Goal: Task Accomplishment & Management: Use online tool/utility

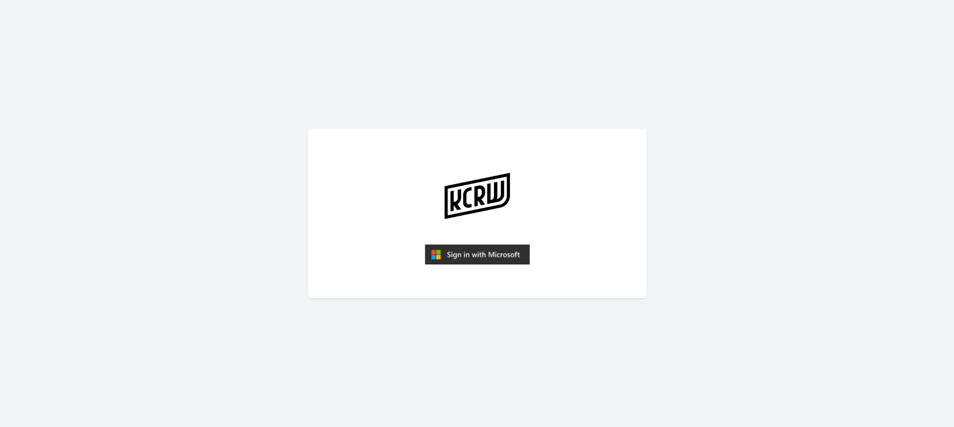
click at [489, 252] on img "submit" at bounding box center [477, 254] width 105 height 20
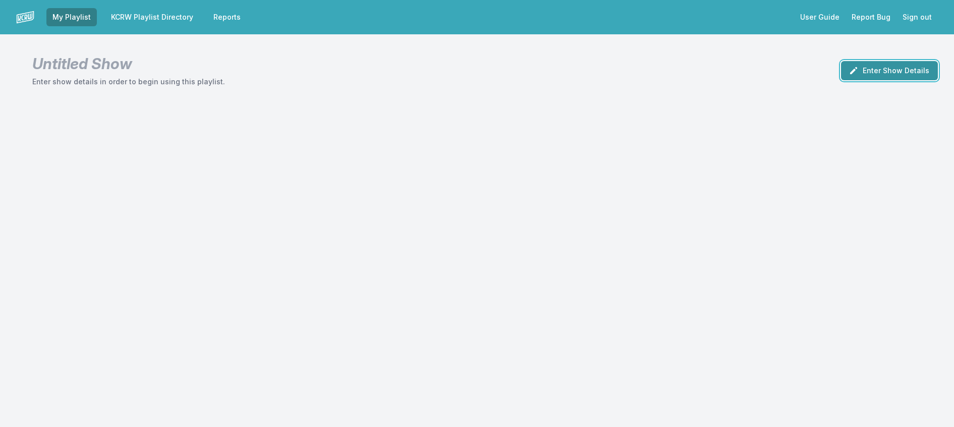
click at [915, 77] on button "Enter Show Details" at bounding box center [889, 70] width 97 height 19
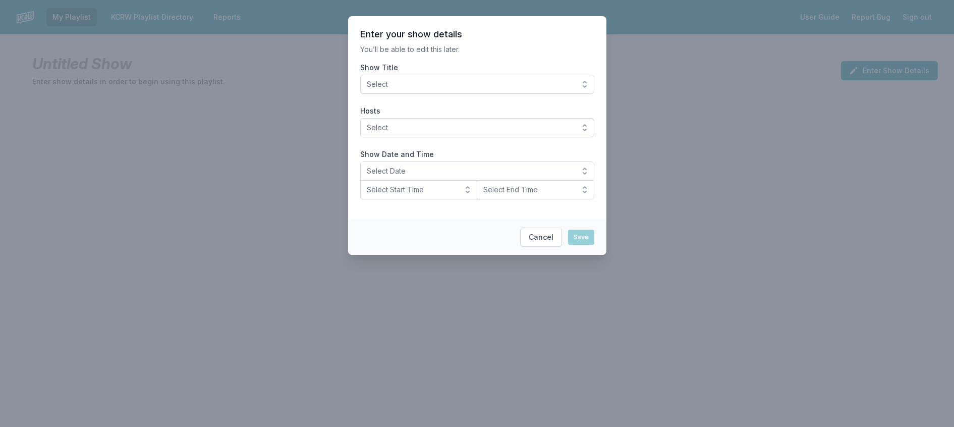
click at [466, 94] on button "Select" at bounding box center [477, 84] width 234 height 19
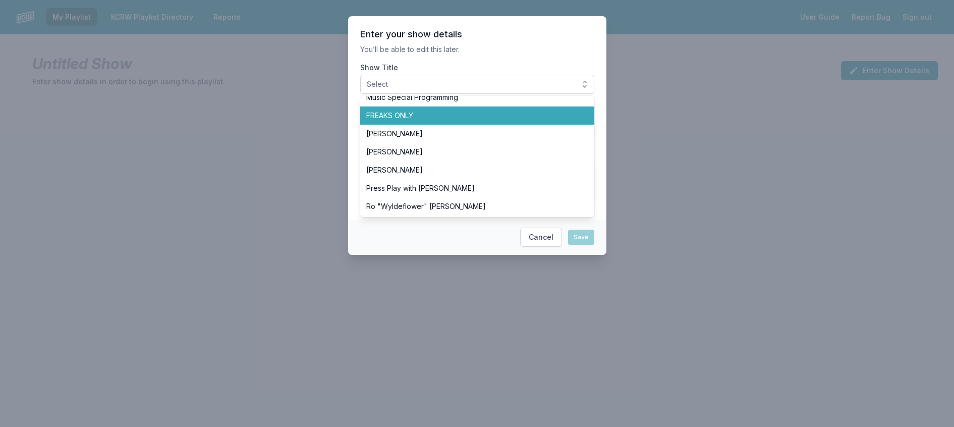
scroll to position [353, 0]
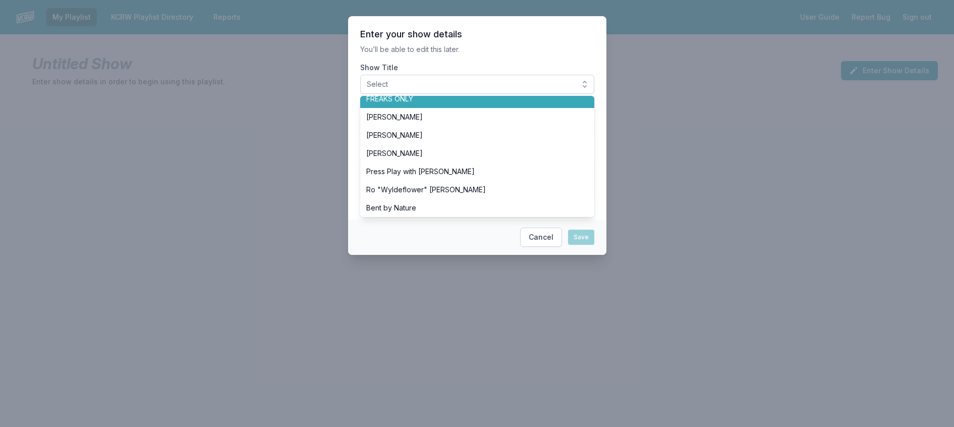
click at [380, 104] on span "FREAKS ONLY" at bounding box center [471, 99] width 210 height 10
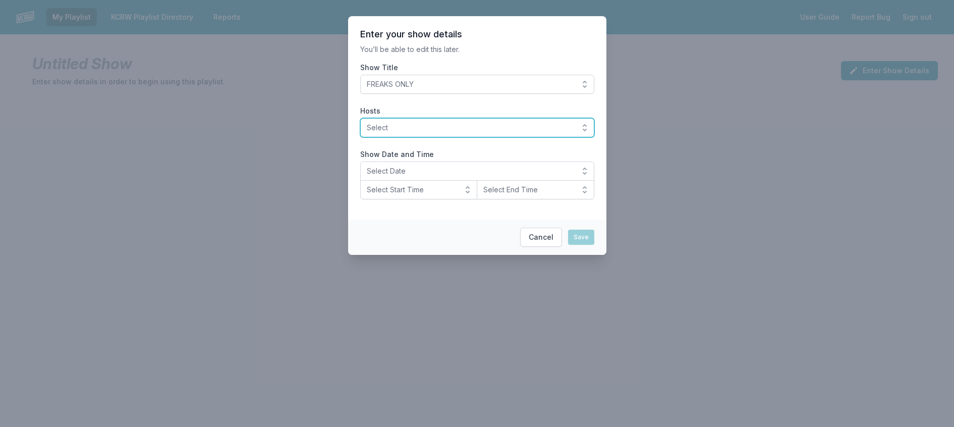
click at [388, 133] on span "Select" at bounding box center [470, 128] width 207 height 10
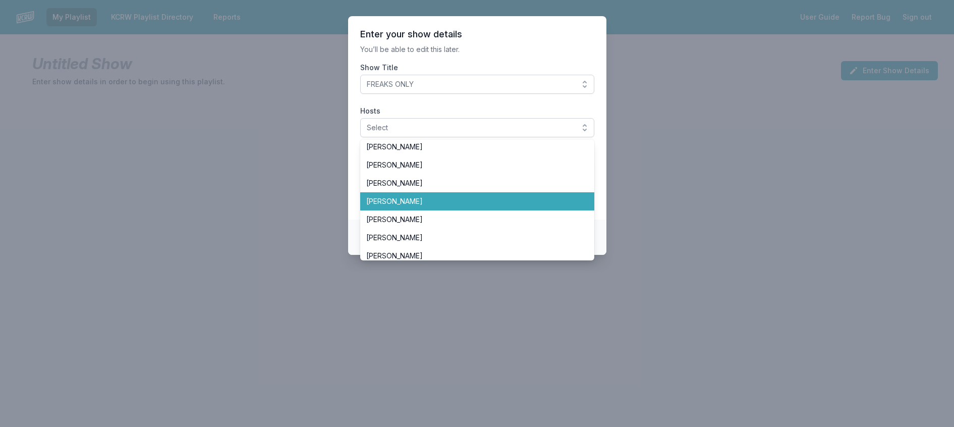
scroll to position [252, 0]
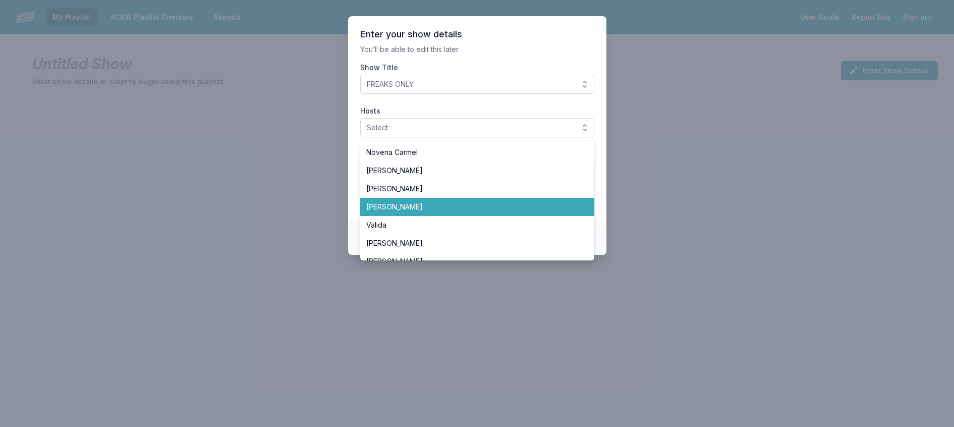
click at [417, 212] on span "[PERSON_NAME]" at bounding box center [471, 207] width 210 height 10
click at [421, 212] on span "[PERSON_NAME]" at bounding box center [471, 207] width 210 height 10
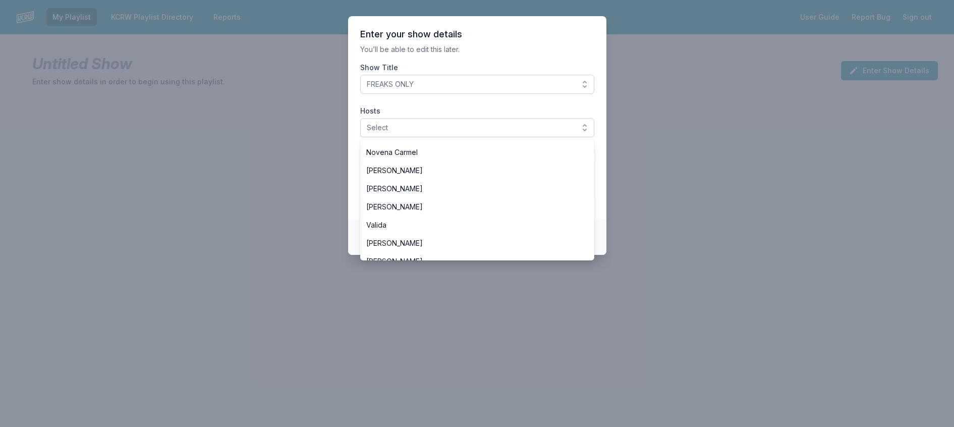
click at [557, 40] on header "Enter your show details" at bounding box center [477, 34] width 234 height 12
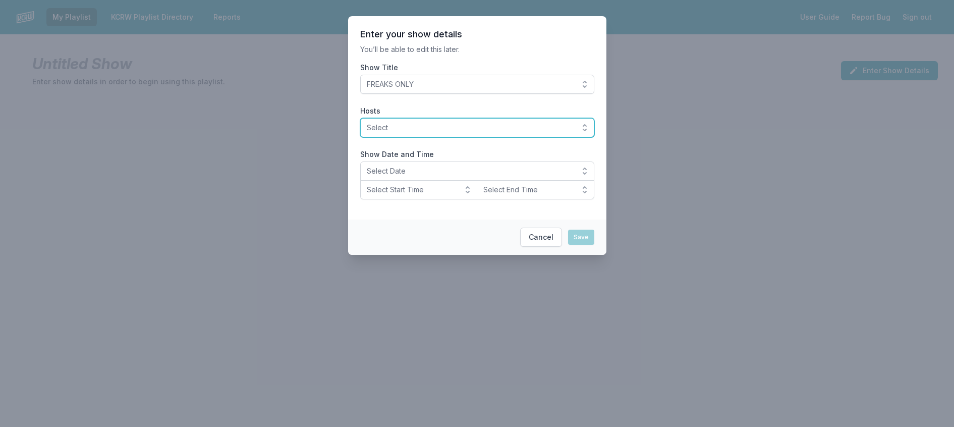
drag, startPoint x: 482, startPoint y: 142, endPoint x: 479, endPoint y: 147, distance: 5.5
click at [482, 133] on span "Select" at bounding box center [470, 128] width 207 height 10
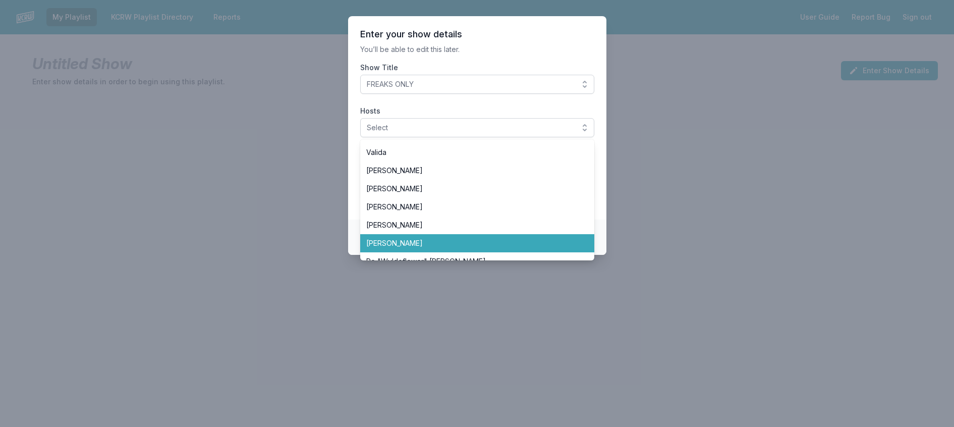
scroll to position [303, 0]
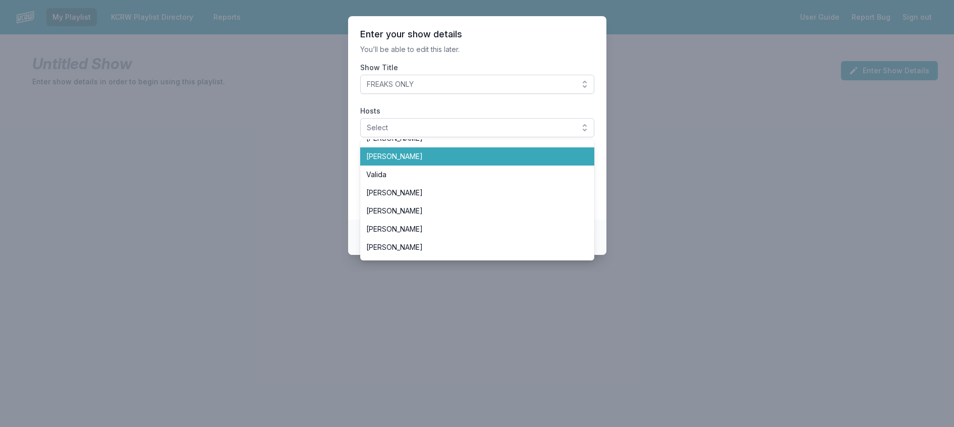
click at [406, 161] on span "[PERSON_NAME]" at bounding box center [471, 156] width 210 height 10
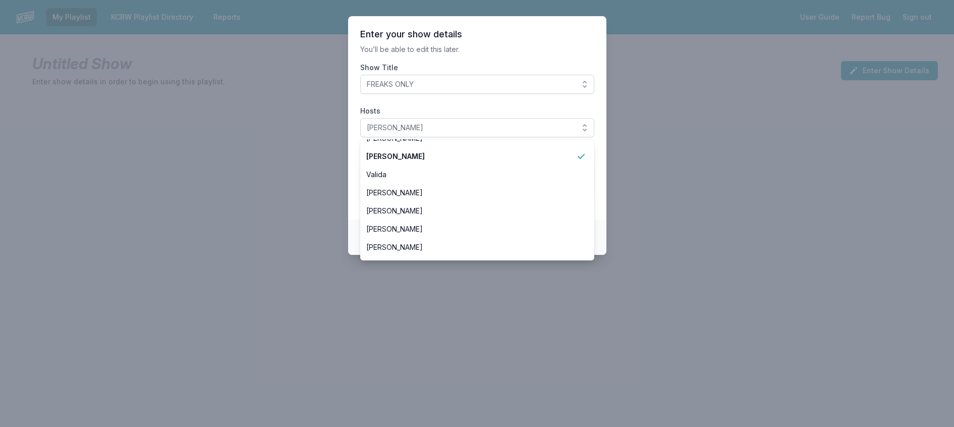
click at [572, 66] on section "Enter your show details You’ll be able to edit this later. Show Title FREAKS ON…" at bounding box center [477, 117] width 258 height 203
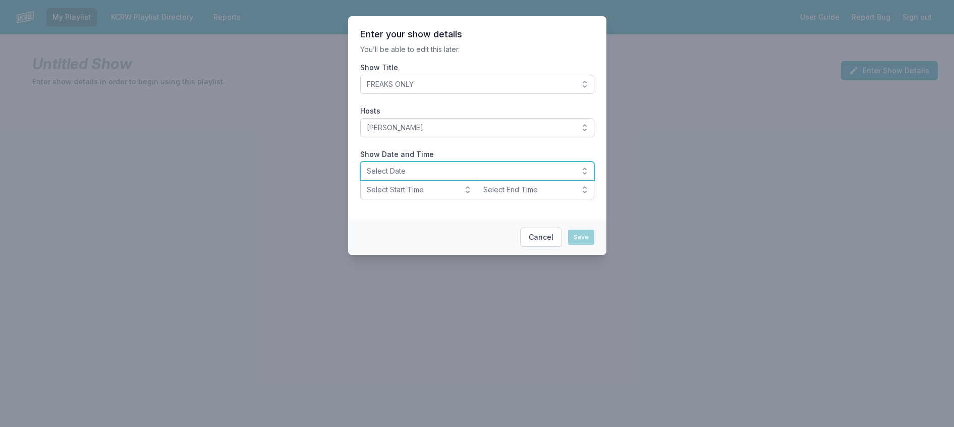
click at [408, 176] on span "Select Date" at bounding box center [470, 171] width 207 height 10
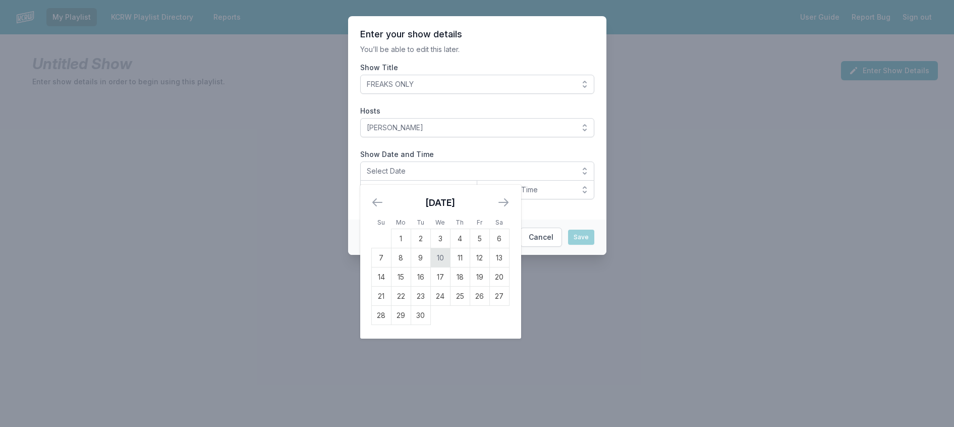
click at [430, 267] on td "10" at bounding box center [440, 257] width 20 height 19
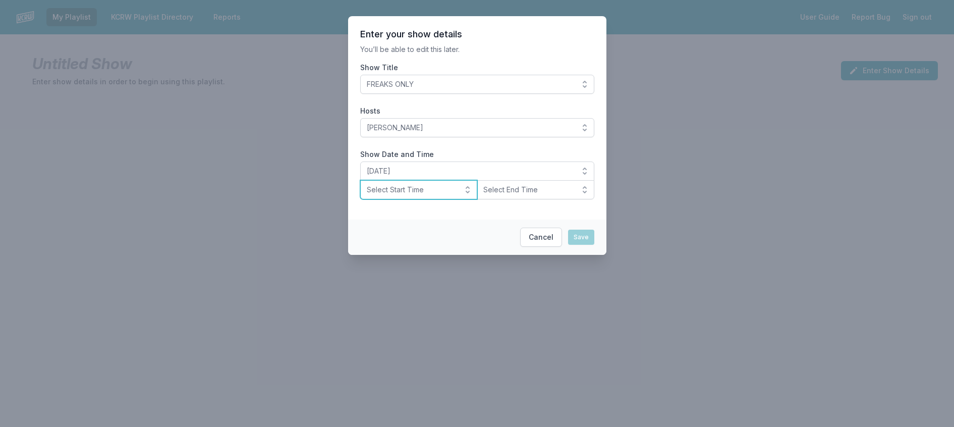
click at [404, 195] on span "Select Start Time" at bounding box center [412, 190] width 90 height 10
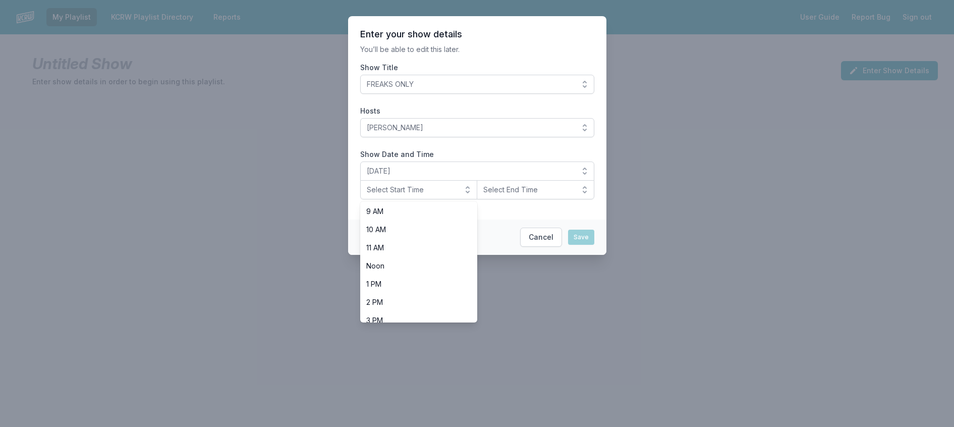
scroll to position [353, 0]
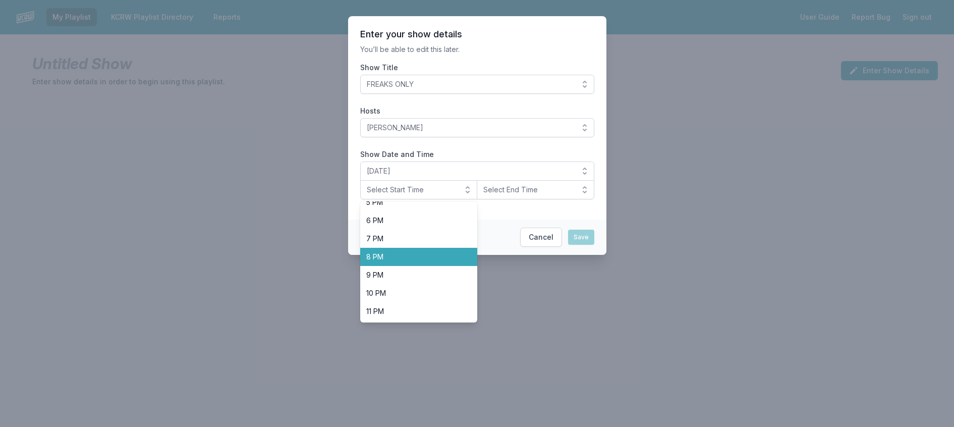
click at [397, 262] on span "8 PM" at bounding box center [412, 257] width 93 height 10
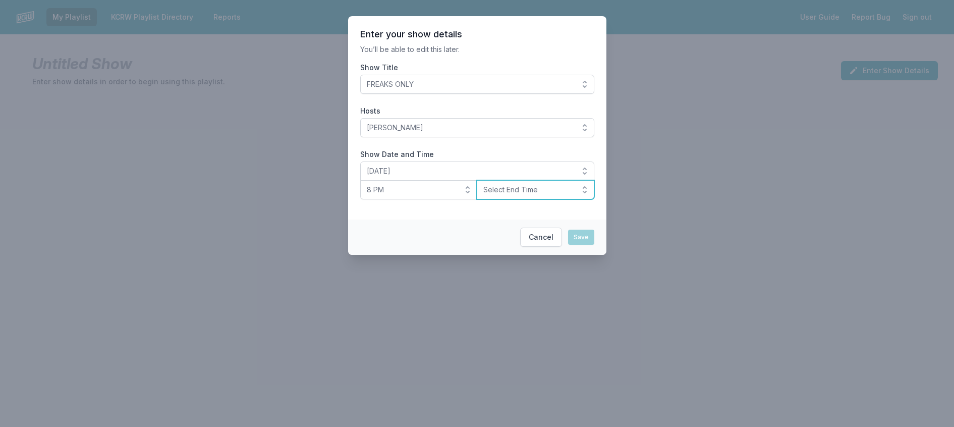
click at [550, 195] on span "Select End Time" at bounding box center [528, 190] width 90 height 10
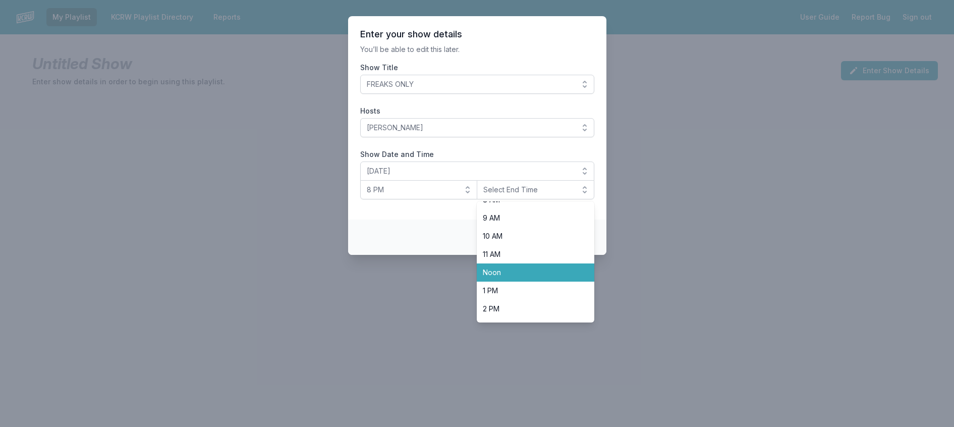
scroll to position [359, 0]
click at [520, 298] on span "10 PM" at bounding box center [529, 293] width 93 height 10
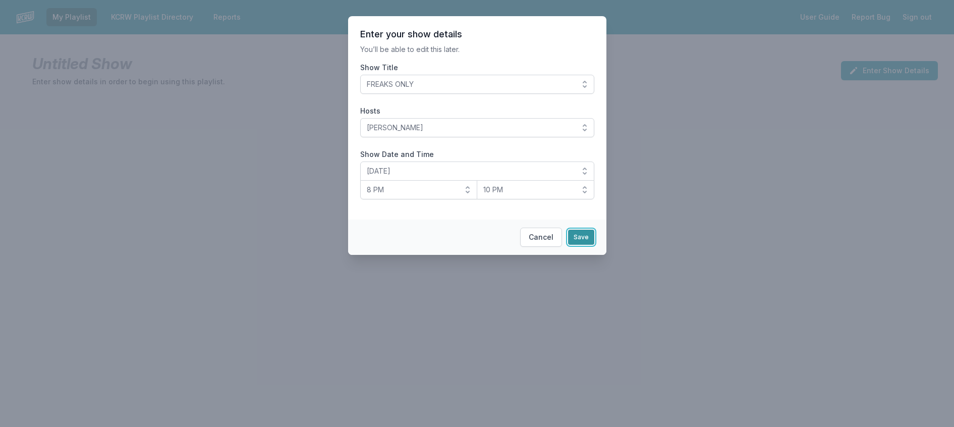
click at [594, 245] on button "Save" at bounding box center [581, 237] width 26 height 15
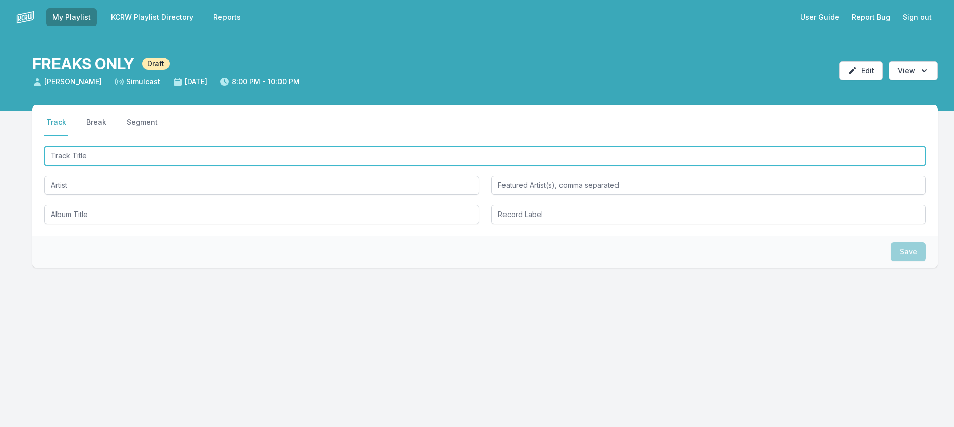
click at [114, 165] on input "Track Title" at bounding box center [484, 155] width 881 height 19
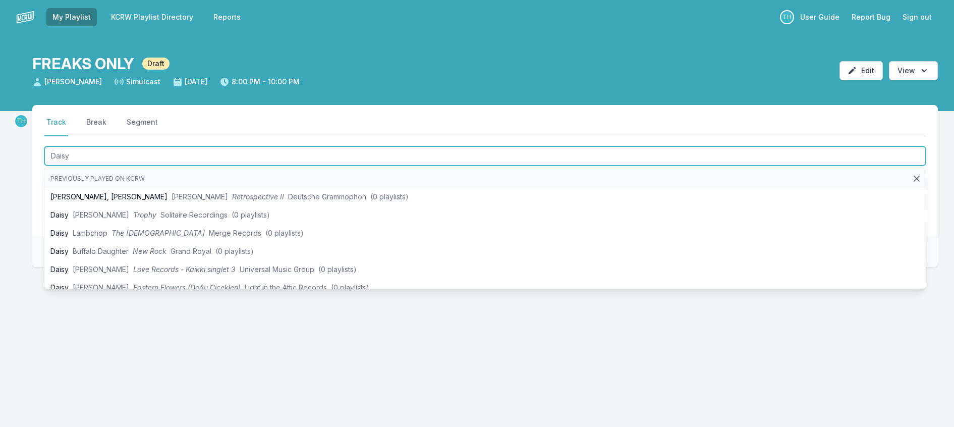
type input "Daisy"
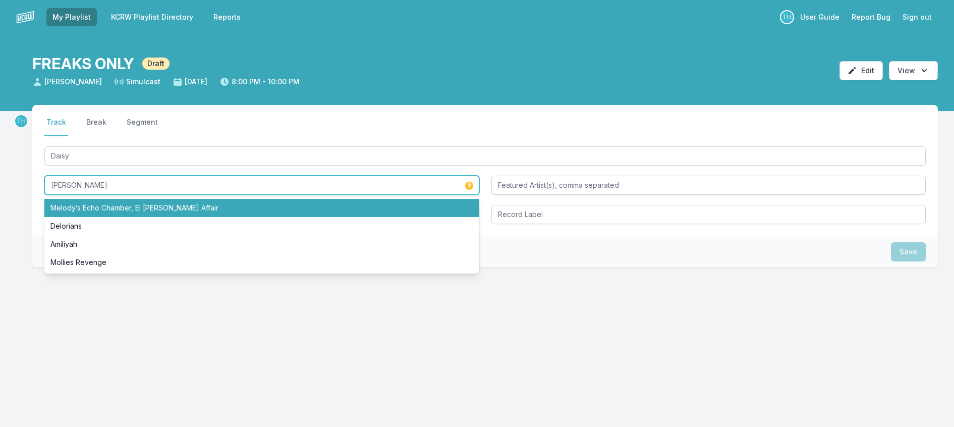
click at [137, 217] on li "Melody’s Echo Chamber, El [PERSON_NAME] Affair" at bounding box center [261, 208] width 435 height 18
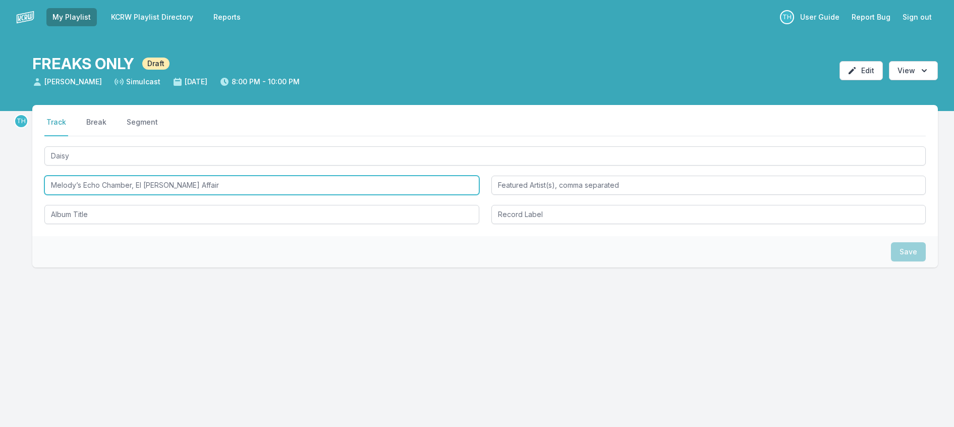
drag, startPoint x: 147, startPoint y: 208, endPoint x: 308, endPoint y: 206, distance: 161.0
click at [308, 195] on input "Melody’s Echo Chamber, El [PERSON_NAME] Affair" at bounding box center [261, 185] width 435 height 19
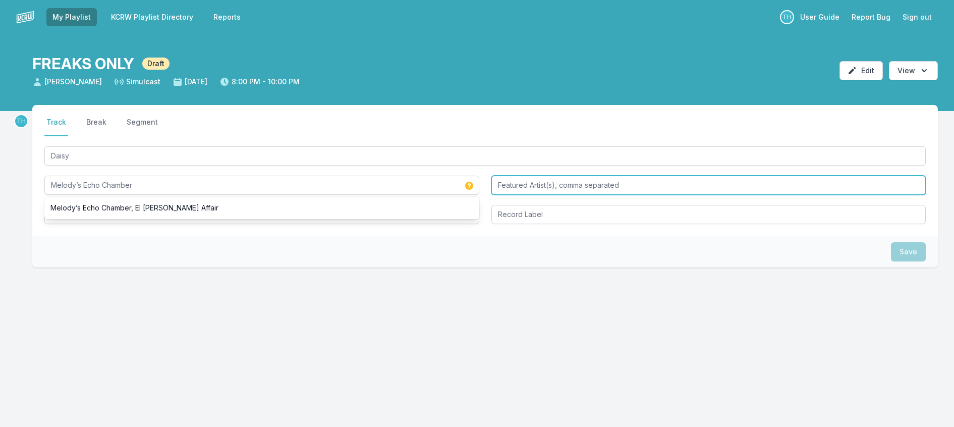
type input "Melody’s Echo Chamber"
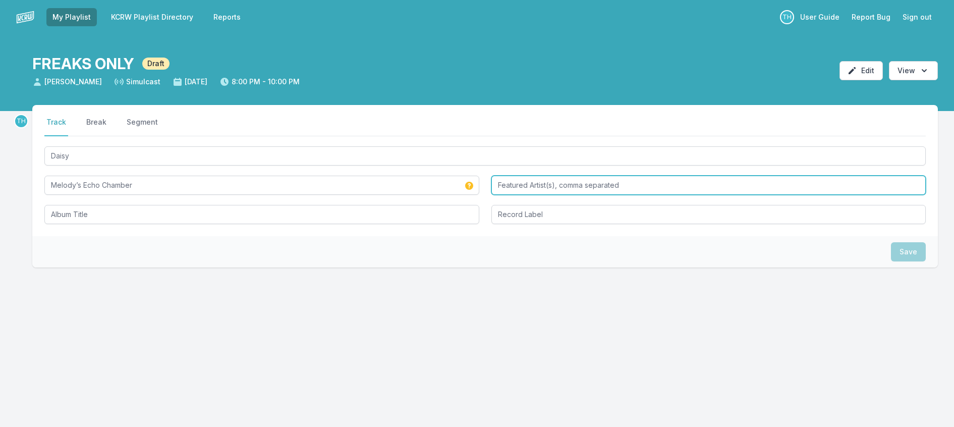
paste input "El [PERSON_NAME] Affair"
type input "El [PERSON_NAME] Affair"
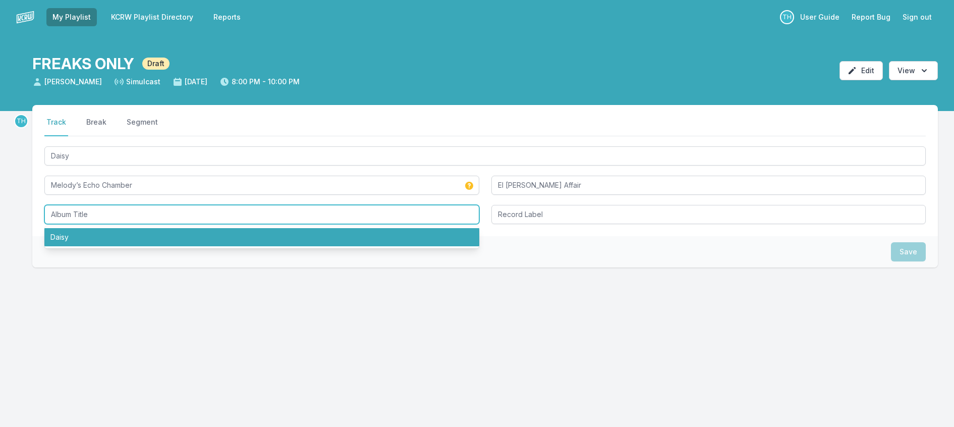
click at [114, 246] on li "Daisy" at bounding box center [261, 237] width 435 height 18
type input "Daisy"
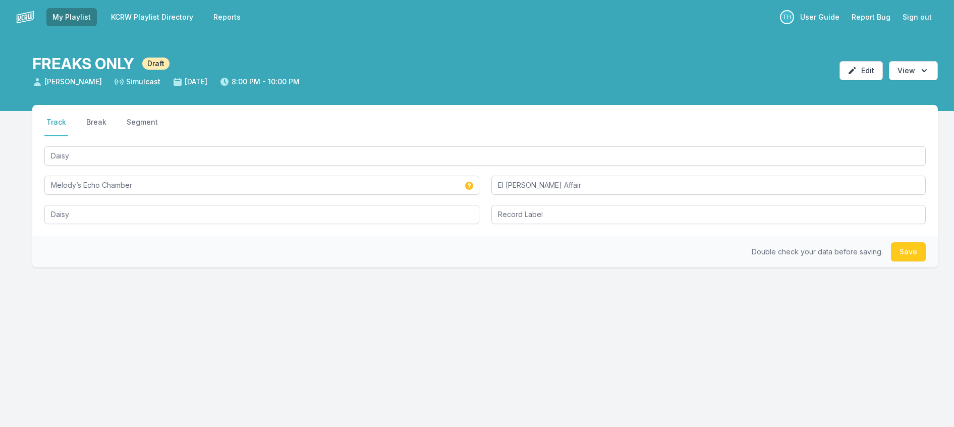
click at [490, 224] on div "[PERSON_NAME]’s Echo Chamber El [PERSON_NAME] Affair [PERSON_NAME]" at bounding box center [484, 184] width 881 height 80
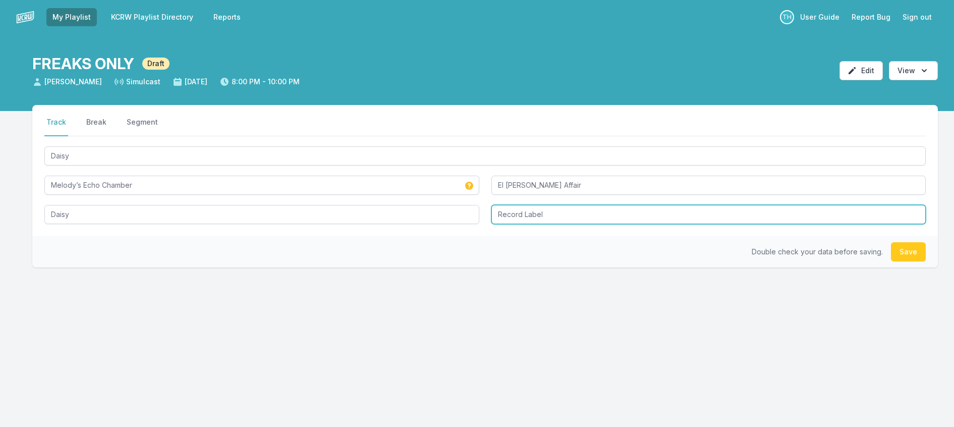
click at [517, 224] on input "Record Label" at bounding box center [708, 214] width 435 height 19
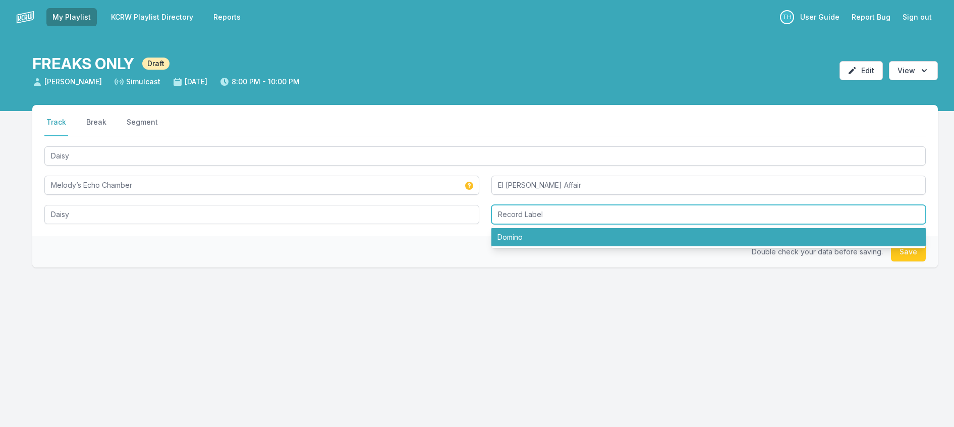
drag, startPoint x: 521, startPoint y: 259, endPoint x: 565, endPoint y: 255, distance: 43.6
click at [522, 246] on li "Domino" at bounding box center [708, 237] width 435 height 18
type input "Domino"
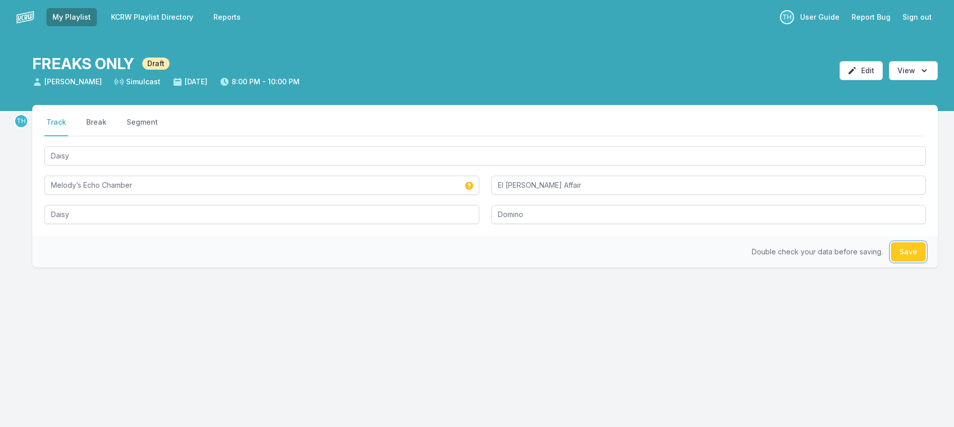
click at [906, 261] on button "Save" at bounding box center [908, 251] width 35 height 19
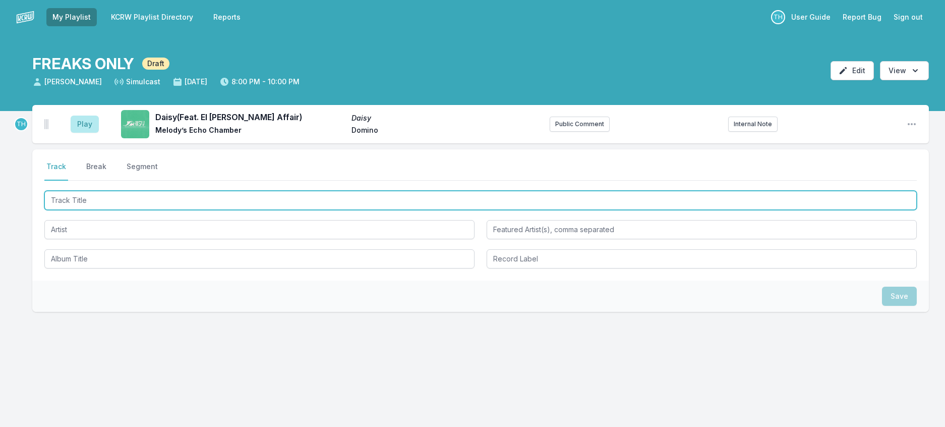
click at [276, 210] on input "Track Title" at bounding box center [480, 200] width 873 height 19
type input "Anticipate"
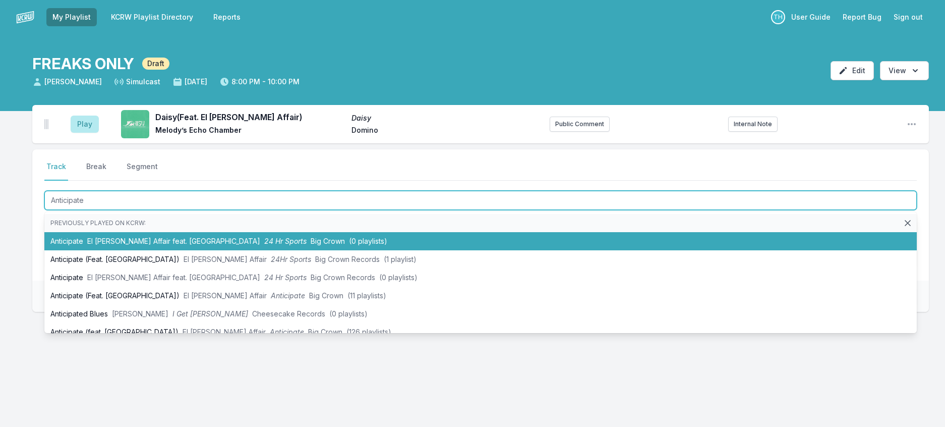
click at [264, 245] on span "24 Hr Sports" at bounding box center [285, 241] width 42 height 9
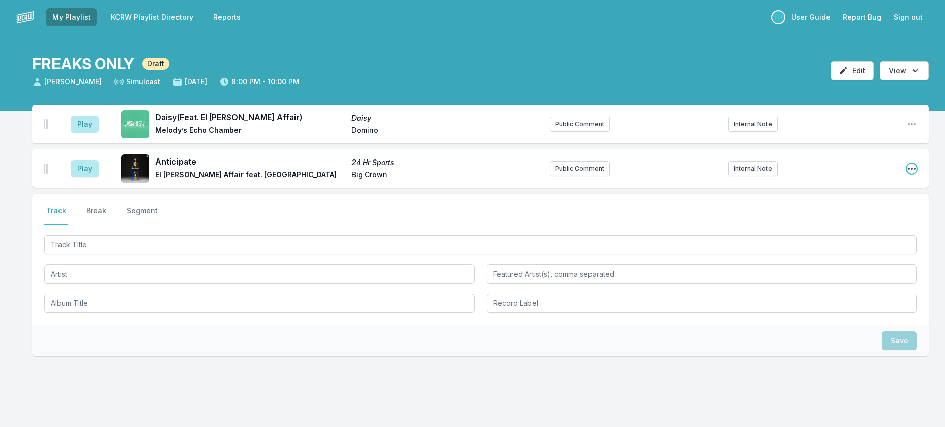
click at [910, 174] on icon "Open playlist item options" at bounding box center [912, 168] width 10 height 10
click at [862, 216] on button "Edit Track Details" at bounding box center [860, 207] width 113 height 18
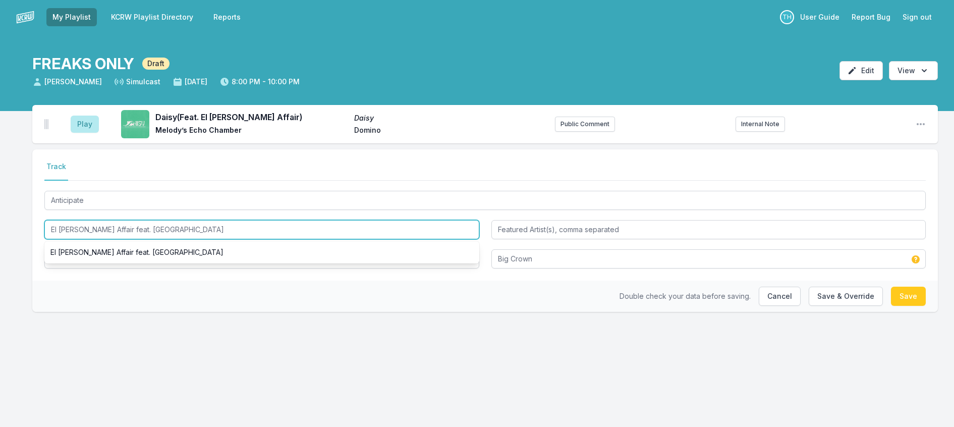
drag, startPoint x: 117, startPoint y: 257, endPoint x: 363, endPoint y: 256, distance: 245.7
click at [363, 239] on input "El [PERSON_NAME] Affair feat. [GEOGRAPHIC_DATA]" at bounding box center [261, 229] width 435 height 19
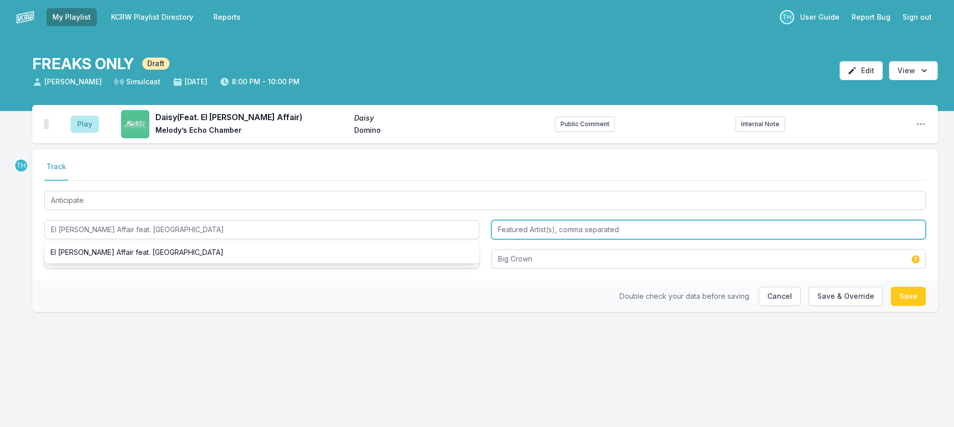
type input "El [PERSON_NAME] Affair"
type input "Clairo"
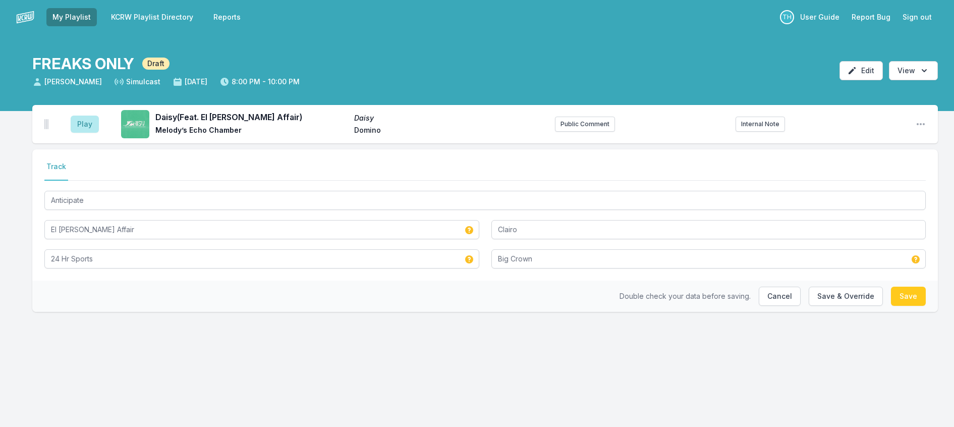
drag, startPoint x: 388, startPoint y: 328, endPoint x: 778, endPoint y: 325, distance: 389.5
click at [392, 312] on div "Double check your data before saving. Cancel Save & Override Save" at bounding box center [485, 296] width 906 height 31
click at [830, 306] on button "Save & Override" at bounding box center [846, 296] width 74 height 19
type input "El [PERSON_NAME] Affair feat. [GEOGRAPHIC_DATA]"
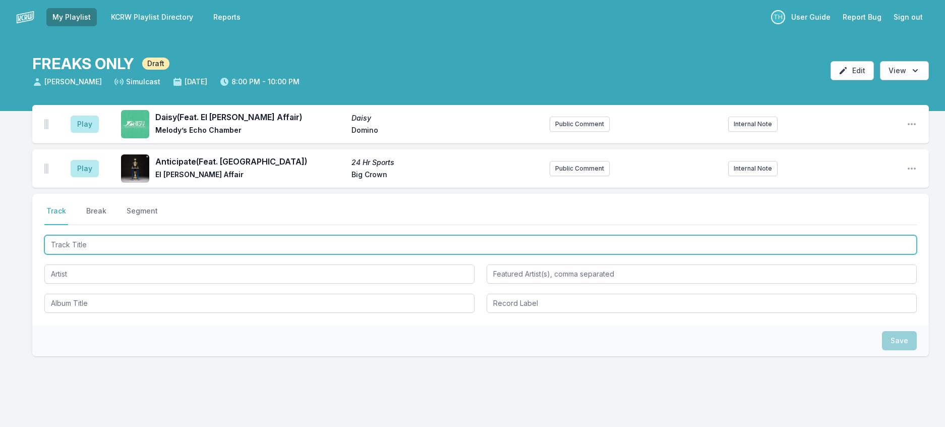
click at [147, 254] on input "Track Title" at bounding box center [480, 244] width 873 height 19
type input "Stupid Love"
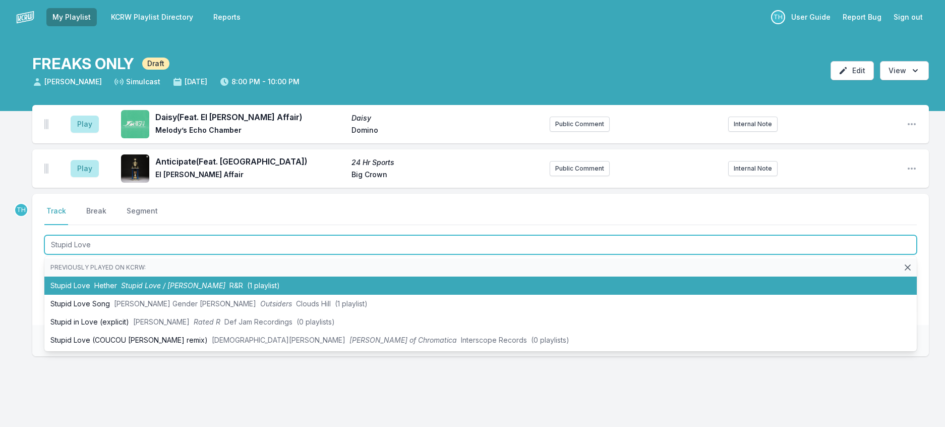
drag, startPoint x: 173, startPoint y: 315, endPoint x: 263, endPoint y: 285, distance: 94.6
click at [173, 295] on li "Stupid Love Hether Stupid Love / [PERSON_NAME] (1 playlist)" at bounding box center [480, 285] width 873 height 18
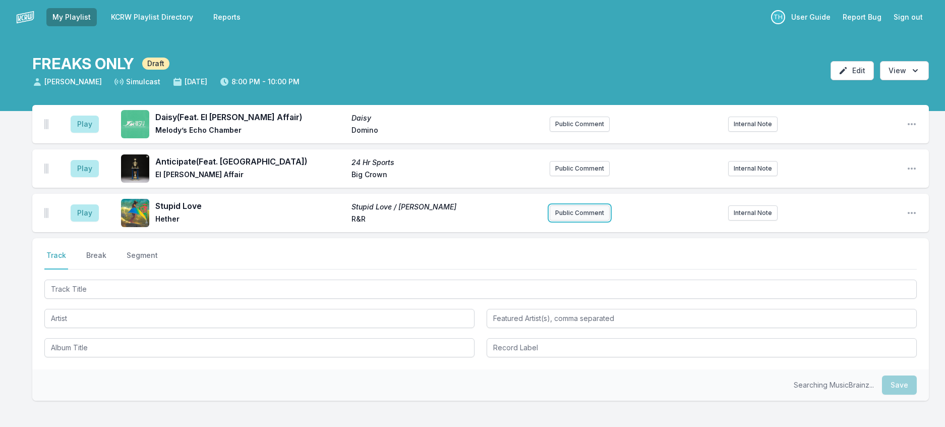
click at [587, 220] on button "Public Comment" at bounding box center [580, 212] width 60 height 15
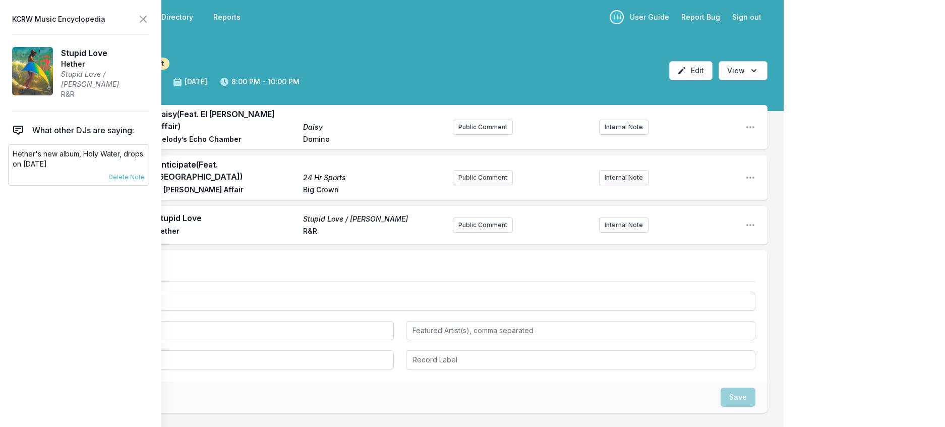
drag, startPoint x: 105, startPoint y: 177, endPoint x: 16, endPoint y: 173, distance: 89.4
click at [16, 169] on p "Hether's new album, Holy Water, drops on [DATE]" at bounding box center [79, 159] width 132 height 20
copy p "Hether's new album, Holy Water, drops on [DATE]"
click at [492, 233] on button "Public Comment" at bounding box center [483, 224] width 60 height 15
click at [149, 25] on icon at bounding box center [143, 19] width 12 height 12
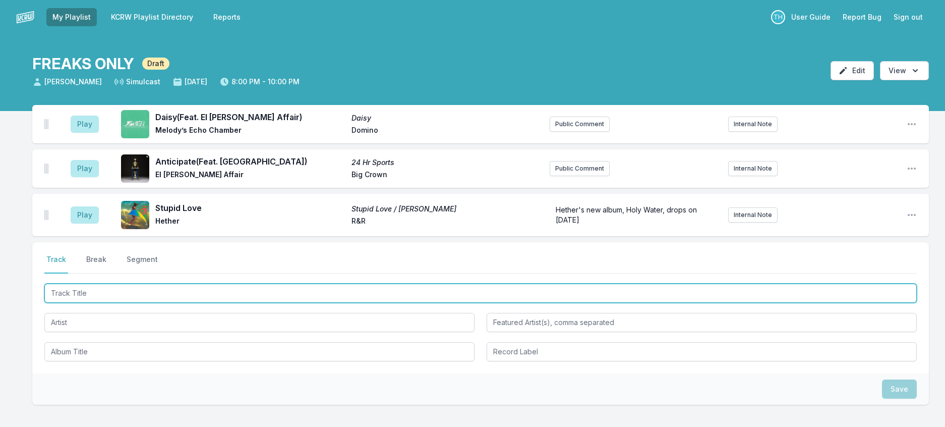
click at [165, 303] on input "Track Title" at bounding box center [480, 293] width 873 height 19
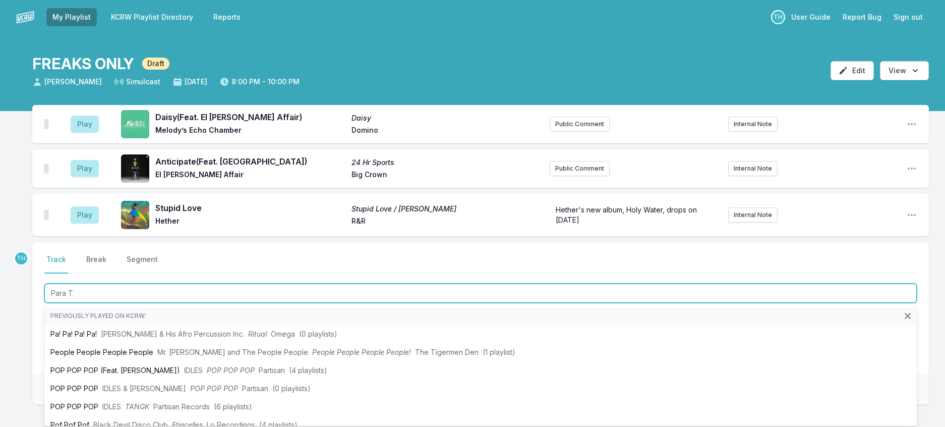
type input "Para Ti"
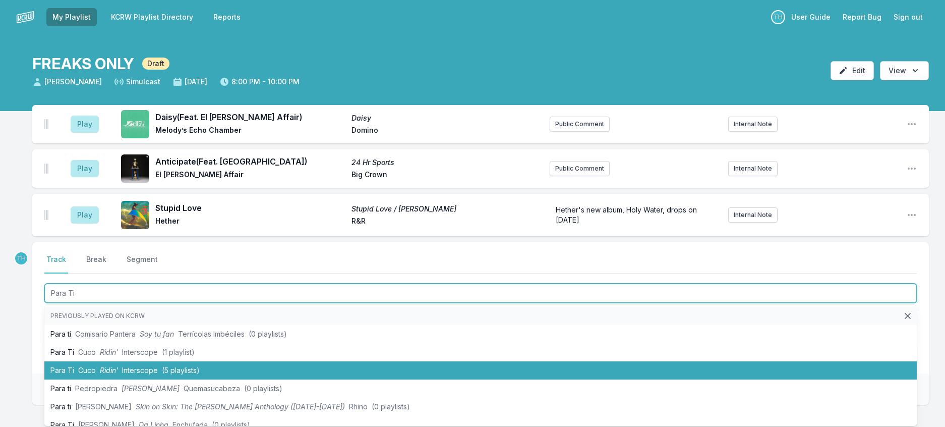
click at [171, 379] on li "Para Ti Cuco Ridin' Interscope (5 playlists)" at bounding box center [480, 370] width 873 height 18
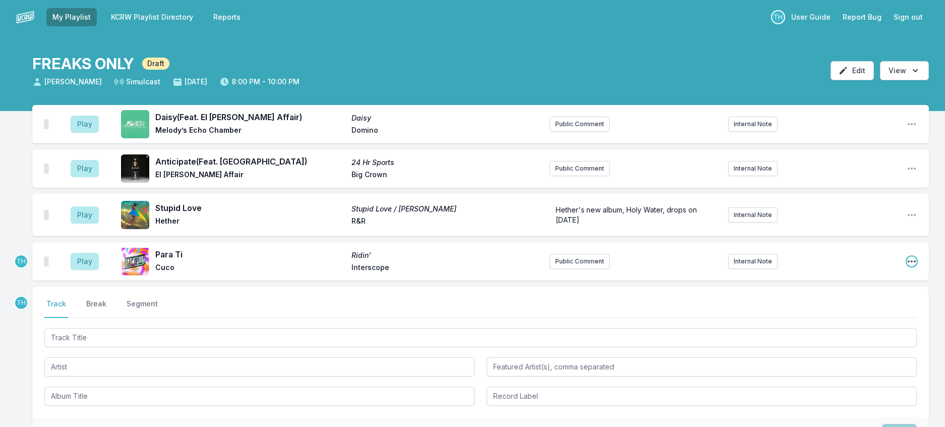
click at [911, 266] on icon "Open playlist item options" at bounding box center [912, 261] width 10 height 10
click at [848, 327] on button "Delete Entry" at bounding box center [860, 318] width 113 height 18
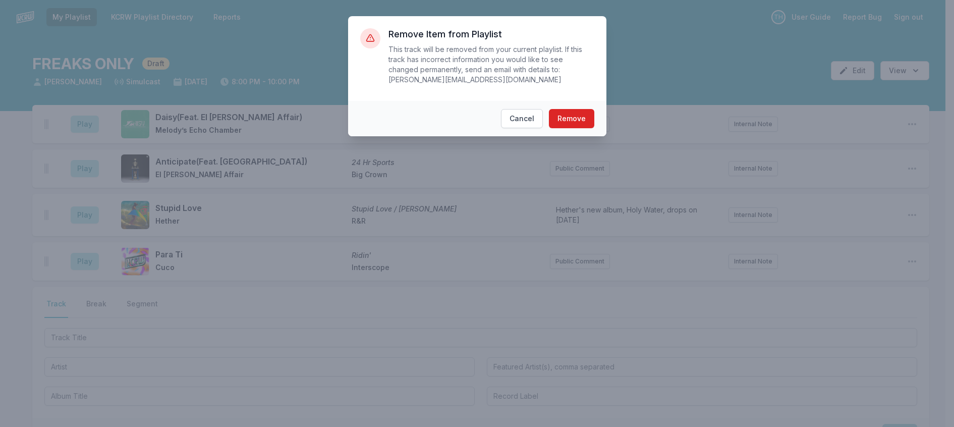
click at [581, 108] on footer "Cancel Remove" at bounding box center [477, 118] width 258 height 35
click at [575, 117] on button "Remove" at bounding box center [571, 118] width 45 height 19
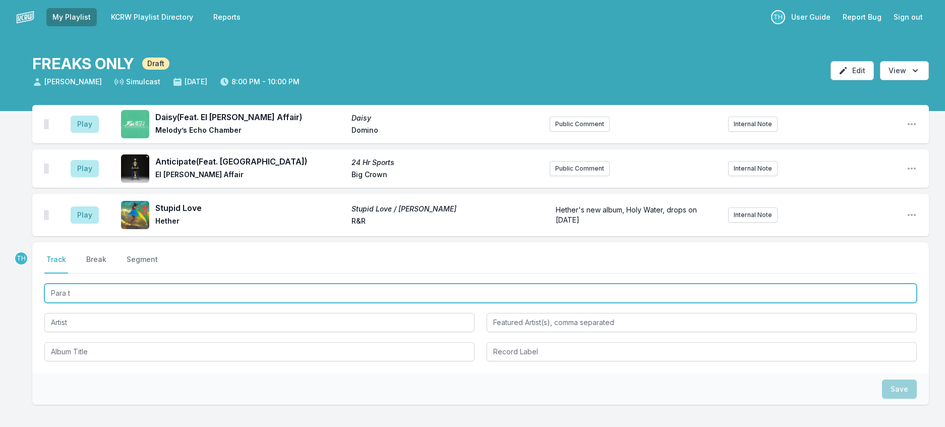
type input "Para ti"
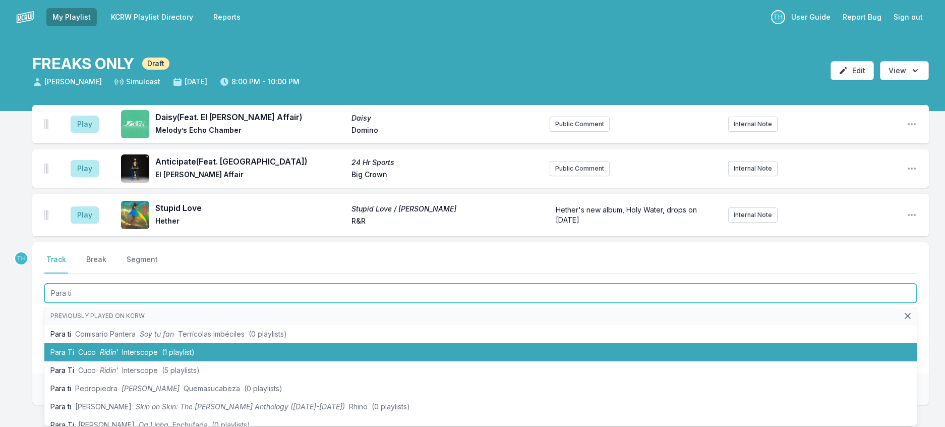
click at [156, 356] on span "Interscope" at bounding box center [140, 352] width 36 height 9
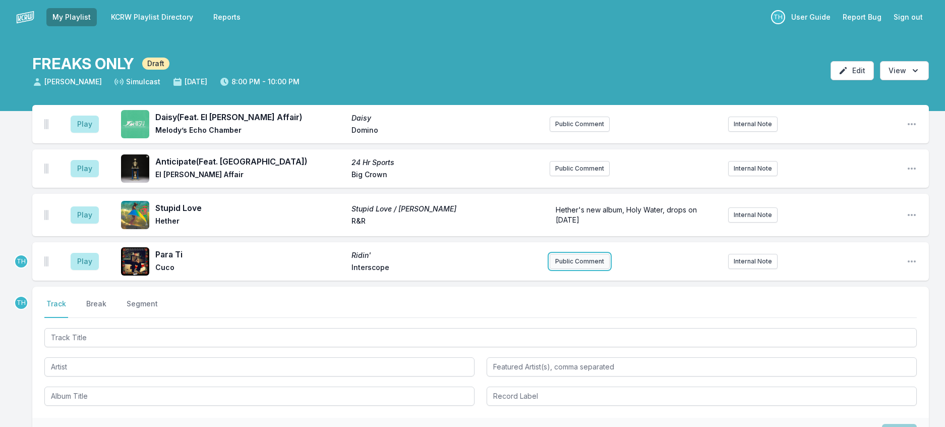
click at [567, 269] on button "Public Comment" at bounding box center [580, 261] width 60 height 15
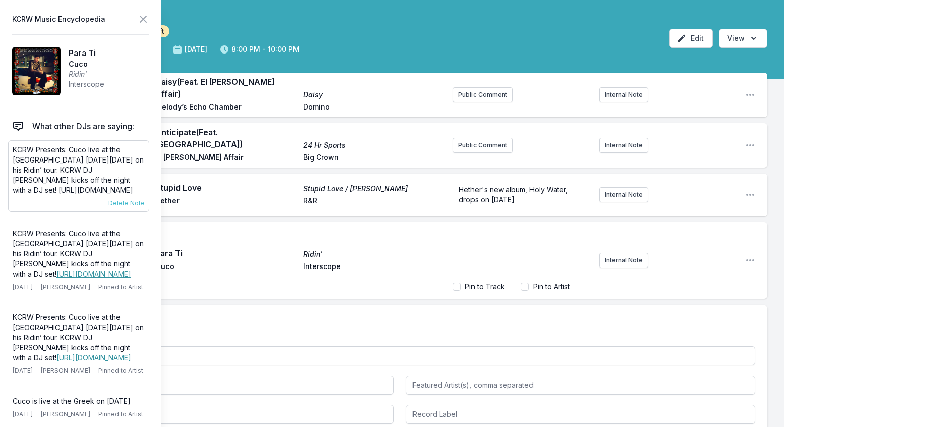
scroll to position [50, 0]
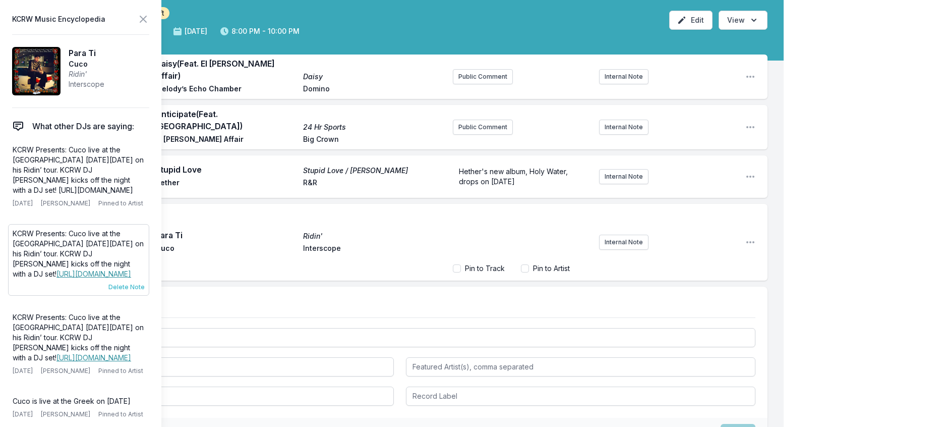
click at [131, 291] on span "Delete Note" at bounding box center [126, 287] width 36 height 8
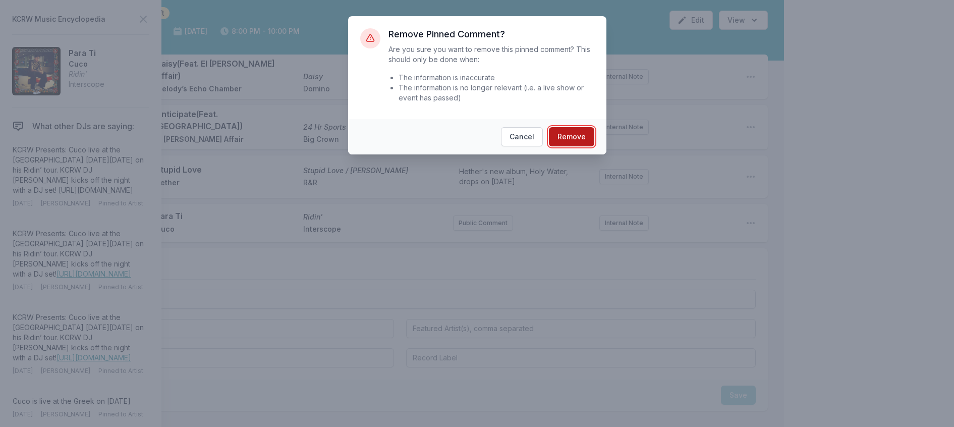
click at [566, 146] on button "Remove" at bounding box center [571, 136] width 45 height 19
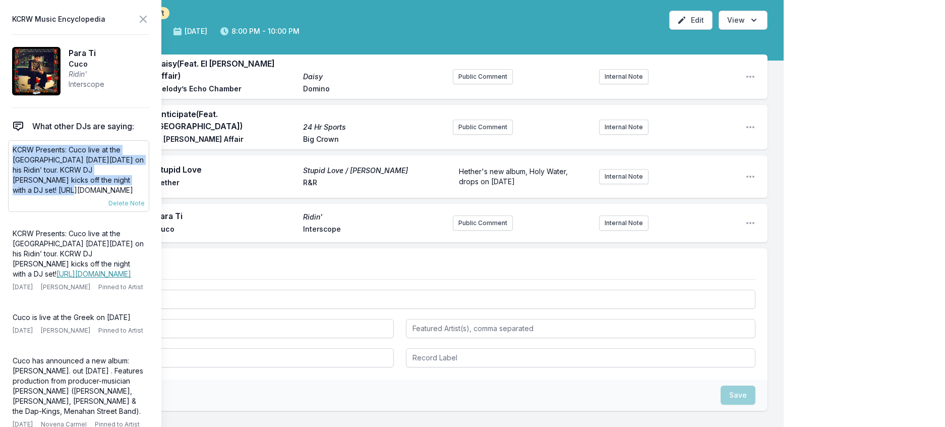
drag, startPoint x: 111, startPoint y: 204, endPoint x: 12, endPoint y: 171, distance: 104.2
click at [12, 171] on div "KCRW Presents: Cuco live at the Greek Theatre on Monday, September 15 on his Ri…" at bounding box center [78, 176] width 141 height 72
copy p "KCRW Presents: Cuco live at the Greek Theatre on Monday, September 15 on his Ri…"
click at [463, 231] on button "Public Comment" at bounding box center [483, 222] width 60 height 15
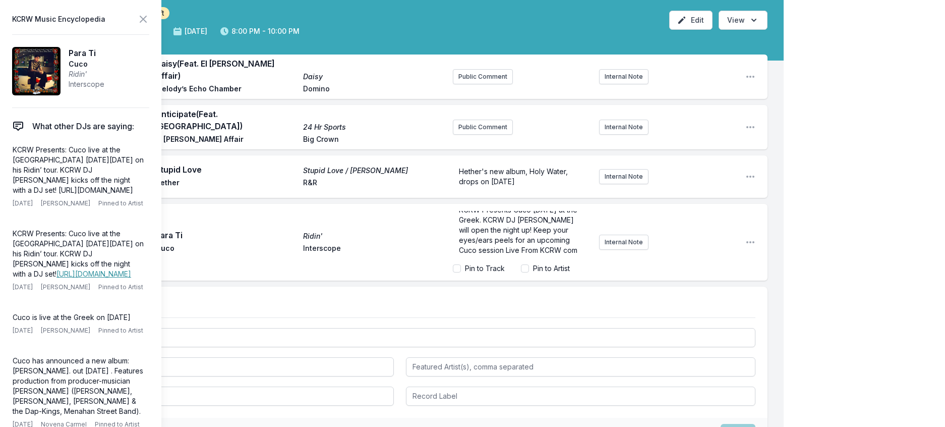
scroll to position [29, 0]
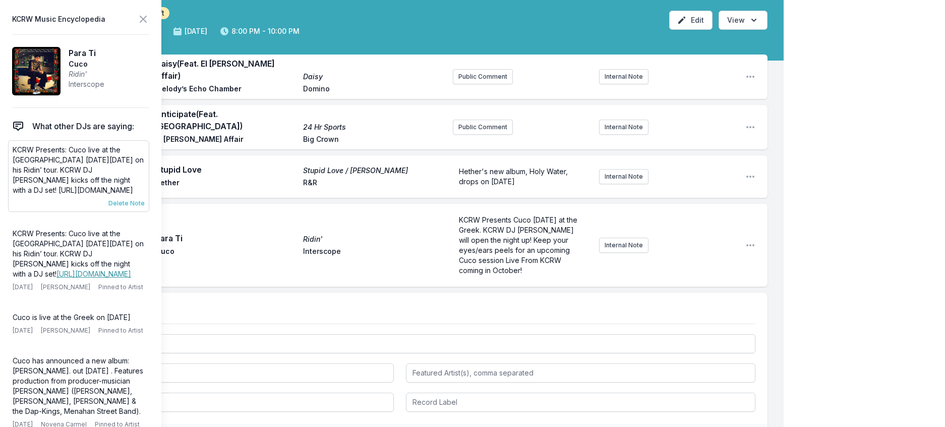
click at [143, 207] on span "Delete Note" at bounding box center [126, 203] width 36 height 8
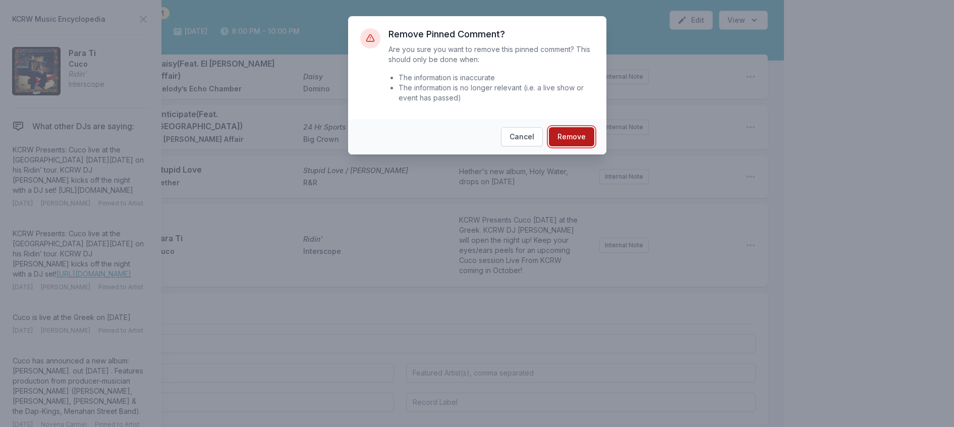
click at [584, 146] on button "Remove" at bounding box center [571, 136] width 45 height 19
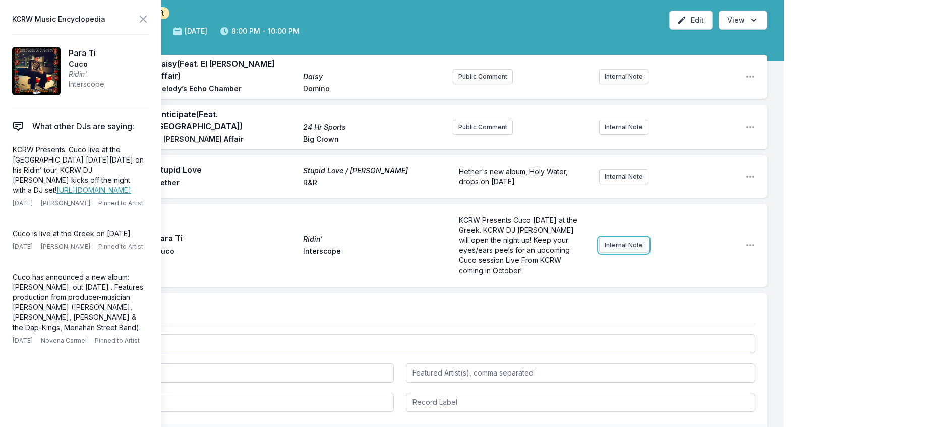
click at [620, 253] on button "Internal Note" at bounding box center [623, 245] width 49 height 15
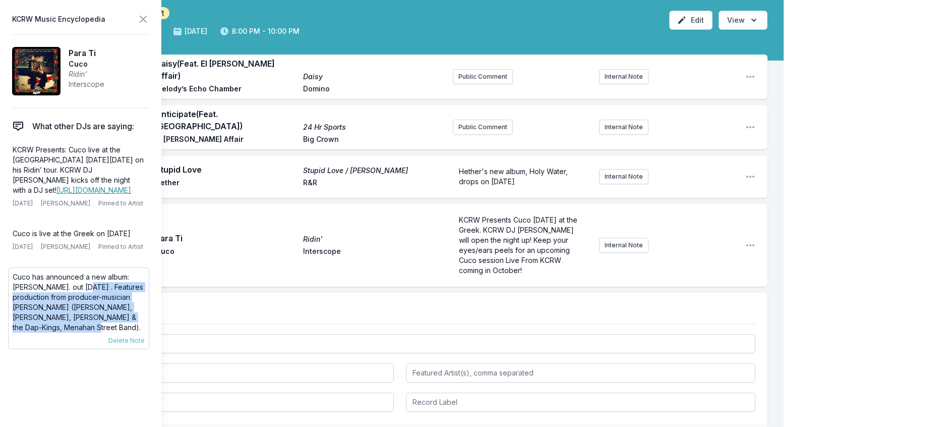
drag, startPoint x: 158, startPoint y: 379, endPoint x: 65, endPoint y: 343, distance: 99.7
click at [65, 332] on p "Cuco has announced a new album: Ridin. out May 9th . Features production from p…" at bounding box center [79, 302] width 132 height 61
copy p "Features production from producer-musician Tom Brenneck (Bruno Mars, Amy Wineho…"
click at [608, 253] on button "Internal Note" at bounding box center [623, 245] width 49 height 15
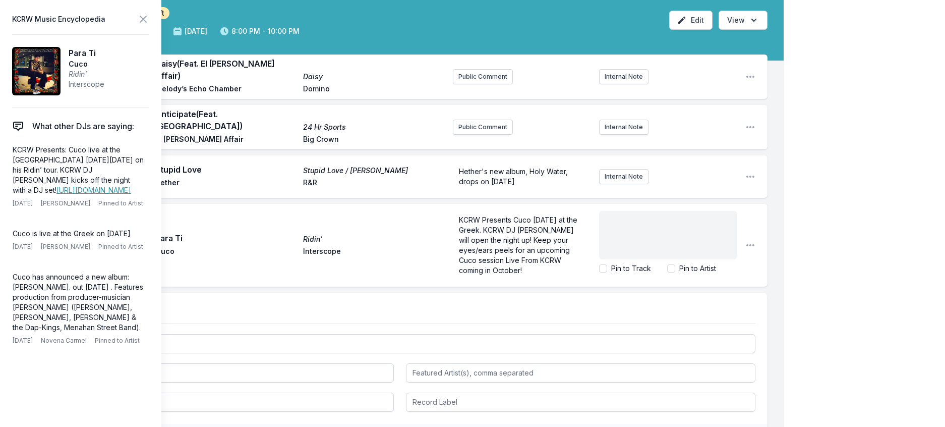
scroll to position [23, 0]
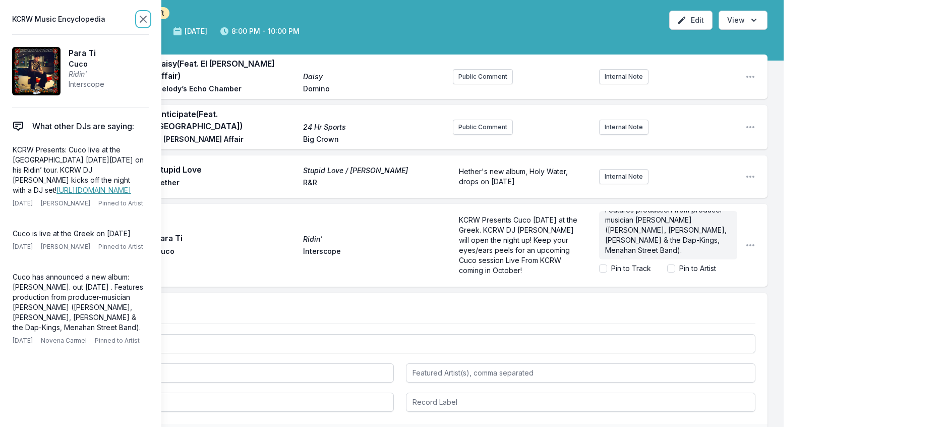
click at [149, 19] on icon at bounding box center [143, 19] width 12 height 12
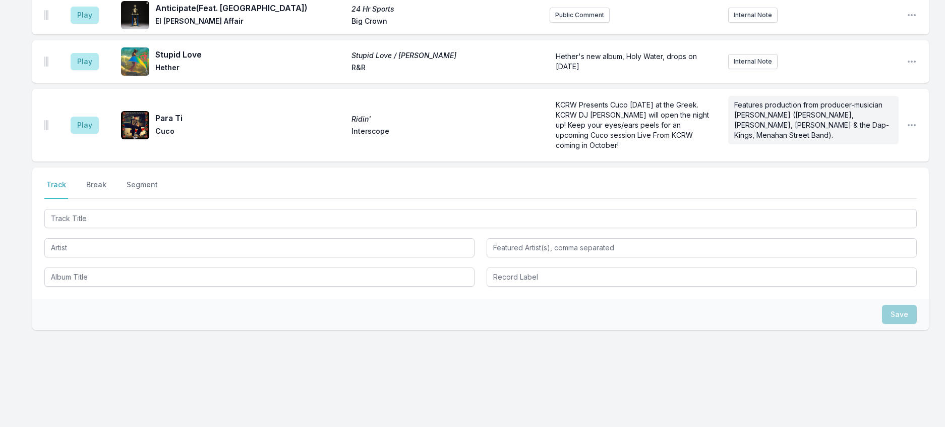
scroll to position [202, 0]
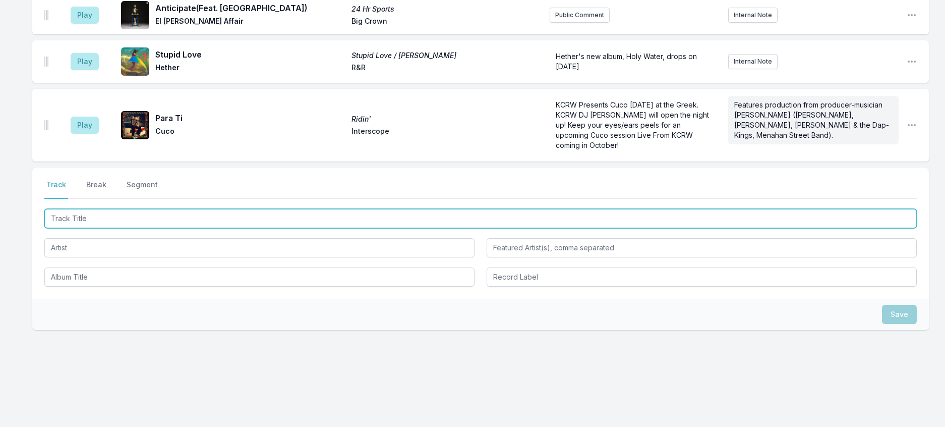
click at [180, 211] on input "Track Title" at bounding box center [480, 218] width 873 height 19
type input "one thing"
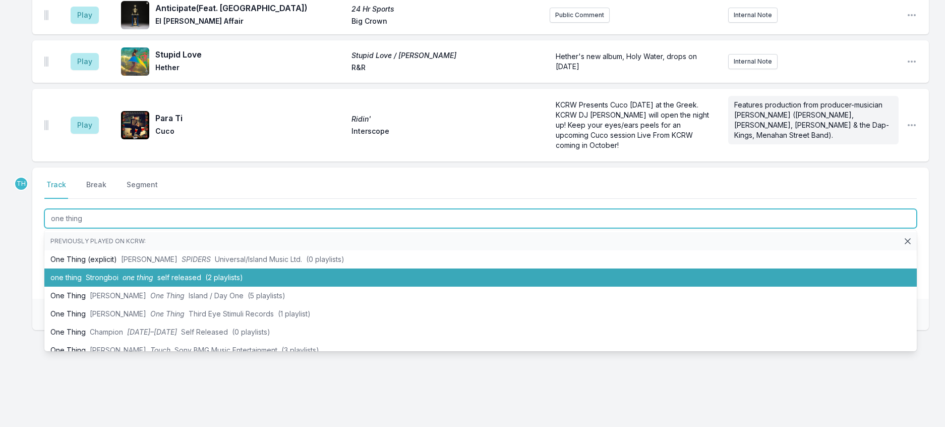
click at [178, 282] on span "self released" at bounding box center [179, 277] width 44 height 9
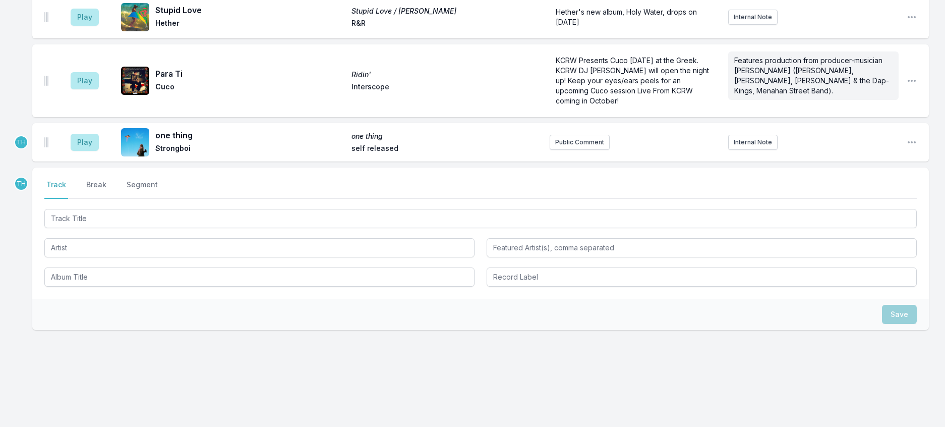
click at [308, 202] on div "Select a tab Track Break Segment Track Break Segment" at bounding box center [480, 233] width 897 height 131
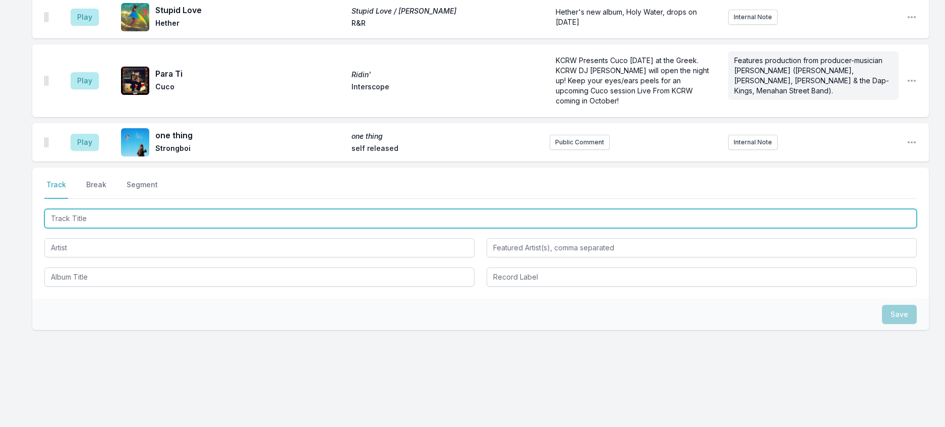
click at [304, 209] on input "Track Title" at bounding box center [480, 218] width 873 height 19
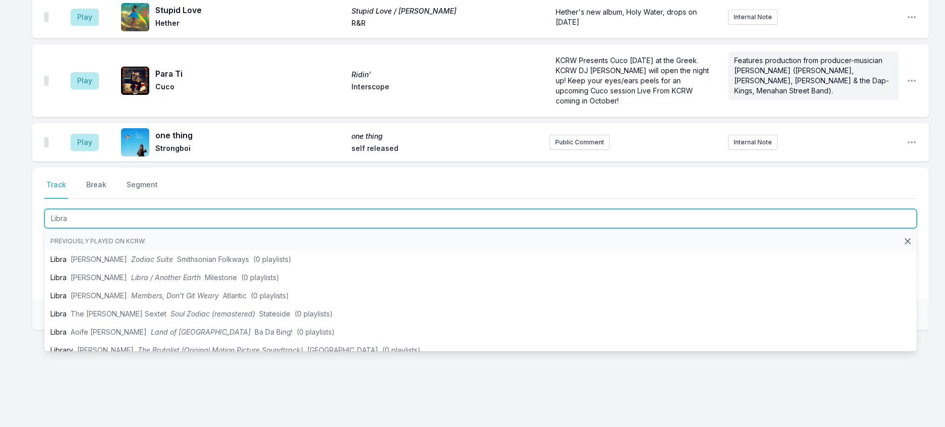
type input "Libra"
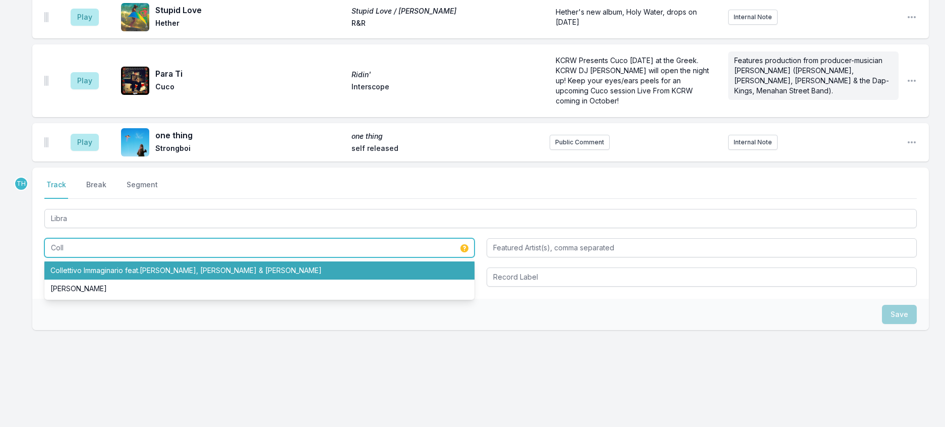
click at [283, 274] on li "Collettivo Immaginario feat.Tommaso Cappellato, Alberto Lincetto & Nicolò Maset…" at bounding box center [259, 270] width 430 height 18
type input "Collettivo Immaginario"
type input "Tommaso Cappellato, Alberto Lincetto & Nicolò Masetto"
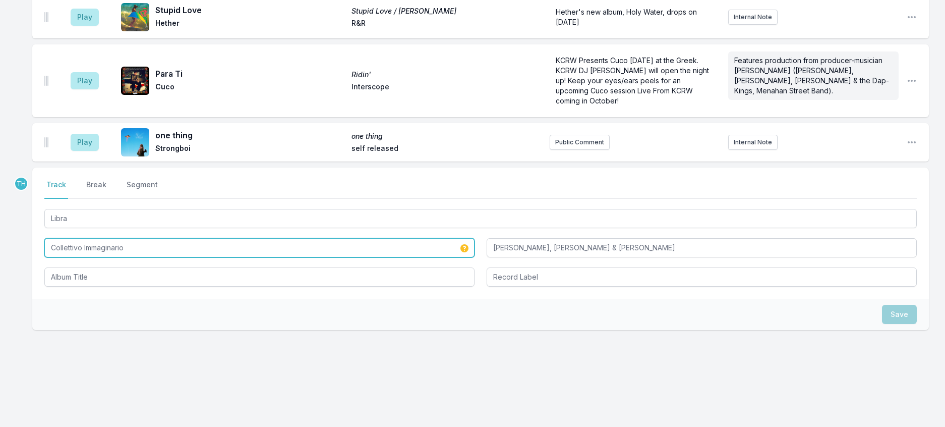
type input "Collettivo Immaginario"
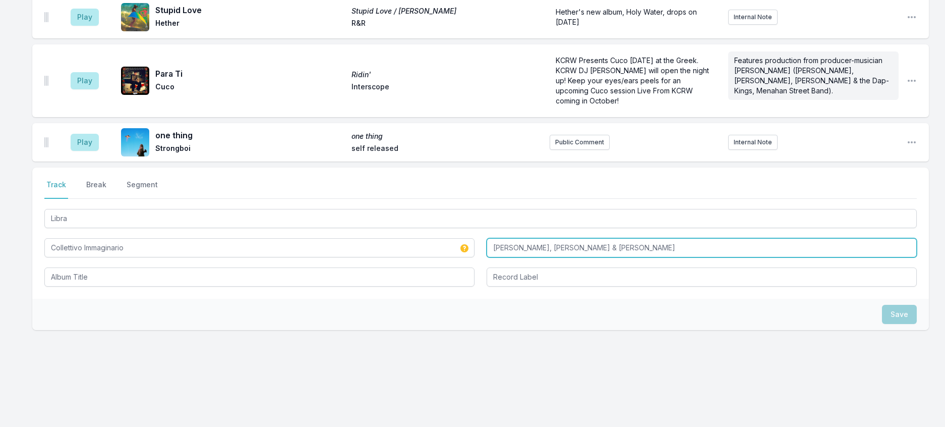
drag, startPoint x: 750, startPoint y: 252, endPoint x: 374, endPoint y: 216, distance: 378.1
click at [374, 216] on div "Libra Collettivo Immaginario Tommaso Cappellato, Alberto Lincetto & Nicolò Mase…" at bounding box center [480, 247] width 873 height 80
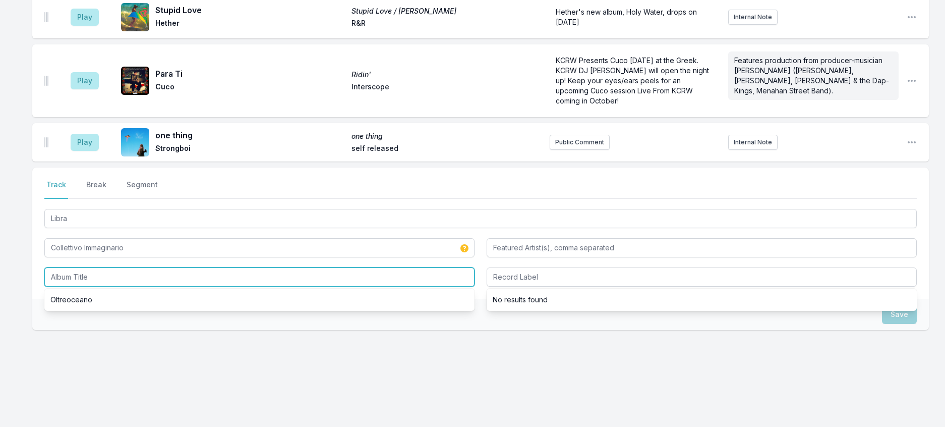
click at [81, 282] on input "Album Title" at bounding box center [259, 276] width 430 height 19
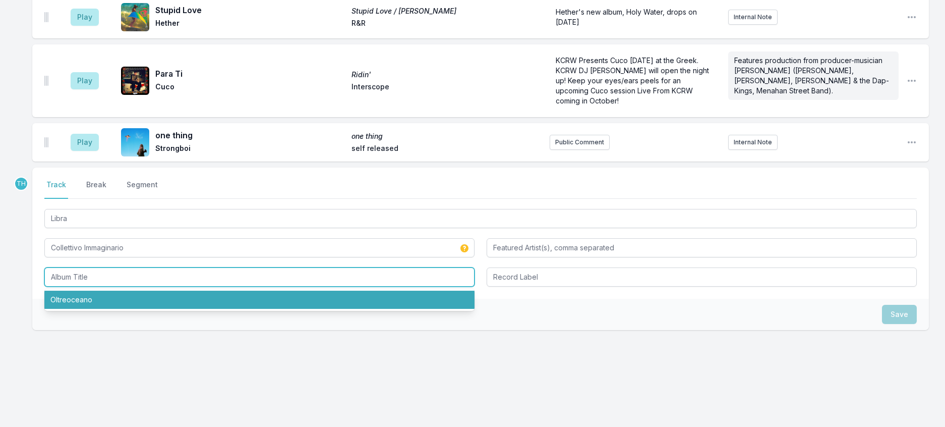
click at [89, 303] on li "Oltreoceano" at bounding box center [259, 300] width 430 height 18
type input "Oltreoceano"
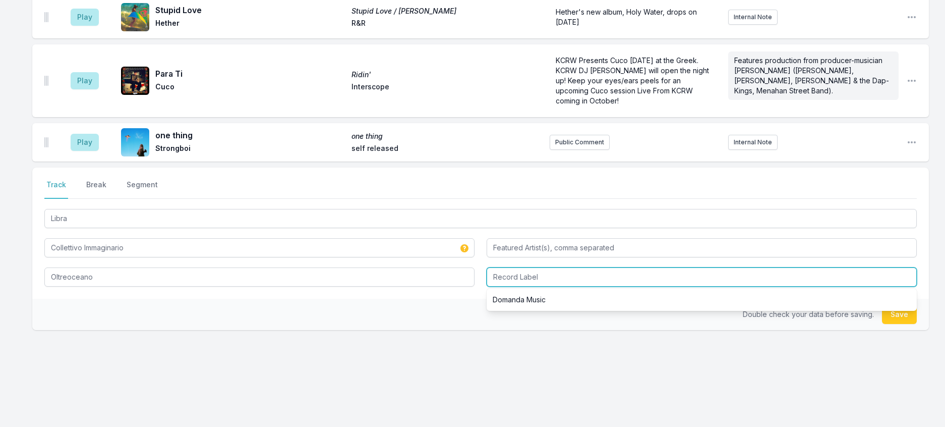
click at [534, 281] on input "Record Label" at bounding box center [702, 276] width 430 height 19
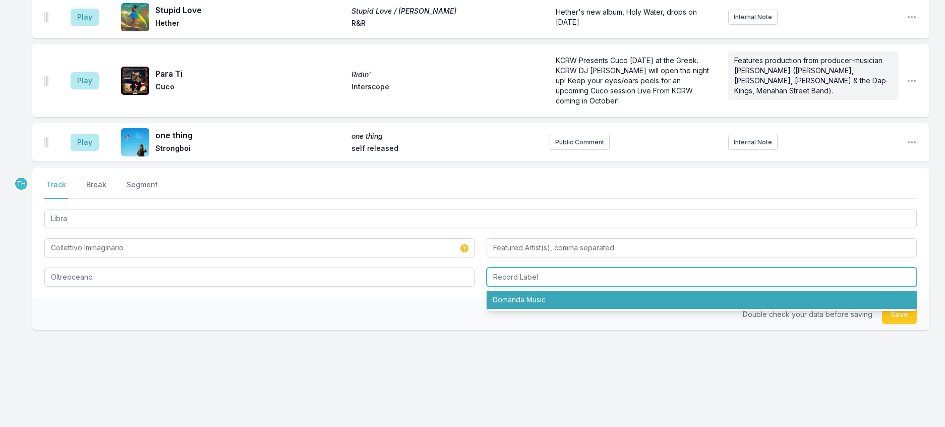
click at [534, 305] on li "Domanda Music" at bounding box center [702, 300] width 430 height 18
type input "Domanda Music"
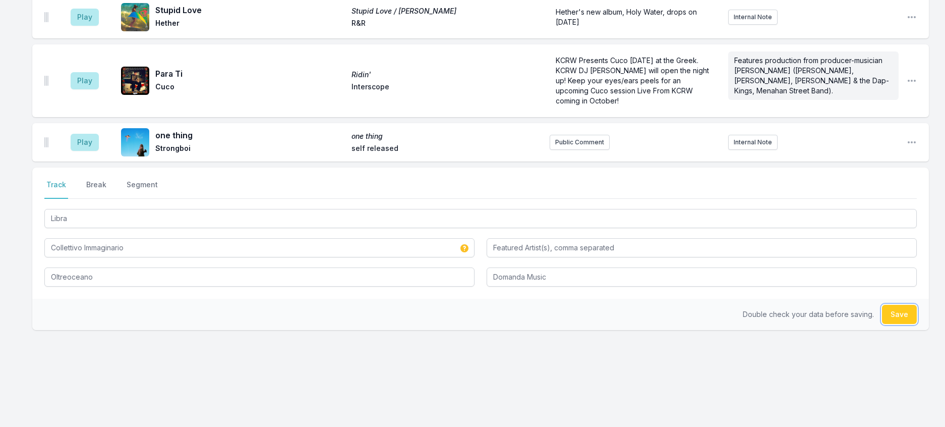
click at [897, 324] on button "Save" at bounding box center [899, 314] width 35 height 19
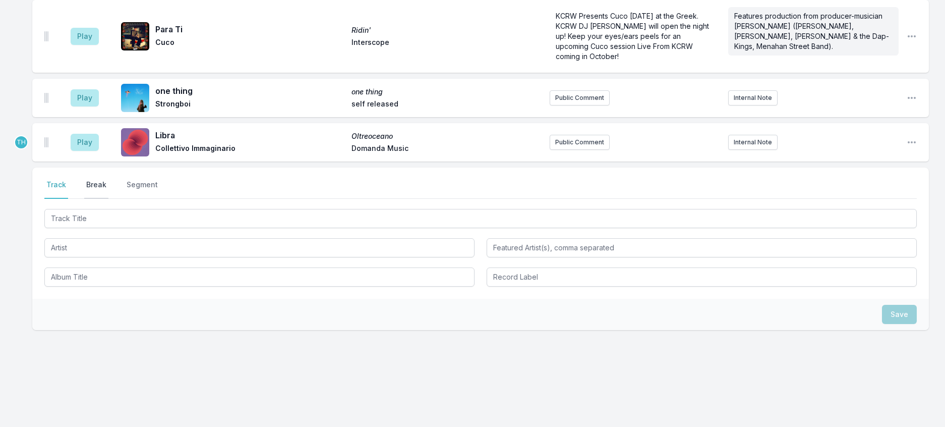
click at [108, 180] on button "Break" at bounding box center [96, 189] width 24 height 19
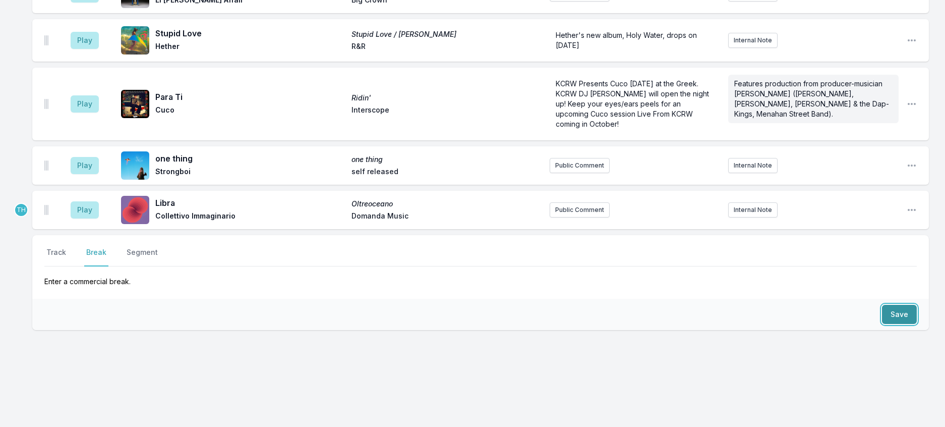
click at [901, 305] on button "Save" at bounding box center [899, 314] width 35 height 19
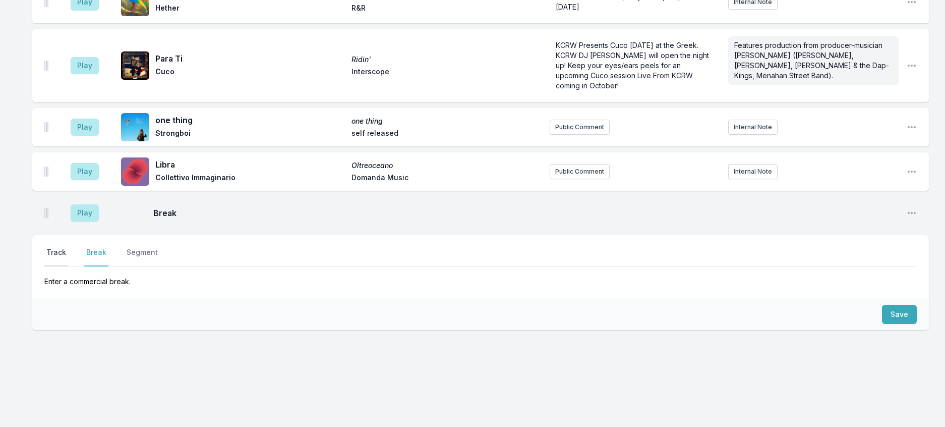
click at [68, 247] on button "Track" at bounding box center [56, 256] width 24 height 19
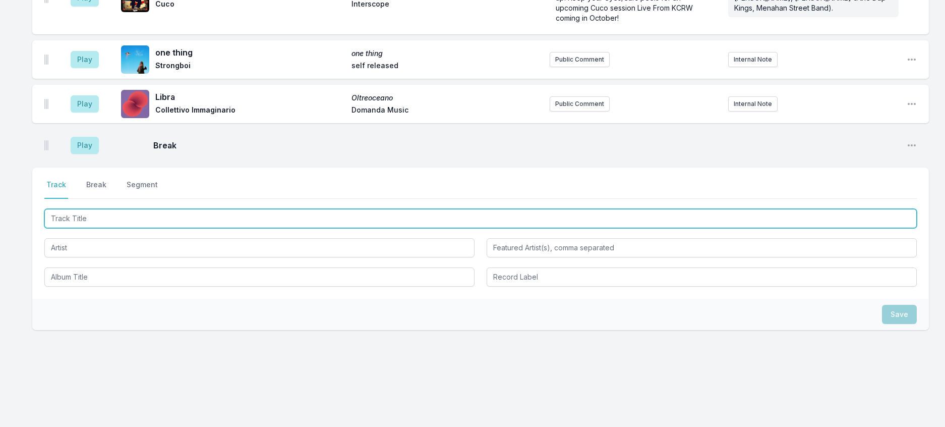
click at [84, 228] on input "Track Title" at bounding box center [480, 218] width 873 height 19
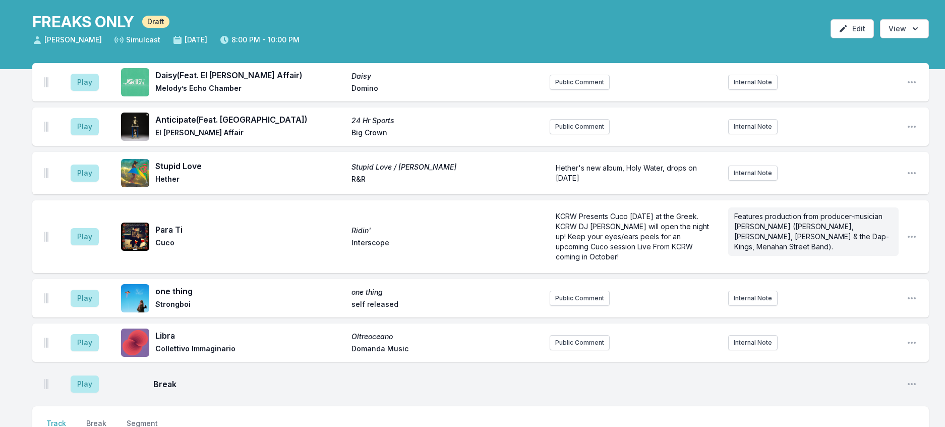
scroll to position [101, 0]
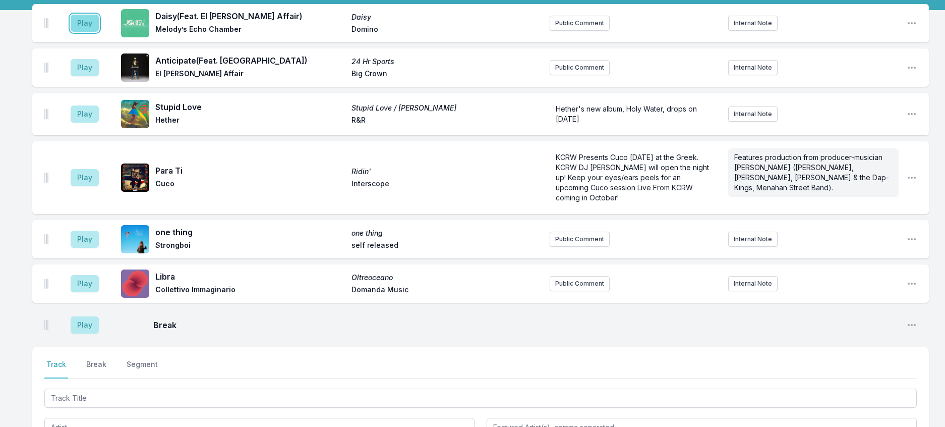
click at [95, 32] on button "Play" at bounding box center [85, 23] width 28 height 17
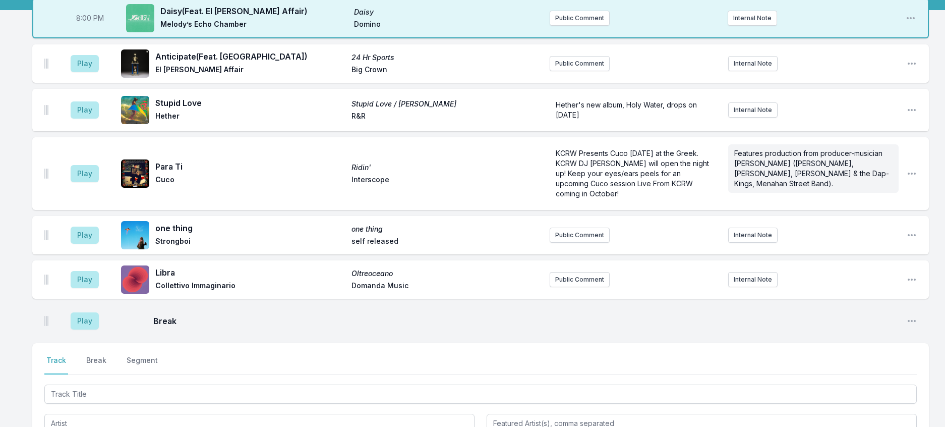
click at [112, 80] on aside "Play" at bounding box center [85, 63] width 57 height 32
click at [113, 80] on aside "Play" at bounding box center [85, 63] width 57 height 32
drag, startPoint x: 85, startPoint y: 86, endPoint x: 127, endPoint y: 84, distance: 41.9
click at [86, 72] on button "Play" at bounding box center [85, 63] width 28 height 17
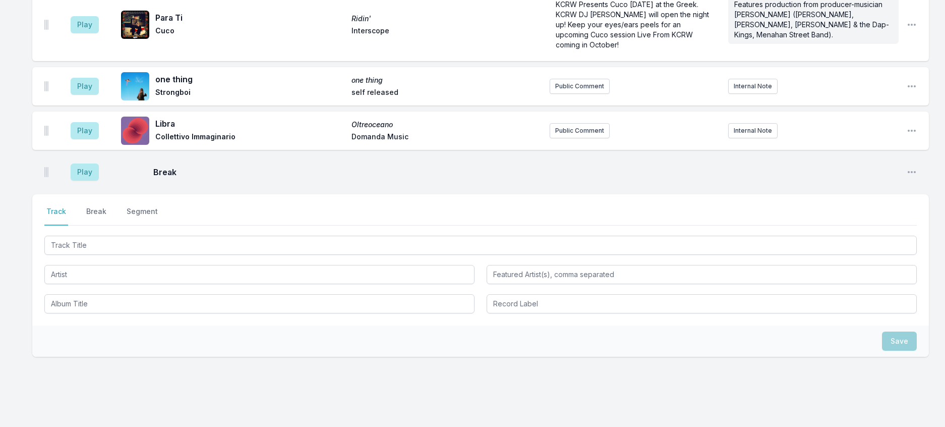
scroll to position [252, 0]
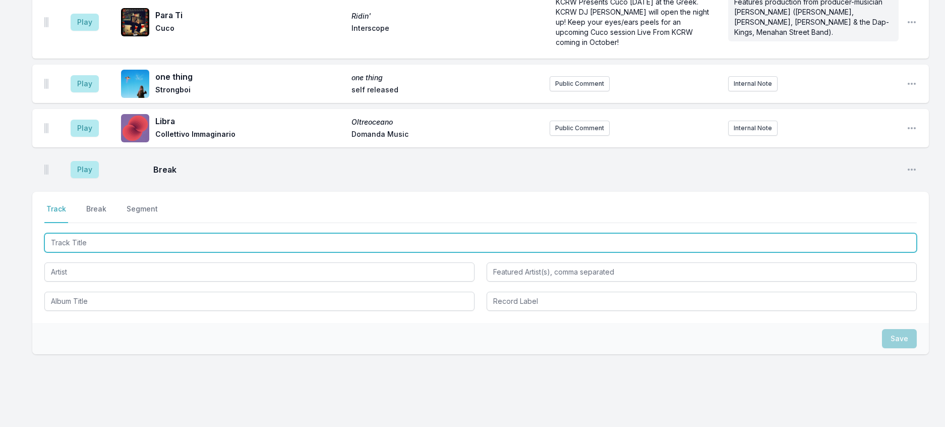
click at [194, 252] on input "Track Title" at bounding box center [480, 242] width 873 height 19
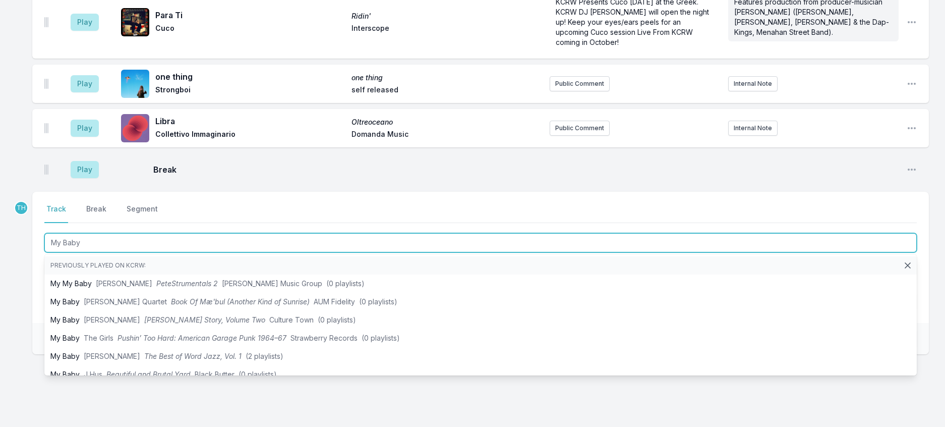
type input "My Baby"
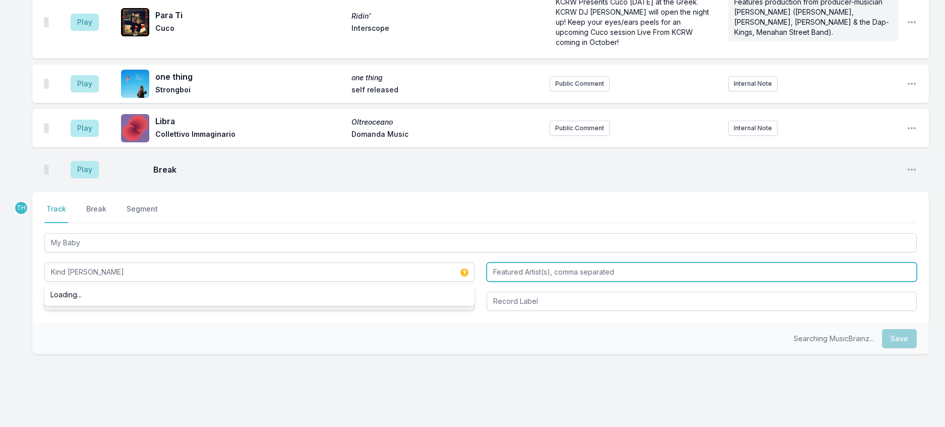
type input "Kind Francescoli"
type input "Julia Minkin"
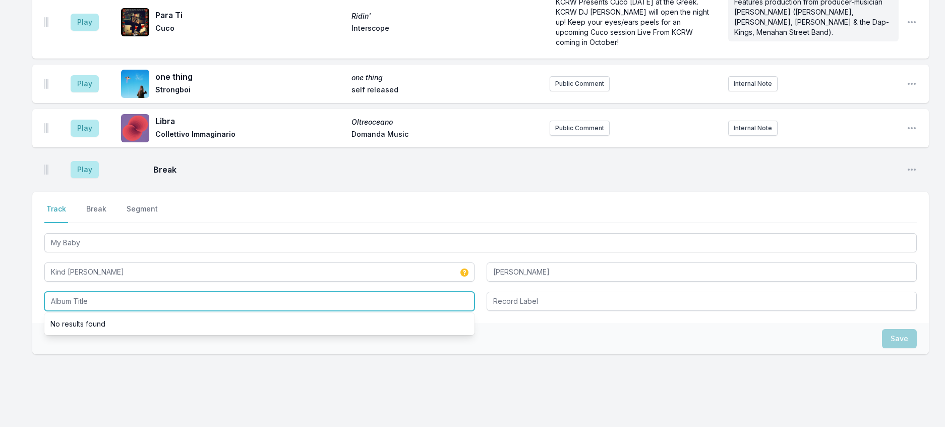
type input "i"
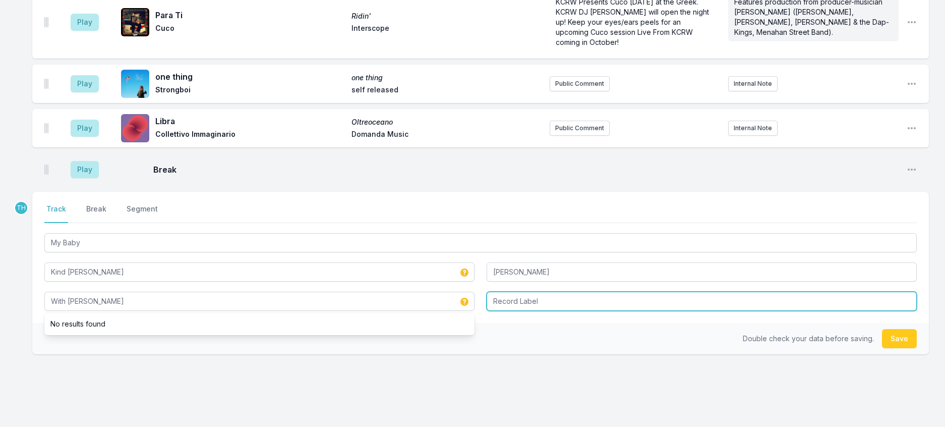
type input "With Julia"
type input "Yotanka"
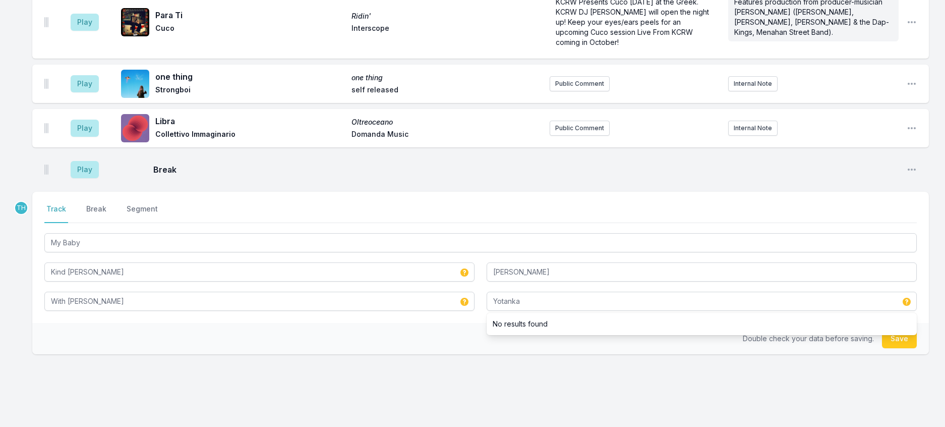
click at [376, 354] on div "Double check your data before saving. Save" at bounding box center [480, 338] width 897 height 31
click at [882, 348] on button "Save" at bounding box center [899, 338] width 35 height 19
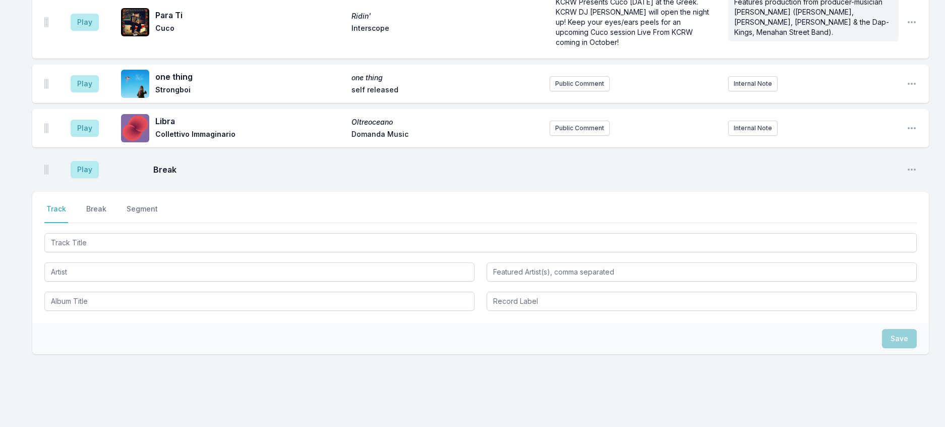
scroll to position [302, 0]
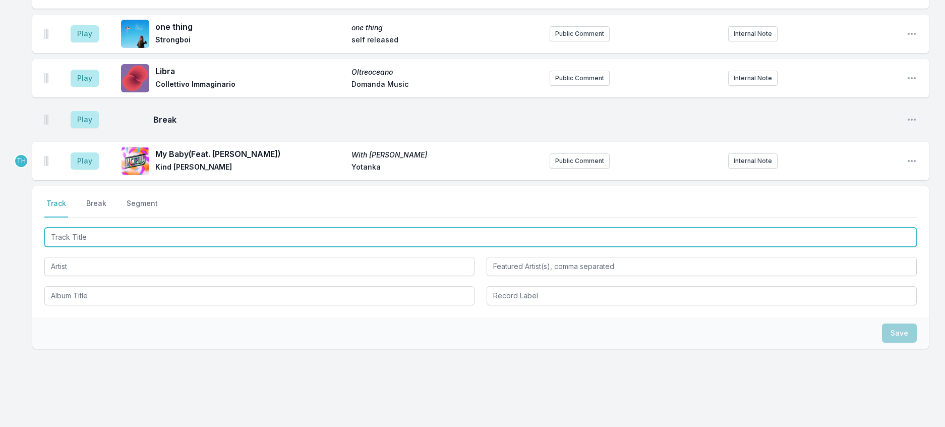
click at [259, 247] on input "Track Title" at bounding box center [480, 237] width 873 height 19
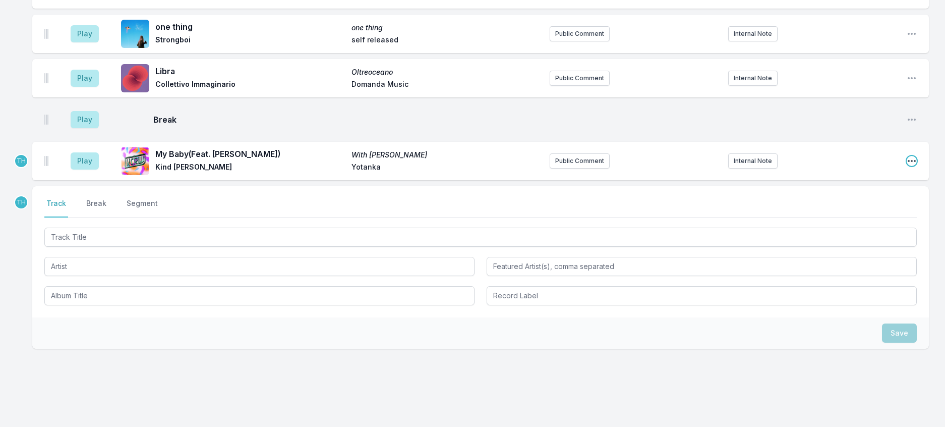
click at [907, 166] on icon "Open playlist item options" at bounding box center [912, 161] width 10 height 10
click at [859, 208] on button "Edit Track Details" at bounding box center [860, 199] width 113 height 18
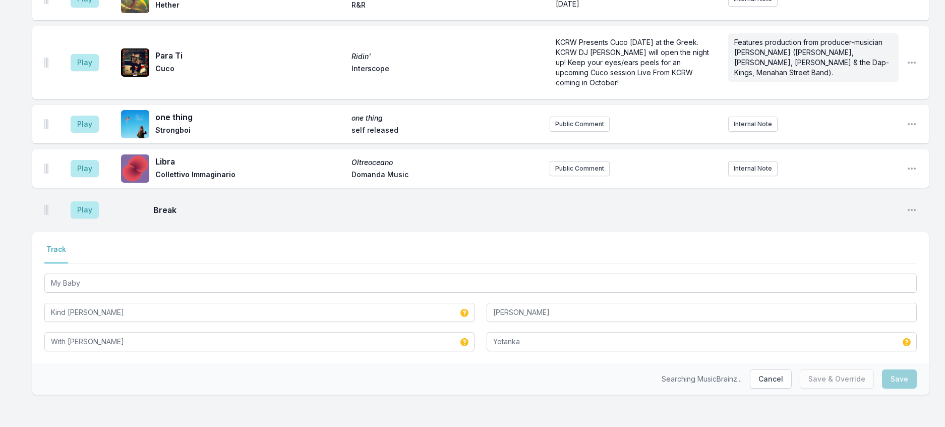
scroll to position [291, 0]
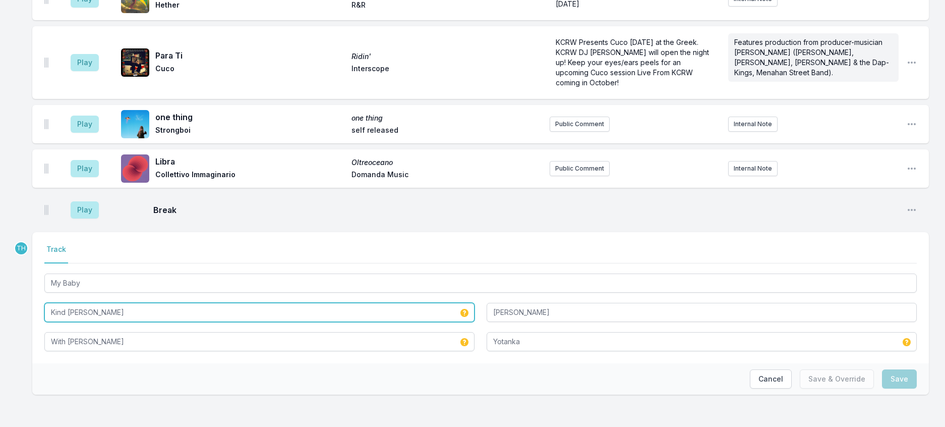
click at [68, 303] on input "Kind Francescoli" at bounding box center [259, 312] width 430 height 19
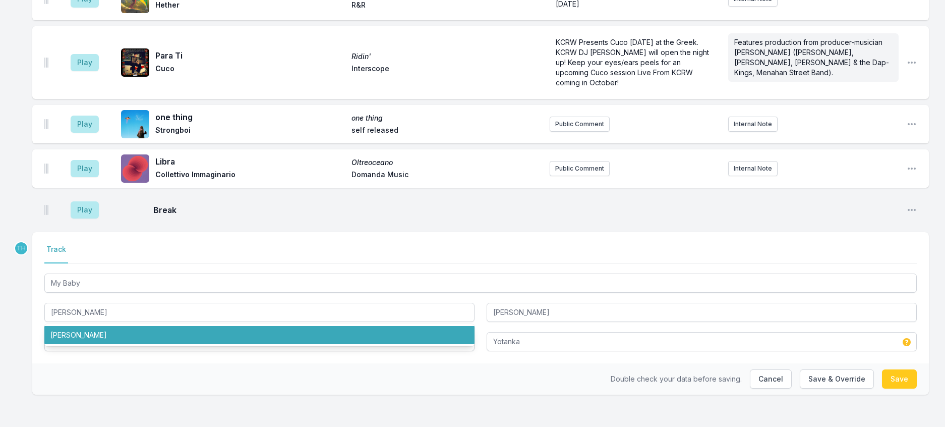
click at [377, 379] on div "Double check your data before saving. Cancel Save & Override Save" at bounding box center [480, 378] width 897 height 31
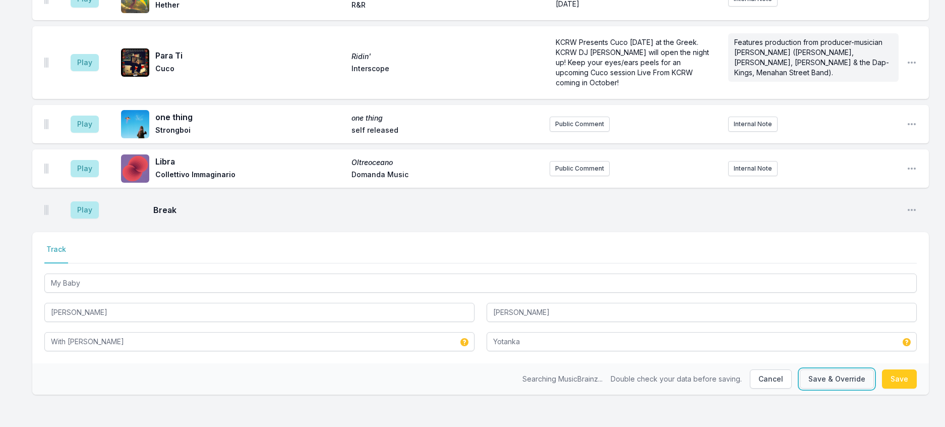
click at [827, 380] on button "Save & Override" at bounding box center [837, 378] width 74 height 19
type input "Kind Francescoli"
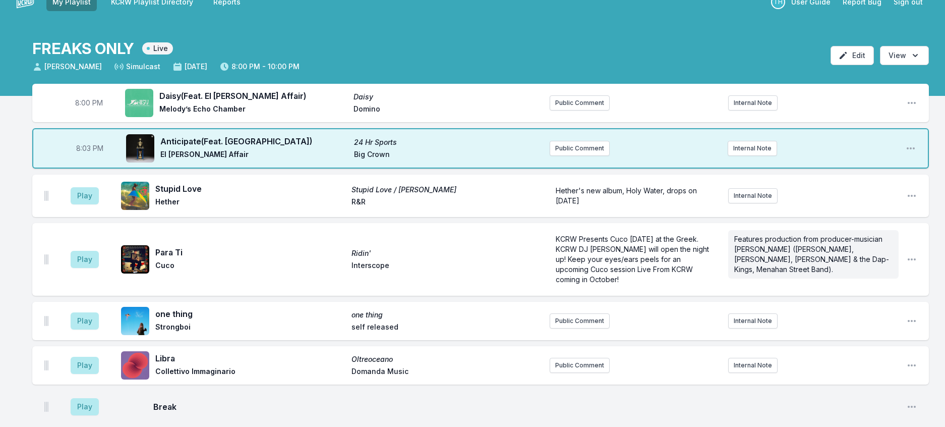
scroll to position [0, 0]
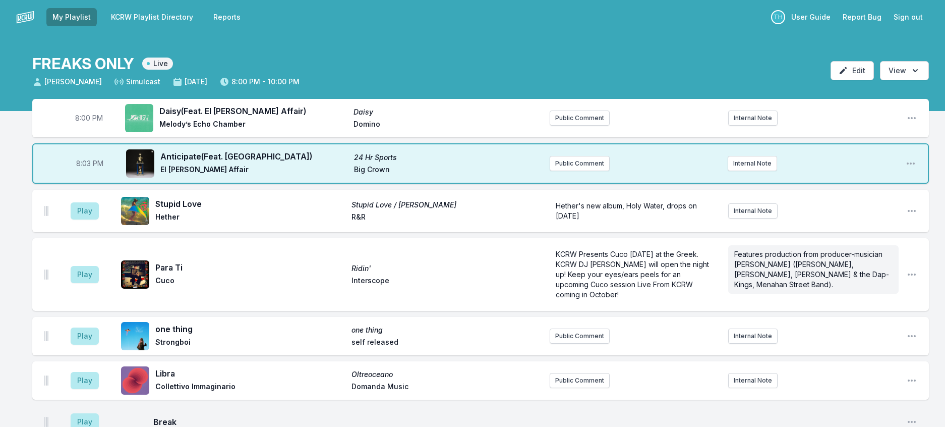
click at [93, 227] on aside "Play" at bounding box center [85, 211] width 57 height 32
click at [92, 219] on button "Play" at bounding box center [85, 210] width 28 height 17
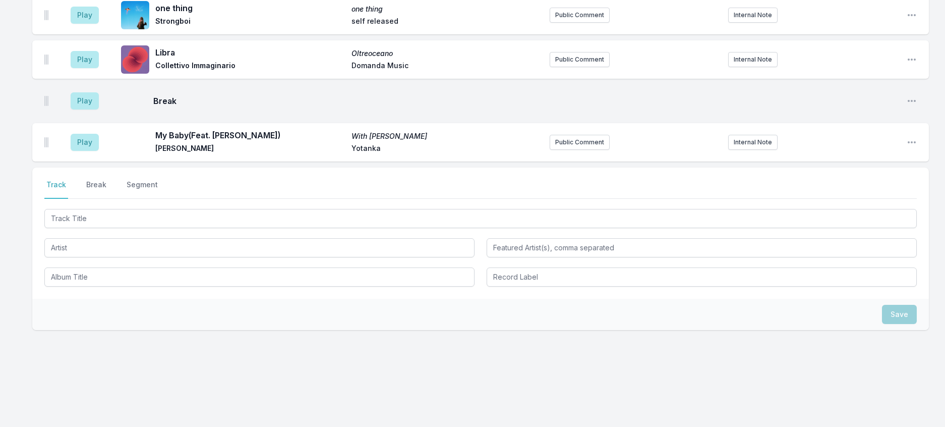
scroll to position [353, 0]
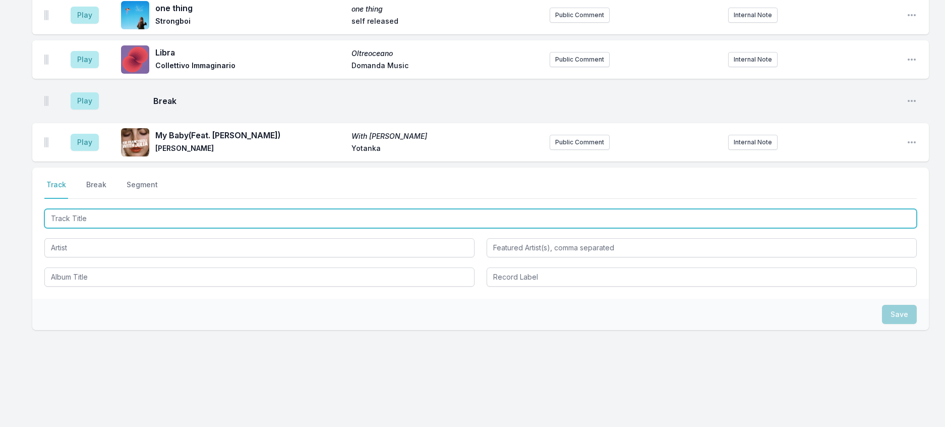
click at [108, 228] on input "Track Title" at bounding box center [480, 218] width 873 height 19
type input "La Nuit"
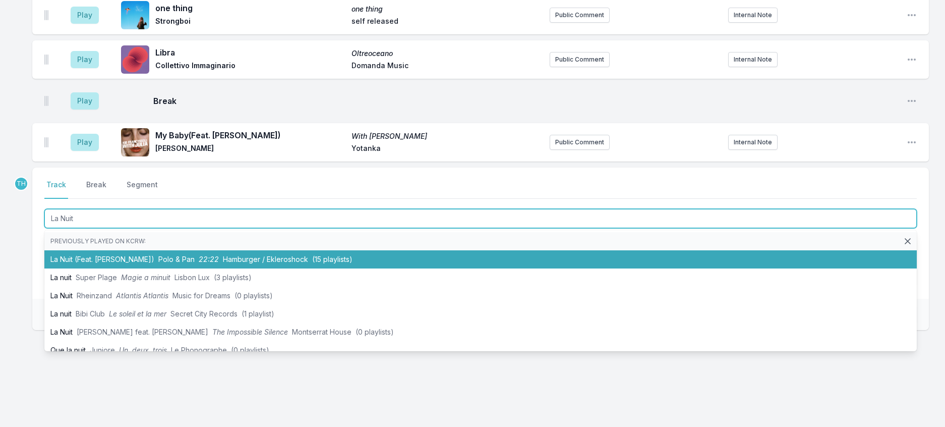
click at [159, 268] on li "La Nuit (Feat. Arthur Teboul) Polo & Pan 22:22 Hamburger / Ekleroshock (15 play…" at bounding box center [480, 259] width 873 height 18
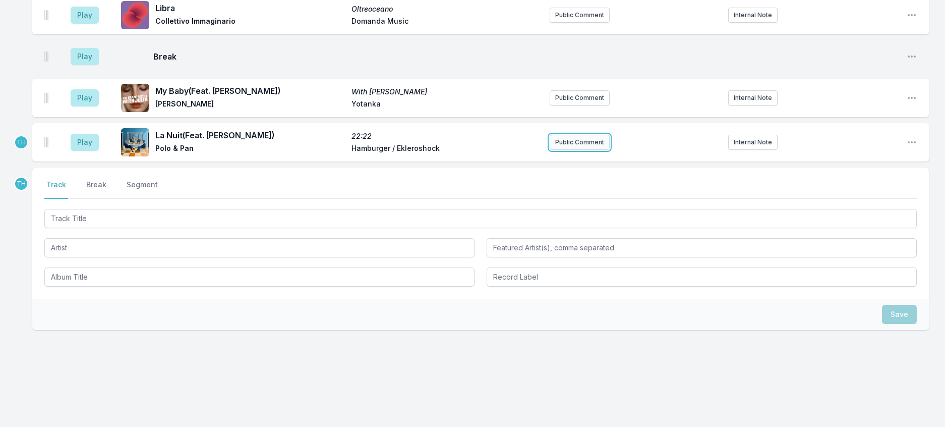
click at [595, 150] on button "Public Comment" at bounding box center [580, 142] width 60 height 15
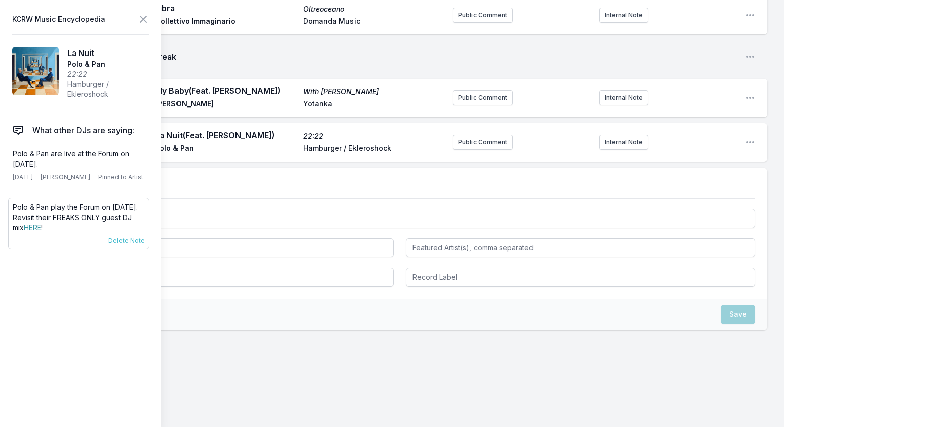
scroll to position [403, 0]
drag, startPoint x: 68, startPoint y: 257, endPoint x: 13, endPoint y: 237, distance: 59.1
click at [13, 237] on div "Polo & Pan play the Forum on October 3rd. Revisit their FREAKS ONLY guest DJ mi…" at bounding box center [78, 223] width 141 height 51
copy p "Polo & Pan play the Forum on October 3rd. Revisit their FREAKS ONLY guest DJ mi…"
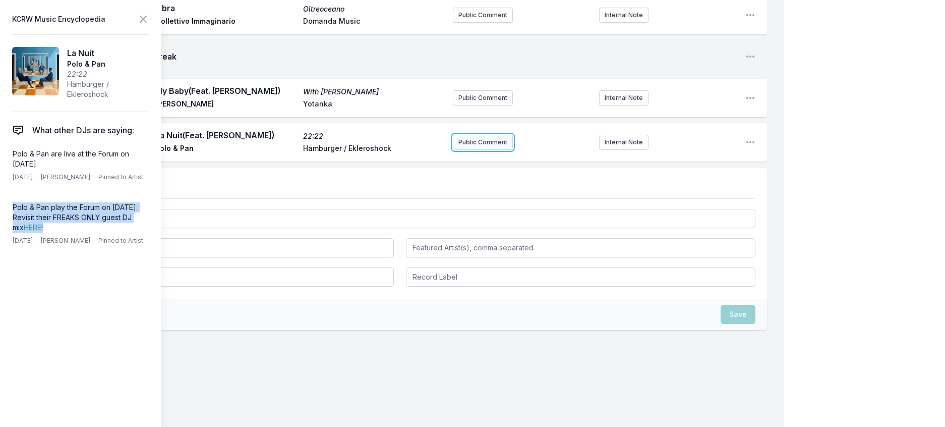
click at [466, 150] on button "Public Comment" at bounding box center [483, 142] width 60 height 15
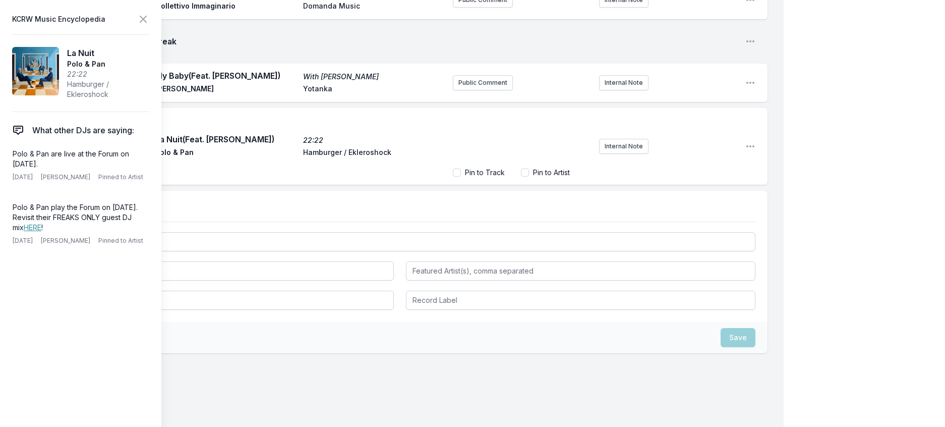
scroll to position [446, 0]
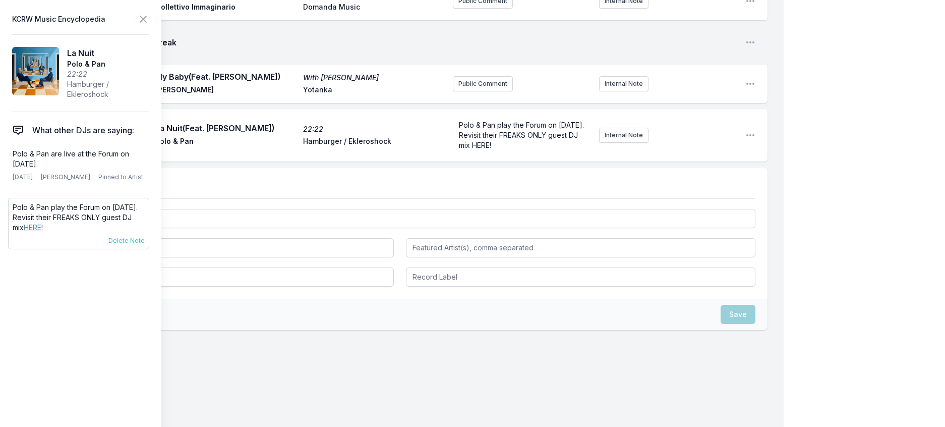
click at [35, 232] on link "HERE" at bounding box center [33, 227] width 18 height 9
click at [496, 154] on form "Polo & Pan play the Forum on October 3rd. Revisit their FREAKS ONLY guest DJ mi…" at bounding box center [522, 135] width 138 height 38
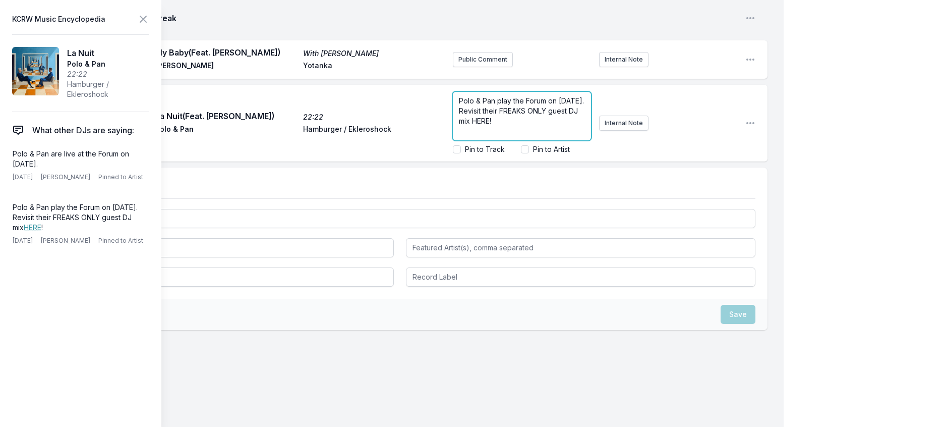
drag, startPoint x: 465, startPoint y: 185, endPoint x: 447, endPoint y: 186, distance: 18.7
click at [459, 125] on span "Polo & Pan play the Forum on October 3rd. Revisit their FREAKS ONLY guest DJ mi…" at bounding box center [522, 110] width 127 height 29
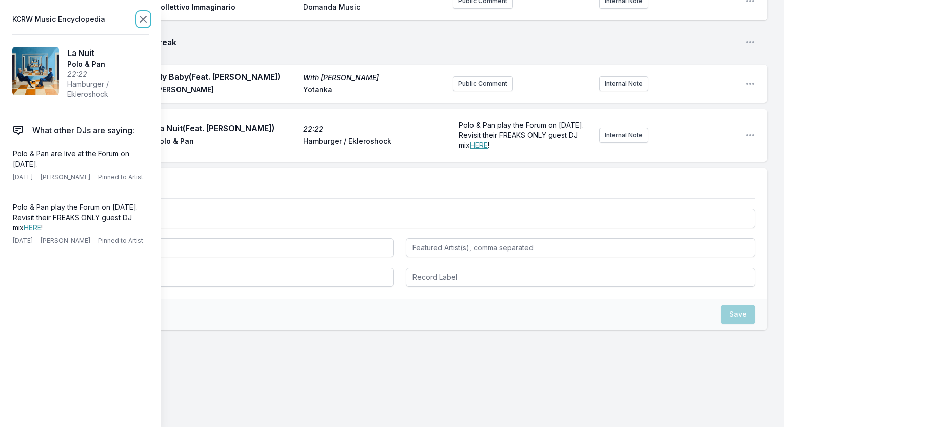
click at [149, 21] on icon at bounding box center [143, 19] width 12 height 12
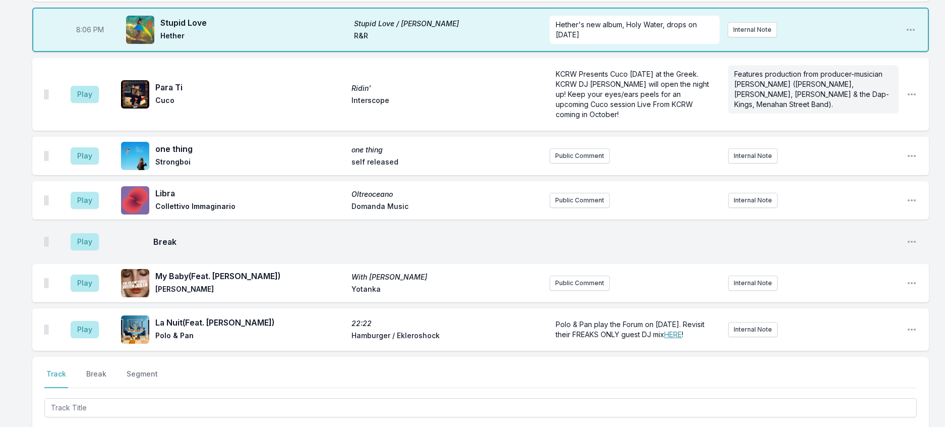
scroll to position [430, 0]
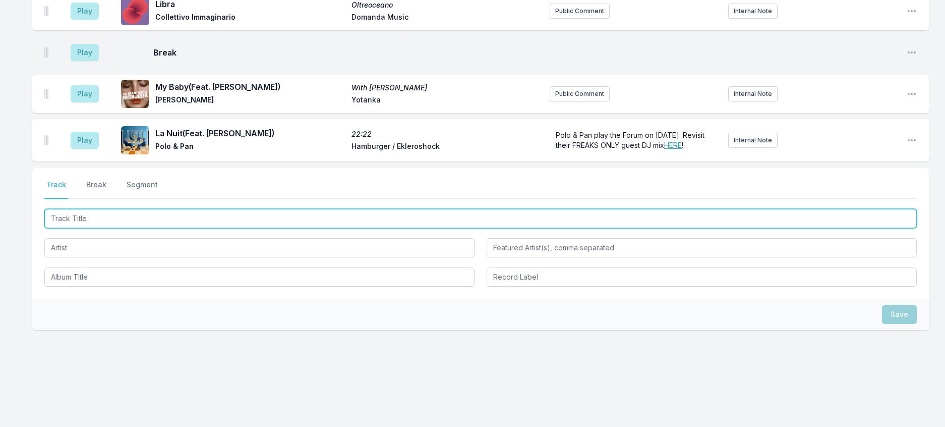
click at [167, 228] on input "Track Title" at bounding box center [480, 218] width 873 height 19
type input "Surfing On A Rocket"
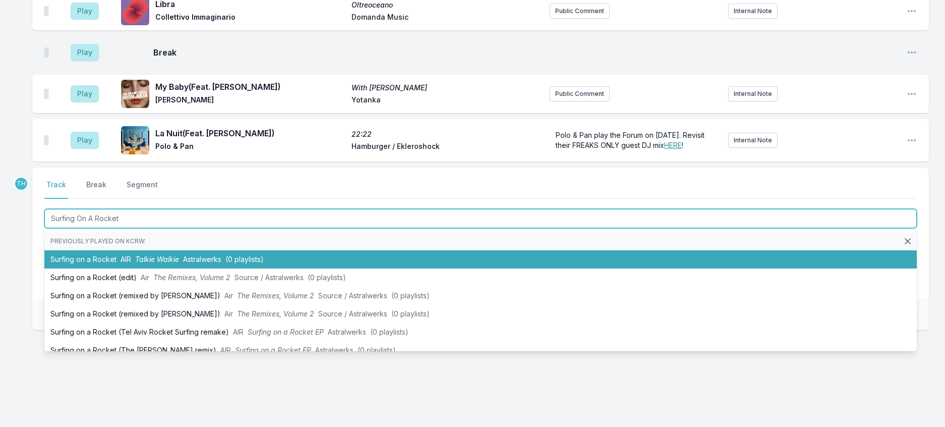
click at [205, 268] on li "Surfing on a Rocket AIR Talkie Walkie Astralwerks (0 playlists)" at bounding box center [480, 259] width 873 height 18
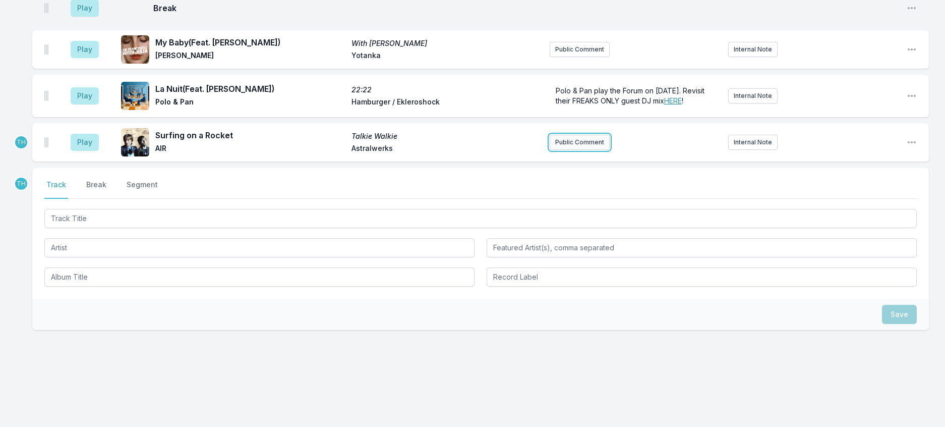
click at [560, 150] on button "Public Comment" at bounding box center [580, 142] width 60 height 15
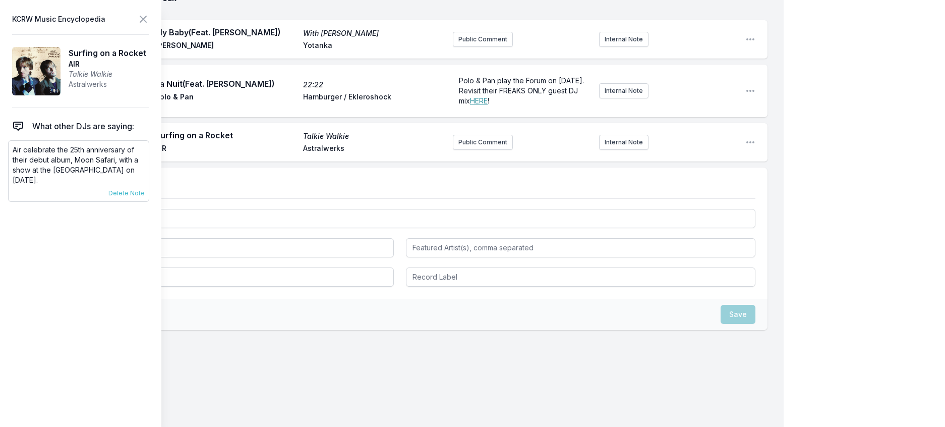
drag, startPoint x: 156, startPoint y: 189, endPoint x: 13, endPoint y: 168, distance: 144.3
click at [13, 168] on div "Air celebrate the 25th anniversary of their debut album, Moon Safari, with a sh…" at bounding box center [78, 171] width 141 height 62
click at [461, 150] on button "Public Comment" at bounding box center [483, 142] width 60 height 15
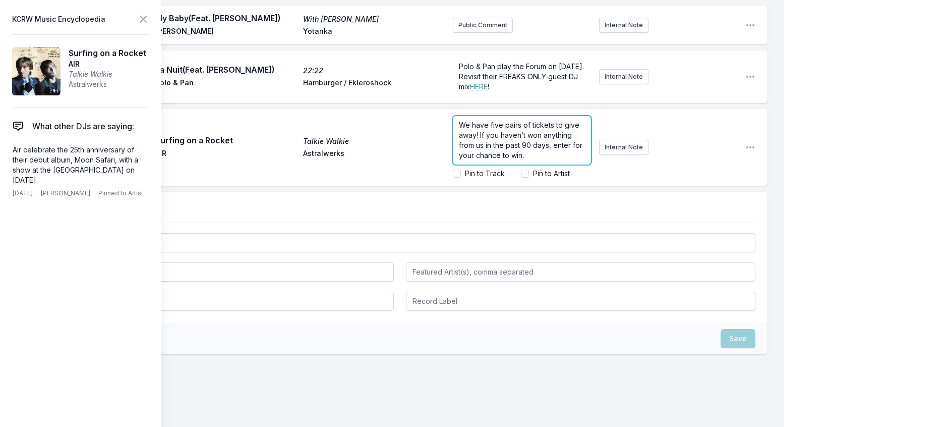
scroll to position [159, 0]
click at [517, 159] on span "We have five pairs of tickets to give away! If you haven’t won anything from us…" at bounding box center [522, 140] width 126 height 39
drag, startPoint x: 536, startPoint y: 236, endPoint x: 517, endPoint y: 237, distance: 19.2
click at [517, 159] on span "We have five pairs of tickets to give away! If you haven’t won anything from us…" at bounding box center [520, 140] width 123 height 39
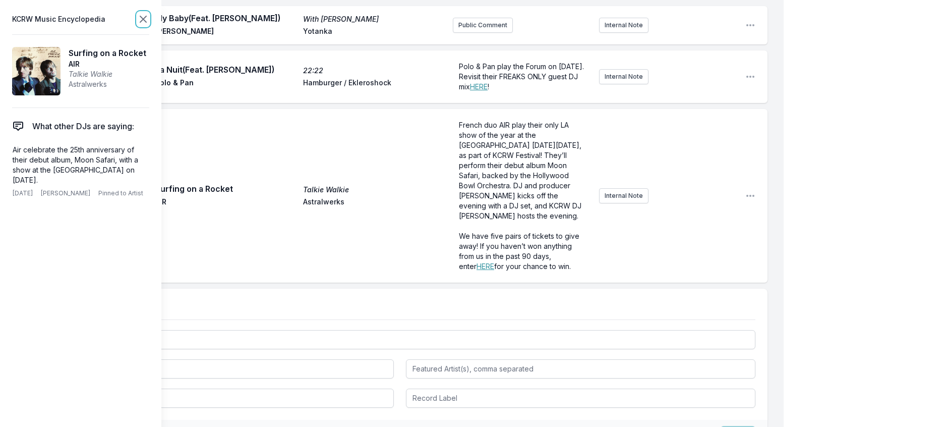
click at [149, 21] on icon at bounding box center [143, 19] width 12 height 12
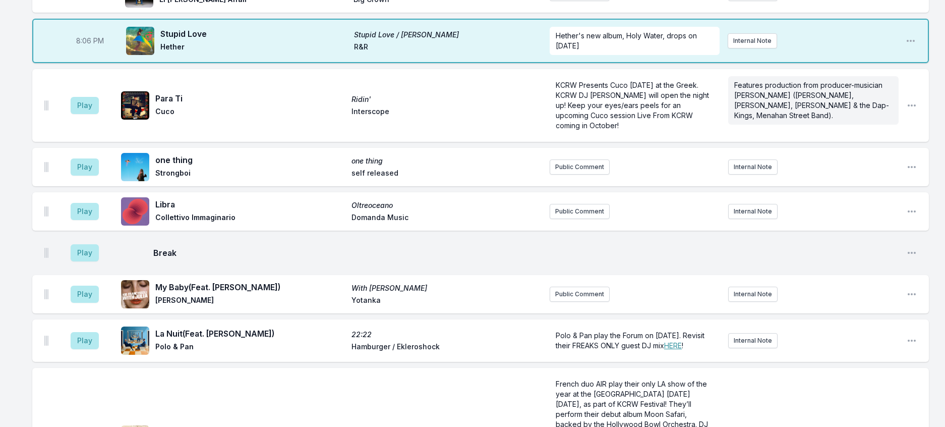
scroll to position [151, 0]
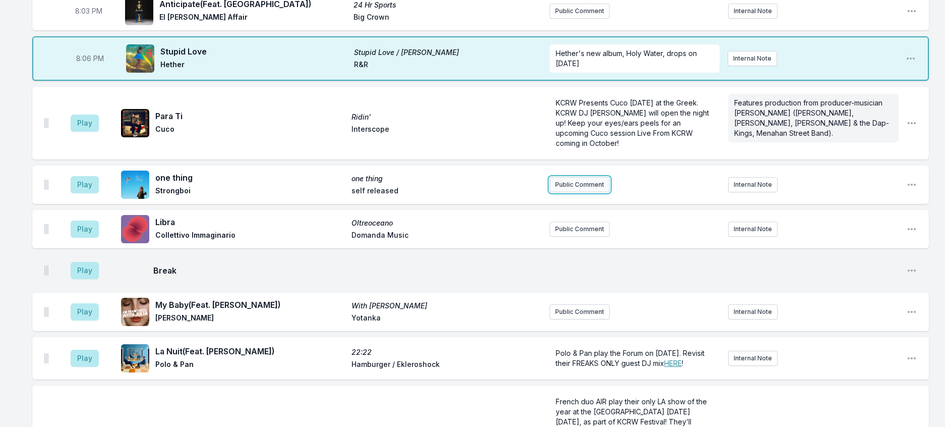
click at [584, 192] on button "Public Comment" at bounding box center [580, 184] width 60 height 15
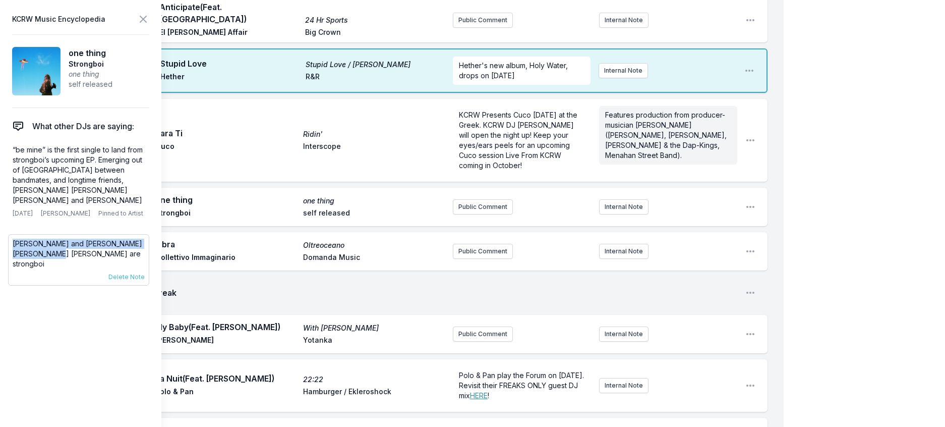
drag, startPoint x: 51, startPoint y: 264, endPoint x: 13, endPoint y: 251, distance: 41.0
click at [13, 251] on div "Ziv Yamin and Alice Phoebe Lou are strongboi 3/11/22 Travis Holcombe Pinned to …" at bounding box center [78, 259] width 141 height 51
copy p "Ziv Yamin and Alice Phoebe Lou are strongboi"
click at [601, 214] on button "Internal Note" at bounding box center [623, 206] width 49 height 15
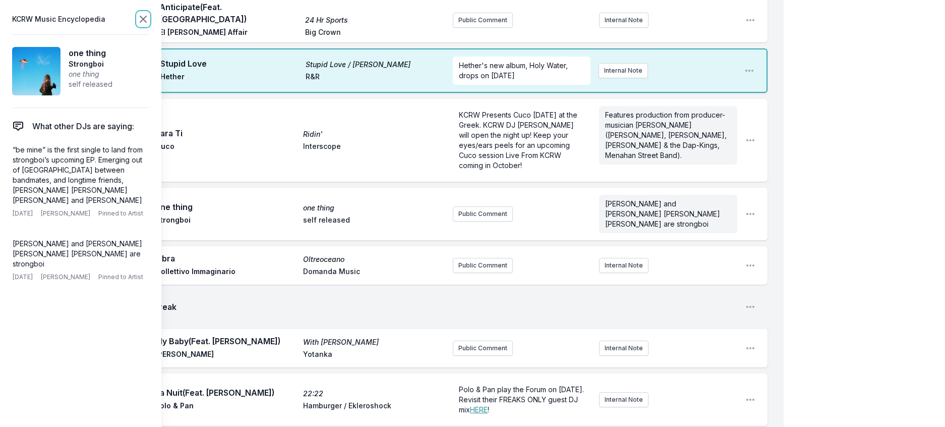
click at [146, 19] on icon at bounding box center [143, 19] width 6 height 6
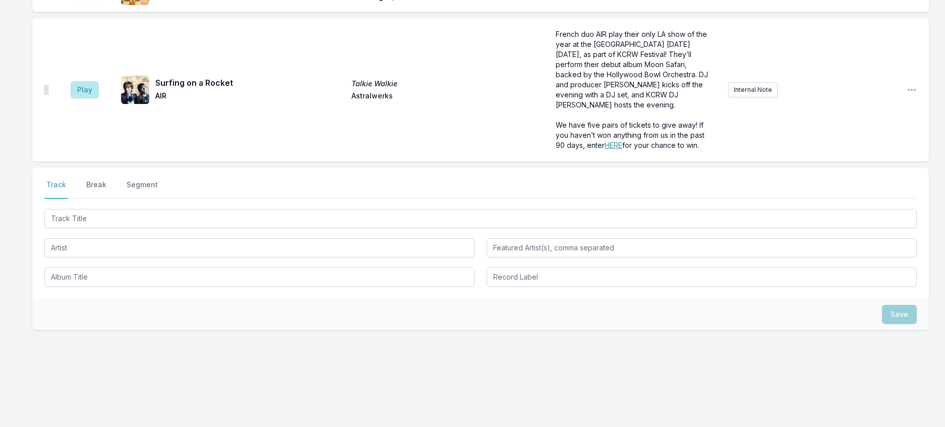
scroll to position [663, 0]
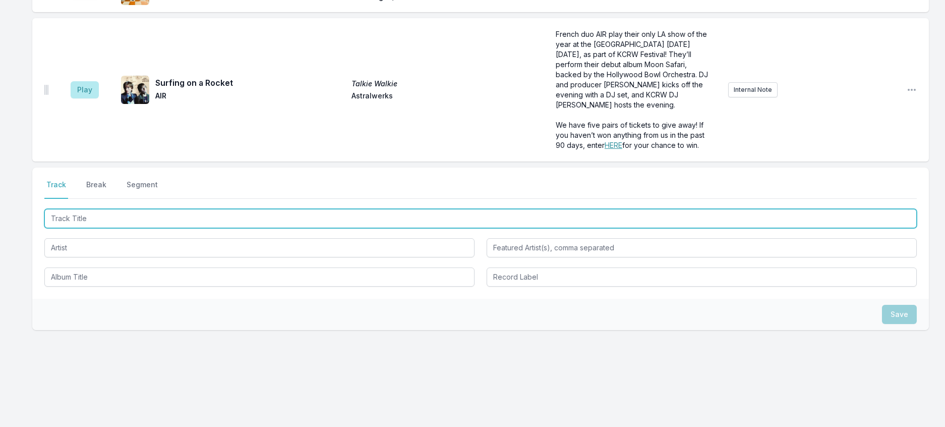
click at [200, 209] on input "Track Title" at bounding box center [480, 218] width 873 height 19
type input "Kelly, Watch The Star"
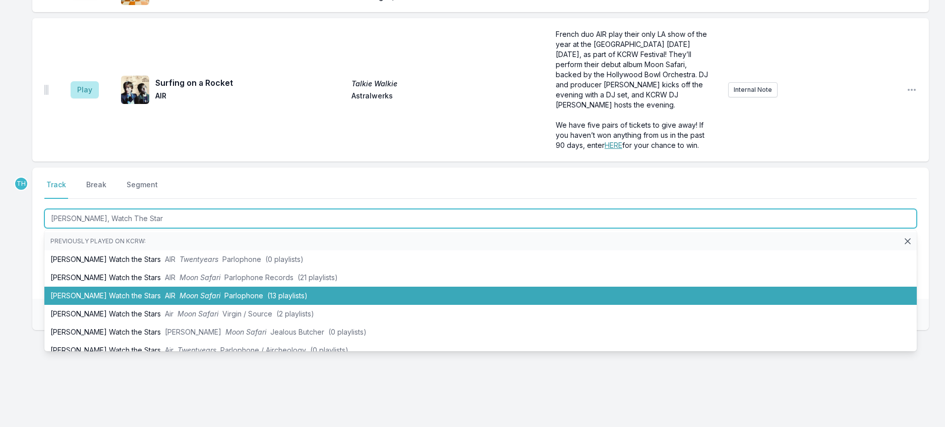
click at [234, 287] on li "Kelly Watch the Stars AIR Moon Safari Parlophone (13 playlists)" at bounding box center [480, 296] width 873 height 18
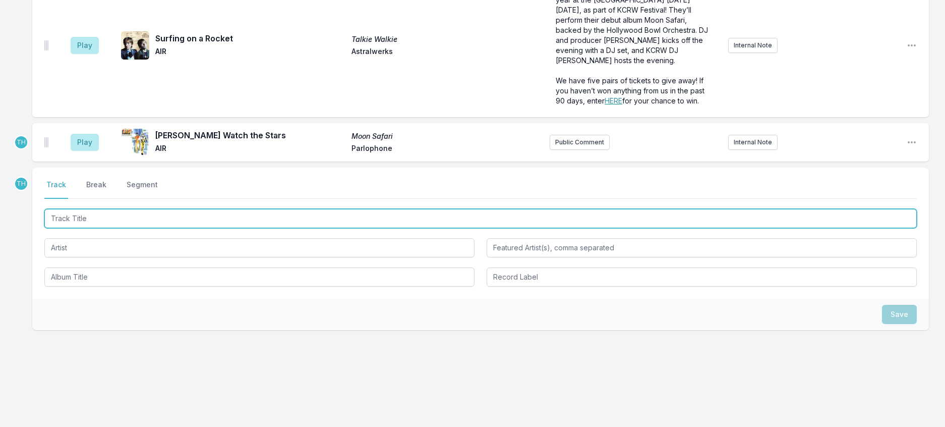
scroll to position [663, 0]
click at [220, 228] on input "Track Title" at bounding box center [480, 218] width 873 height 19
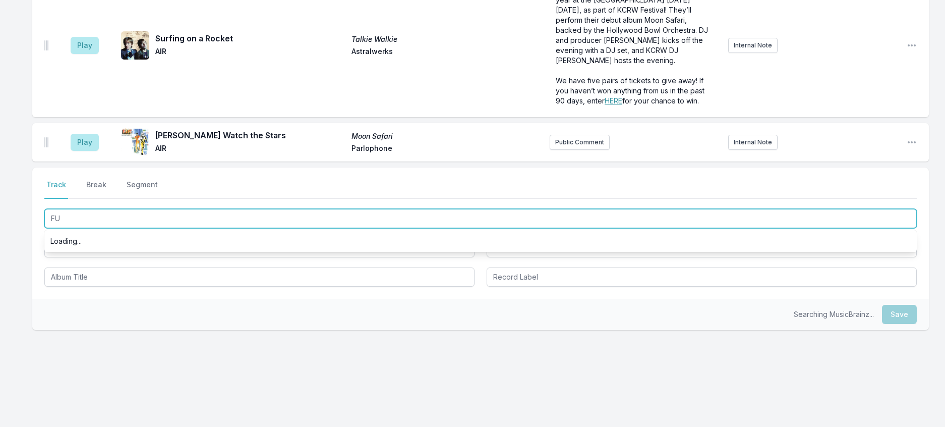
type input "F"
type input "UFO"
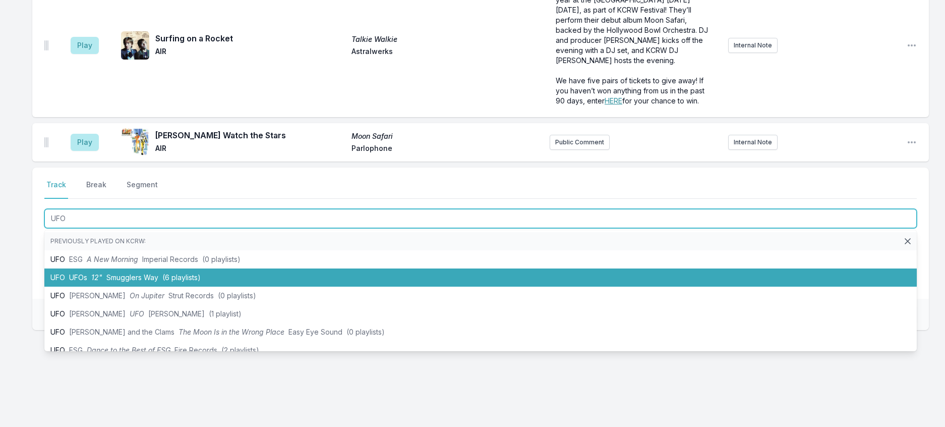
click at [201, 282] on span "(6 playlists)" at bounding box center [181, 277] width 38 height 9
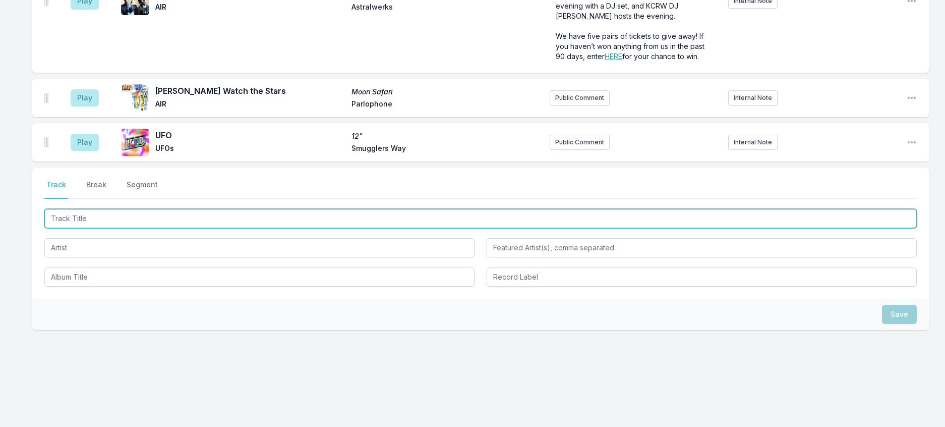
scroll to position [713, 0]
click at [210, 228] on input "Track Title" at bounding box center [480, 218] width 873 height 19
type input "Lupin's Last Laugh"
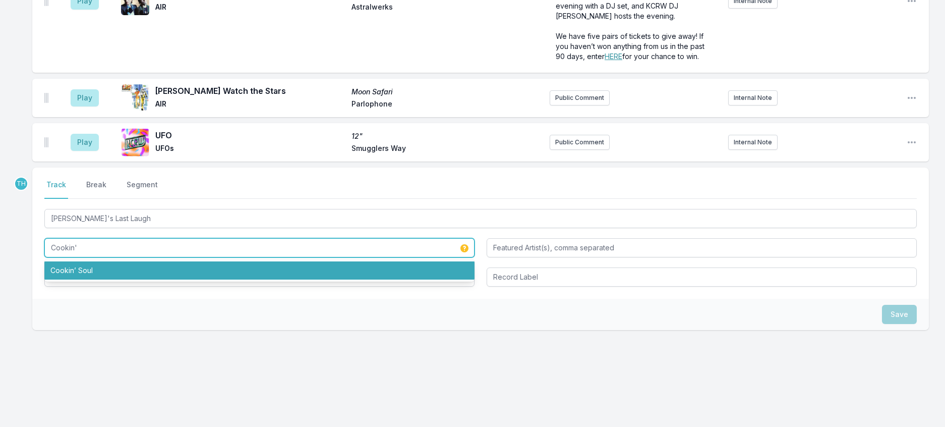
click at [126, 280] on li "Cookin’ Soul" at bounding box center [259, 270] width 430 height 18
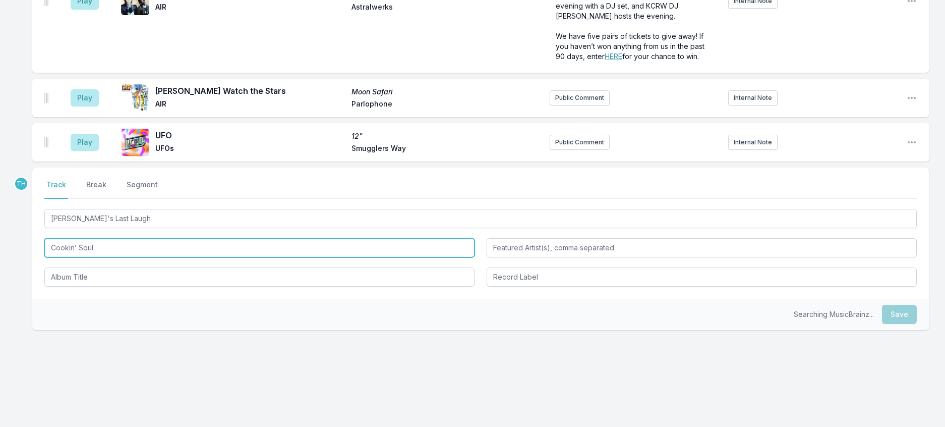
type input "Cookin’ Soul"
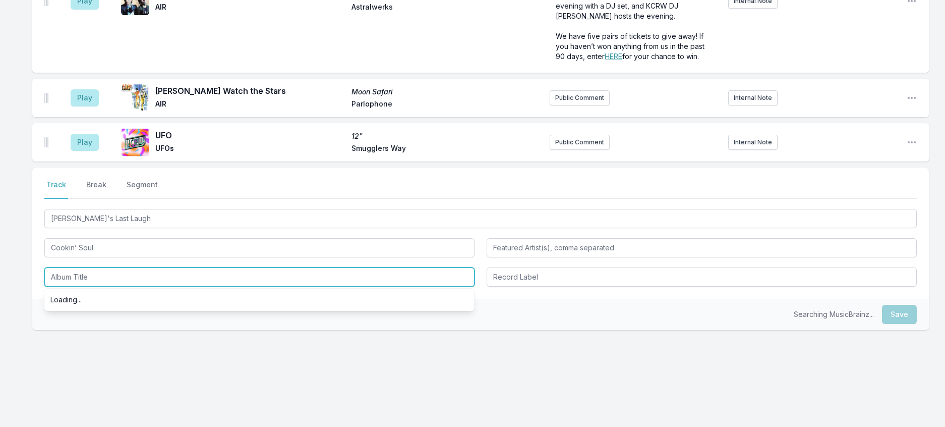
click at [95, 287] on input "Album Title" at bounding box center [259, 276] width 430 height 19
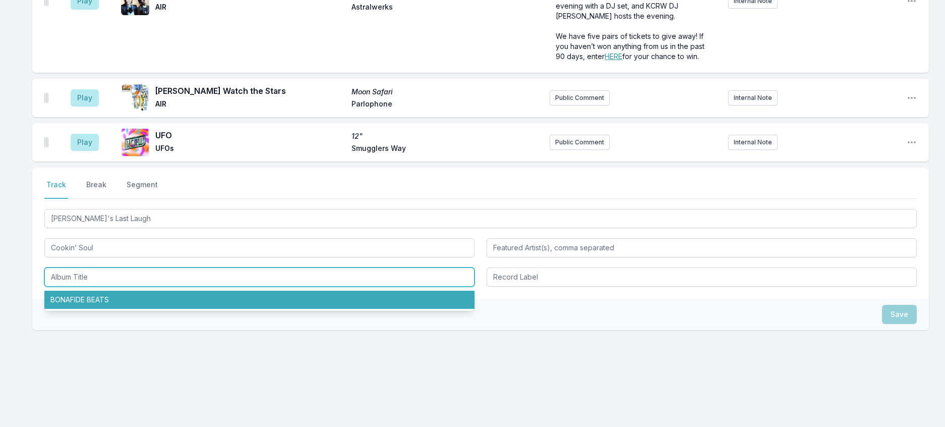
click at [96, 309] on li "BONAFIDE BEATS" at bounding box center [259, 300] width 430 height 18
type input "BONAFIDE BEATS"
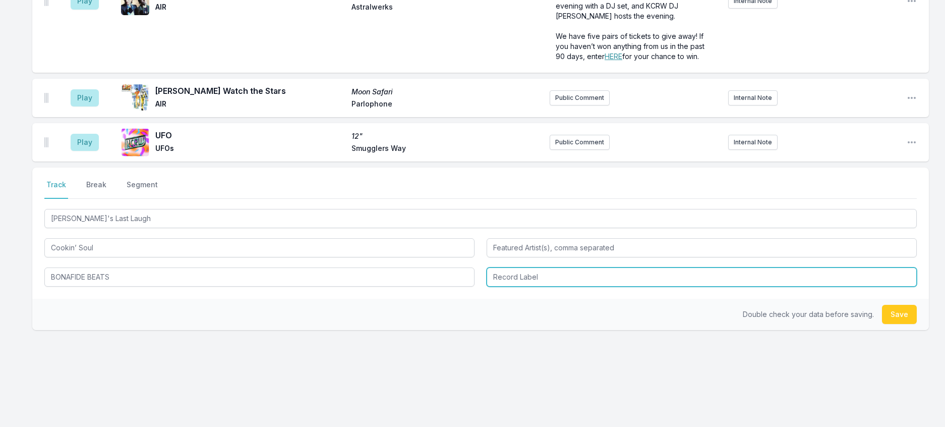
click at [523, 287] on input "Record Label" at bounding box center [702, 276] width 430 height 19
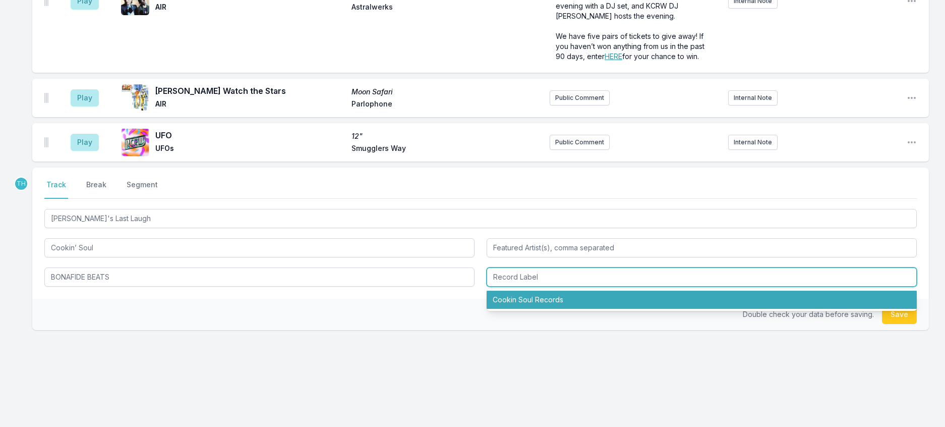
click at [524, 309] on li "Cookin Soul Records" at bounding box center [702, 300] width 430 height 18
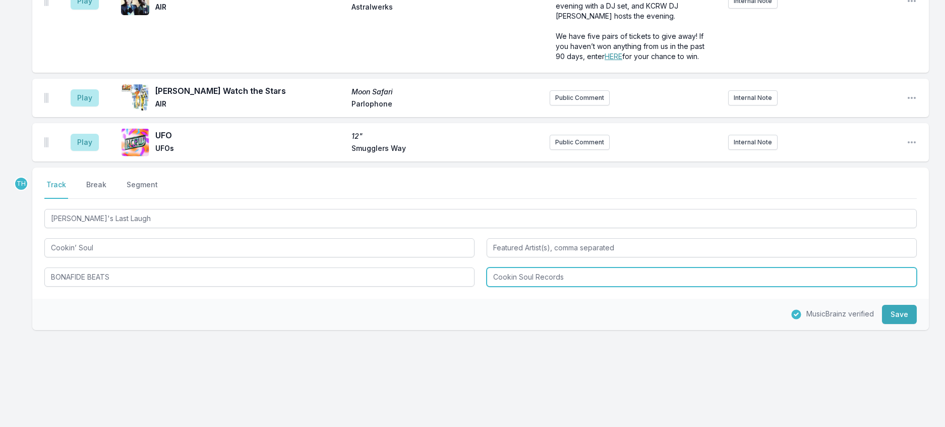
drag, startPoint x: 538, startPoint y: 307, endPoint x: 665, endPoint y: 325, distance: 127.9
click at [665, 299] on div "Select a tab Track Break Segment Track Break Segment Lupin's Last Laugh Cookin’…" at bounding box center [480, 233] width 897 height 131
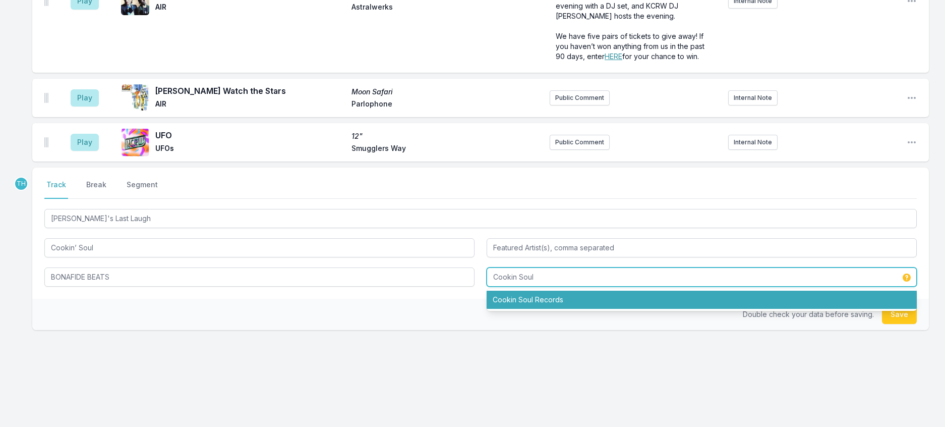
type input "Cookin Soul"
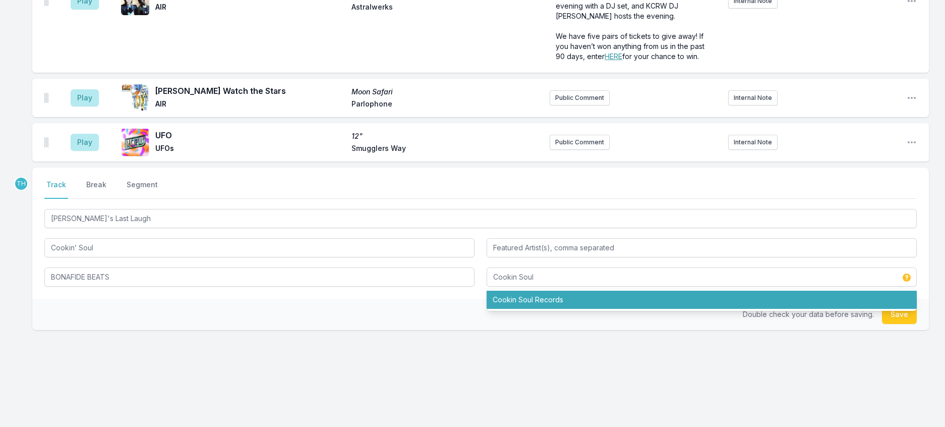
click at [419, 330] on div "Double check your data before saving. Save" at bounding box center [480, 314] width 897 height 31
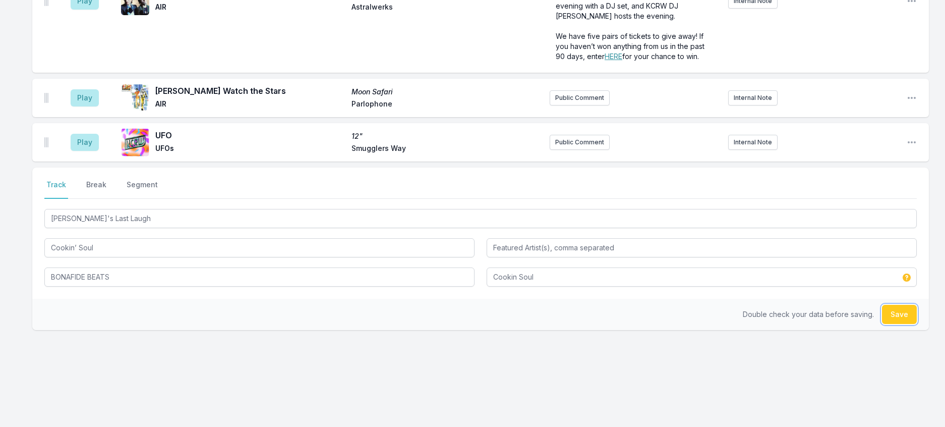
click at [901, 324] on button "Save" at bounding box center [899, 314] width 35 height 19
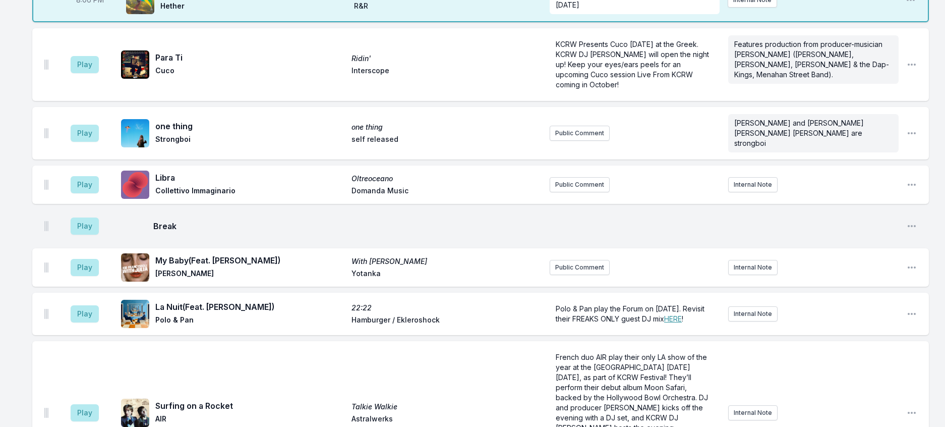
scroll to position [208, 0]
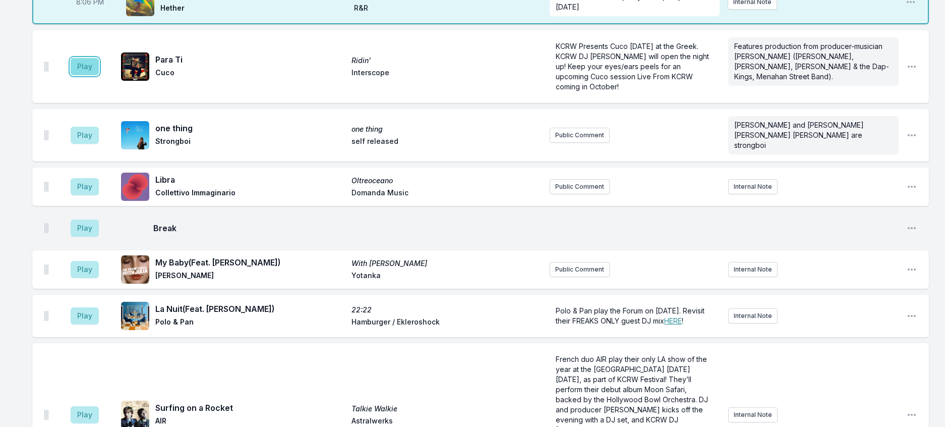
click at [96, 75] on button "Play" at bounding box center [85, 66] width 28 height 17
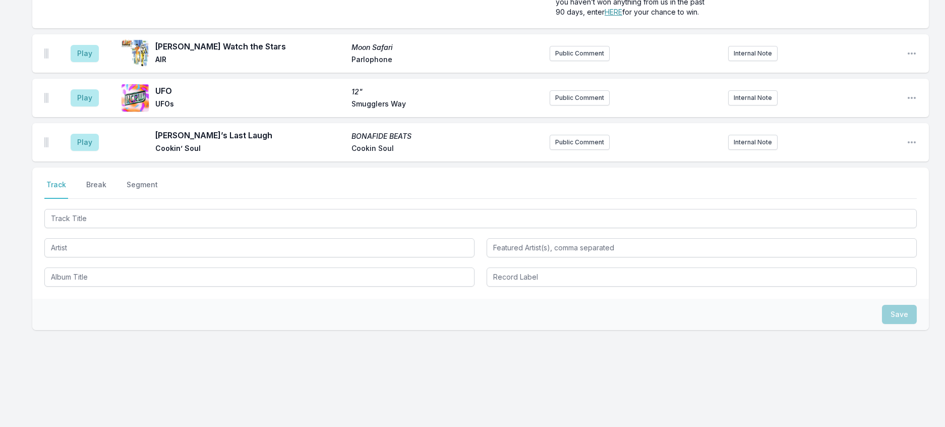
scroll to position [706, 0]
click at [108, 199] on button "Break" at bounding box center [96, 189] width 24 height 19
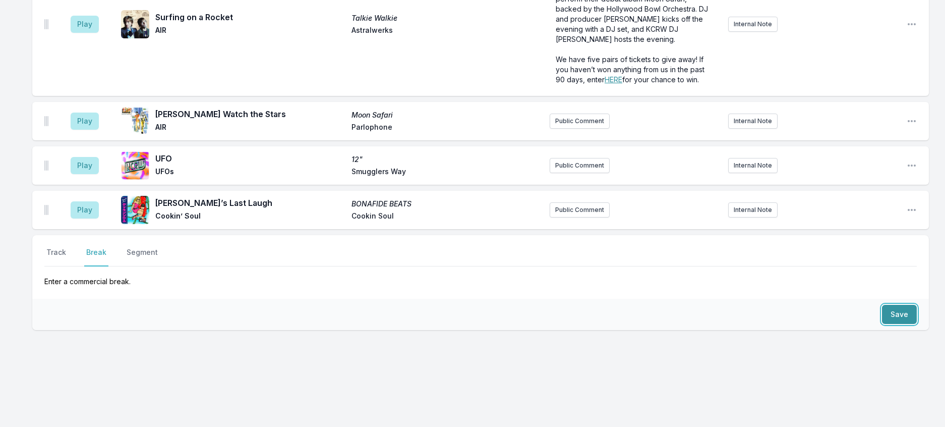
click at [892, 324] on button "Save" at bounding box center [899, 314] width 35 height 19
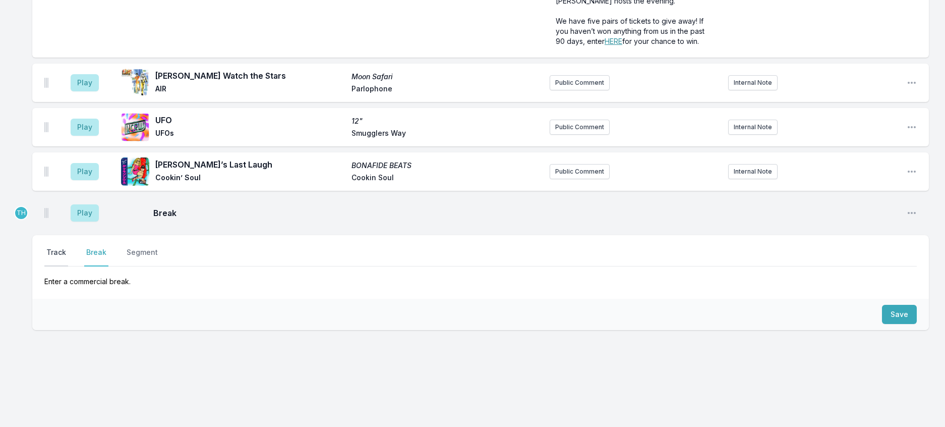
click at [57, 263] on button "Track" at bounding box center [56, 256] width 24 height 19
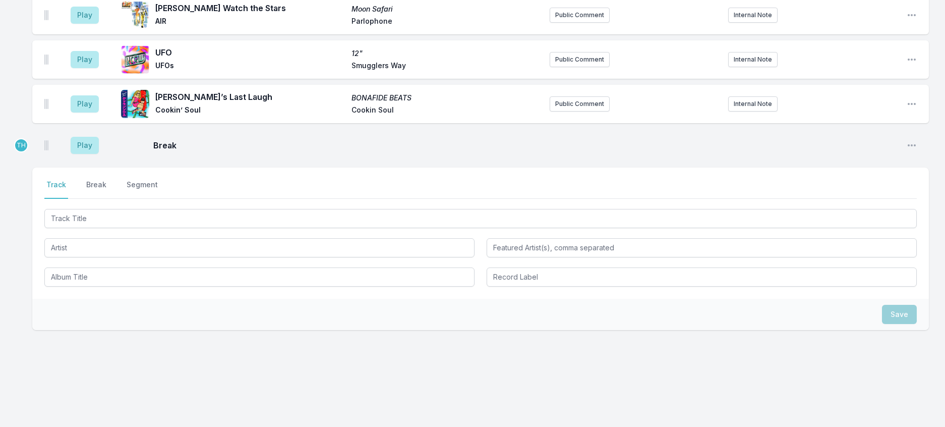
click at [69, 285] on div "Select a tab Track Break Segment Track Break Segment" at bounding box center [480, 233] width 897 height 131
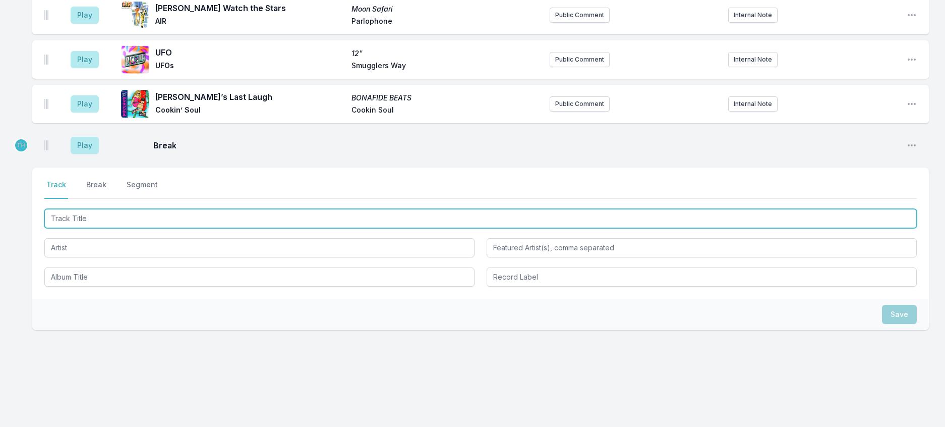
click at [72, 228] on input "Track Title" at bounding box center [480, 218] width 873 height 19
type input "z"
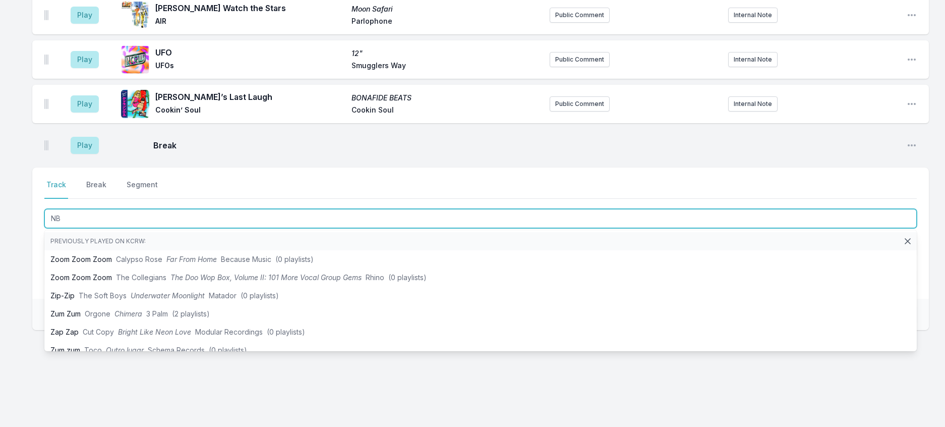
type input "N"
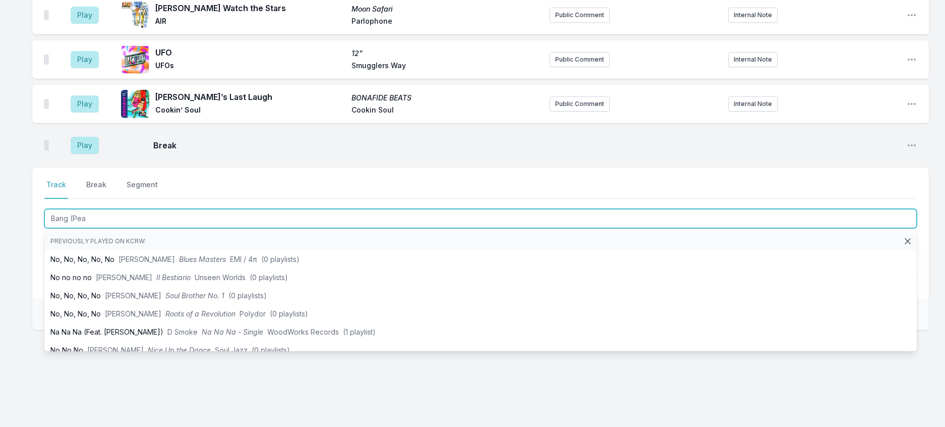
type input "Bang (Pean"
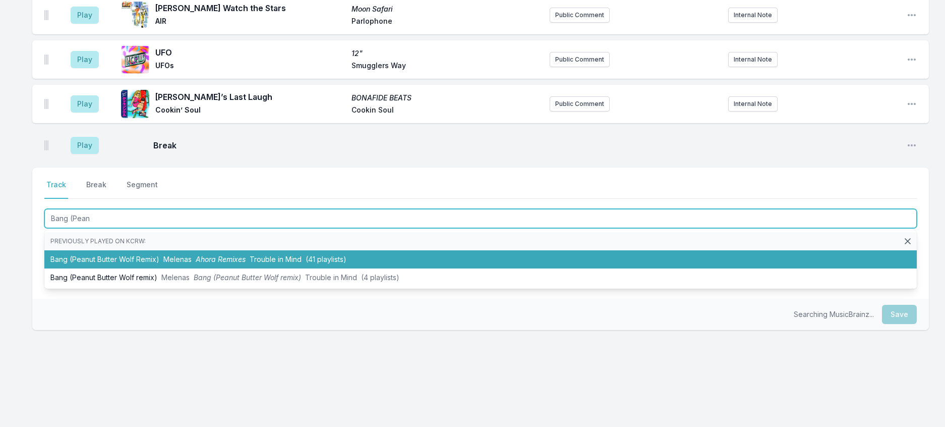
click at [192, 263] on span "Melenas" at bounding box center [177, 259] width 28 height 9
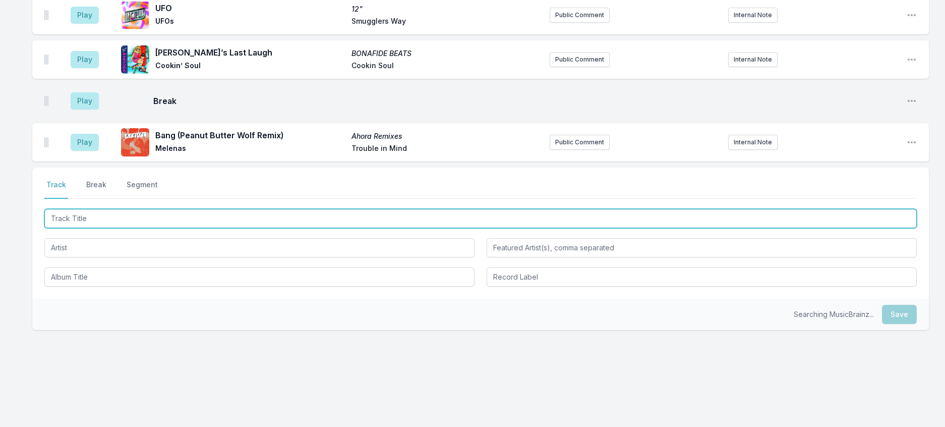
scroll to position [799, 0]
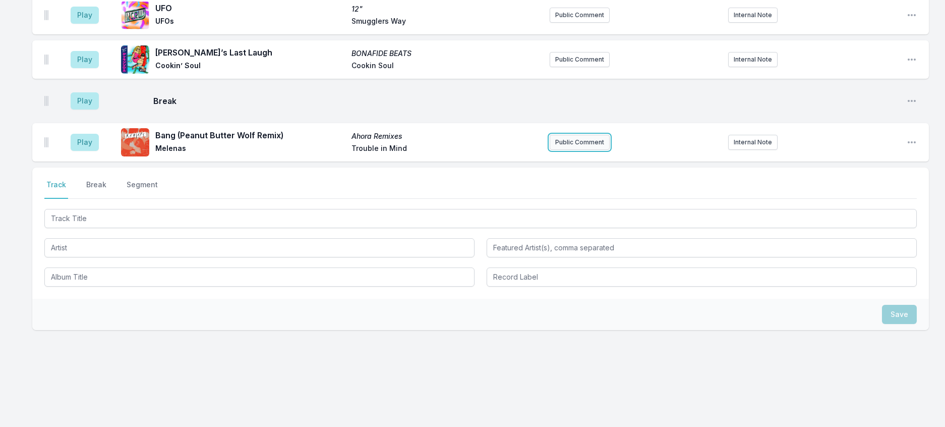
click at [587, 150] on button "Public Comment" at bounding box center [580, 142] width 60 height 15
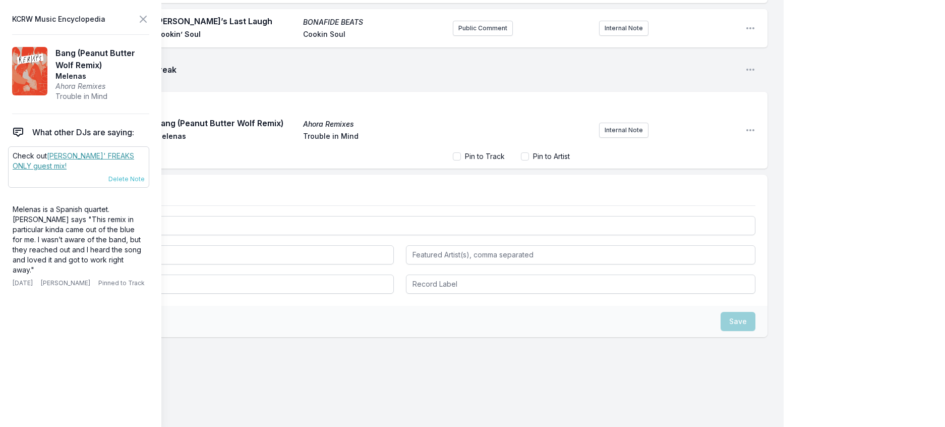
scroll to position [806, 0]
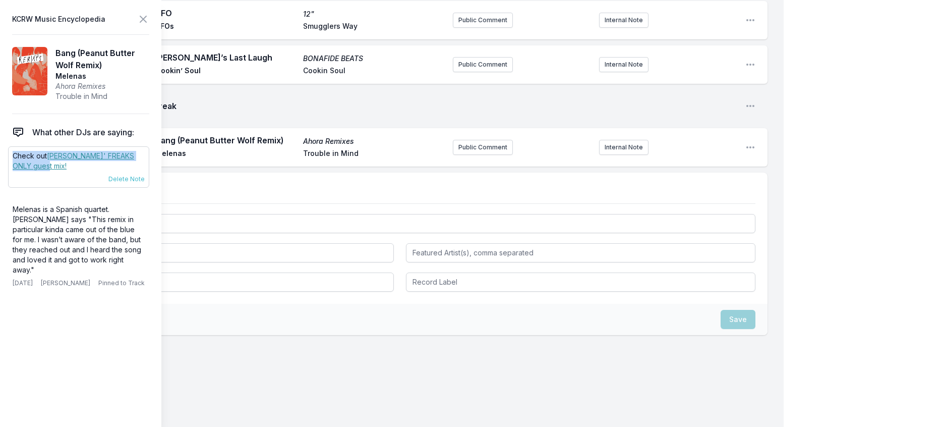
drag, startPoint x: 59, startPoint y: 186, endPoint x: 10, endPoint y: 175, distance: 50.2
click at [10, 175] on div "Check out Melenas' FREAKS ONLY guest mix! 4/2/25 Travis Holcombe Pinned to Arti…" at bounding box center [78, 166] width 141 height 41
copy p "Check out Melenas' FREAKS ONLY guest mix!"
click at [462, 155] on button "Public Comment" at bounding box center [483, 147] width 60 height 15
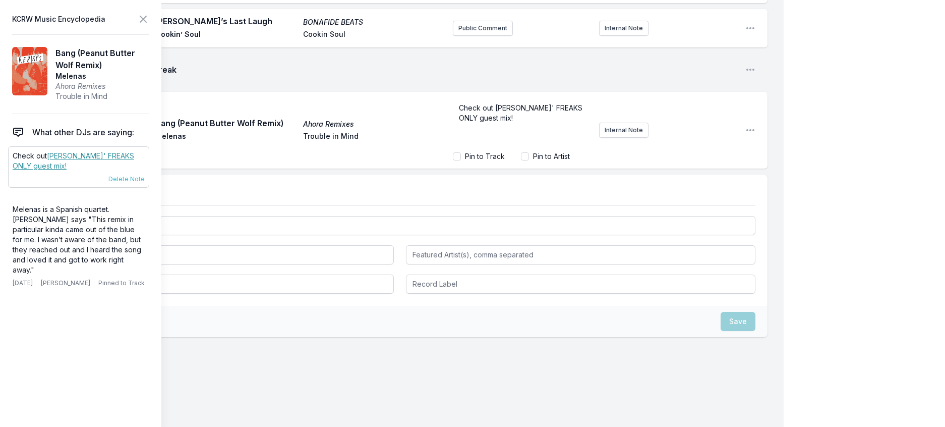
click at [130, 170] on link "Melenas' FREAKS ONLY guest mix!" at bounding box center [74, 160] width 122 height 19
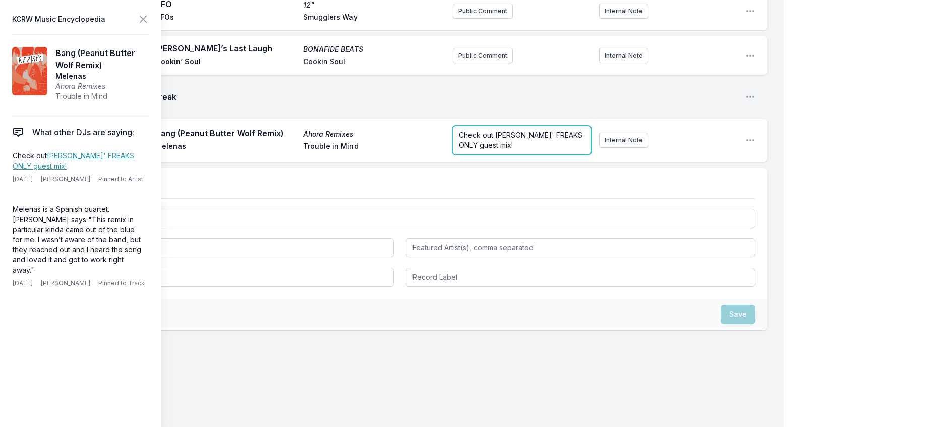
click at [517, 154] on form "Check out Melenas' FREAKS ONLY guest mix!" at bounding box center [522, 140] width 138 height 28
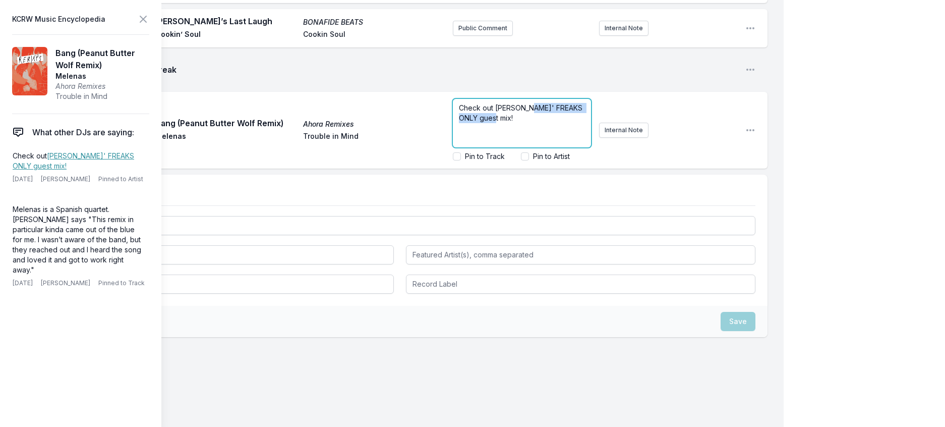
drag, startPoint x: 523, startPoint y: 265, endPoint x: 519, endPoint y: 247, distance: 18.0
click at [519, 147] on div "Check out Melenas' FREAKS ONLY guest mix!" at bounding box center [522, 123] width 138 height 48
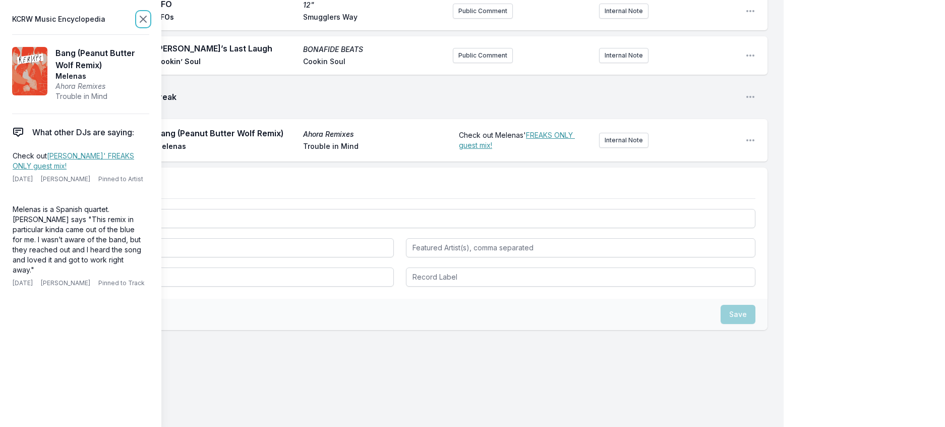
click at [149, 21] on icon at bounding box center [143, 19] width 12 height 12
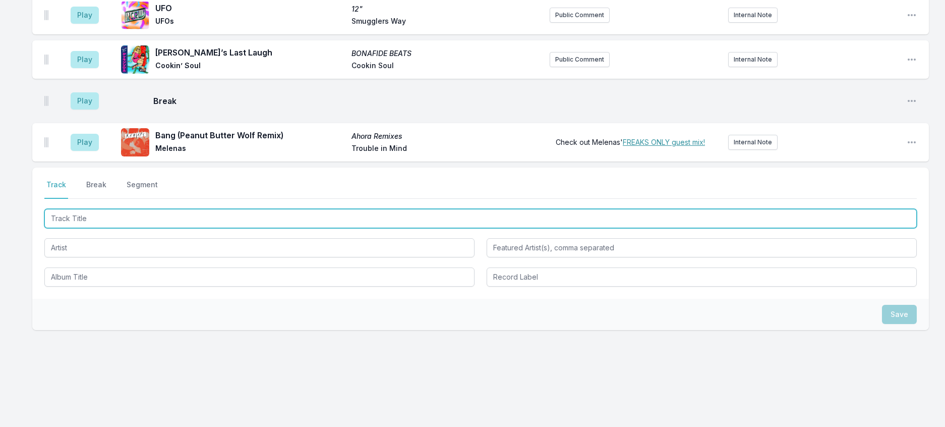
click at [115, 228] on input "Track Title" at bounding box center [480, 218] width 873 height 19
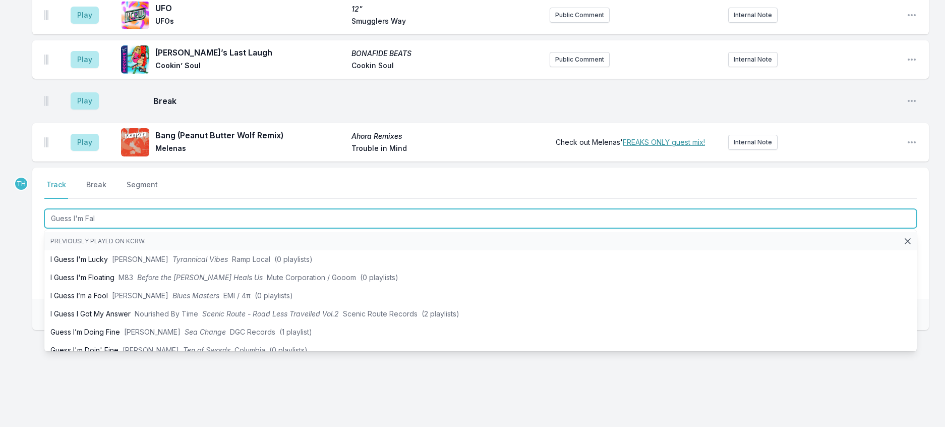
type input "Guess I'm Fall"
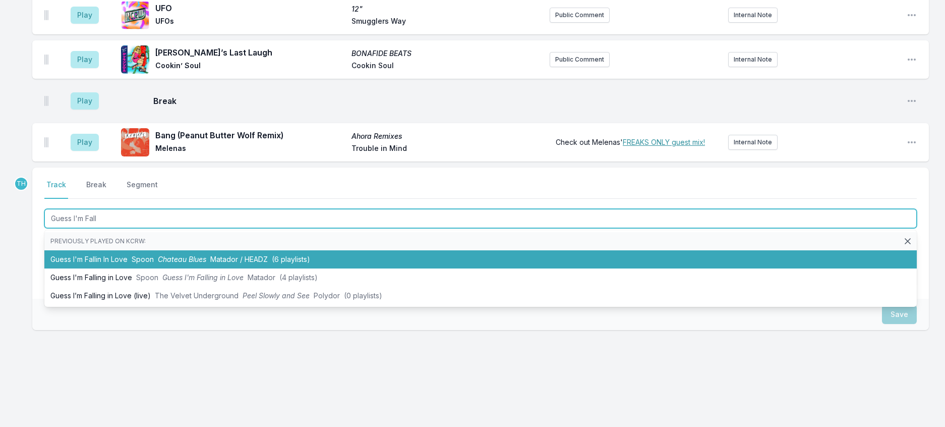
click at [229, 268] on li "Guess I'm Fallin In Love Spoon Chateau Blues Matador / HEADZ (6 playlists)" at bounding box center [480, 259] width 873 height 18
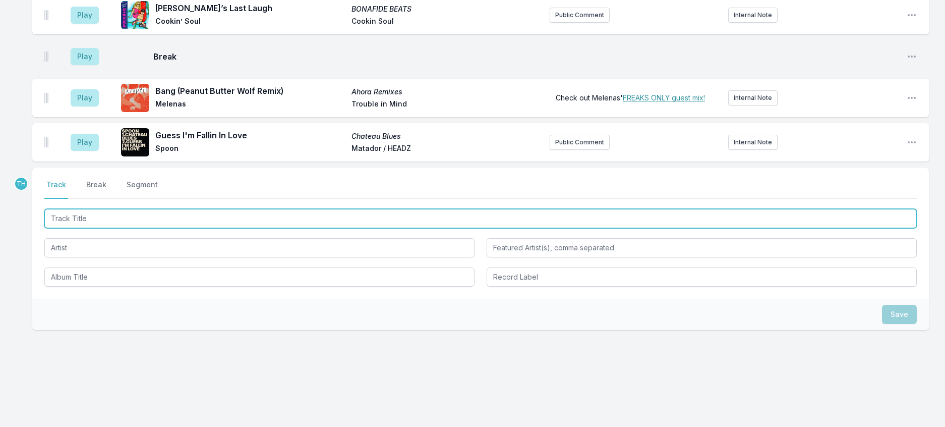
scroll to position [856, 0]
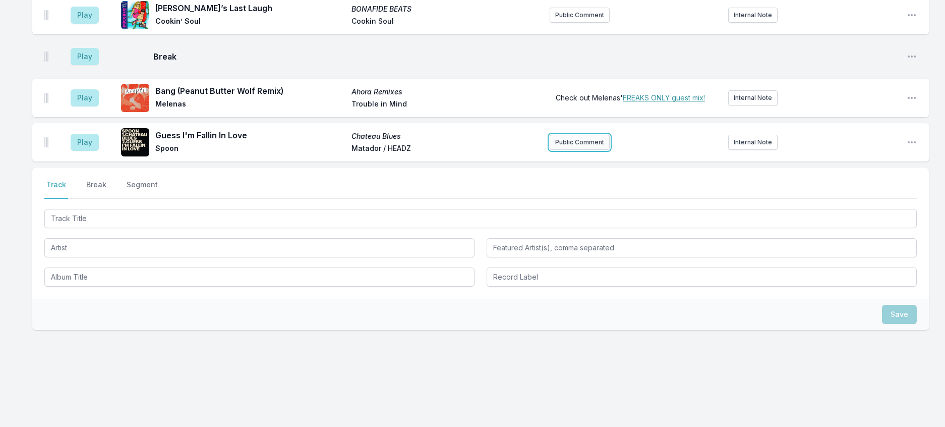
click at [596, 150] on button "Public Comment" at bounding box center [580, 142] width 60 height 15
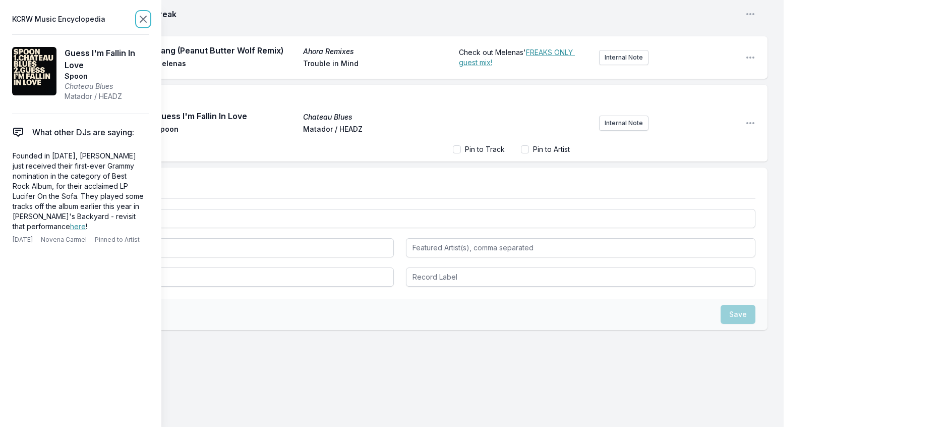
scroll to position [857, 0]
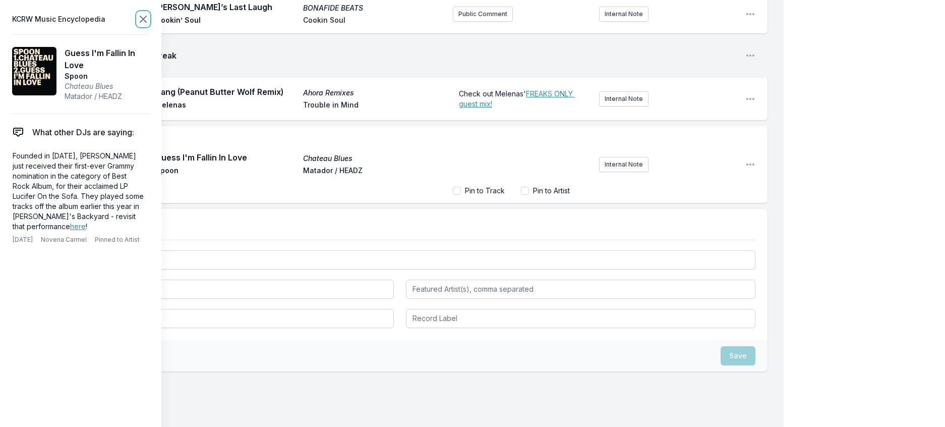
click at [146, 19] on icon at bounding box center [143, 19] width 6 height 6
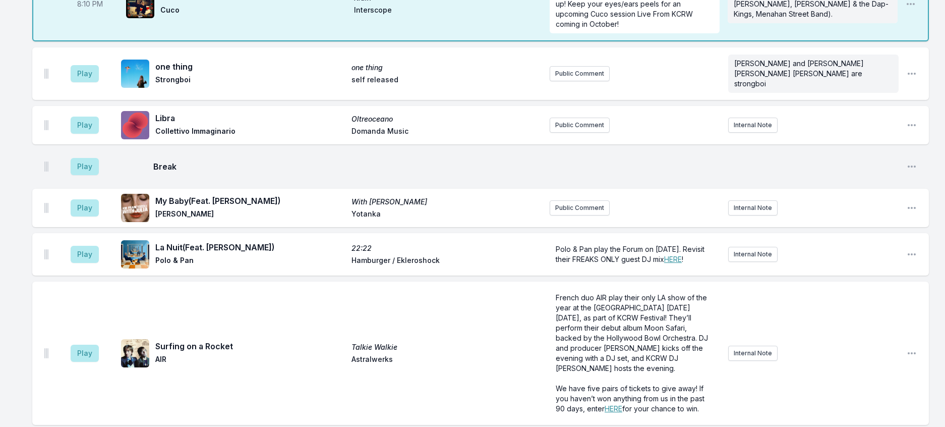
scroll to position [251, 0]
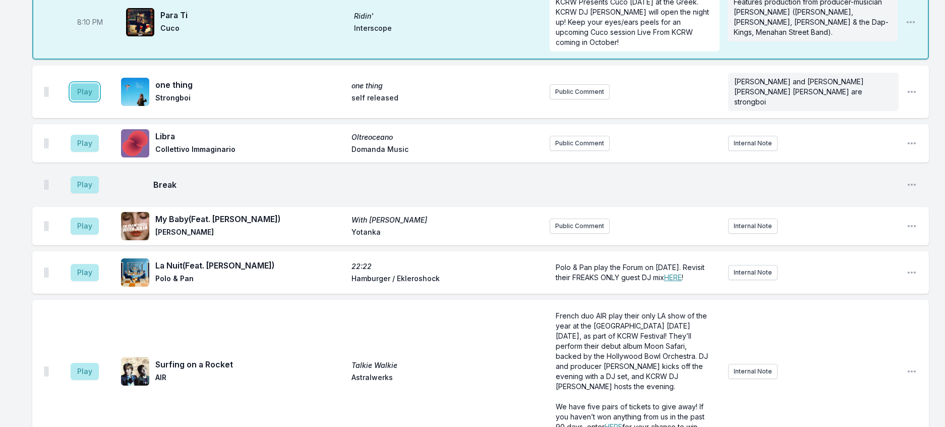
click at [99, 100] on button "Play" at bounding box center [85, 91] width 28 height 17
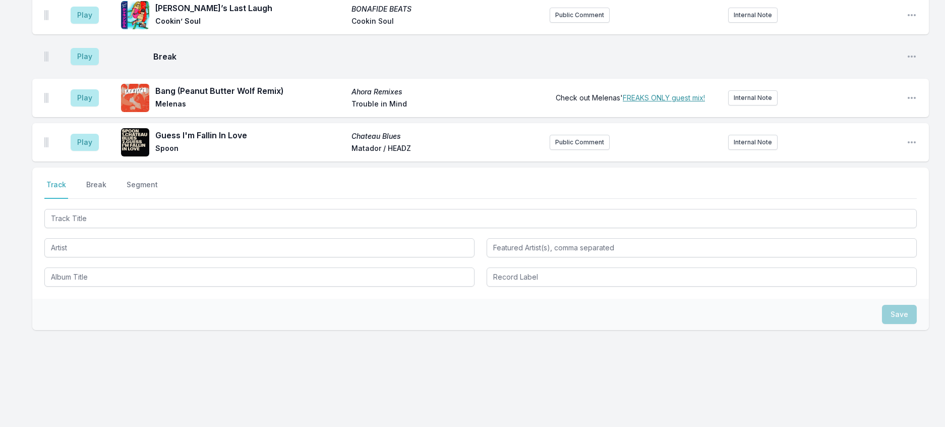
scroll to position [857, 0]
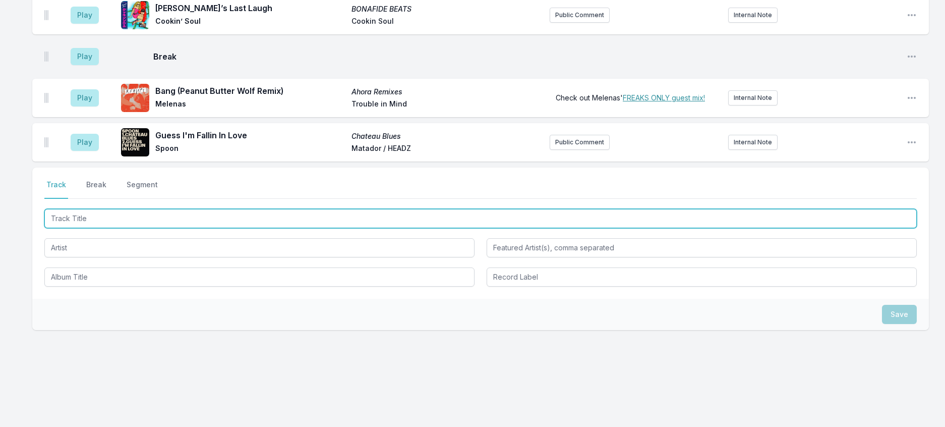
click at [196, 228] on input "Track Title" at bounding box center [480, 218] width 873 height 19
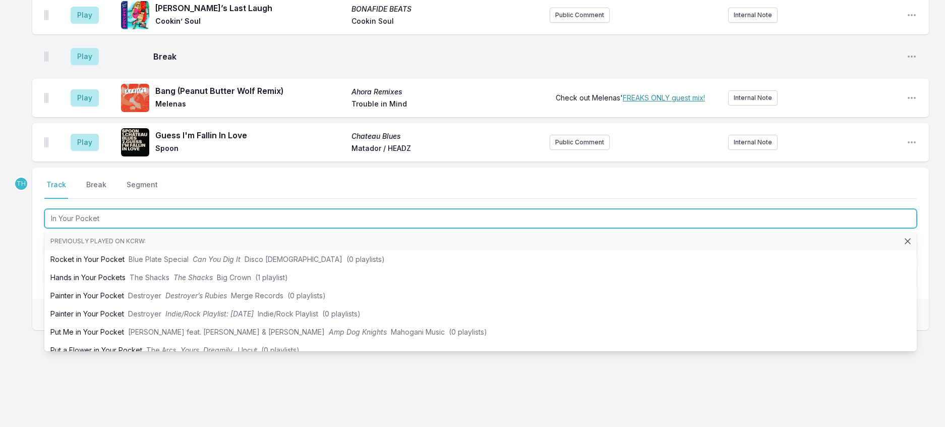
type input "In Your Pocket"
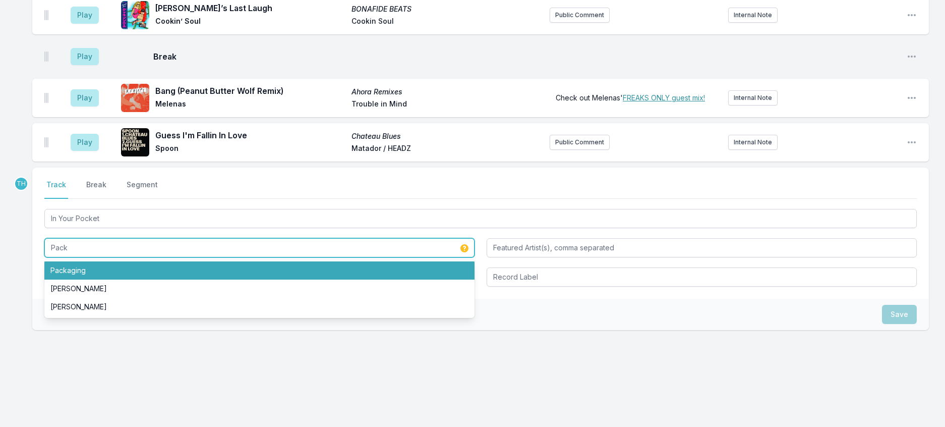
click at [86, 280] on li "Packaging" at bounding box center [259, 270] width 430 height 18
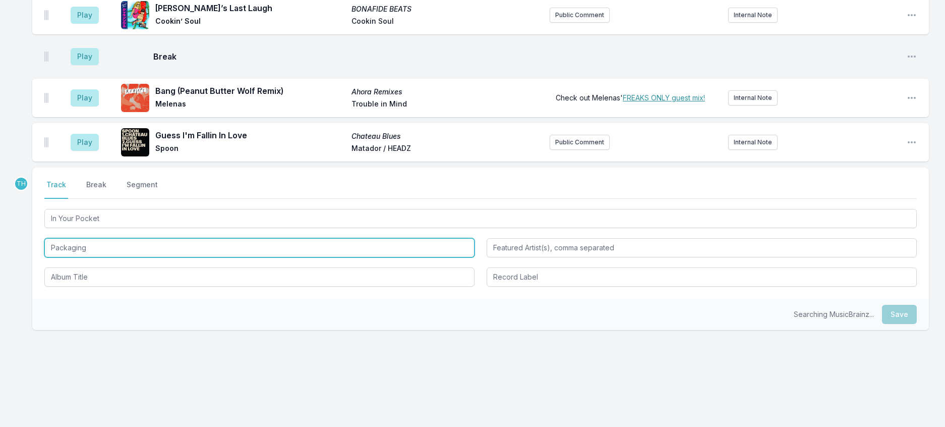
scroll to position [958, 0]
type input "Packaging"
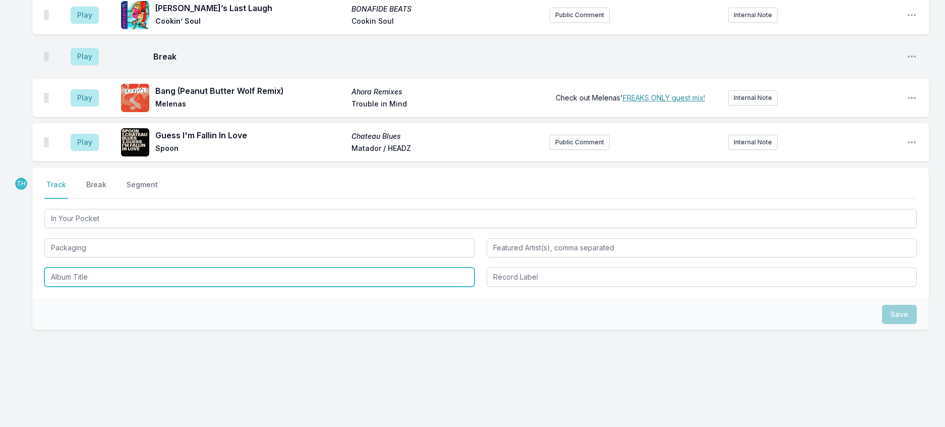
click at [82, 267] on input "Album Title" at bounding box center [259, 276] width 430 height 19
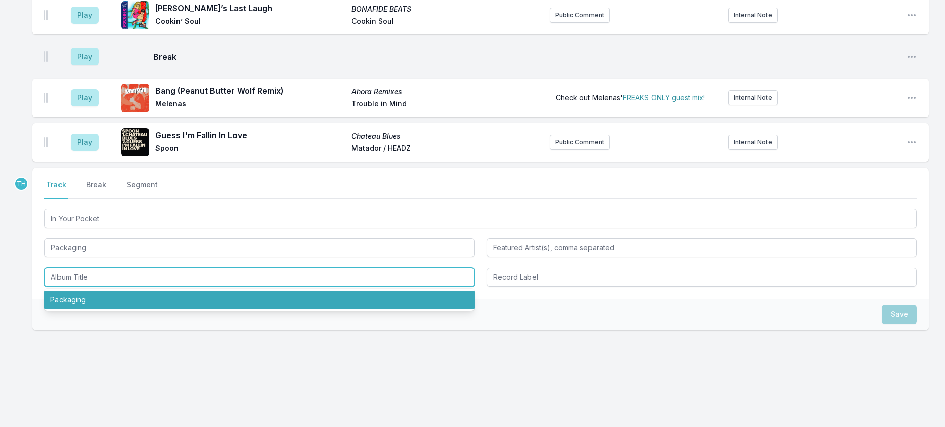
drag, startPoint x: 82, startPoint y: 283, endPoint x: 340, endPoint y: 257, distance: 259.5
click at [82, 291] on li "Packaging" at bounding box center [259, 300] width 430 height 18
type input "Packaging"
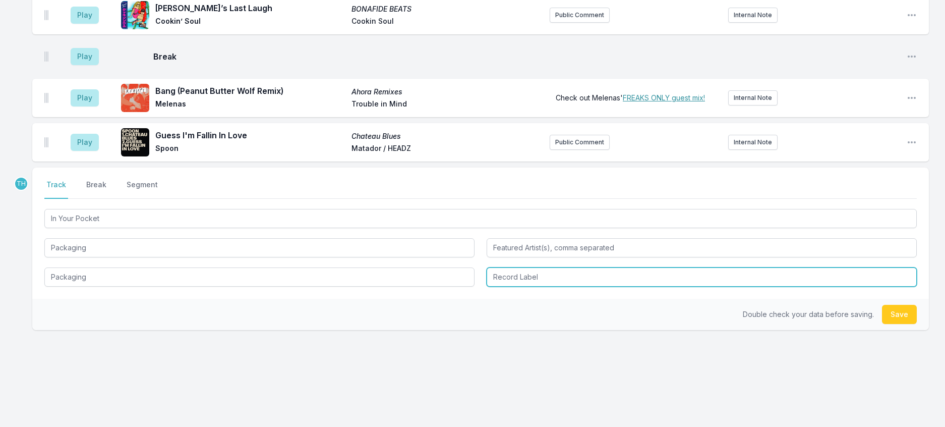
click at [522, 267] on input "Record Label" at bounding box center [702, 276] width 430 height 19
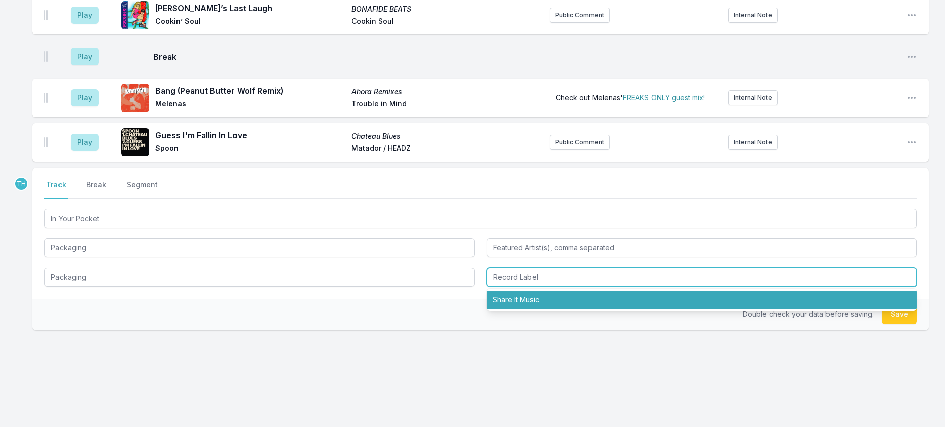
click at [526, 291] on li "Share It Music" at bounding box center [702, 300] width 430 height 18
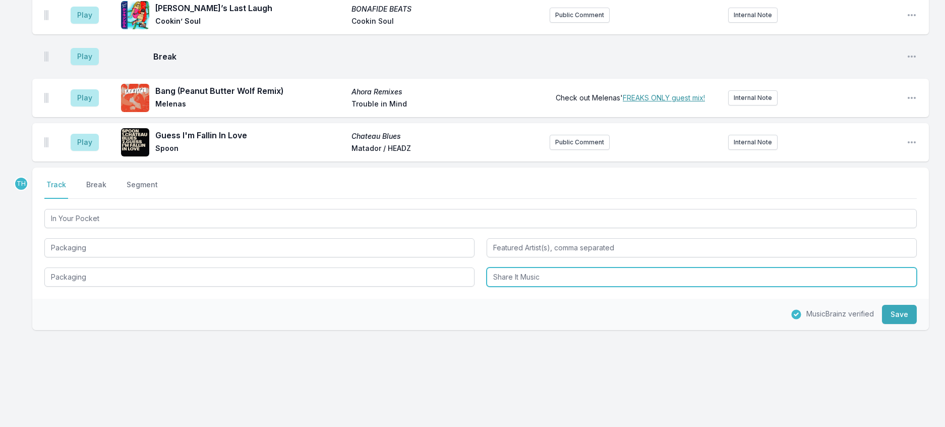
drag, startPoint x: 527, startPoint y: 264, endPoint x: 687, endPoint y: 303, distance: 164.5
click at [687, 303] on div "TH Select a tab Track Break Segment Track Break Segment In Your Pocket Packagin…" at bounding box center [480, 249] width 897 height 162
type input "Share It"
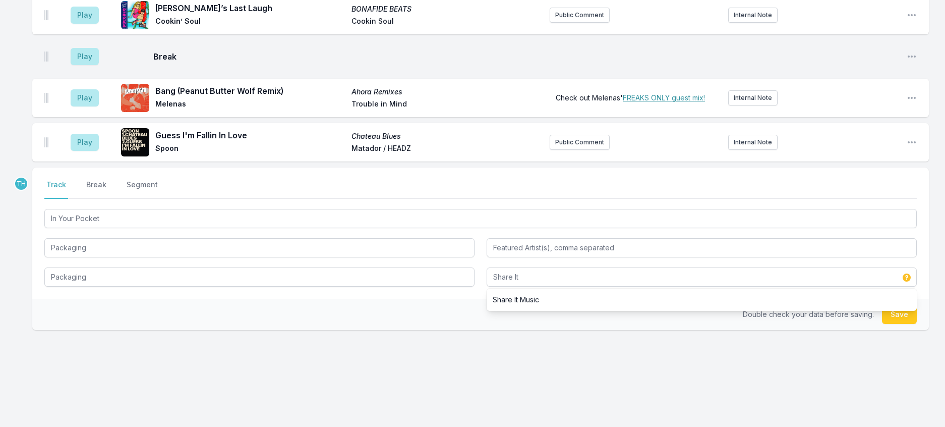
click at [460, 306] on div "Double check your data before saving. Save" at bounding box center [480, 314] width 897 height 31
click at [882, 305] on button "Save" at bounding box center [899, 314] width 35 height 19
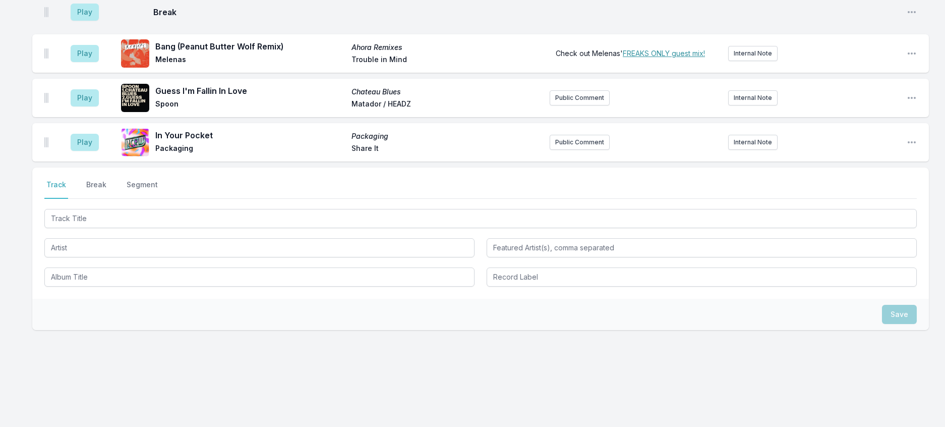
scroll to position [1008, 0]
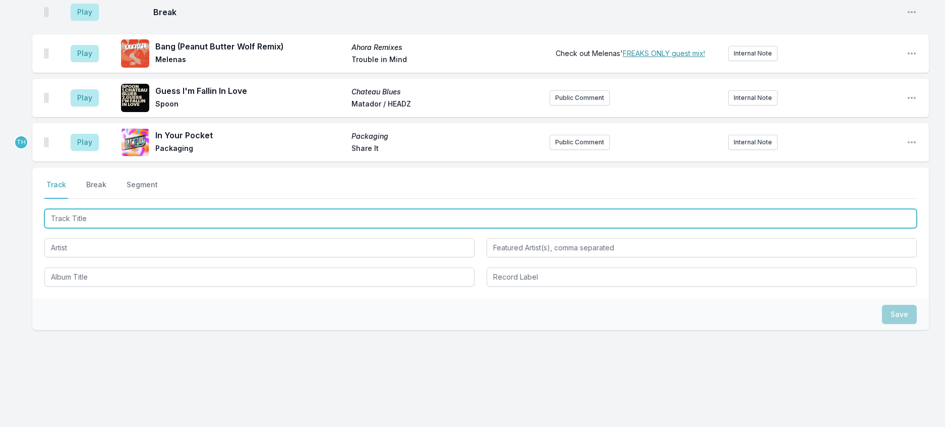
click at [198, 209] on input "Track Title" at bounding box center [480, 218] width 873 height 19
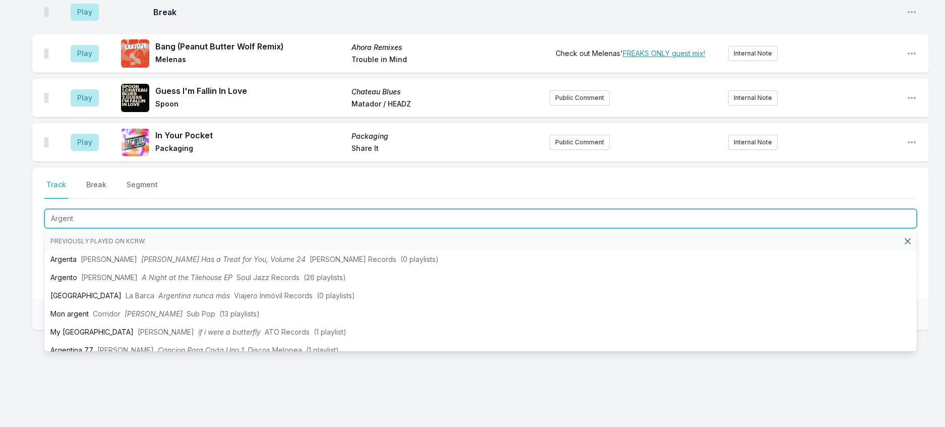
type input "Argent"
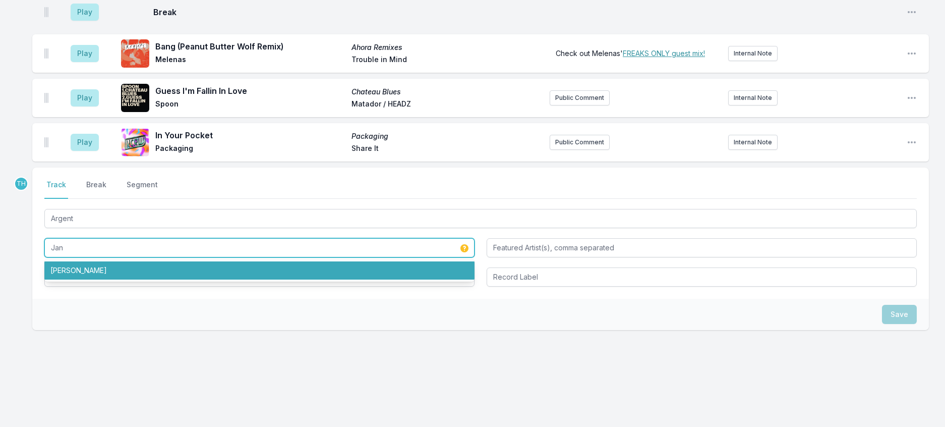
click at [113, 261] on li "Jane Weaver" at bounding box center [259, 270] width 430 height 18
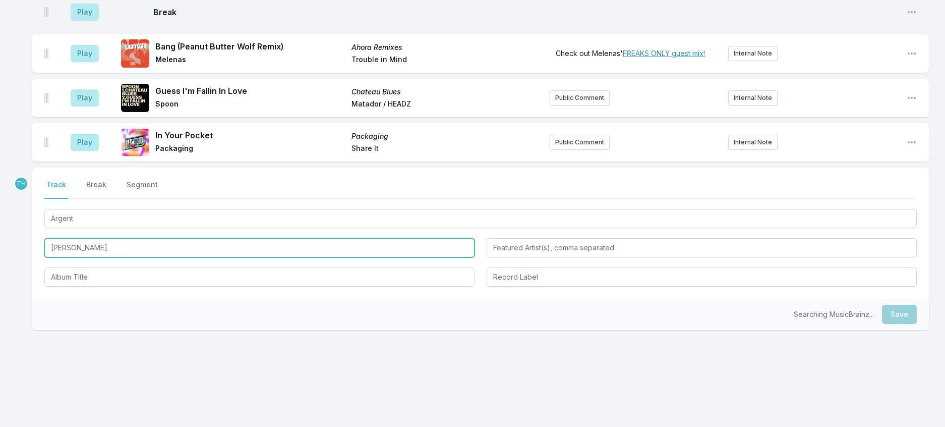
type input "Jane Weaver"
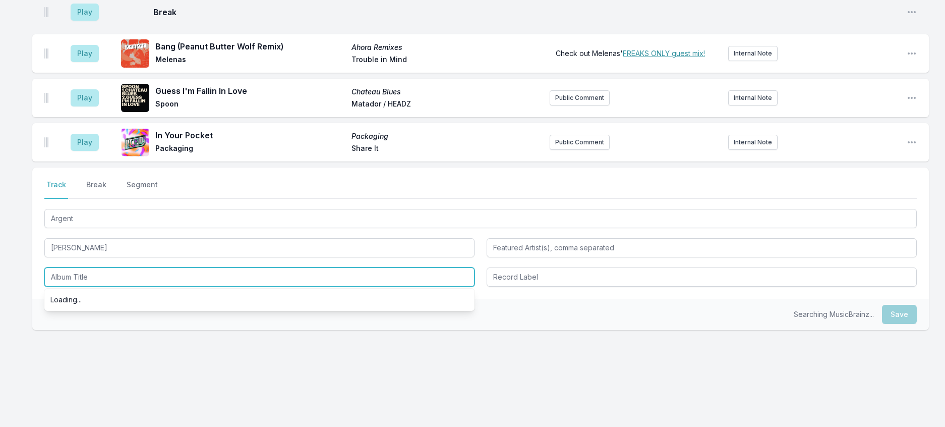
click at [94, 270] on input "Album Title" at bounding box center [259, 276] width 430 height 19
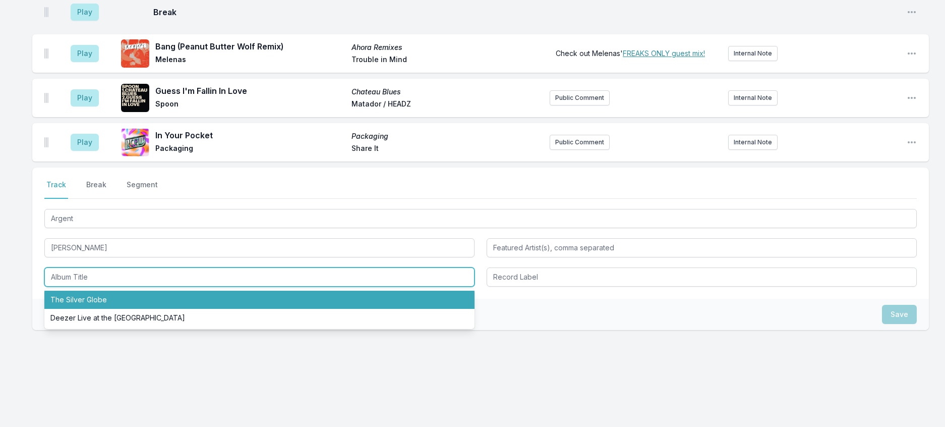
click at [91, 291] on li "The Silver Globe" at bounding box center [259, 300] width 430 height 18
type input "The Silver Globe"
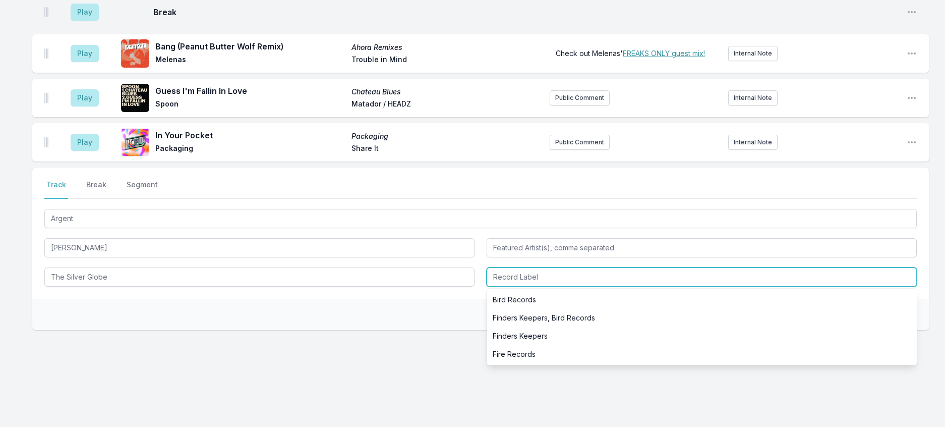
click at [571, 267] on input "Record Label" at bounding box center [702, 276] width 430 height 19
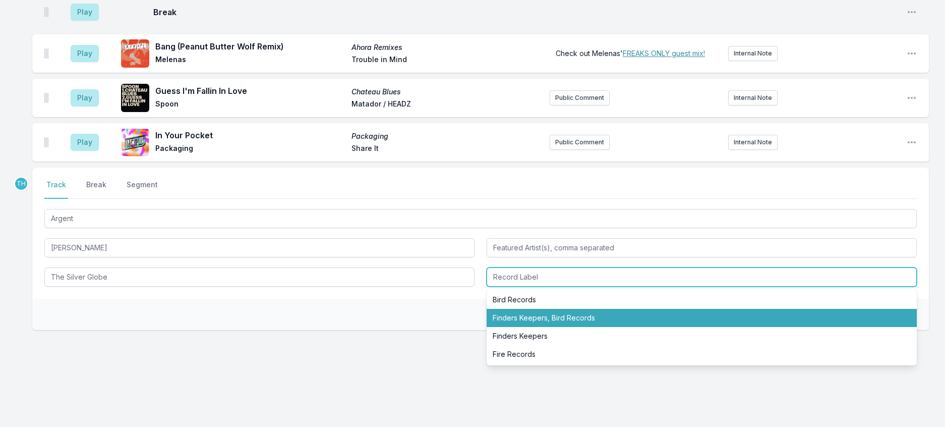
click at [565, 309] on li "Finders Keepers, Bird Records" at bounding box center [702, 318] width 430 height 18
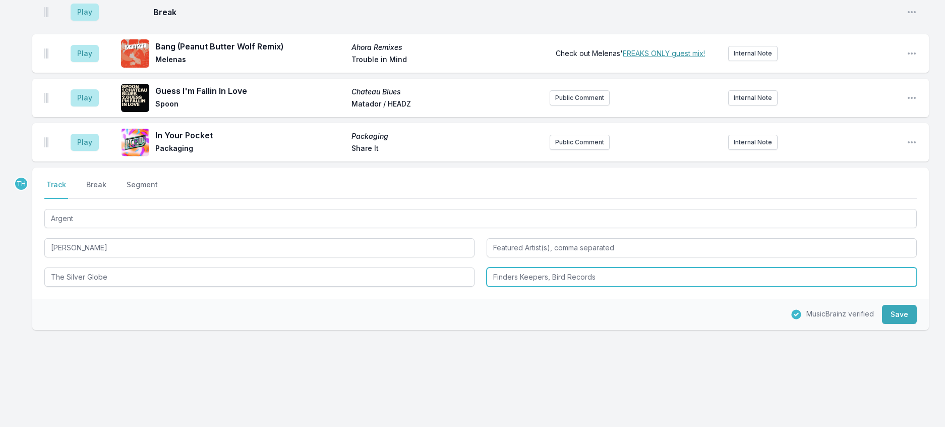
drag, startPoint x: 572, startPoint y: 261, endPoint x: 732, endPoint y: 302, distance: 164.7
click at [732, 302] on div "TH Select a tab Track Break Segment Track Break Segment Argent Jane Weaver The …" at bounding box center [480, 249] width 897 height 162
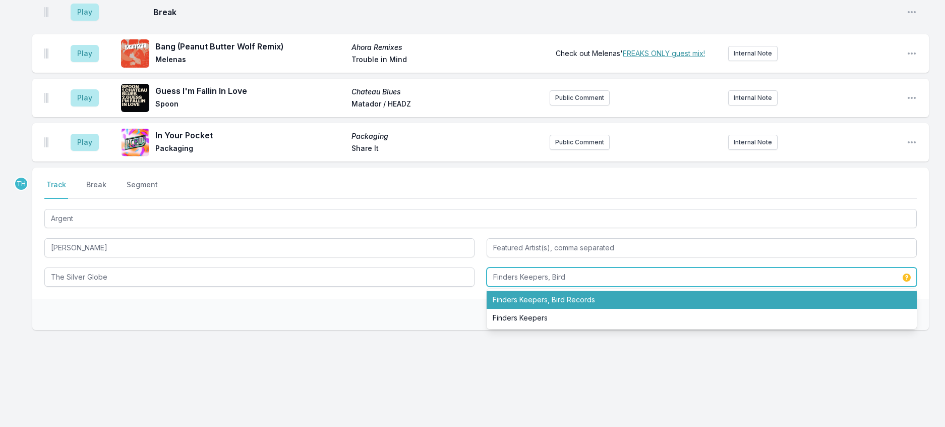
click at [558, 267] on input "Finders Keepers, Bird" at bounding box center [702, 276] width 430 height 19
click at [552, 267] on input "Finders Keepers/ Bird" at bounding box center [702, 276] width 430 height 19
type input "Finders Keepers / Bird"
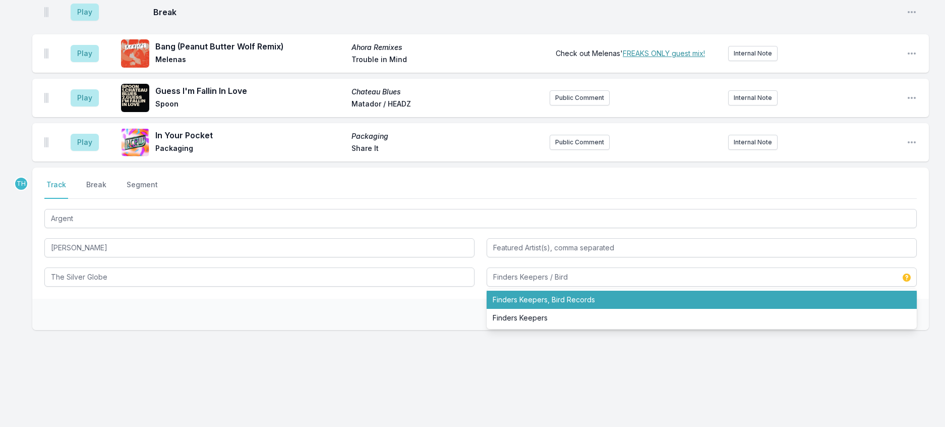
click at [461, 299] on div "Double check your data before saving. Save" at bounding box center [480, 314] width 897 height 31
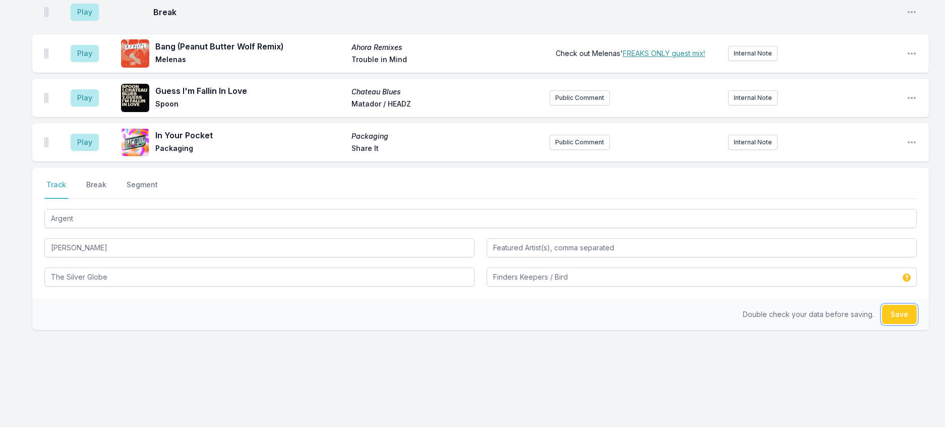
click at [900, 309] on button "Save" at bounding box center [899, 314] width 35 height 19
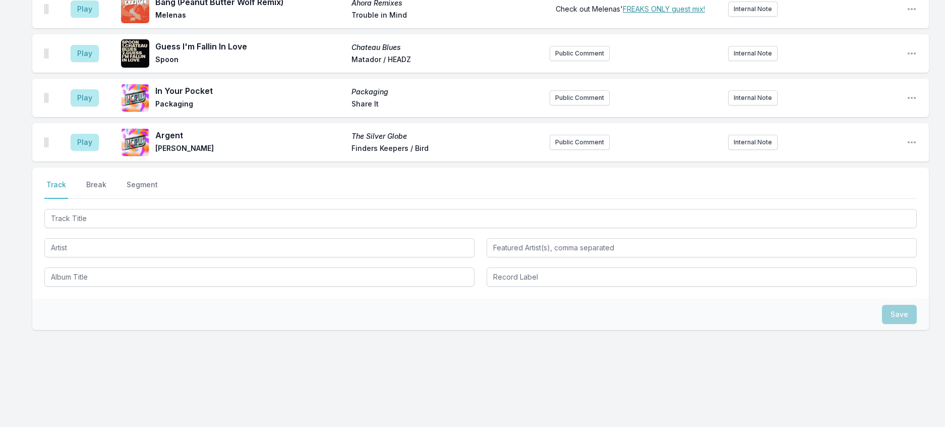
scroll to position [1057, 0]
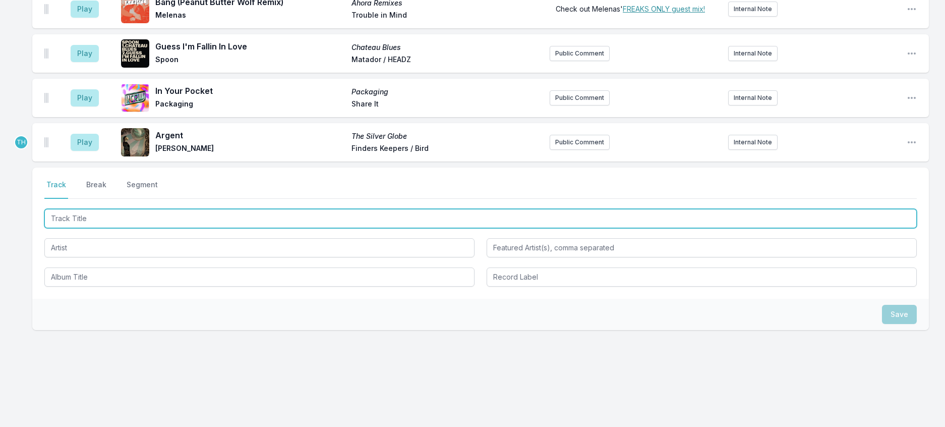
click at [193, 209] on input "Track Title" at bounding box center [480, 218] width 873 height 19
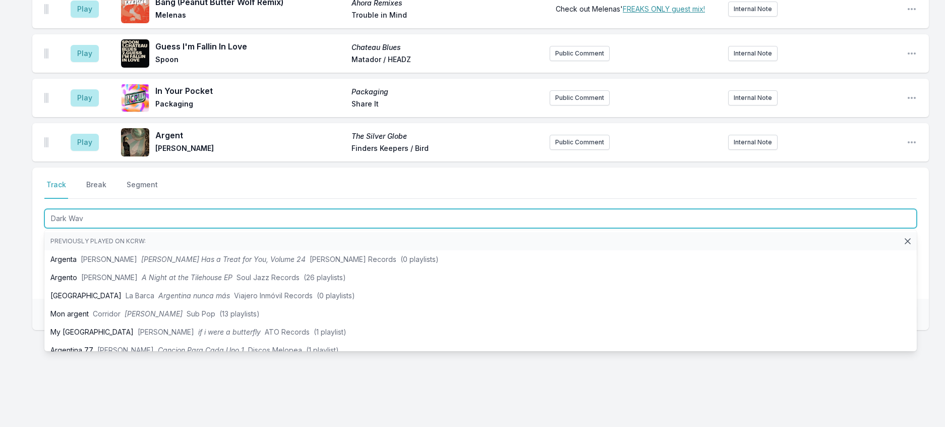
type input "Dark Wave"
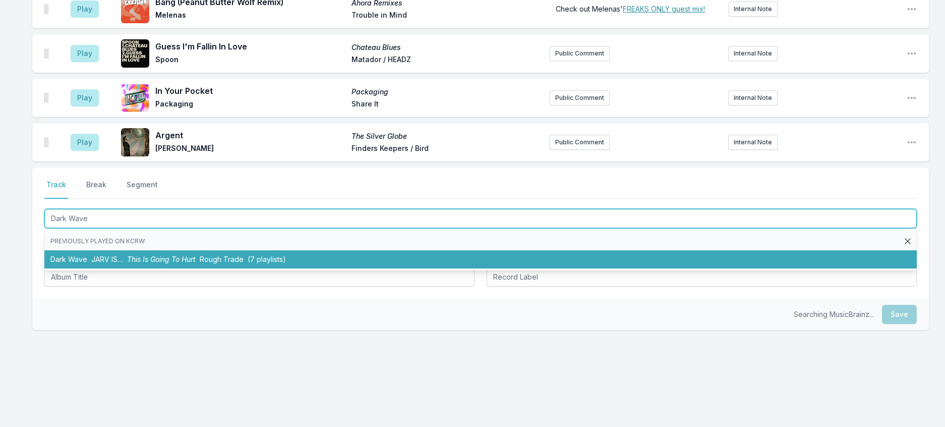
click at [233, 255] on span "Rough Trade" at bounding box center [222, 259] width 44 height 9
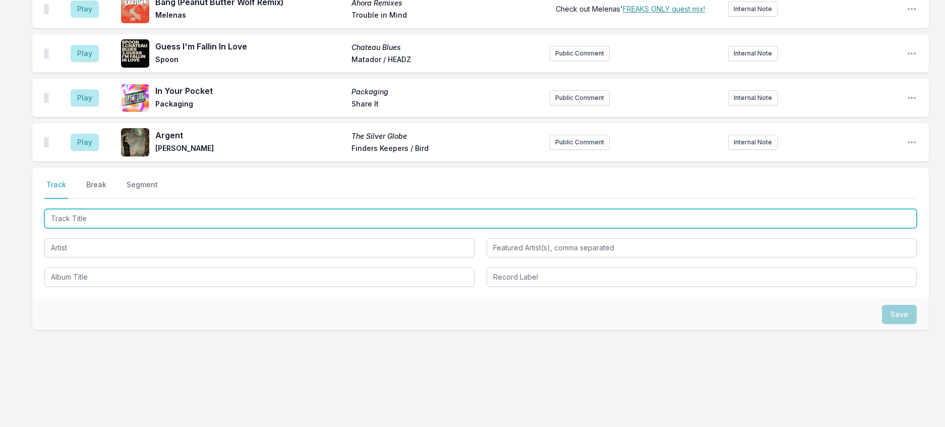
scroll to position [1107, 0]
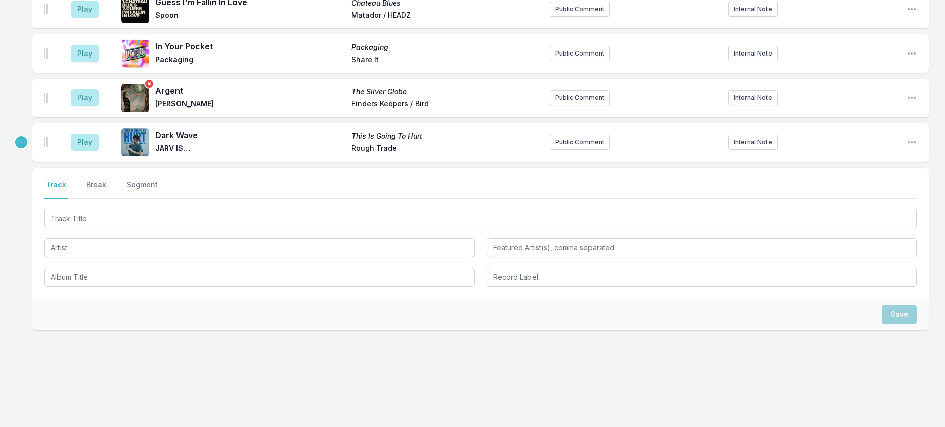
drag, startPoint x: 114, startPoint y: 154, endPoint x: 162, endPoint y: 145, distance: 49.4
click at [108, 180] on button "Break" at bounding box center [96, 189] width 24 height 19
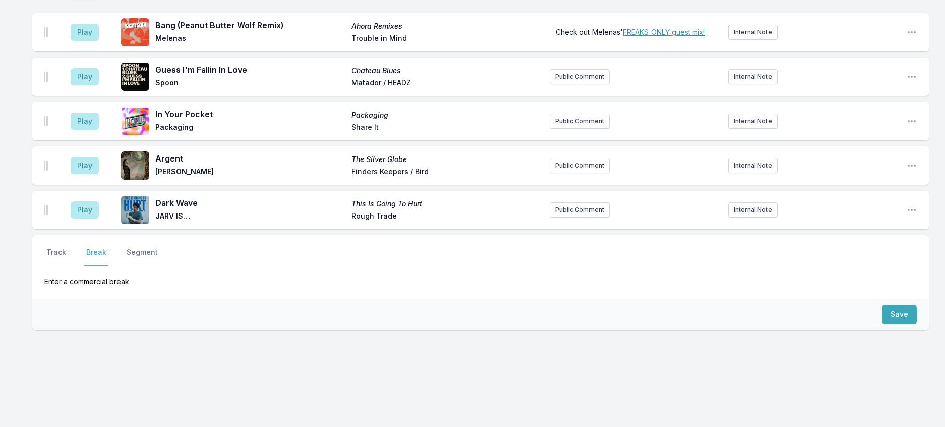
scroll to position [1035, 0]
click at [884, 305] on button "Save" at bounding box center [899, 314] width 35 height 19
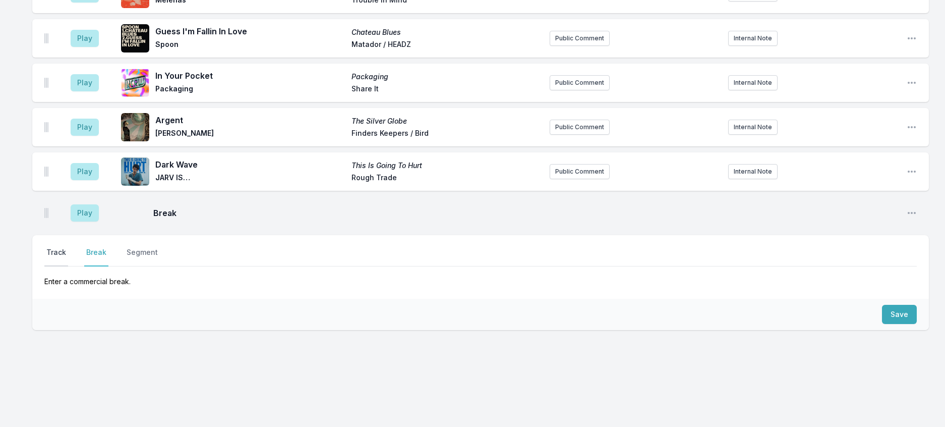
click at [62, 247] on button "Track" at bounding box center [56, 256] width 24 height 19
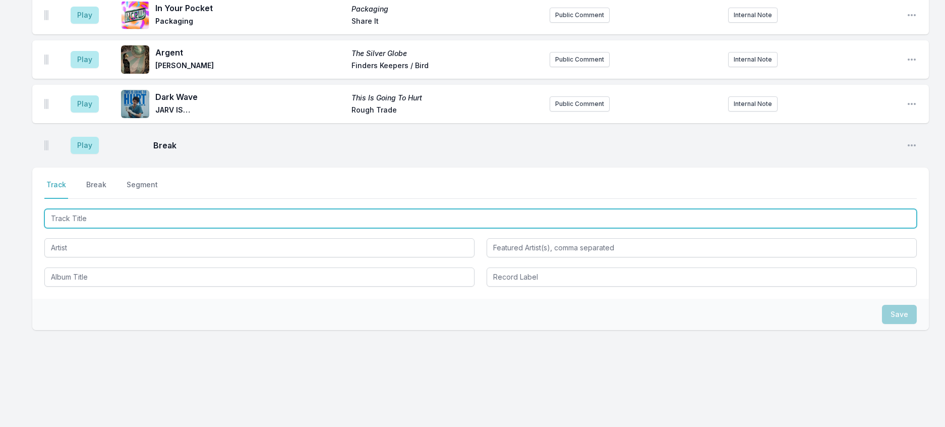
click at [101, 228] on input "Track Title" at bounding box center [480, 218] width 873 height 19
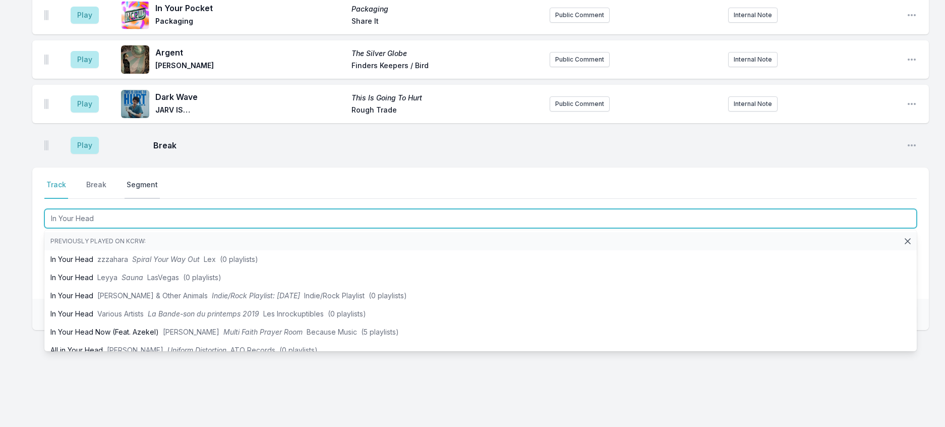
type input "In Your Head"
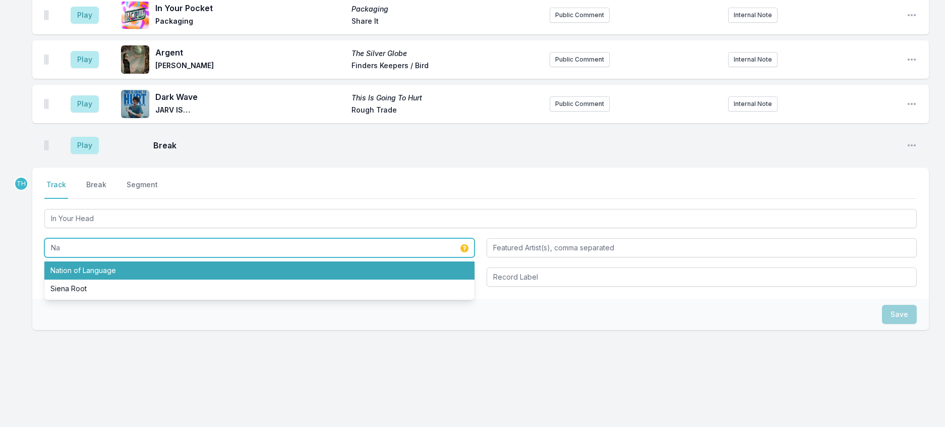
click at [101, 280] on li "Nation of Language" at bounding box center [259, 270] width 430 height 18
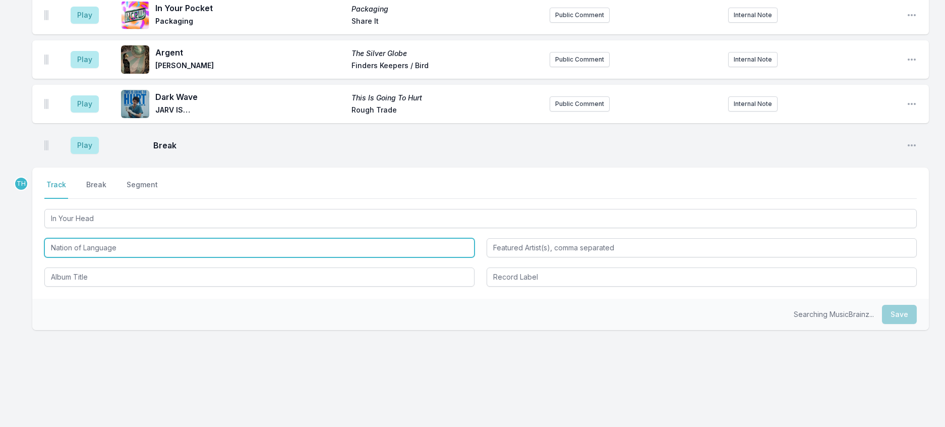
type input "Nation of Language"
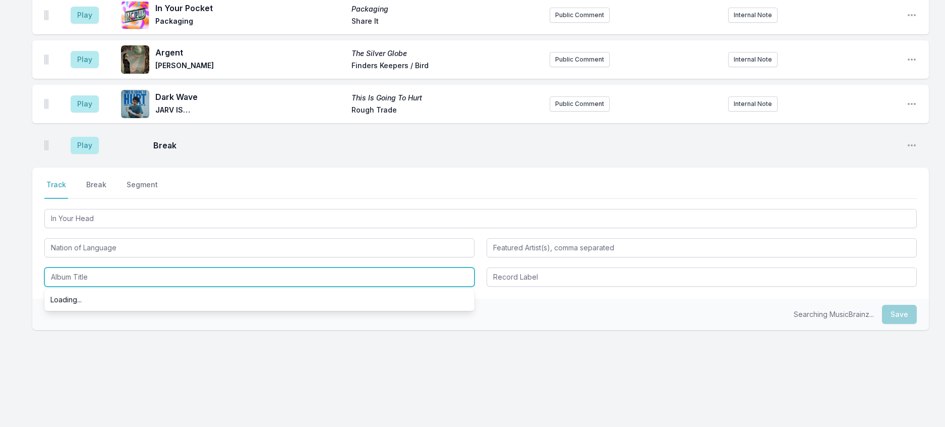
click at [102, 287] on input "Album Title" at bounding box center [259, 276] width 430 height 19
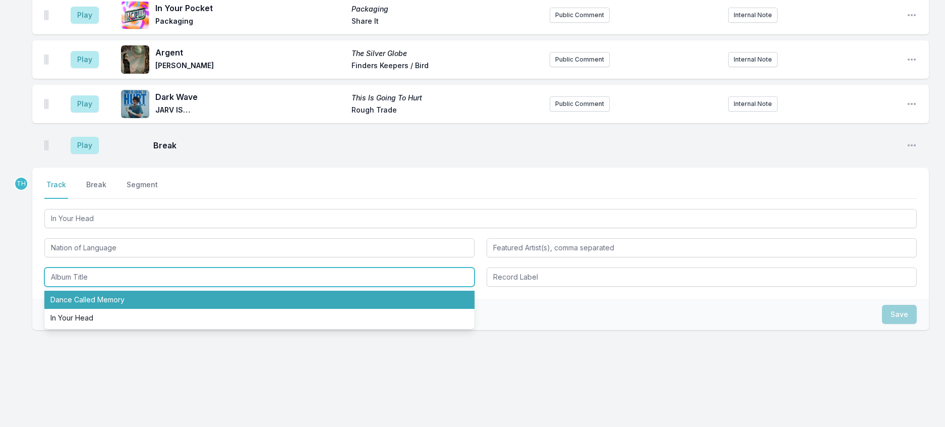
click at [106, 309] on li "Dance Called Memory" at bounding box center [259, 300] width 430 height 18
type input "Dance Called Memory"
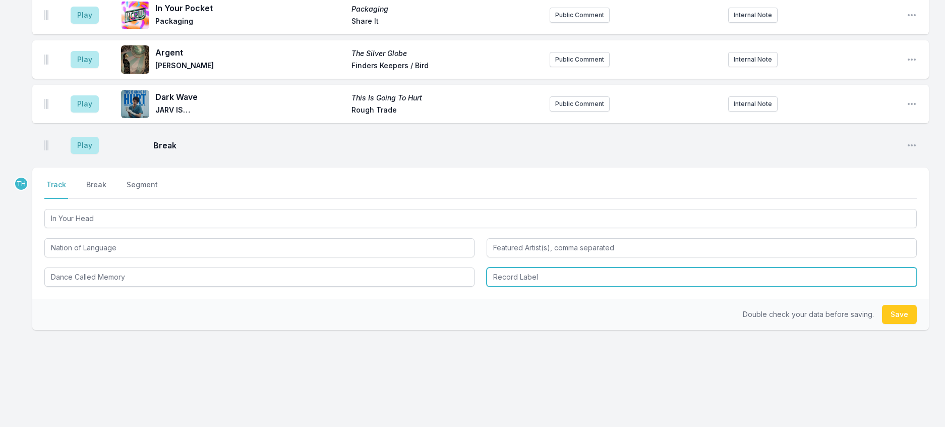
click at [499, 287] on input "Record Label" at bounding box center [702, 276] width 430 height 19
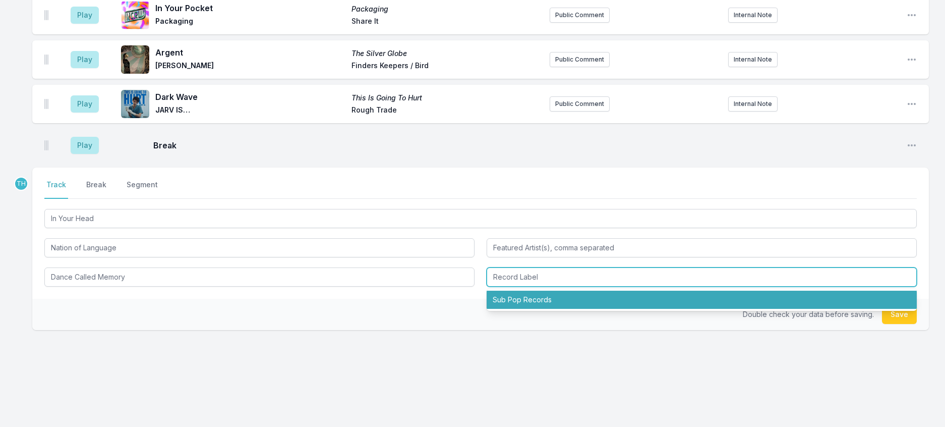
drag, startPoint x: 508, startPoint y: 360, endPoint x: 532, endPoint y: 332, distance: 36.5
click at [509, 309] on li "Sub Pop Records" at bounding box center [702, 300] width 430 height 18
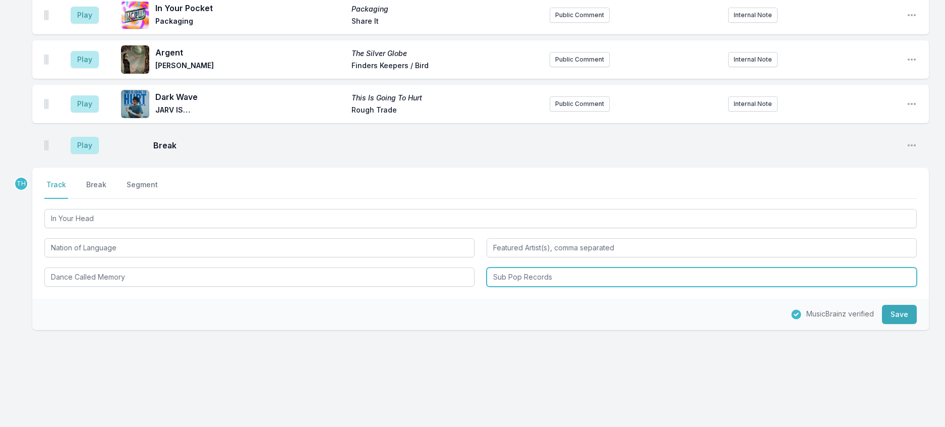
drag, startPoint x: 525, startPoint y: 332, endPoint x: 597, endPoint y: 349, distance: 74.0
click at [597, 299] on div "Select a tab Track Break Segment Track Break Segment In Your Head Nation of Lan…" at bounding box center [480, 233] width 897 height 131
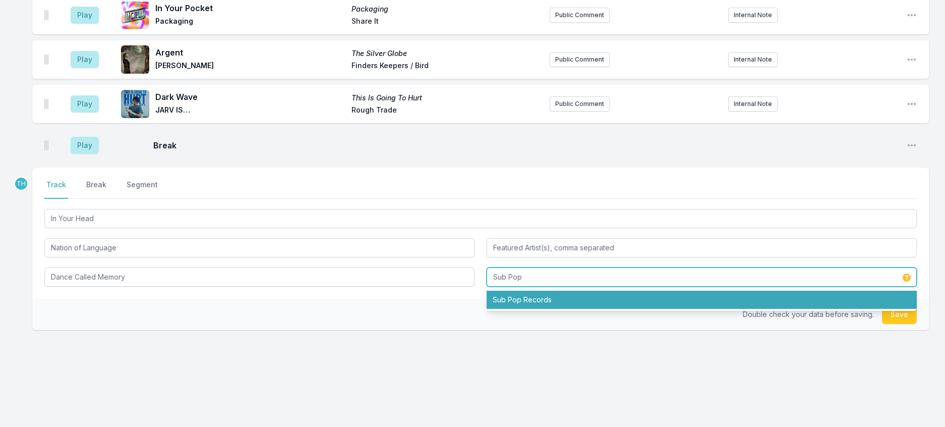
type input "Sub Pop"
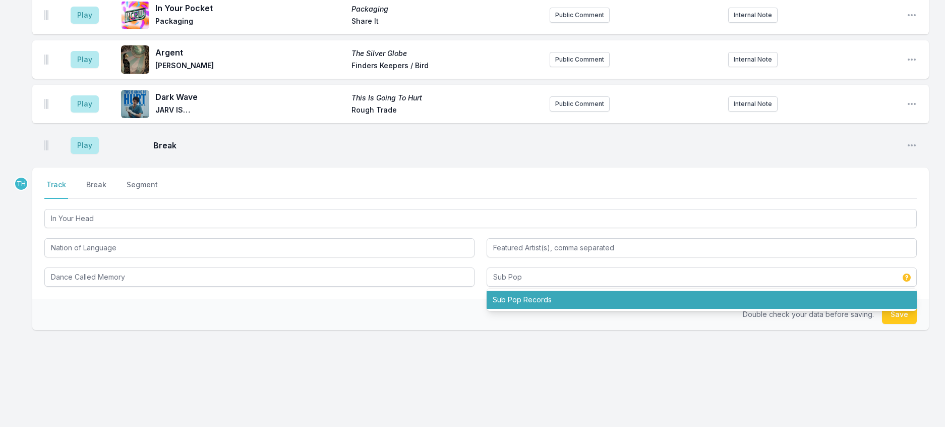
drag, startPoint x: 471, startPoint y: 365, endPoint x: 658, endPoint y: 371, distance: 187.8
click at [488, 330] on div "Double check your data before saving. Save" at bounding box center [480, 314] width 897 height 31
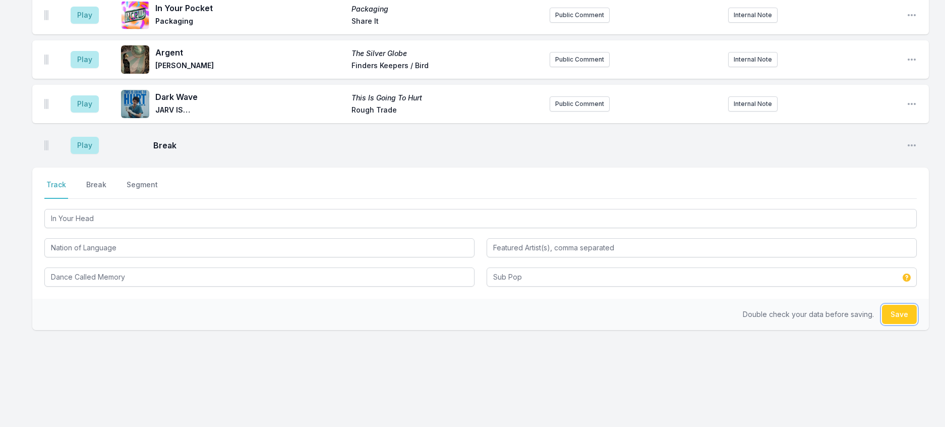
click at [889, 324] on button "Save" at bounding box center [899, 314] width 35 height 19
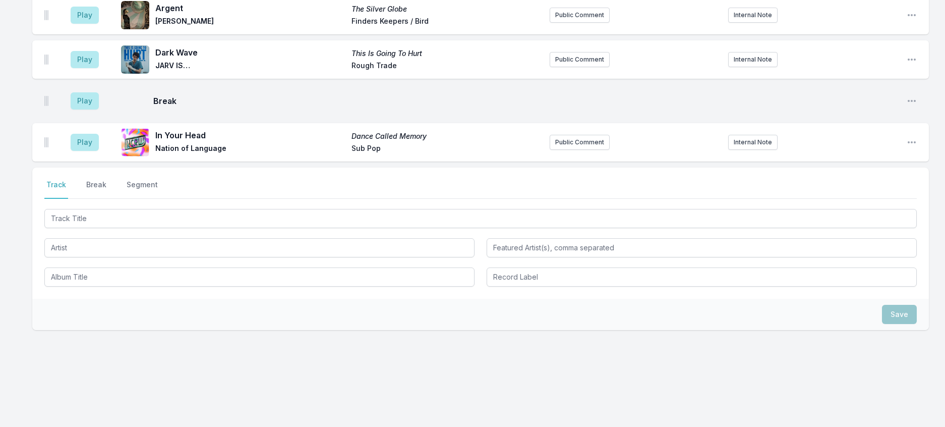
scroll to position [1128, 0]
click at [577, 150] on button "Public Comment" at bounding box center [580, 142] width 60 height 15
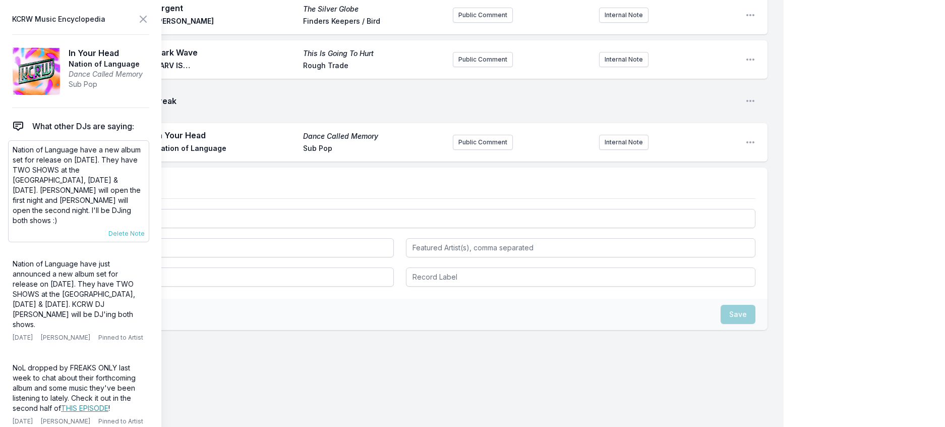
scroll to position [1128, 0]
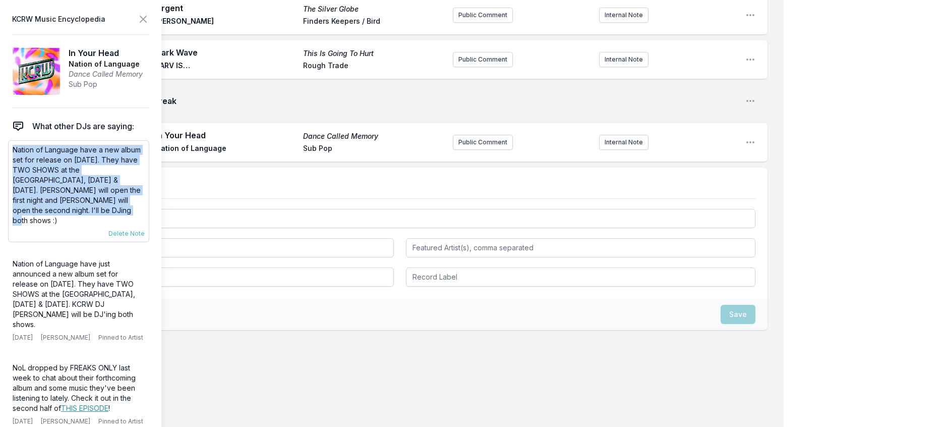
drag, startPoint x: 156, startPoint y: 222, endPoint x: 11, endPoint y: 164, distance: 156.9
click at [6, 167] on aside "KCRW Music Encyclopedia In Your Head Nation of Language Dance Called Memory Sub…" at bounding box center [80, 213] width 161 height 427
copy p "Nation of Language have a new album set for release on September 19th. They hav…"
click at [461, 150] on button "Public Comment" at bounding box center [483, 142] width 60 height 15
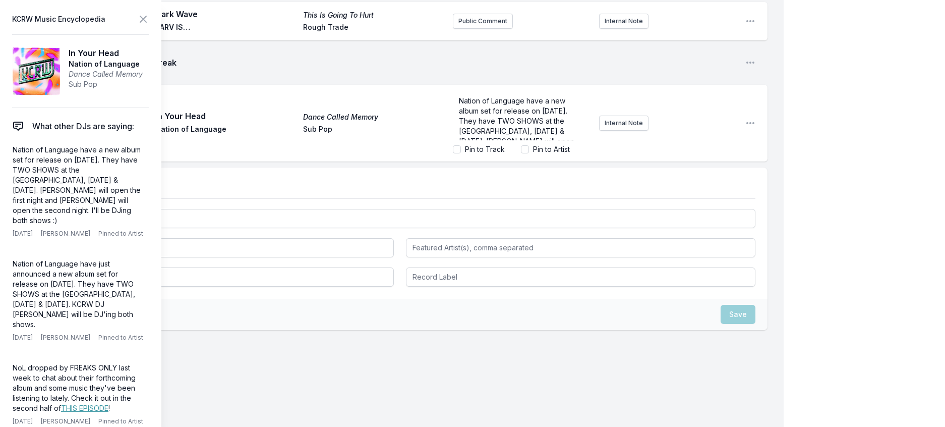
scroll to position [57, 0]
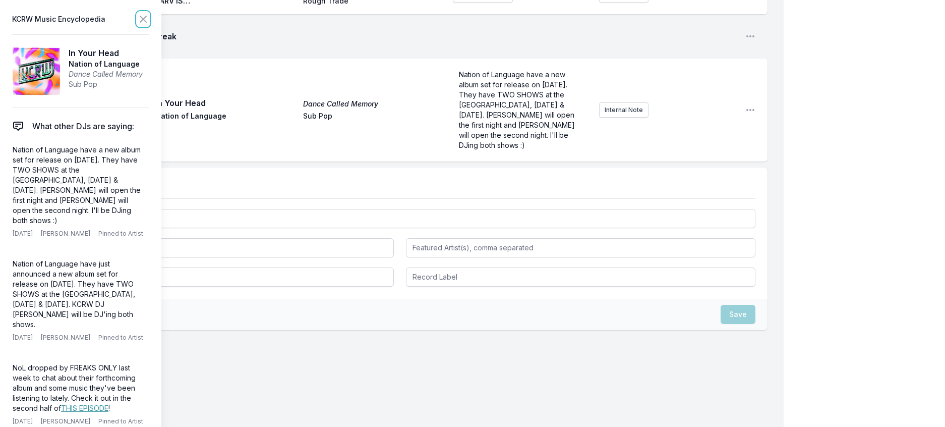
click at [149, 19] on icon at bounding box center [143, 19] width 12 height 12
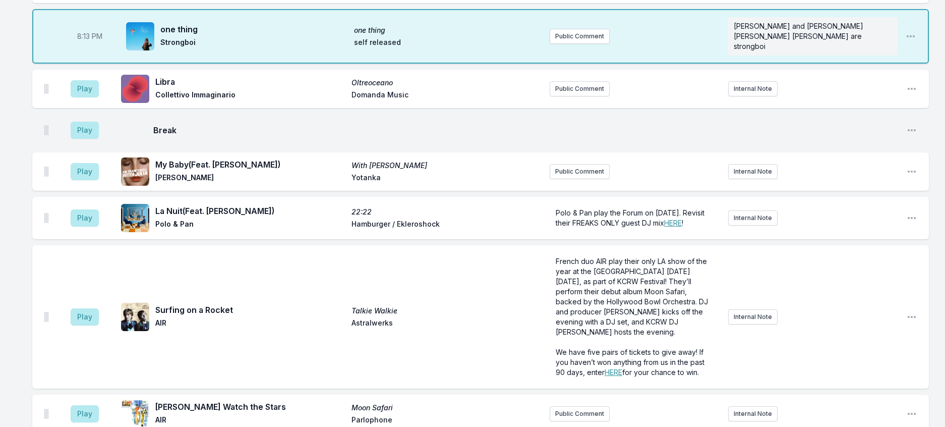
scroll to position [295, 0]
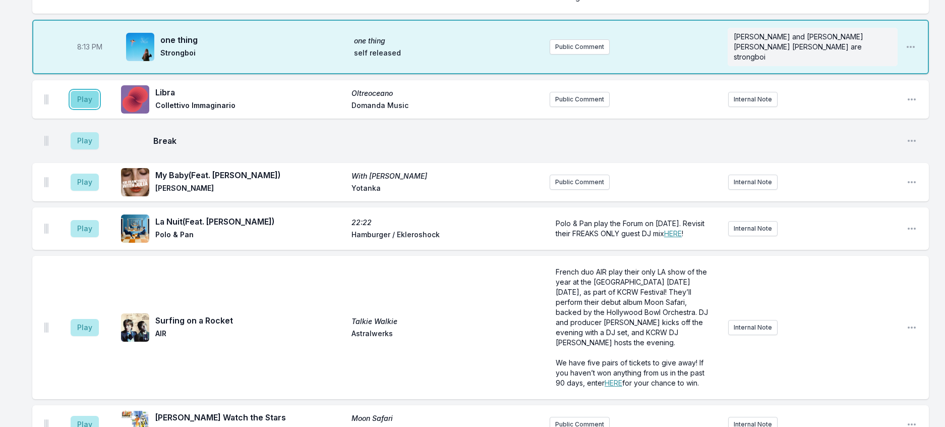
click at [87, 108] on button "Play" at bounding box center [85, 99] width 28 height 17
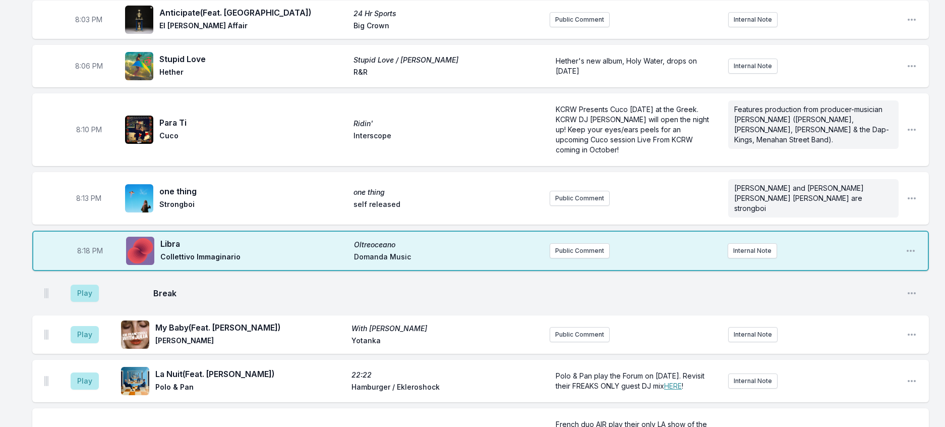
scroll to position [396, 0]
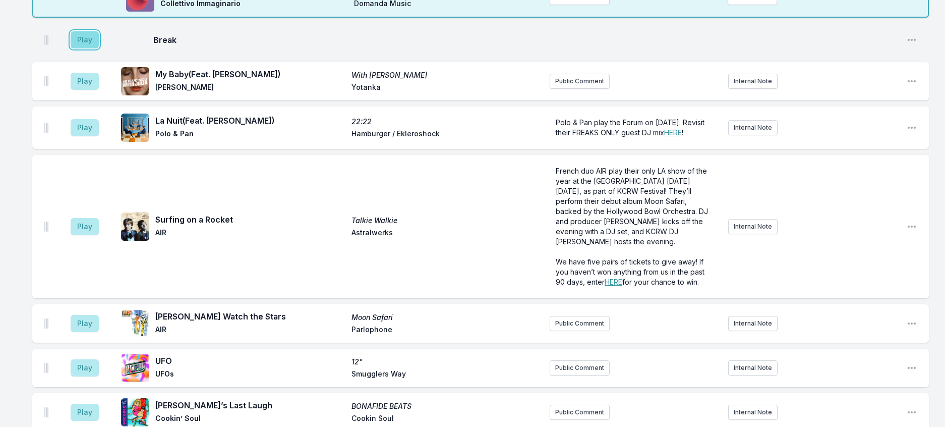
click at [98, 48] on button "Play" at bounding box center [85, 39] width 28 height 17
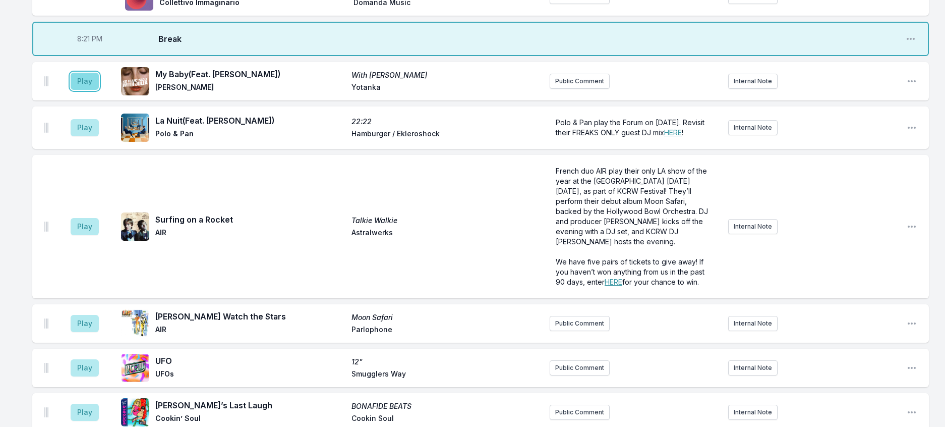
click at [99, 90] on button "Play" at bounding box center [85, 81] width 28 height 17
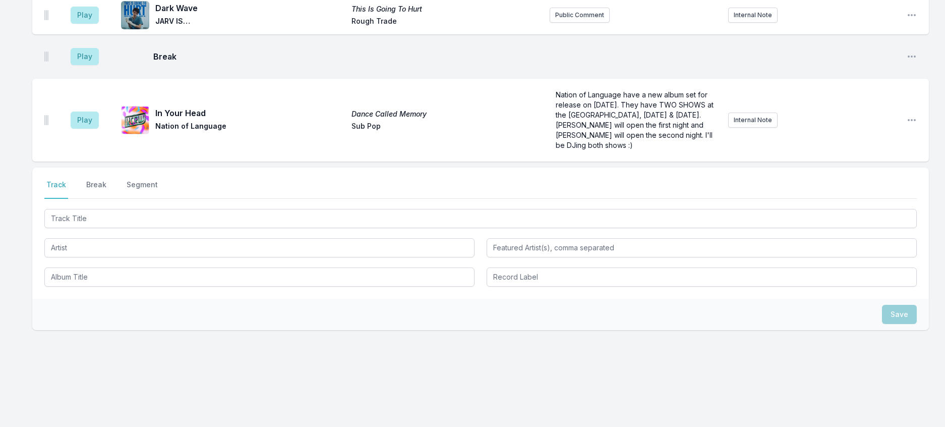
scroll to position [1203, 0]
click at [246, 257] on div at bounding box center [480, 247] width 873 height 80
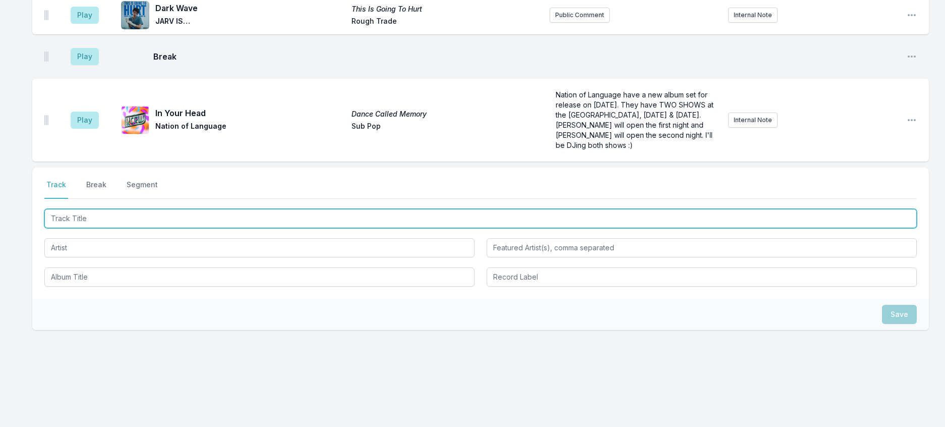
click at [244, 228] on input "Track Title" at bounding box center [480, 218] width 873 height 19
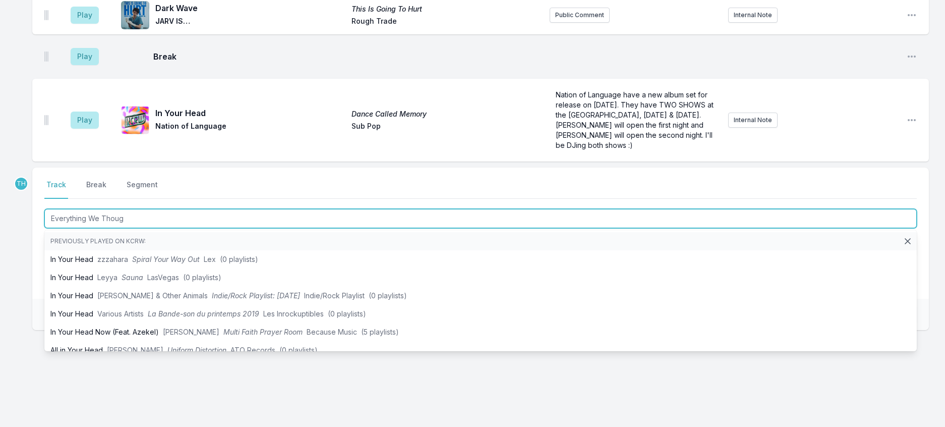
type input "Everything We Though"
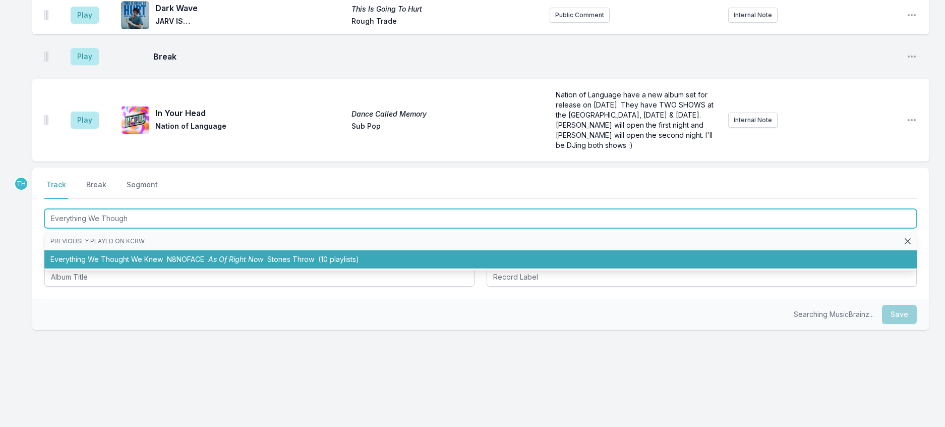
click at [260, 268] on li "Everything We Thought We Knew N8NOFACE As Of Right Now Stones Throw (10 playlis…" at bounding box center [480, 259] width 873 height 18
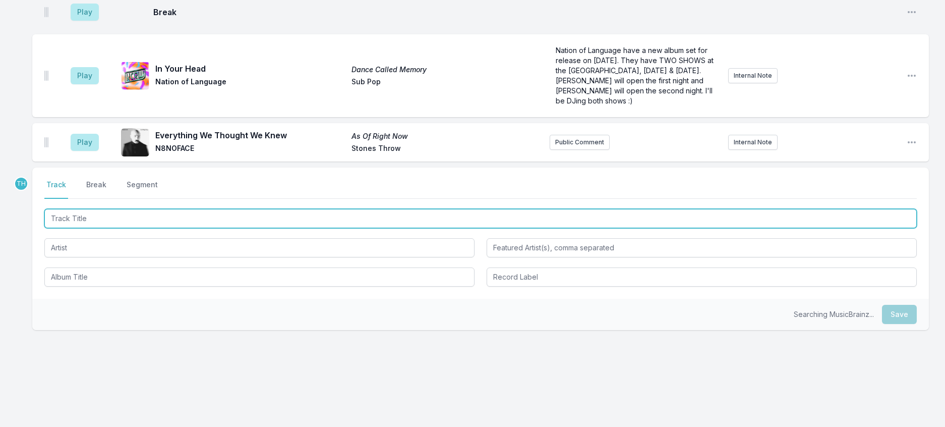
scroll to position [1253, 0]
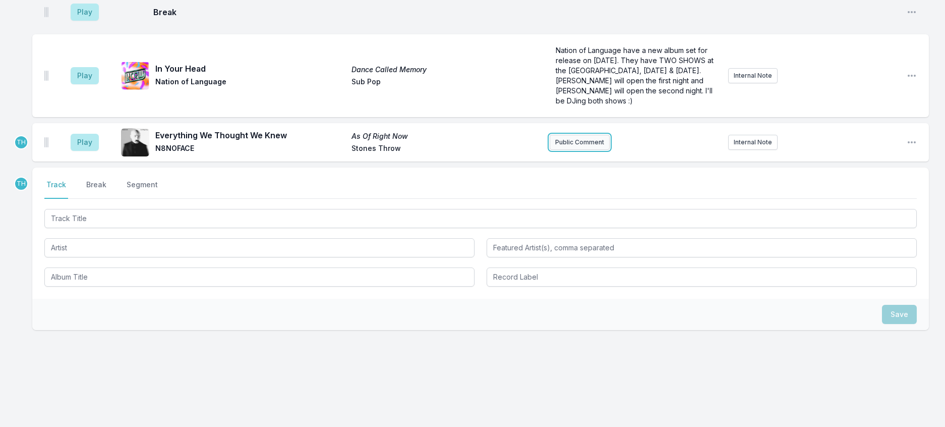
click at [595, 150] on button "Public Comment" at bounding box center [580, 142] width 60 height 15
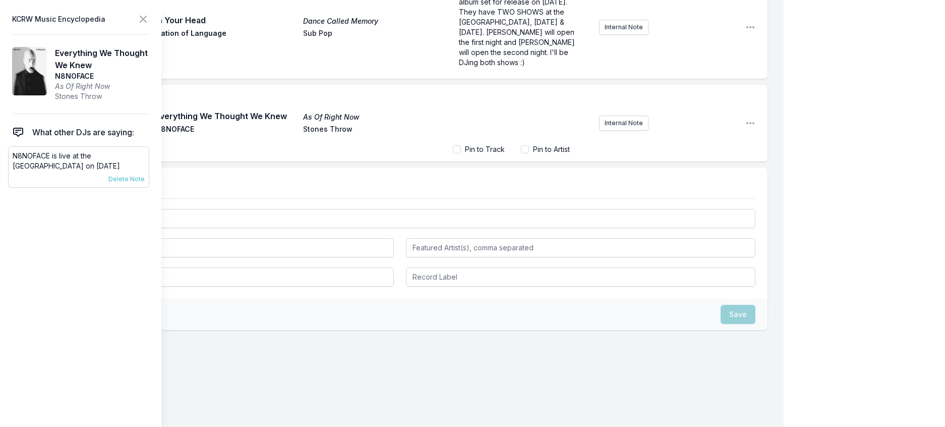
scroll to position [1260, 0]
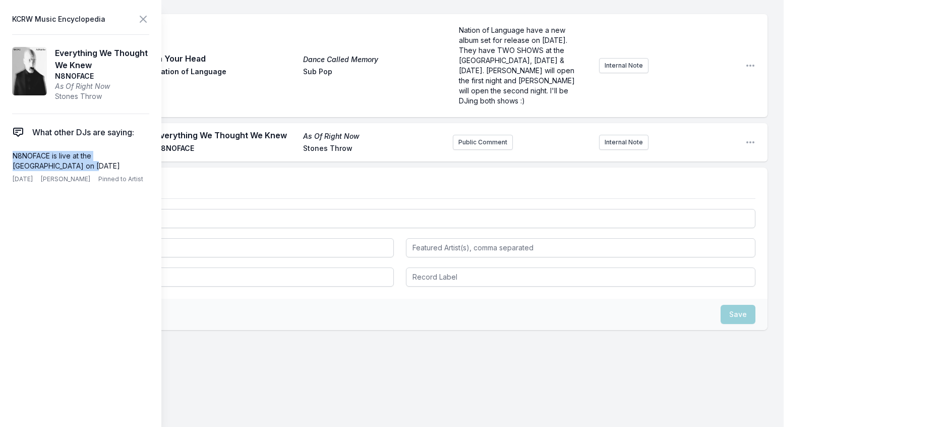
drag, startPoint x: 80, startPoint y: 188, endPoint x: 7, endPoint y: 176, distance: 74.6
click at [7, 176] on aside "KCRW Music Encyclopedia Everything We Thought We Knew N8NOFACE As Of Right Now …" at bounding box center [80, 213] width 161 height 427
copy p "N8NOFACE is live at the El Rey on October 30th"
click at [474, 150] on button "Public Comment" at bounding box center [483, 142] width 60 height 15
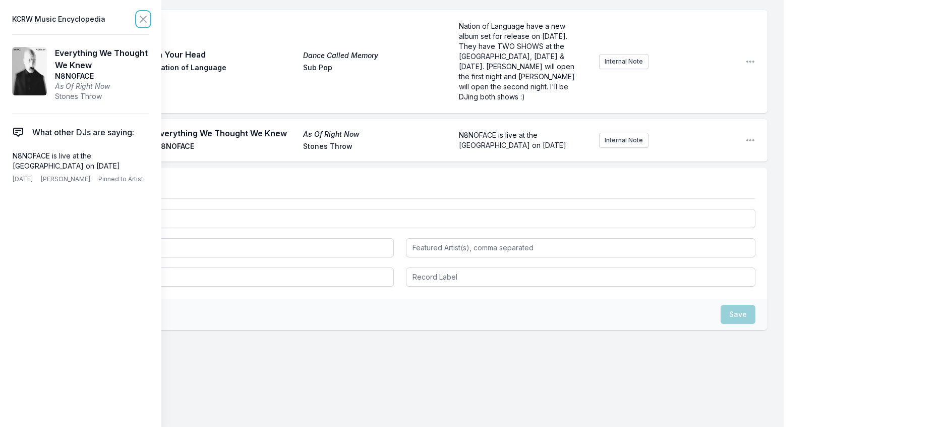
drag, startPoint x: 162, startPoint y: 20, endPoint x: 178, endPoint y: 106, distance: 87.3
click at [149, 22] on icon at bounding box center [143, 19] width 12 height 12
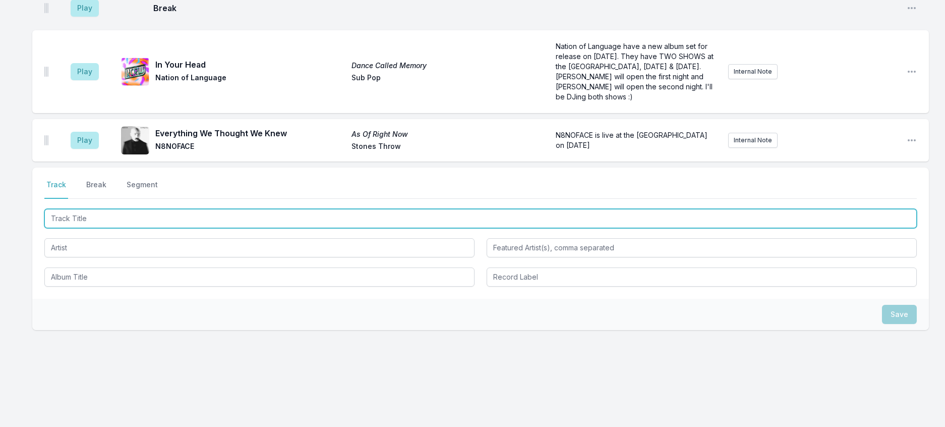
click at [150, 228] on input "Track Title" at bounding box center [480, 218] width 873 height 19
type input "Mots"
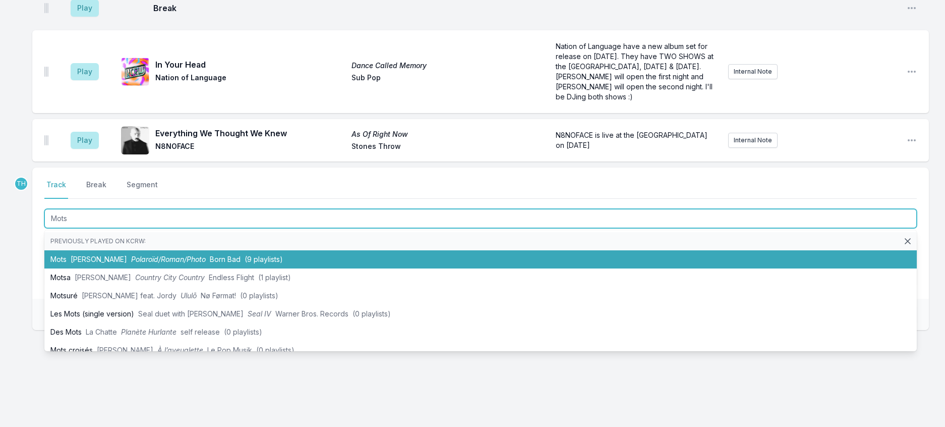
click at [176, 268] on li "Mots Ruth Polaroïd/Roman/Photo Born Bad (9 playlists)" at bounding box center [480, 259] width 873 height 18
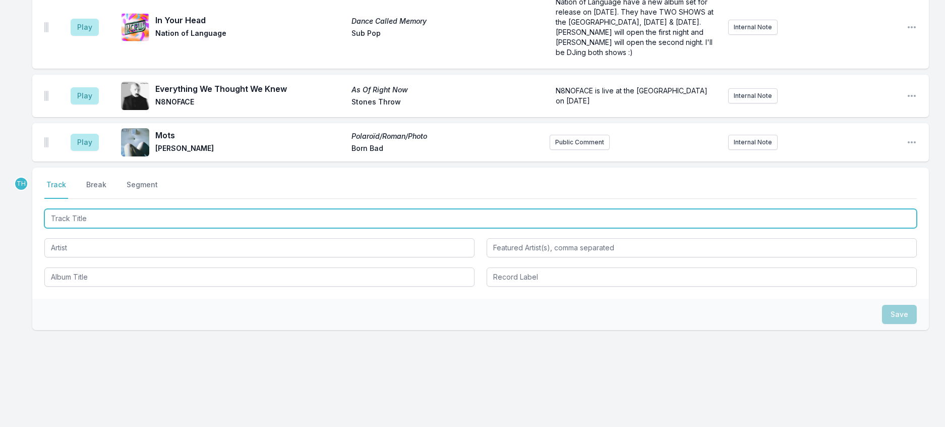
scroll to position [1310, 0]
type input "Run Free"
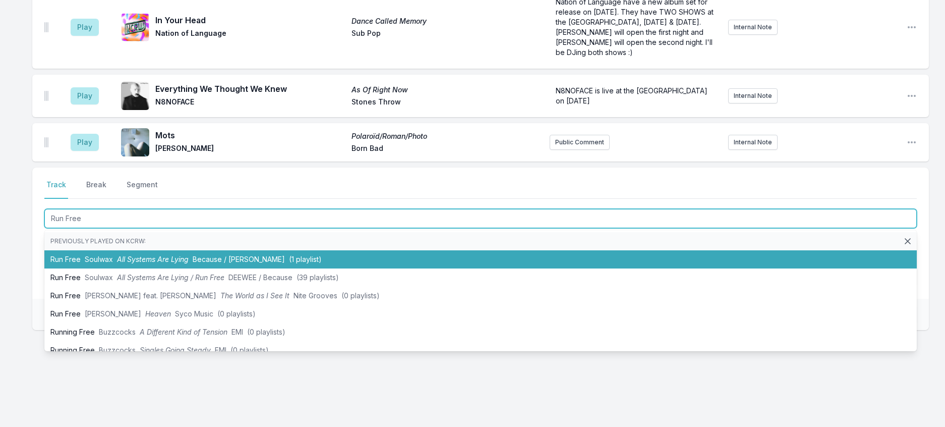
click at [241, 263] on span "Because / Deewee" at bounding box center [239, 259] width 92 height 9
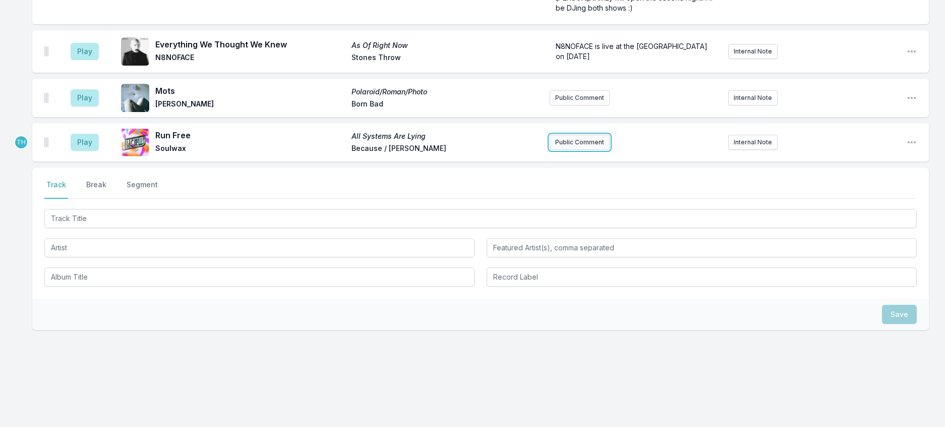
click at [581, 150] on button "Public Comment" at bounding box center [580, 142] width 60 height 15
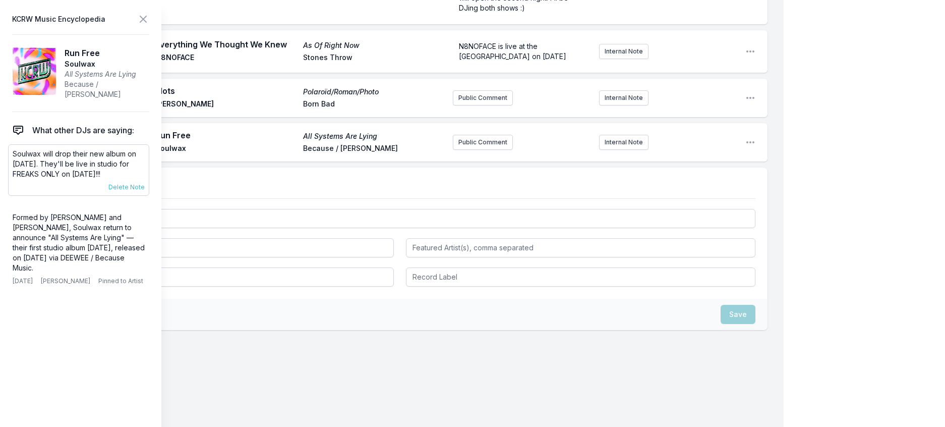
scroll to position [1360, 0]
drag, startPoint x: 152, startPoint y: 191, endPoint x: 12, endPoint y: 172, distance: 141.6
click at [12, 172] on div "Soulwax will drop their new album on October 17th. They'll be live in studio fo…" at bounding box center [78, 169] width 141 height 51
copy p "Soulwax will drop their new album on October 17th. They'll be live in studio fo…"
click at [456, 150] on button "Public Comment" at bounding box center [483, 142] width 60 height 15
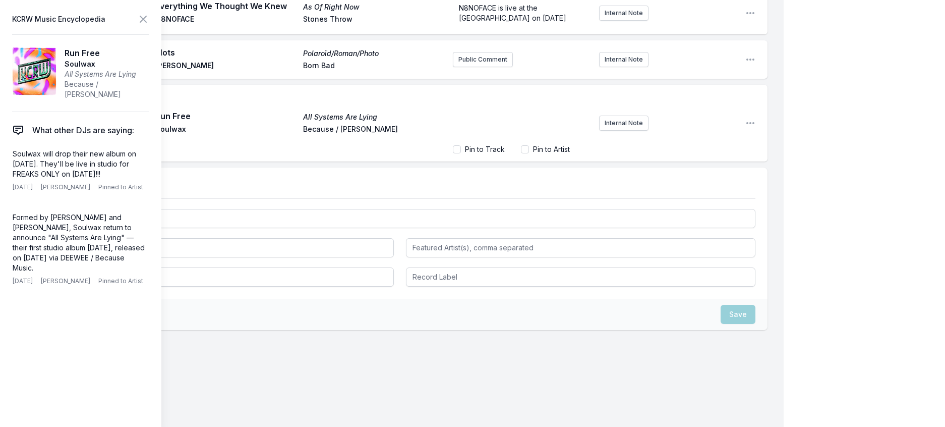
scroll to position [1403, 0]
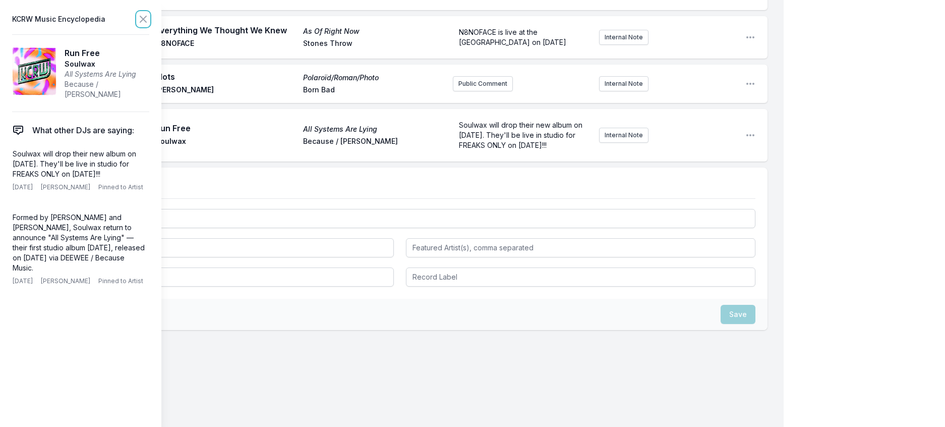
click at [149, 20] on icon at bounding box center [143, 19] width 12 height 12
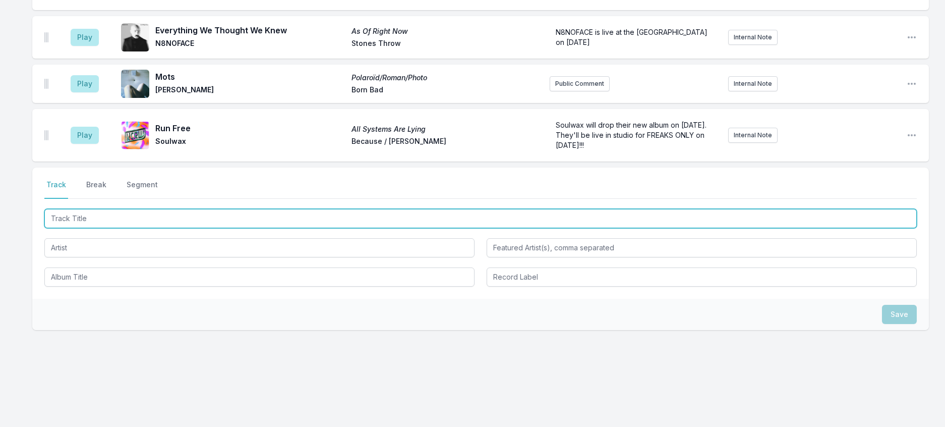
click at [139, 228] on input "Track Title" at bounding box center [480, 218] width 873 height 19
type input "Constellations"
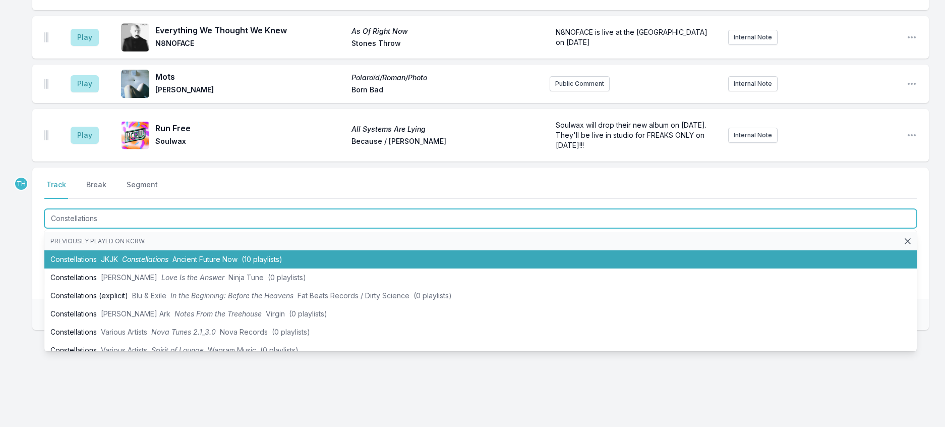
click at [131, 268] on li "Constellations JKJK Constellations Ancient Future Now (10 playlists)" at bounding box center [480, 259] width 873 height 18
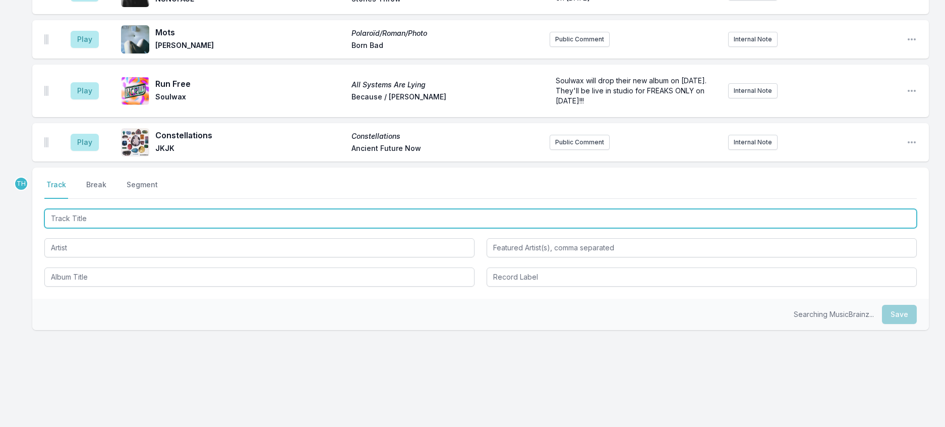
scroll to position [1437, 0]
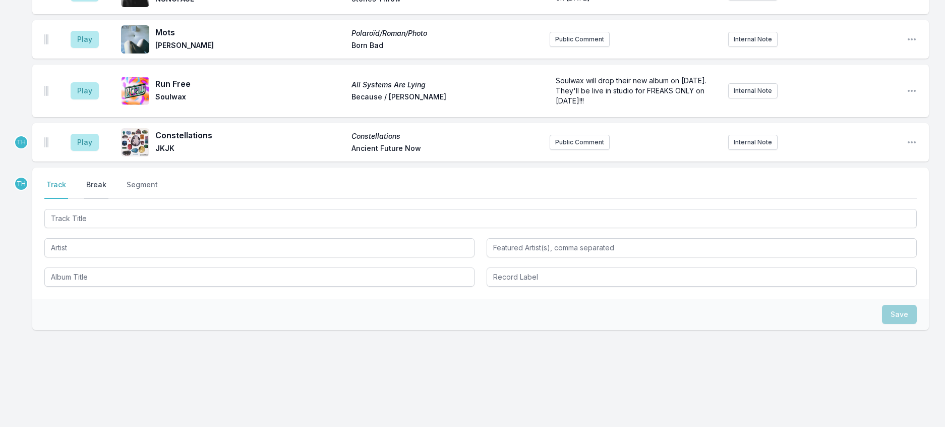
click at [102, 190] on button "Break" at bounding box center [96, 189] width 24 height 19
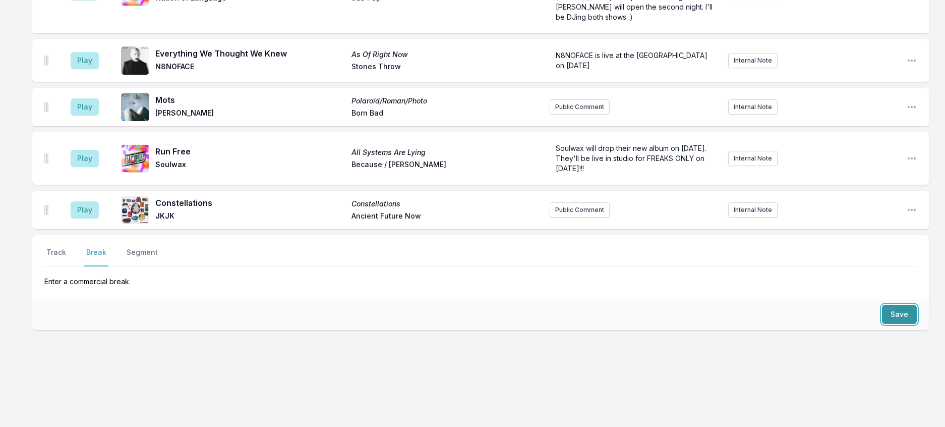
drag, startPoint x: 904, startPoint y: 301, endPoint x: 883, endPoint y: 299, distance: 20.8
click at [902, 305] on button "Save" at bounding box center [899, 314] width 35 height 19
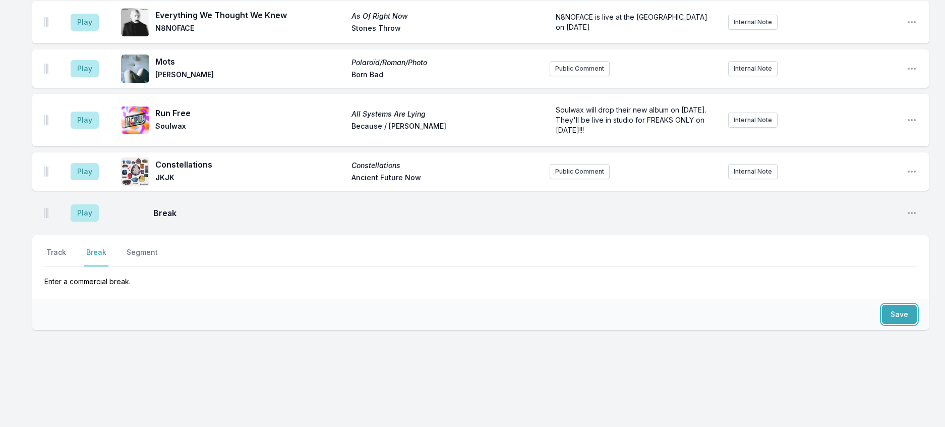
scroll to position [1441, 0]
click at [68, 247] on button "Track" at bounding box center [56, 256] width 24 height 19
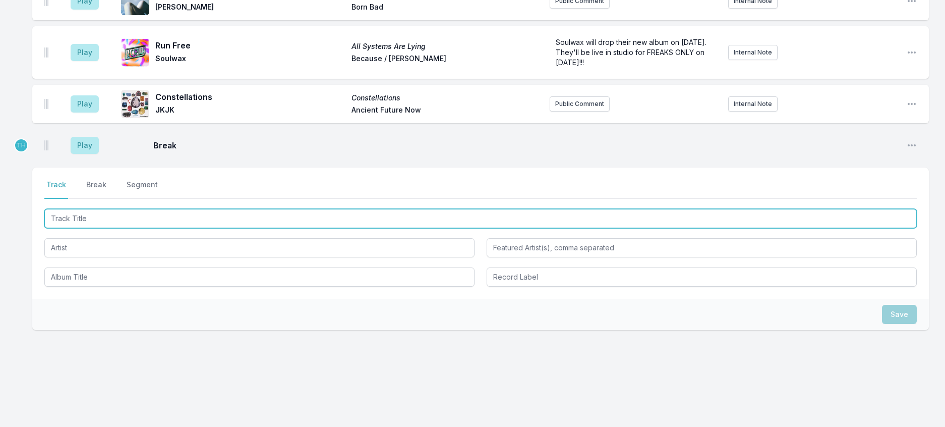
click at [81, 228] on input "Track Title" at bounding box center [480, 218] width 873 height 19
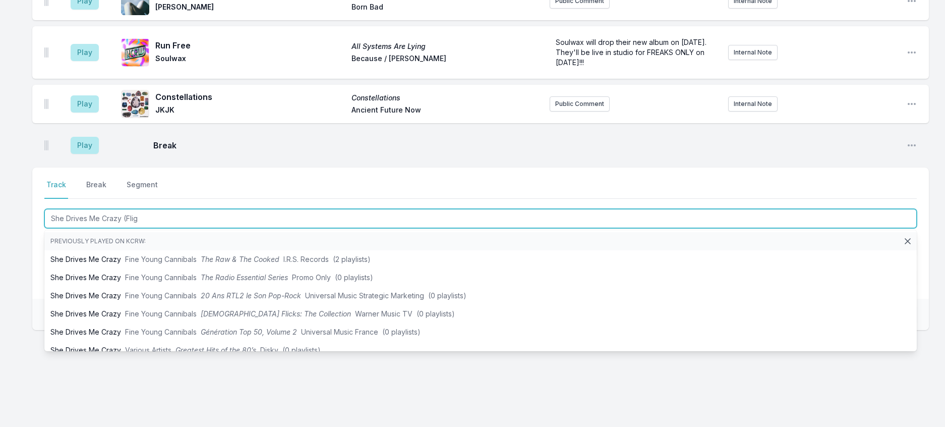
type input "She Drives Me Crazy (Fligh"
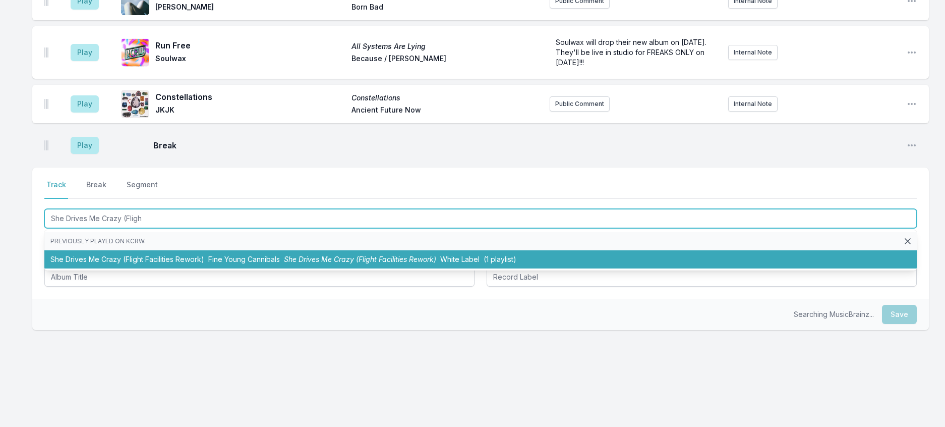
click at [156, 268] on li "She Drives Me Crazy (Flight Facilities Rework) Fine Young Cannibals She Drives …" at bounding box center [480, 259] width 873 height 18
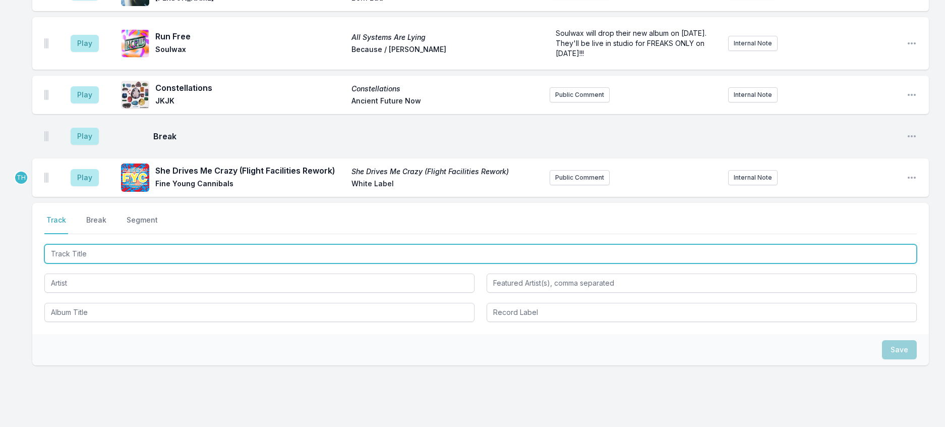
scroll to position [1296, 0]
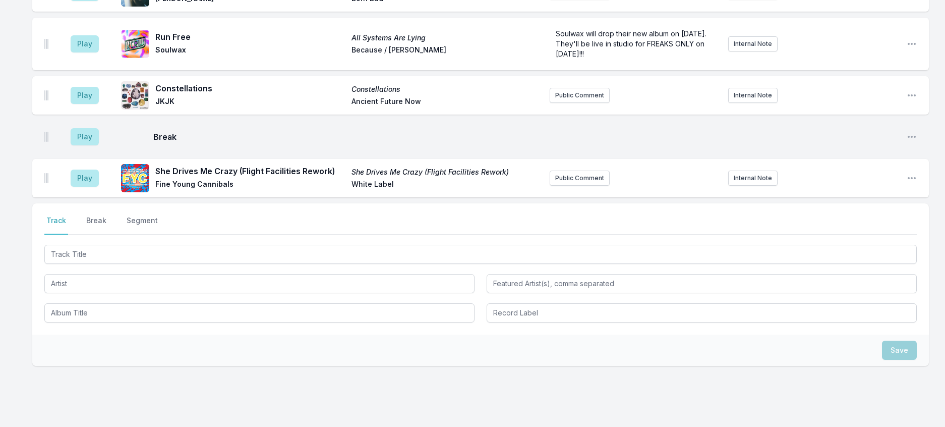
click at [430, 43] on span "All Systems Are Lying" at bounding box center [447, 38] width 190 height 10
click at [912, 49] on icon "Open playlist item options" at bounding box center [912, 44] width 10 height 10
click at [869, 91] on button "Edit Track Details" at bounding box center [860, 82] width 113 height 18
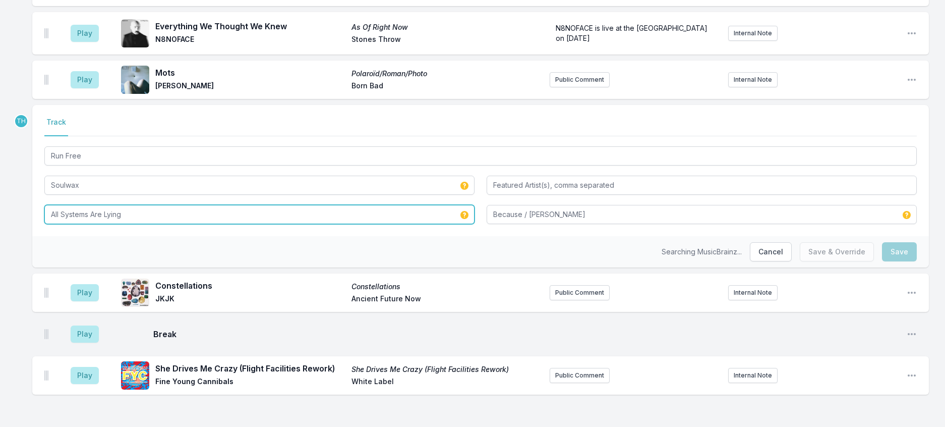
click at [242, 224] on input "All Systems Are Lying" at bounding box center [259, 214] width 430 height 19
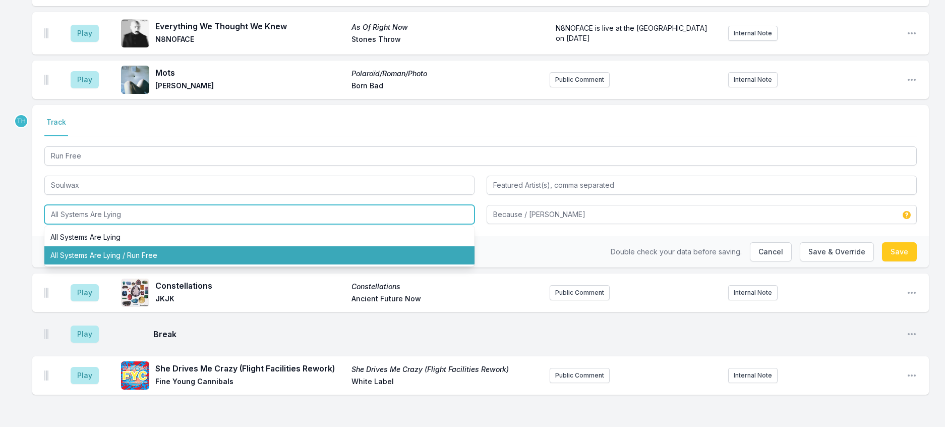
click at [129, 264] on li "All Systems Are Lying / Run Free" at bounding box center [259, 255] width 430 height 18
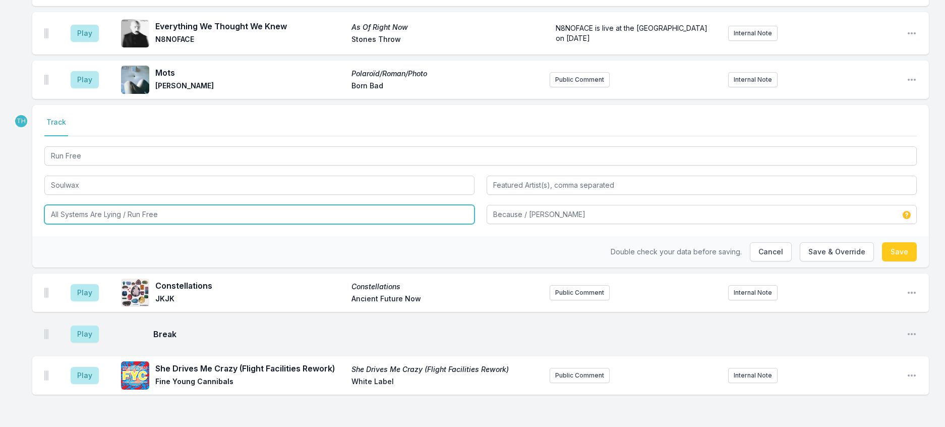
scroll to position [1347, 0]
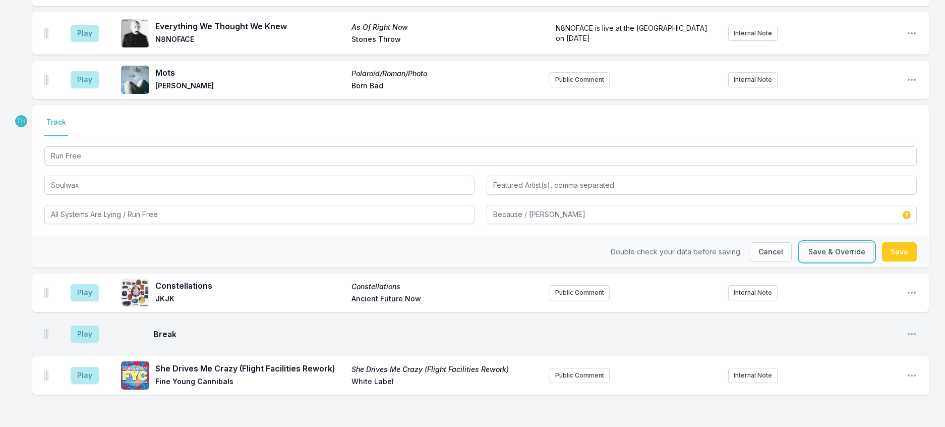
click at [813, 261] on button "Save & Override" at bounding box center [837, 251] width 74 height 19
type input "All Systems Are Lying"
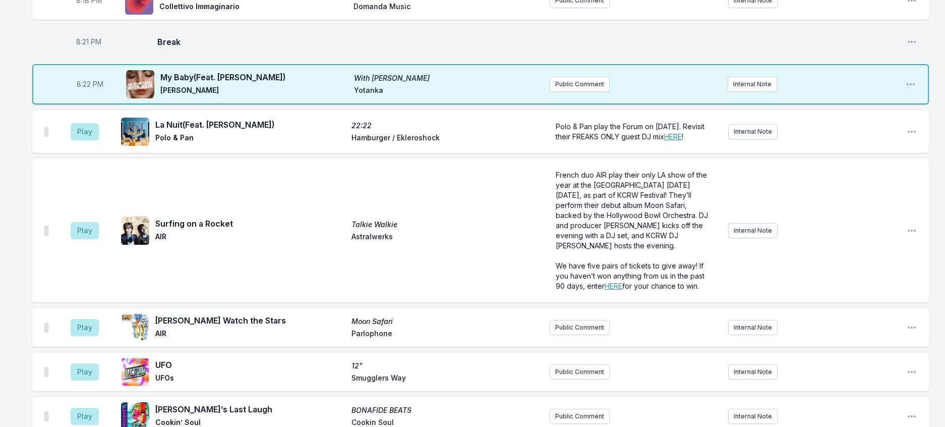
scroll to position [388, 0]
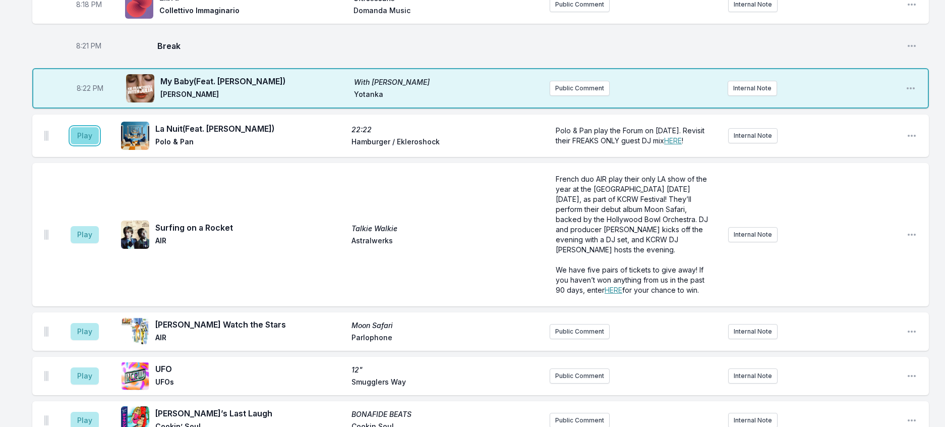
click at [96, 144] on button "Play" at bounding box center [85, 135] width 28 height 17
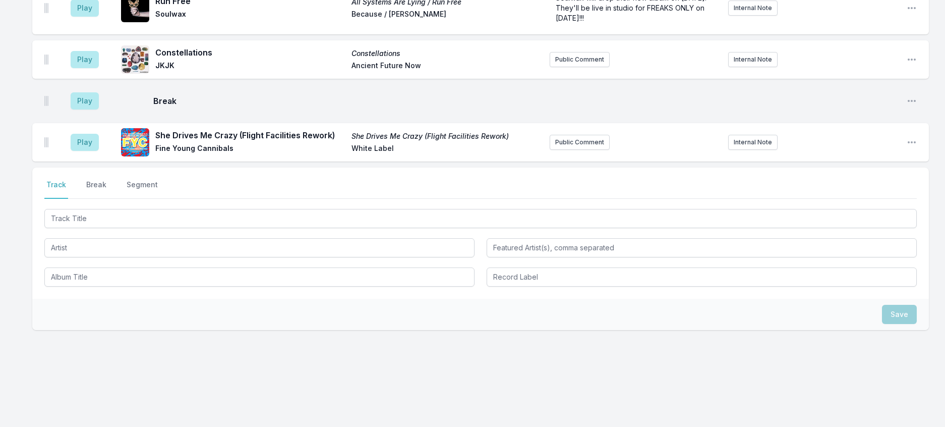
scroll to position [1548, 0]
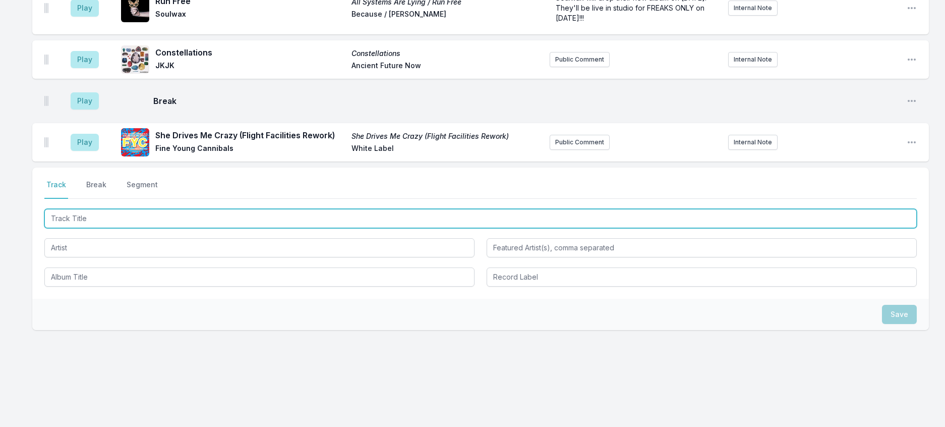
click at [205, 223] on input "Track Title" at bounding box center [480, 218] width 873 height 19
type input "Oh Boy (Justin S"
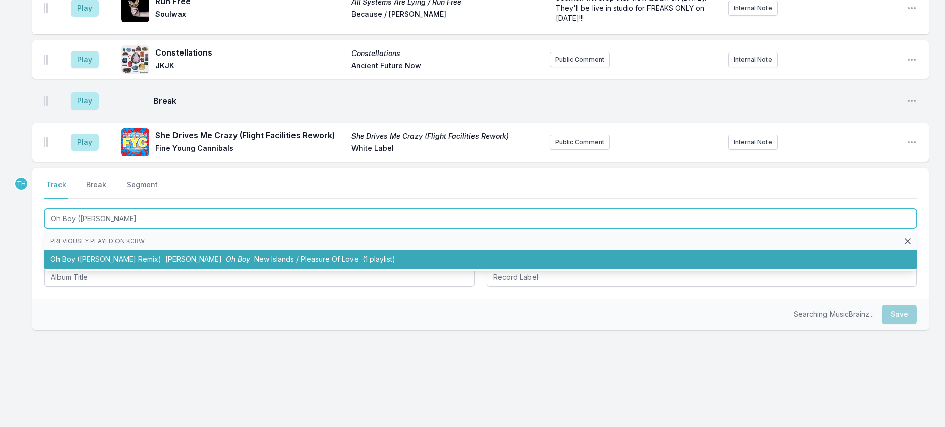
click at [226, 263] on span "Oh Boy" at bounding box center [238, 259] width 24 height 9
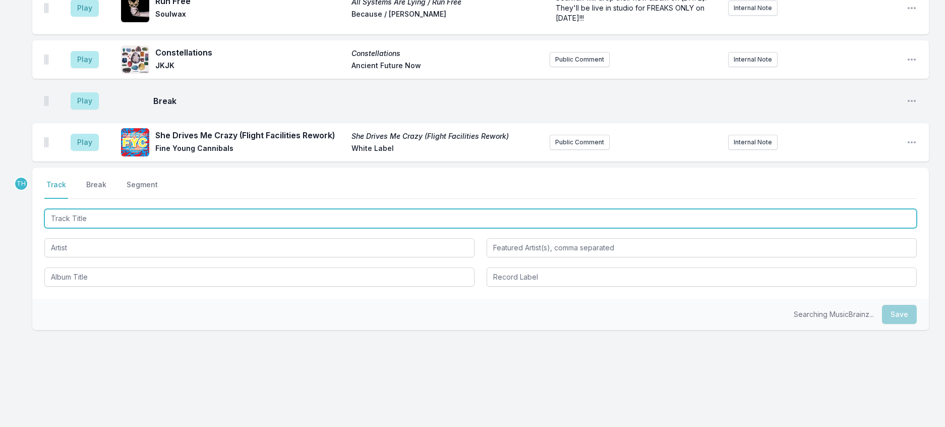
scroll to position [1598, 0]
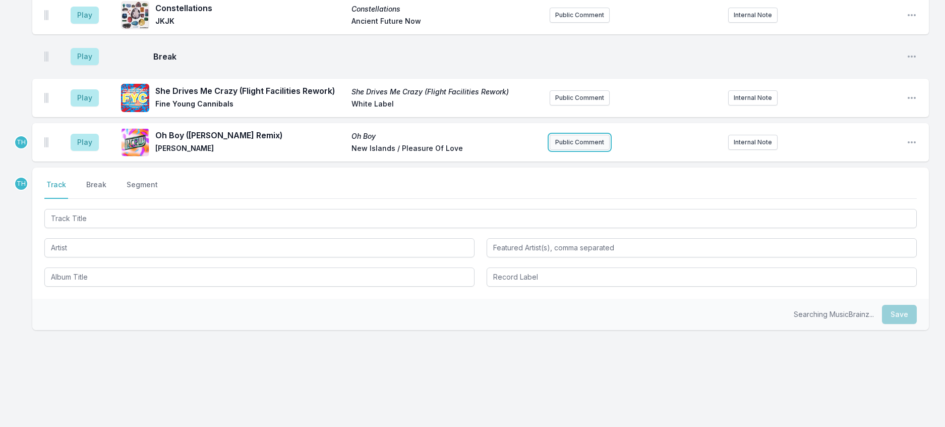
click at [597, 135] on button "Public Comment" at bounding box center [580, 142] width 60 height 15
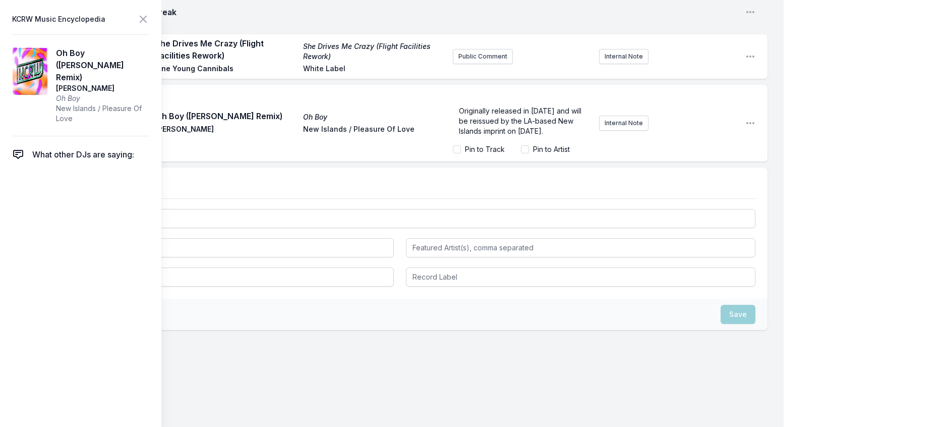
scroll to position [0, 0]
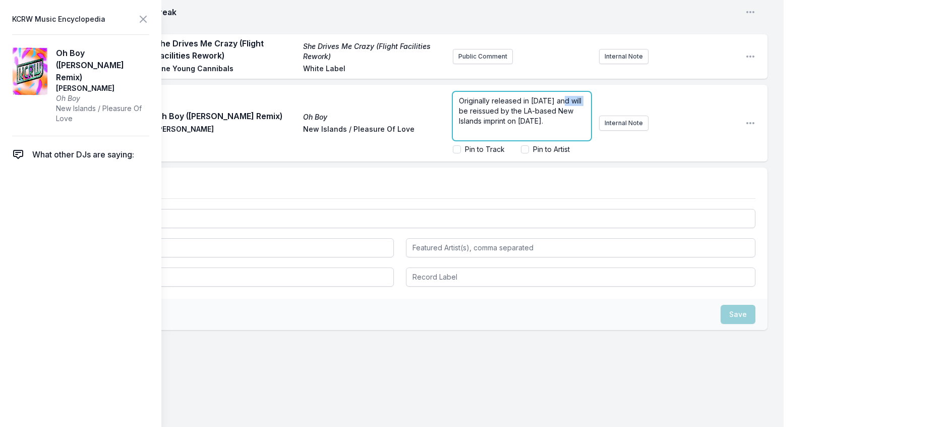
drag, startPoint x: 467, startPoint y: 220, endPoint x: 441, endPoint y: 220, distance: 25.2
click at [453, 140] on div "Originally released in 1987 and will be reissued by the LA-based New Islands im…" at bounding box center [522, 116] width 138 height 48
drag, startPoint x: 538, startPoint y: 231, endPoint x: 497, endPoint y: 247, distance: 43.5
click at [497, 125] on span "Originally released in 1987 and recently reissued by the LA-based New Islands i…" at bounding box center [518, 110] width 118 height 29
click at [521, 153] on input "Pin to Artist" at bounding box center [525, 149] width 8 height 8
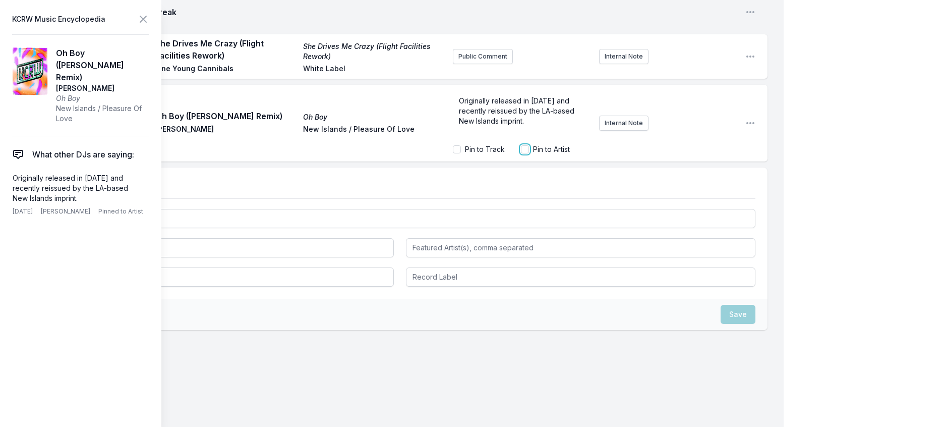
checkbox input "true"
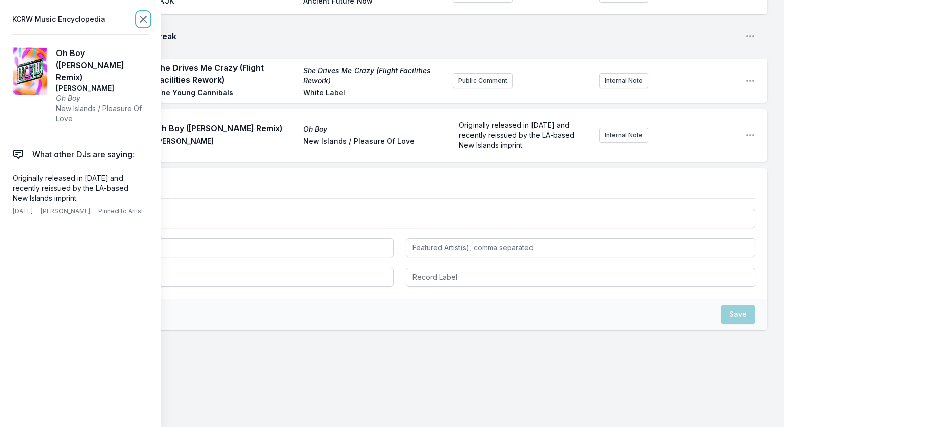
scroll to position [1614, 0]
click at [149, 20] on icon at bounding box center [143, 19] width 12 height 12
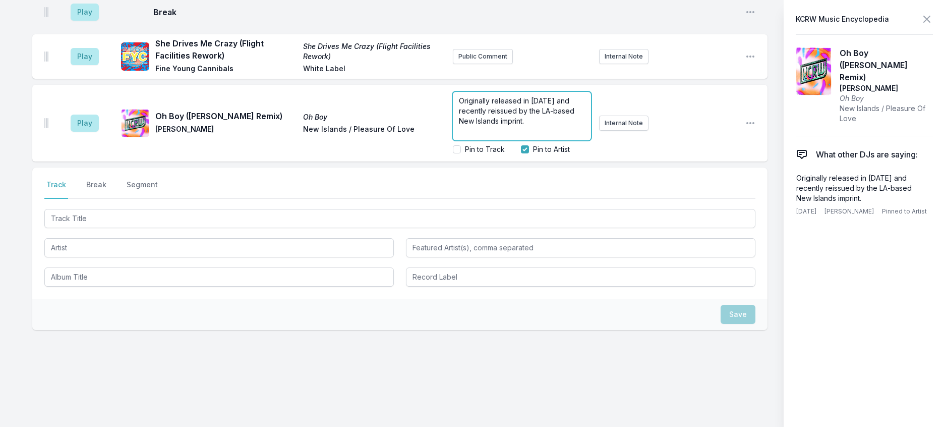
click at [591, 136] on form "Originally released in 1987 and recently reissued by the LA-based New Islands i…" at bounding box center [522, 123] width 138 height 63
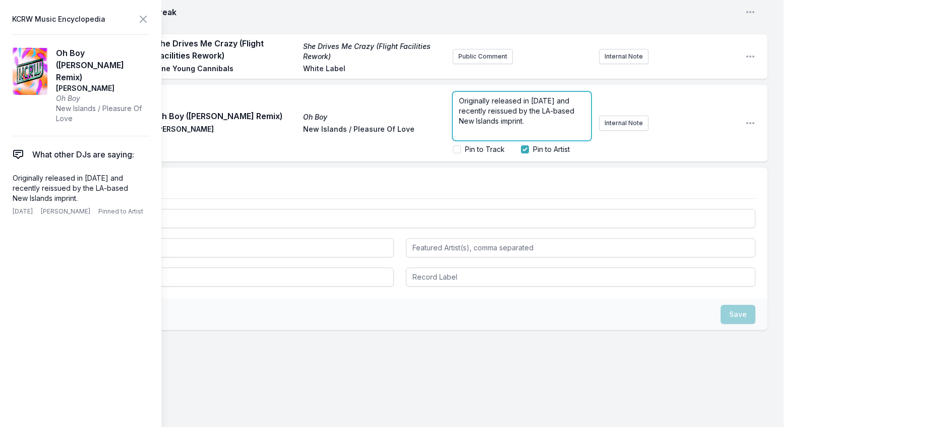
click at [536, 125] on span "Originally released in 1987 and recently reissued by the LA-based New Islands i…" at bounding box center [518, 110] width 118 height 29
click at [538, 125] on span "Originally released in 1987 and recently reissued by the LA-based New Islands i…" at bounding box center [518, 110] width 118 height 29
click at [149, 25] on icon at bounding box center [143, 19] width 12 height 12
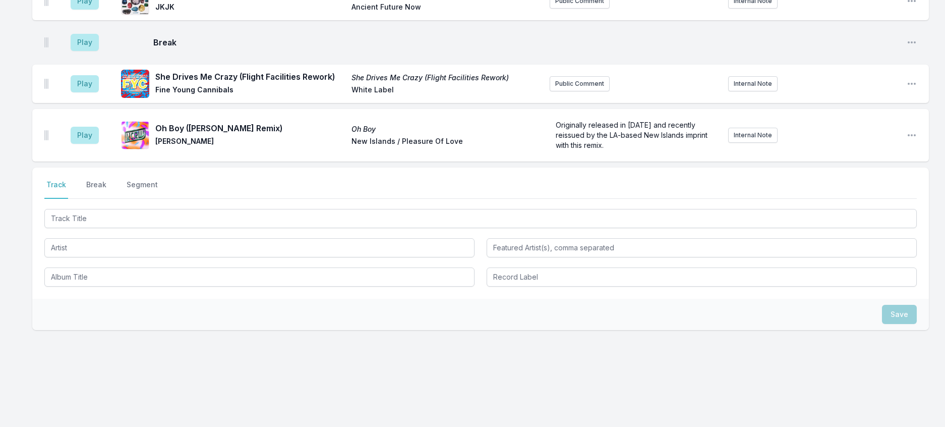
scroll to position [1626, 0]
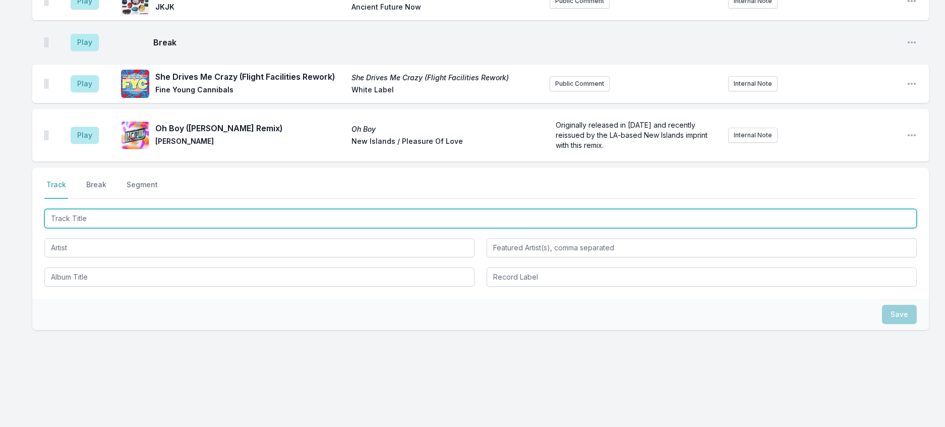
click at [142, 211] on input "Track Title" at bounding box center [480, 218] width 873 height 19
type input "Take 5 (The Reflex Revision)"
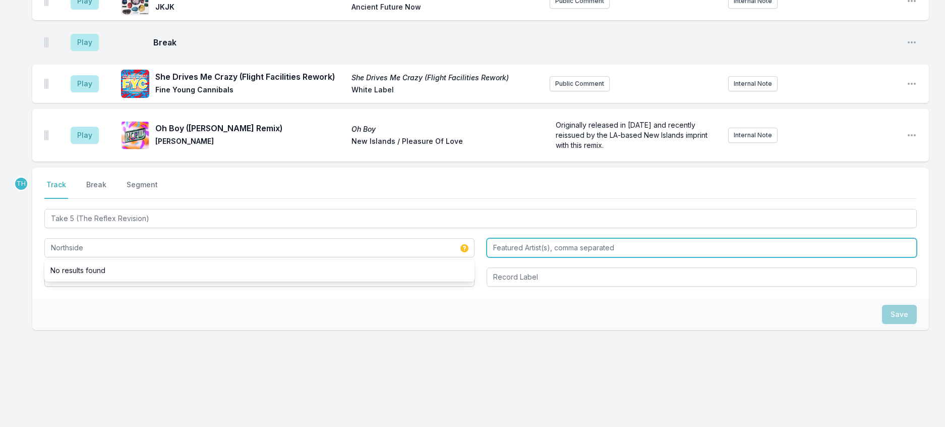
type input "Northside"
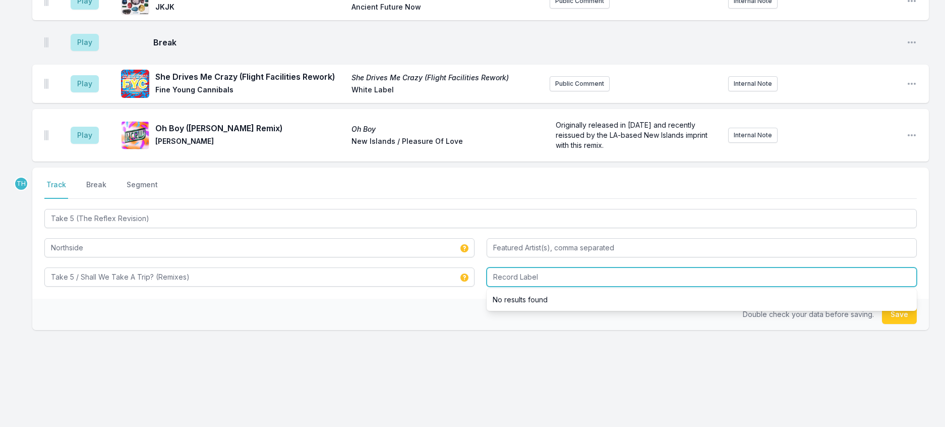
type input "Take 5 / Shall We Take A Trip? (Remixes)"
type input "London"
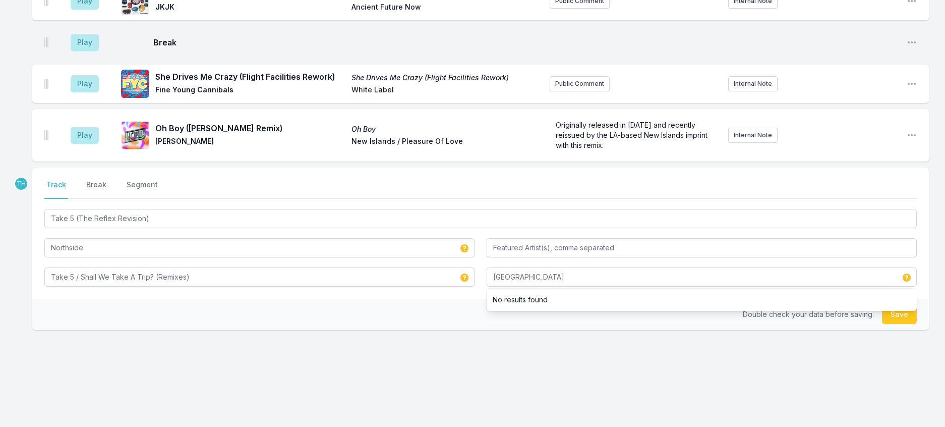
click at [386, 302] on div "Double check your data before saving. Save" at bounding box center [480, 314] width 897 height 31
click at [901, 310] on button "Save" at bounding box center [899, 314] width 35 height 19
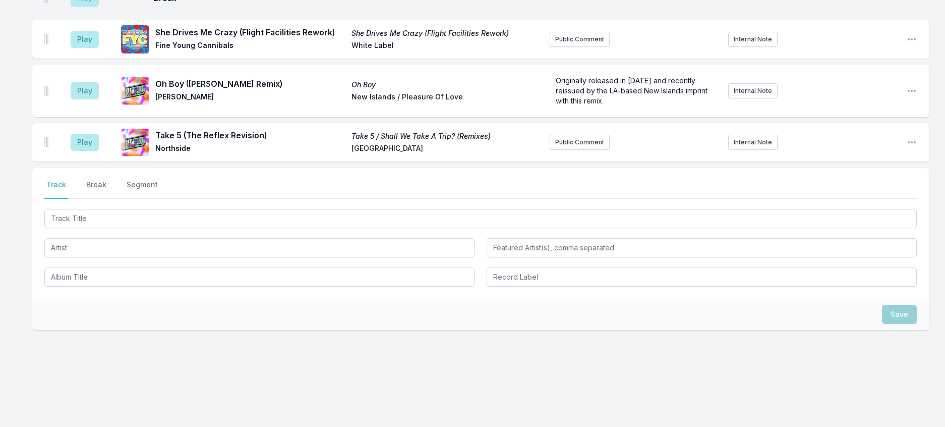
scroll to position [1676, 0]
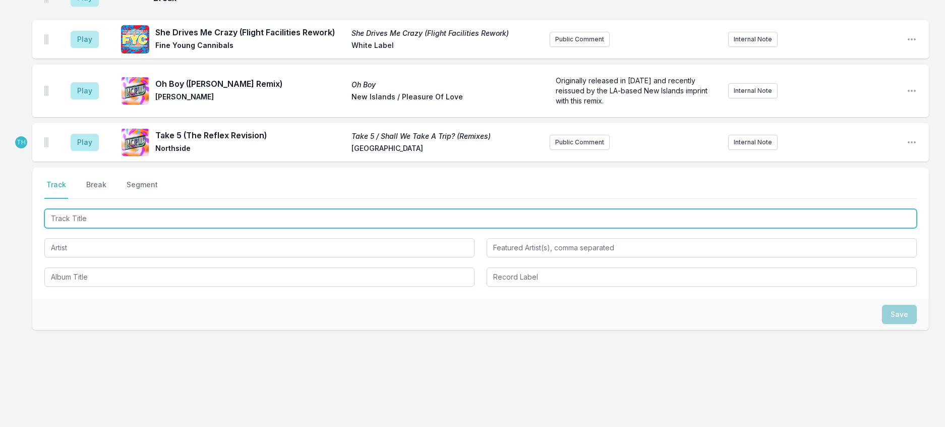
click at [191, 209] on input "Track Title" at bounding box center [480, 218] width 873 height 19
type input "Undercover"
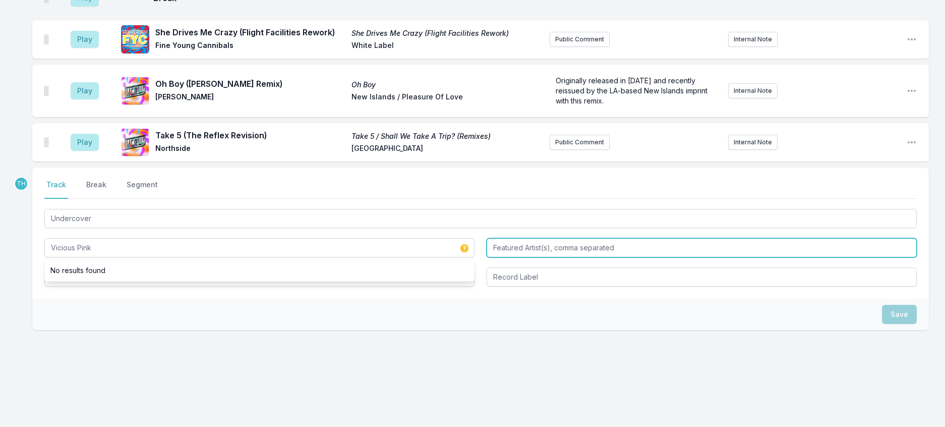
type input "Vicious Pink"
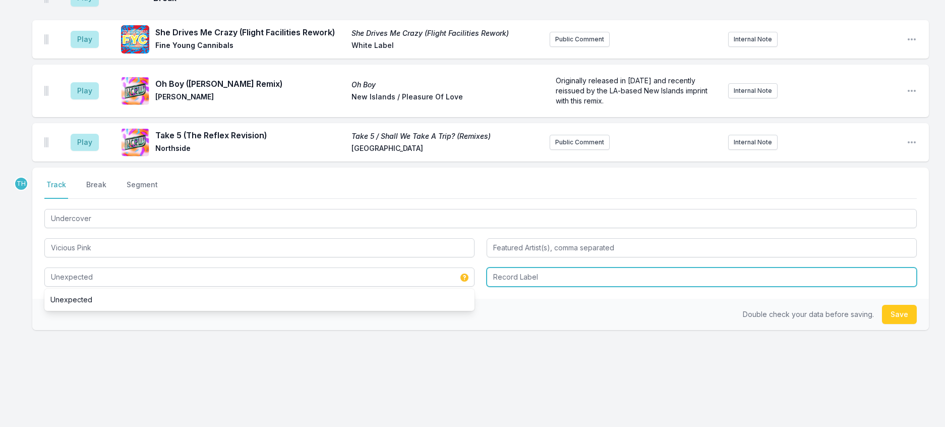
type input "Unexpected"
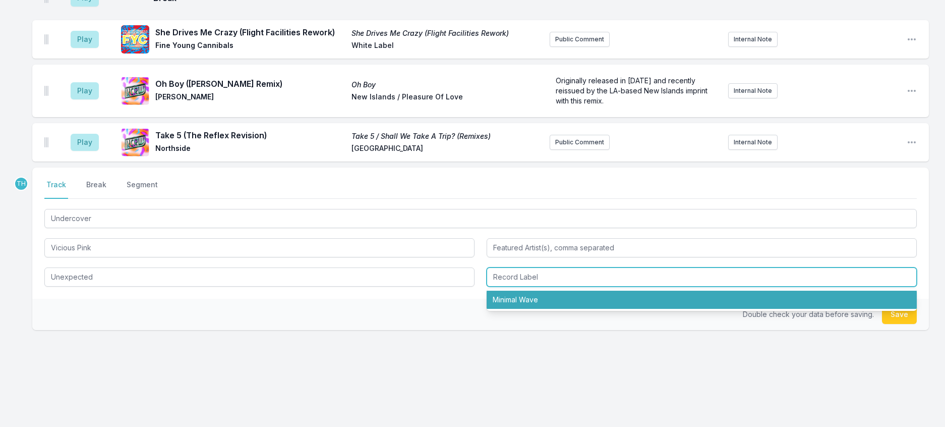
click at [536, 298] on li "Minimal Wave" at bounding box center [702, 300] width 430 height 18
type input "Minimal Wave"
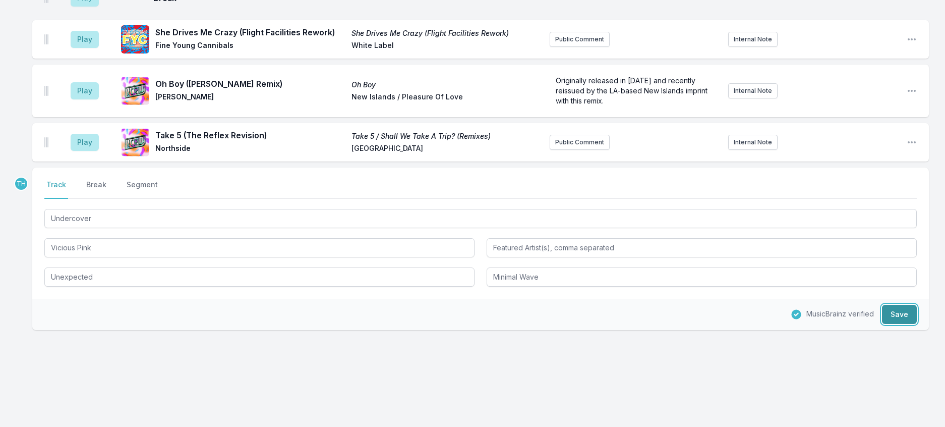
click at [885, 305] on button "Save" at bounding box center [899, 314] width 35 height 19
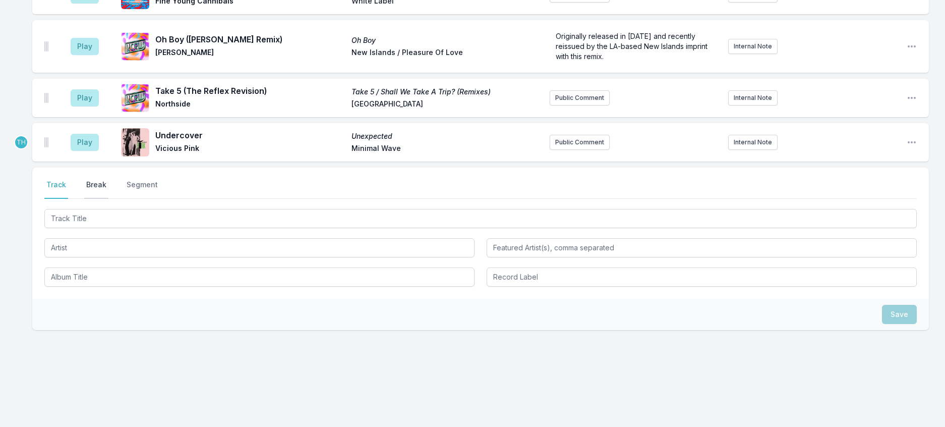
click at [108, 180] on button "Break" at bounding box center [96, 189] width 24 height 19
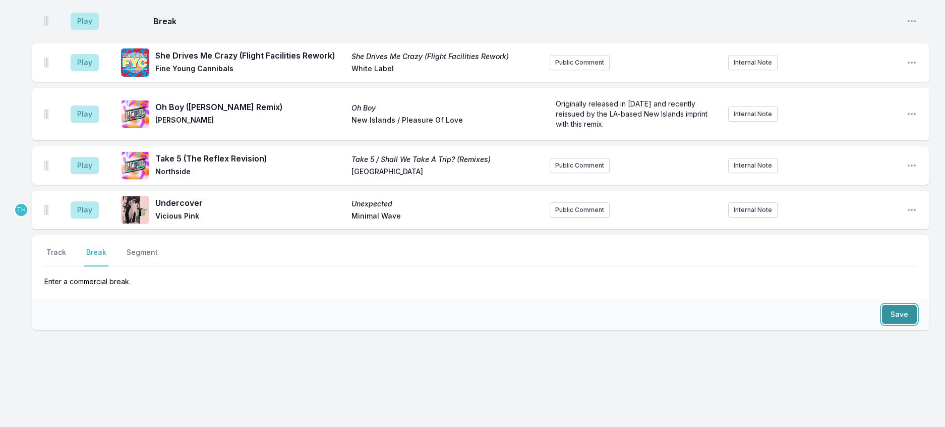
click at [900, 305] on button "Save" at bounding box center [899, 314] width 35 height 19
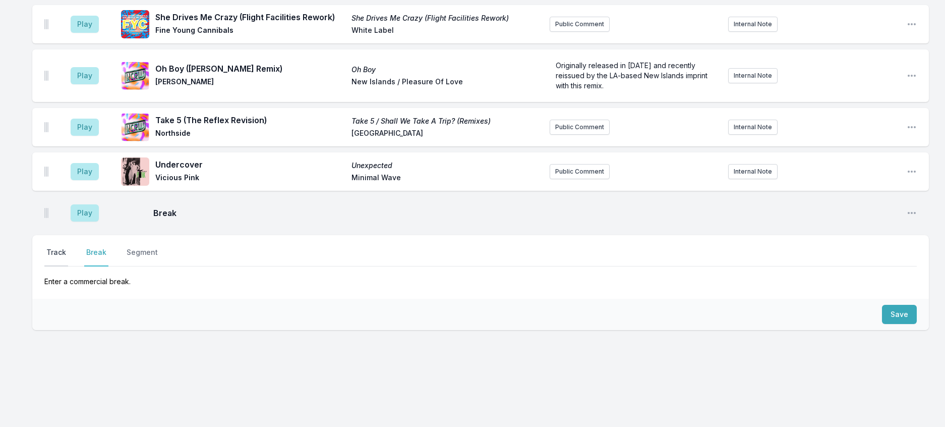
click at [68, 247] on button "Track" at bounding box center [56, 256] width 24 height 19
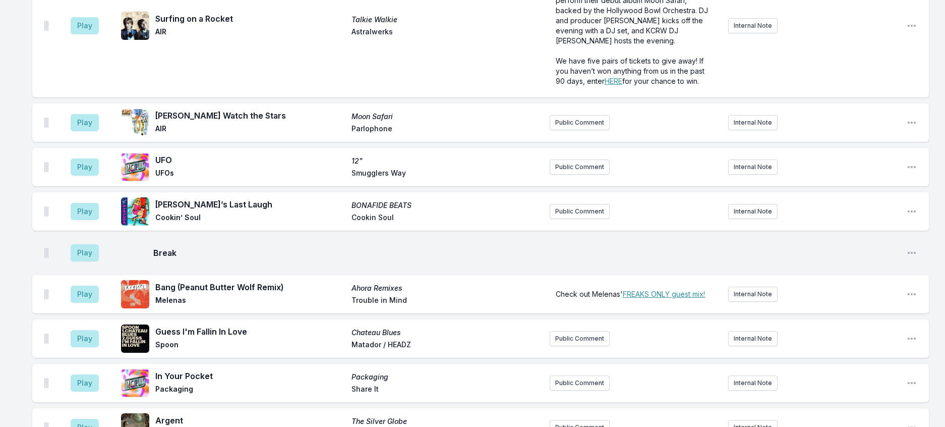
scroll to position [546, 0]
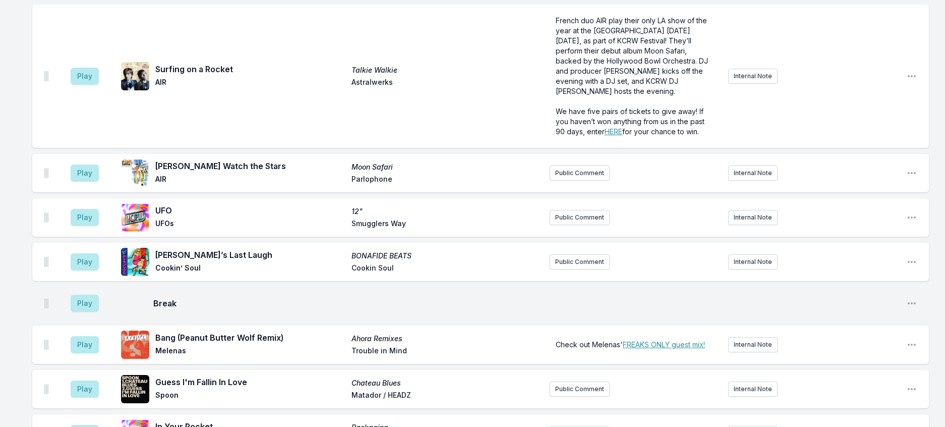
click at [74, 92] on aside "Play" at bounding box center [85, 76] width 57 height 32
click at [91, 85] on button "Play" at bounding box center [85, 76] width 28 height 17
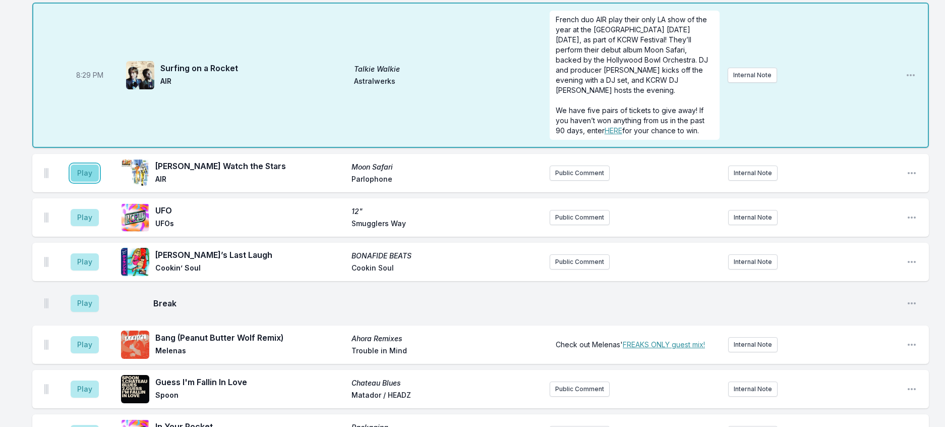
click at [88, 182] on button "Play" at bounding box center [85, 172] width 28 height 17
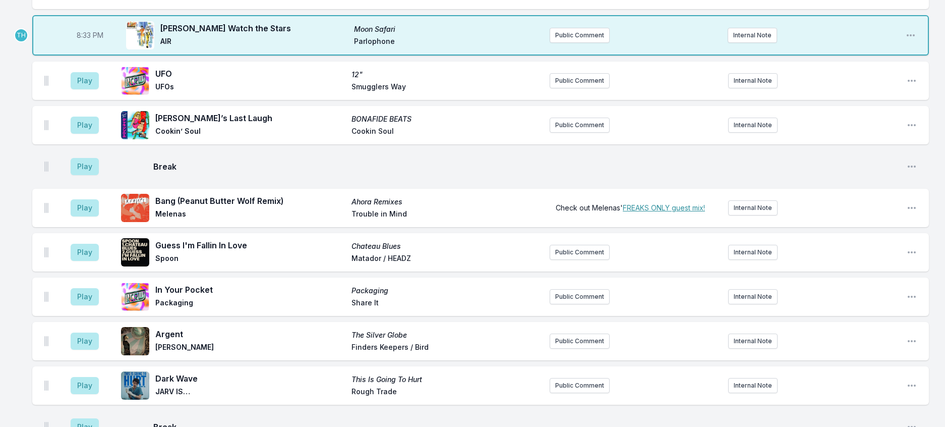
scroll to position [698, 0]
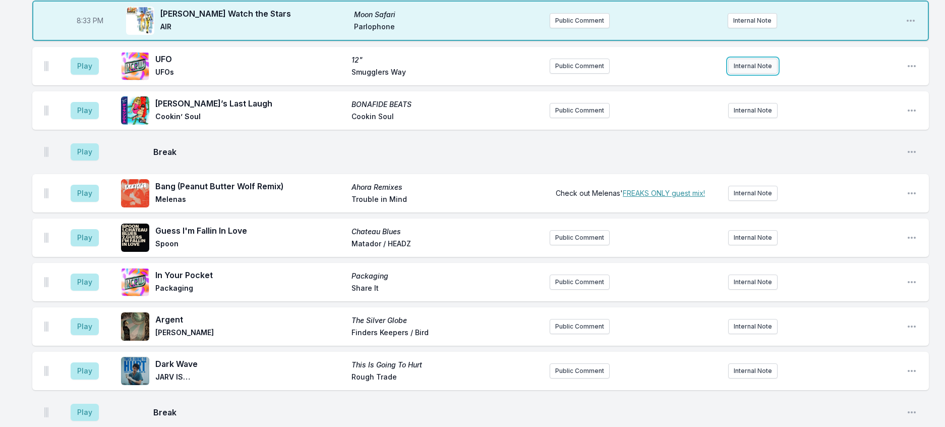
click at [757, 74] on button "Internal Note" at bounding box center [753, 66] width 49 height 15
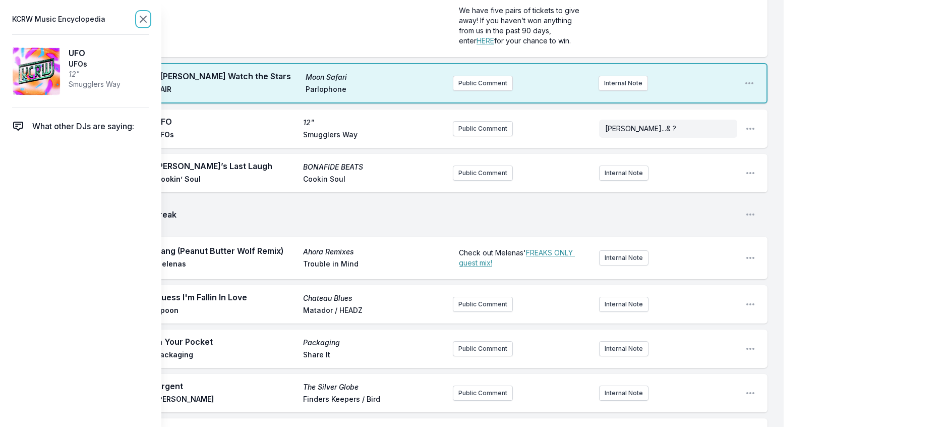
click at [149, 18] on icon at bounding box center [143, 19] width 12 height 12
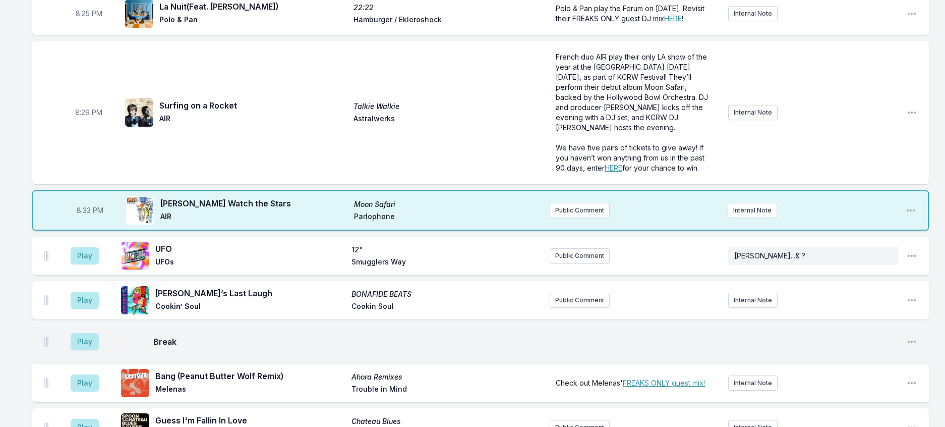
scroll to position [597, 0]
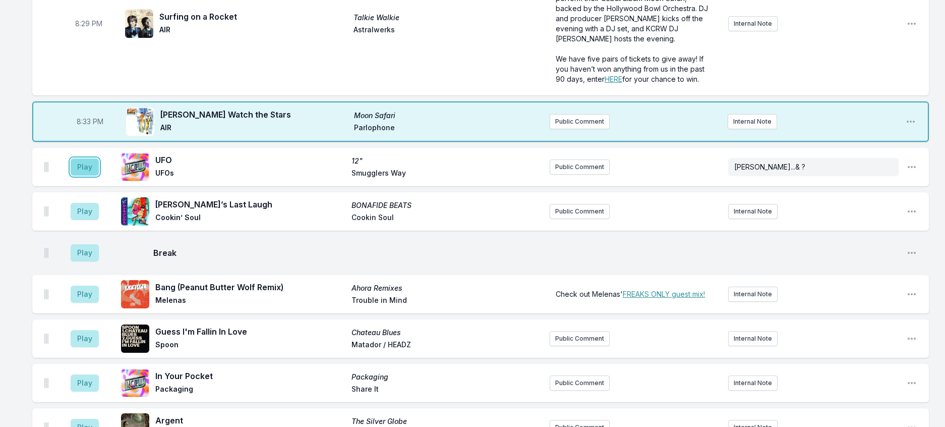
click at [87, 176] on button "Play" at bounding box center [85, 166] width 28 height 17
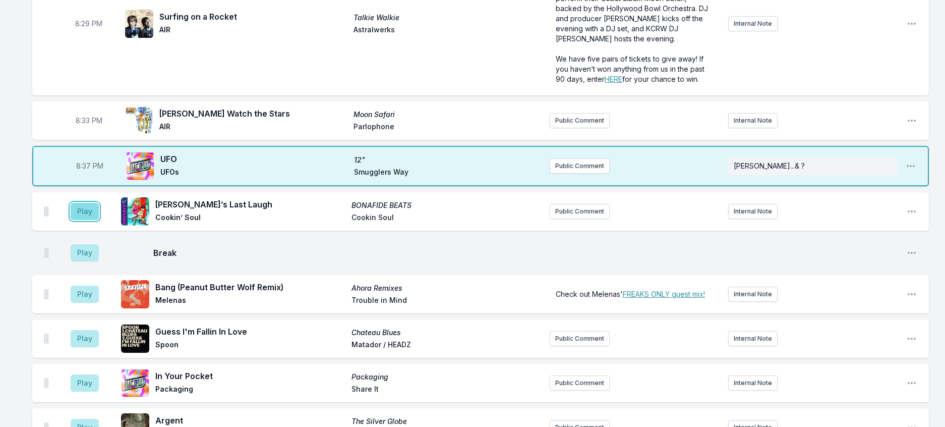
click at [96, 220] on button "Play" at bounding box center [85, 211] width 28 height 17
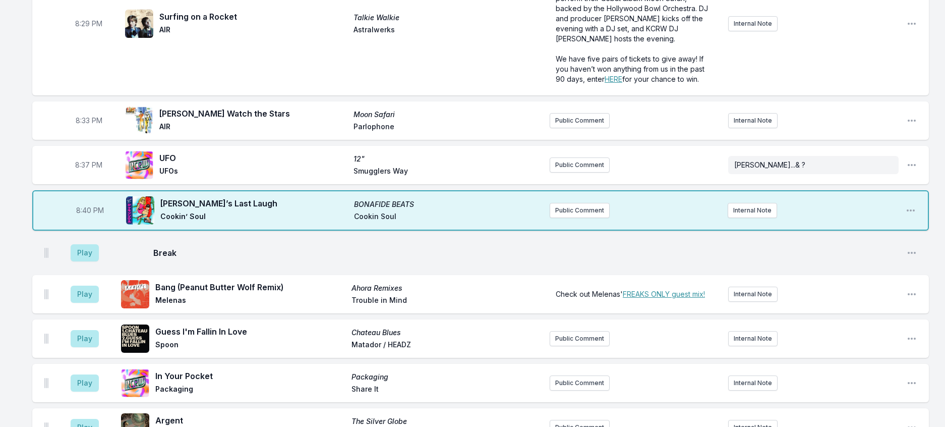
scroll to position [748, 0]
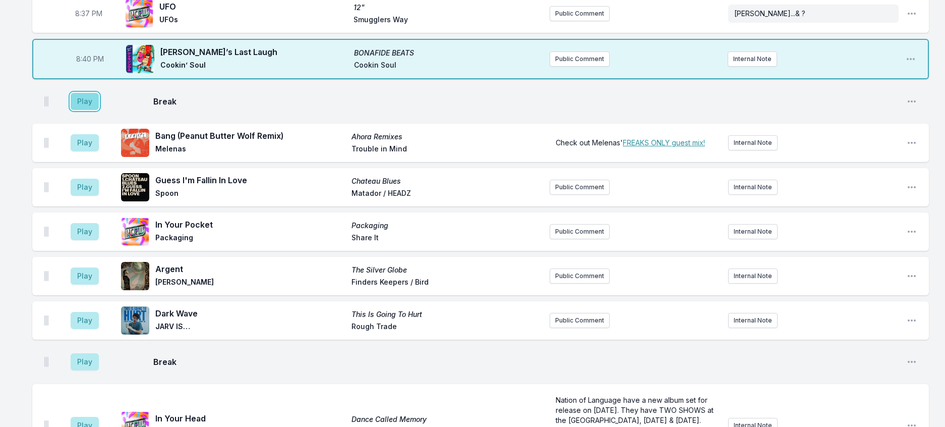
click at [96, 110] on button "Play" at bounding box center [85, 101] width 28 height 17
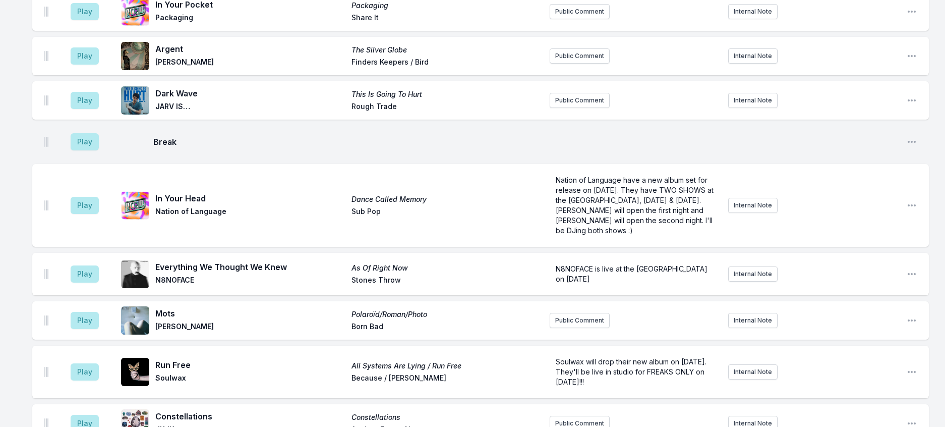
scroll to position [950, 0]
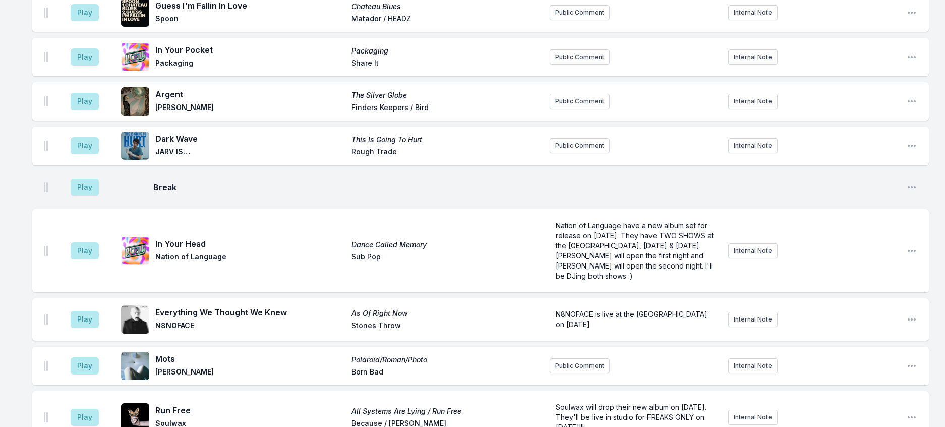
scroll to position [899, 0]
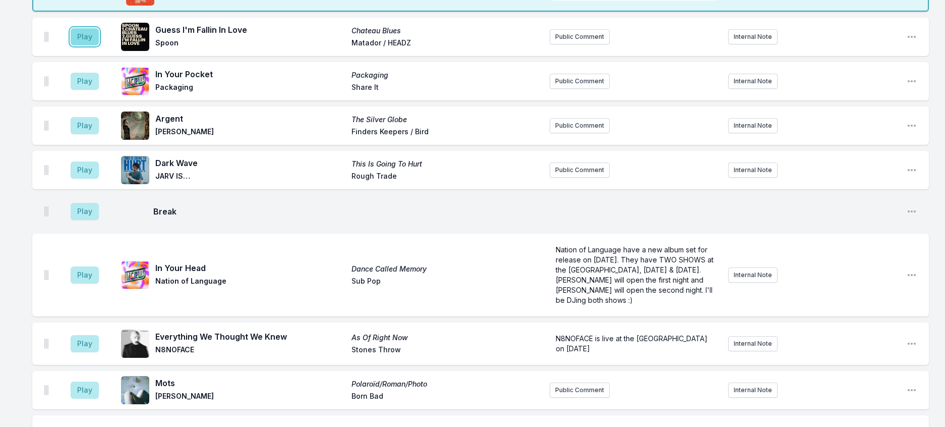
click at [82, 45] on button "Play" at bounding box center [85, 36] width 28 height 17
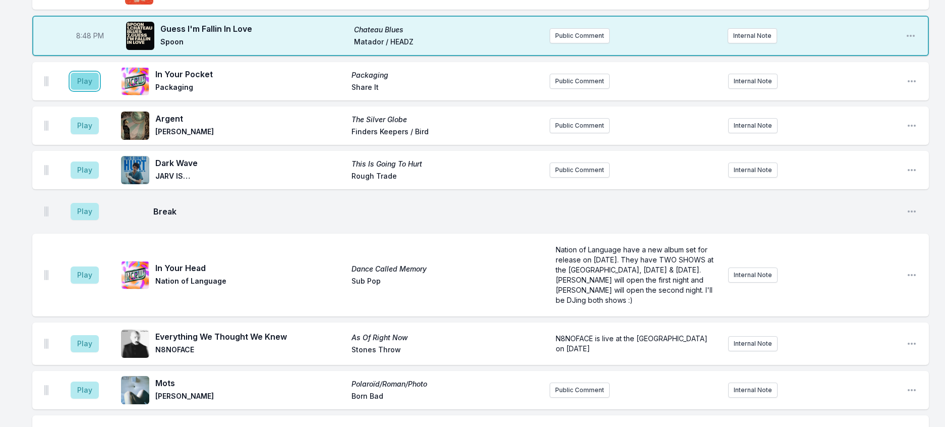
click at [98, 90] on button "Play" at bounding box center [85, 81] width 28 height 17
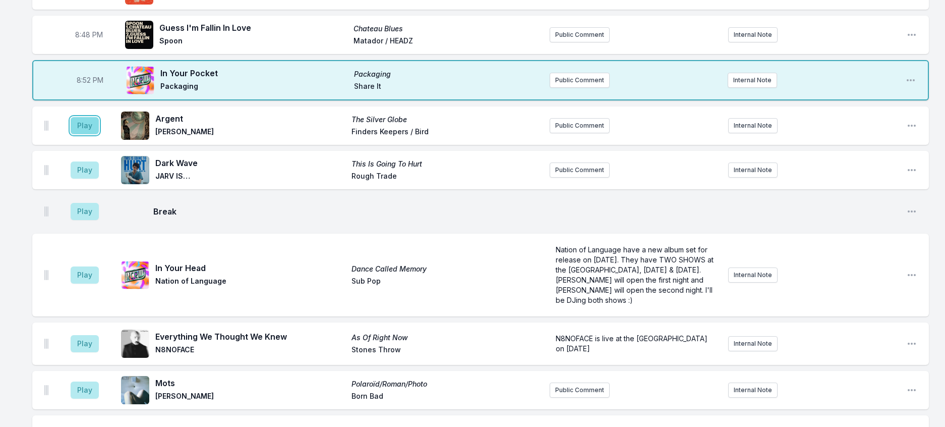
click at [96, 134] on button "Play" at bounding box center [85, 125] width 28 height 17
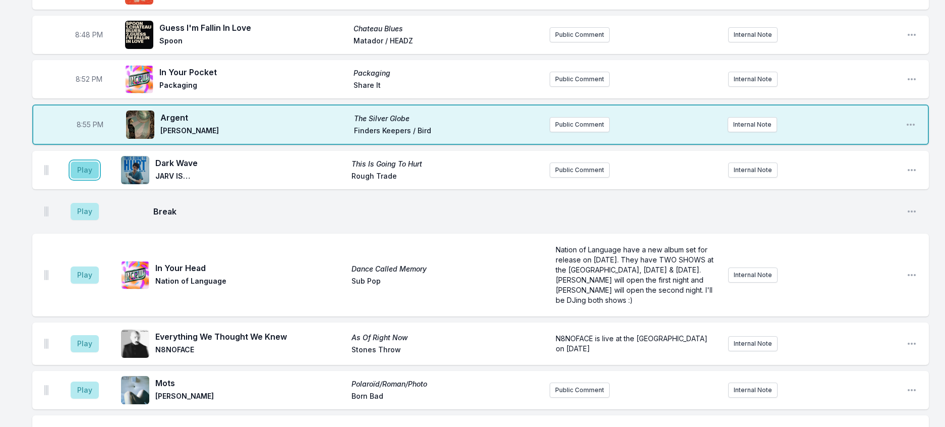
click at [86, 179] on button "Play" at bounding box center [85, 169] width 28 height 17
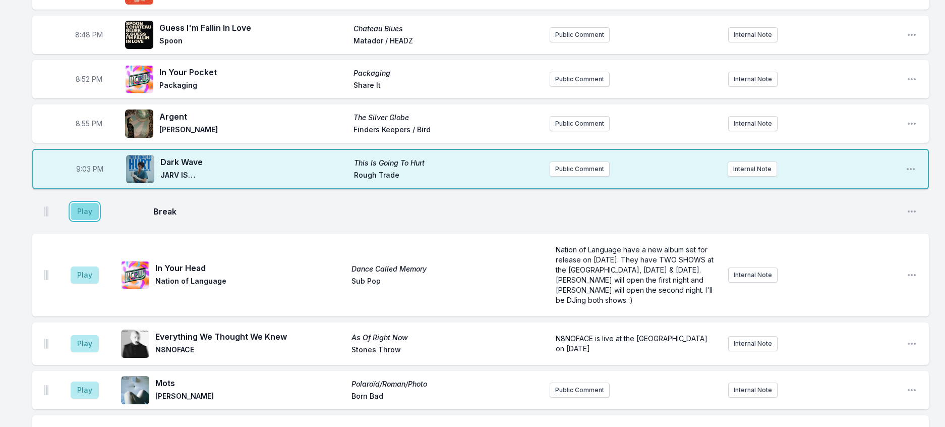
click at [92, 220] on button "Play" at bounding box center [85, 211] width 28 height 17
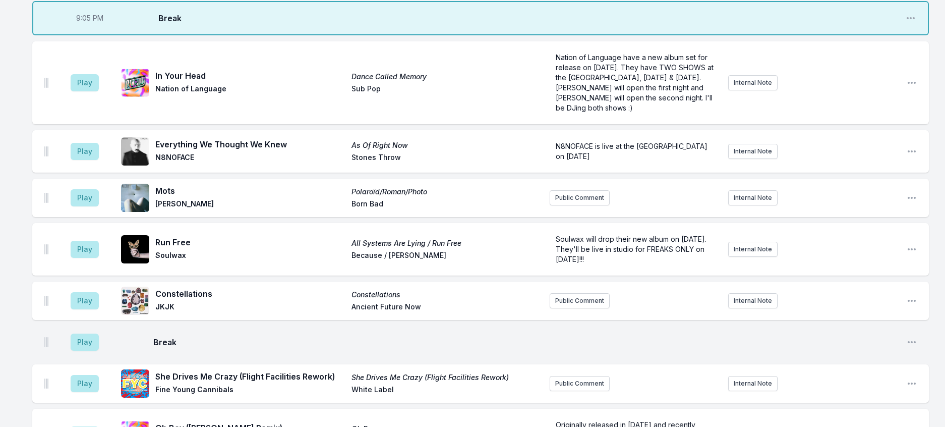
scroll to position [1151, 0]
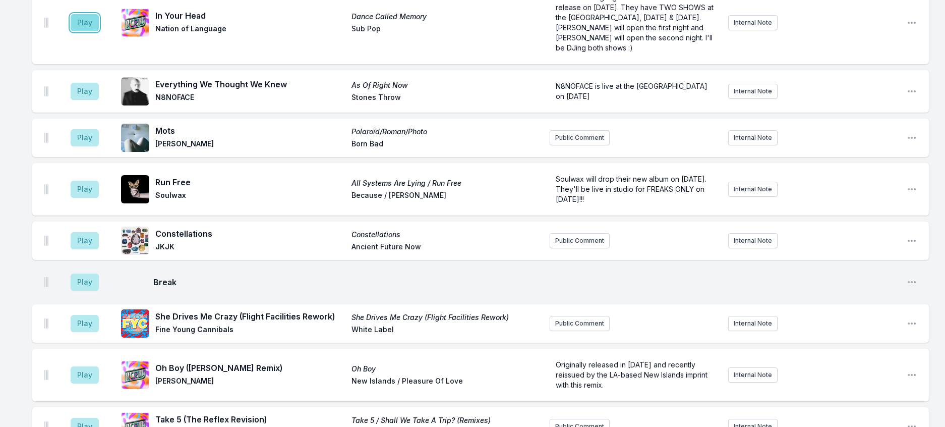
click at [99, 31] on button "Play" at bounding box center [85, 22] width 28 height 17
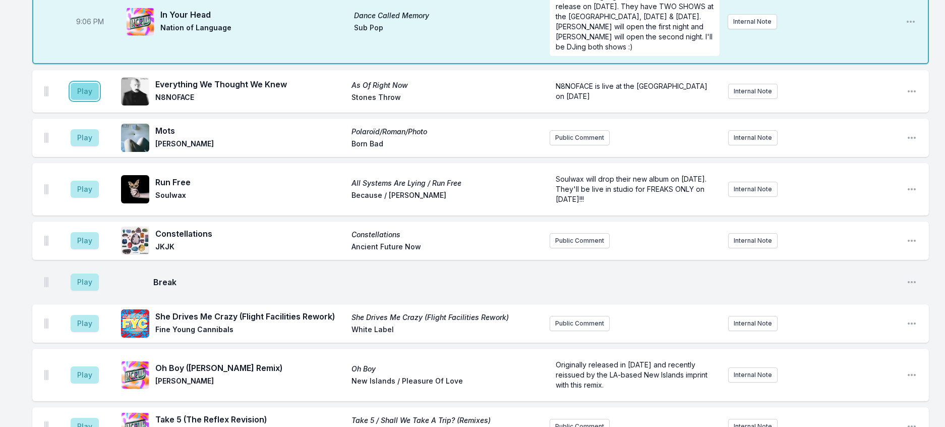
click at [88, 100] on button "Play" at bounding box center [85, 91] width 28 height 17
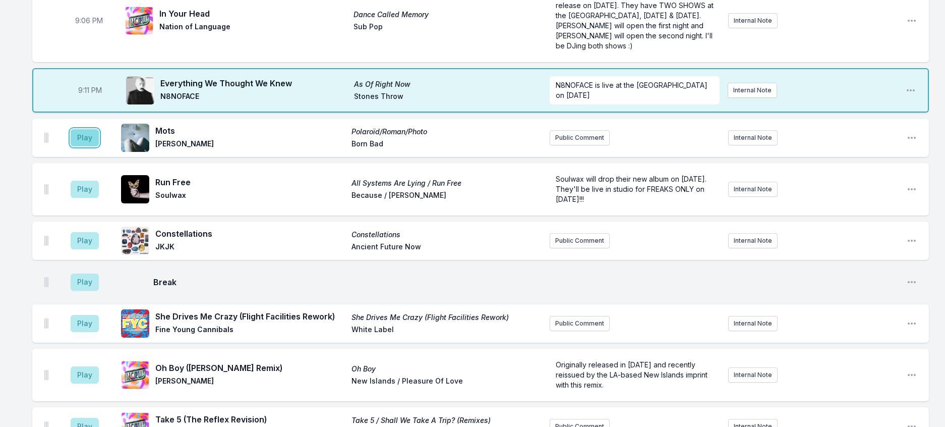
drag, startPoint x: 98, startPoint y: 320, endPoint x: 120, endPoint y: 313, distance: 22.7
click at [98, 146] on button "Play" at bounding box center [85, 137] width 28 height 17
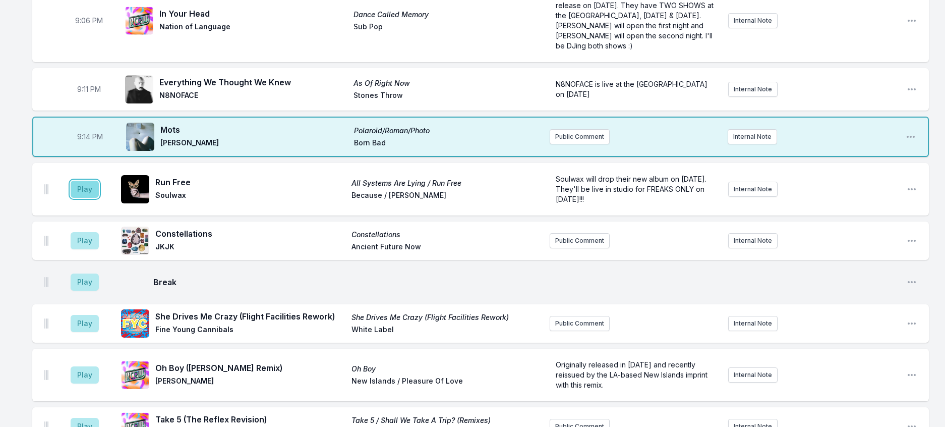
click at [83, 198] on button "Play" at bounding box center [85, 189] width 28 height 17
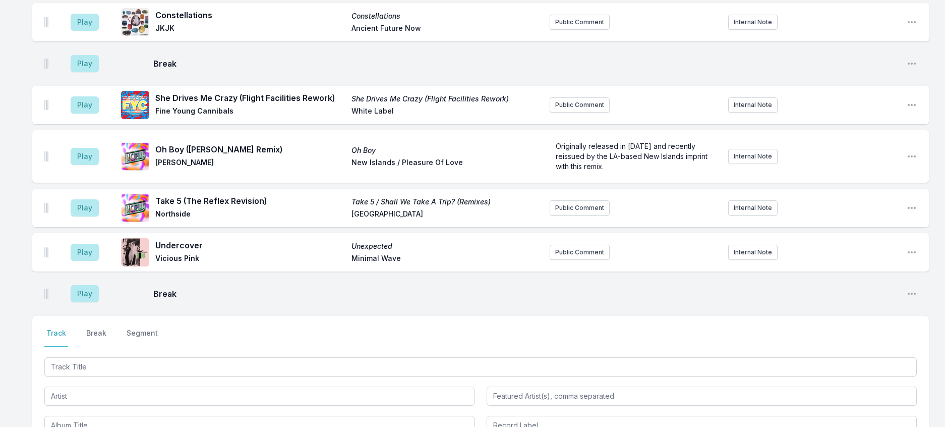
scroll to position [1403, 0]
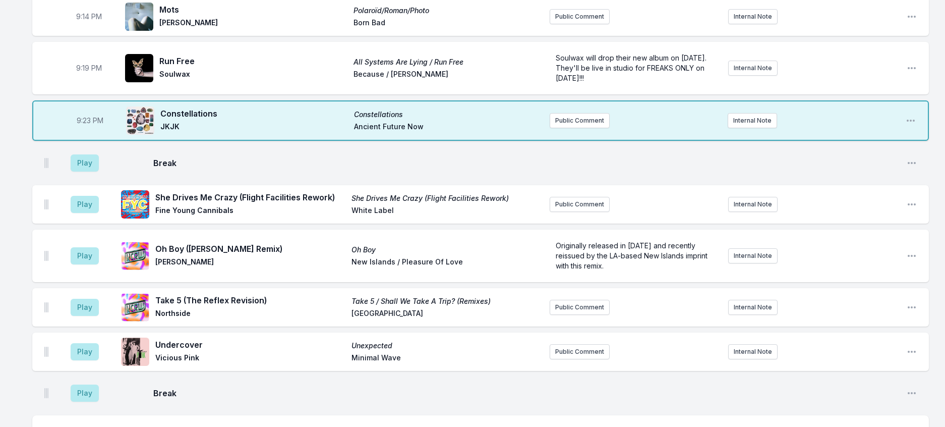
scroll to position [1252, 0]
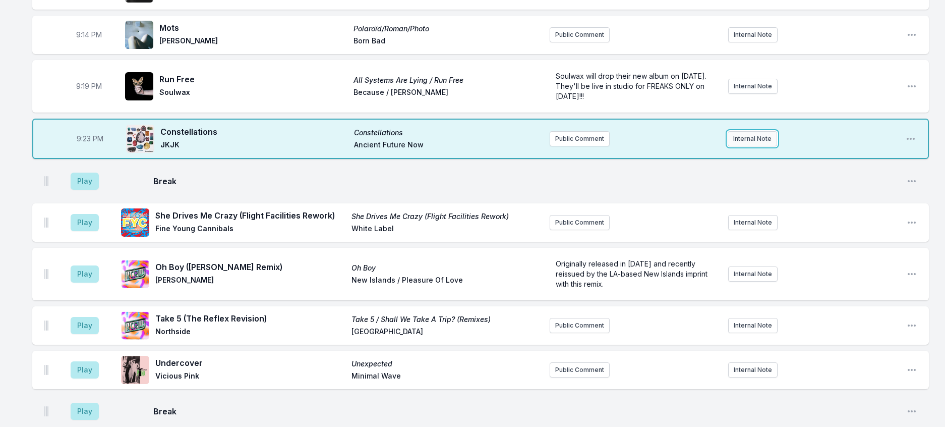
click at [740, 146] on button "Internal Note" at bounding box center [752, 138] width 49 height 15
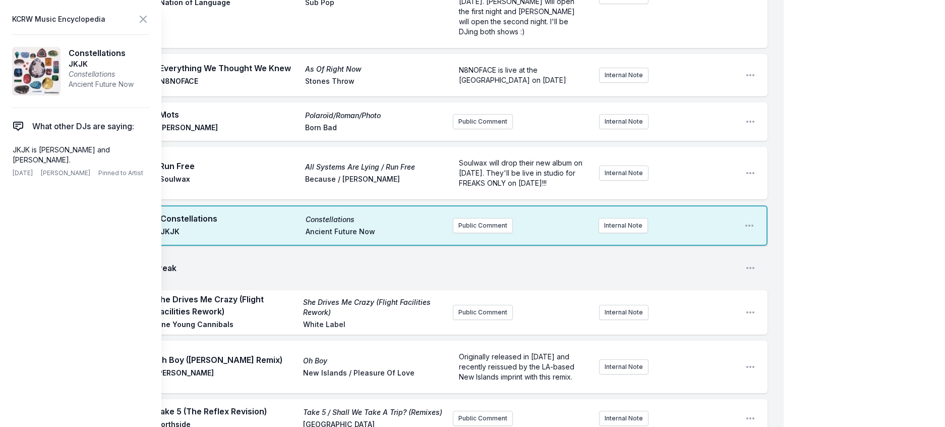
drag, startPoint x: 33, startPoint y: 180, endPoint x: 4, endPoint y: 157, distance: 37.3
click at [4, 157] on aside "KCRW Music Encyclopedia Constellations JKJK Constellations Ancient Future Now W…" at bounding box center [80, 213] width 161 height 427
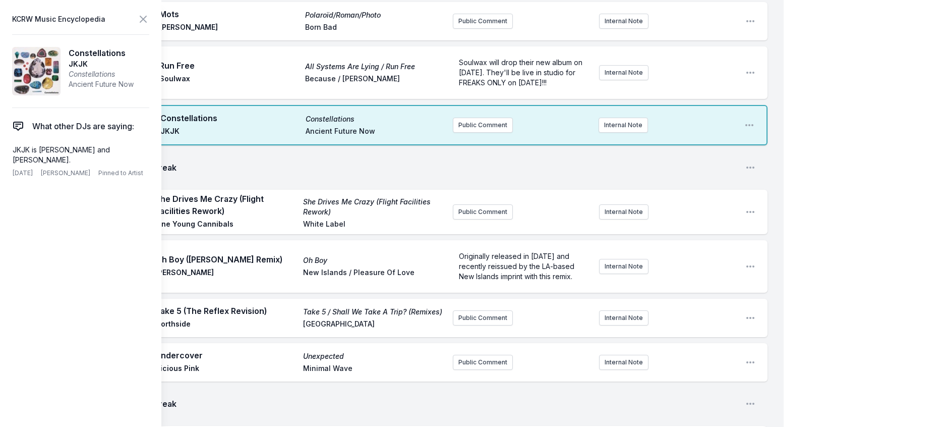
scroll to position [1454, 0]
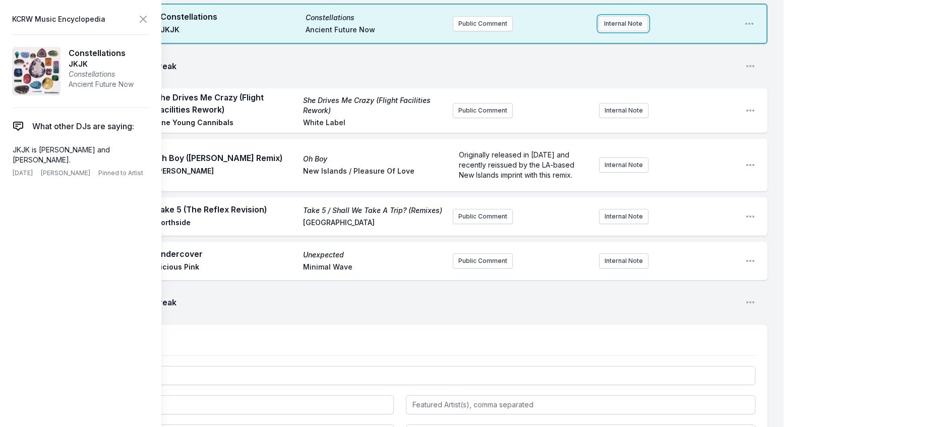
click at [616, 31] on button "Internal Note" at bounding box center [623, 23] width 49 height 15
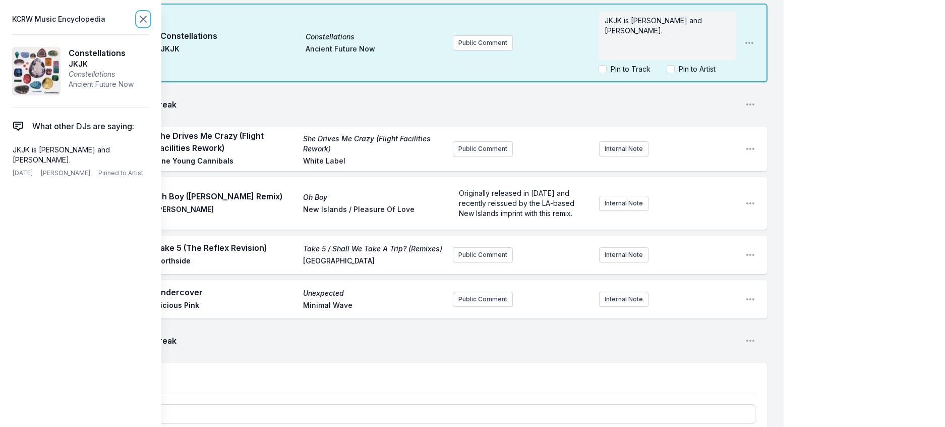
click at [146, 22] on icon at bounding box center [143, 19] width 6 height 6
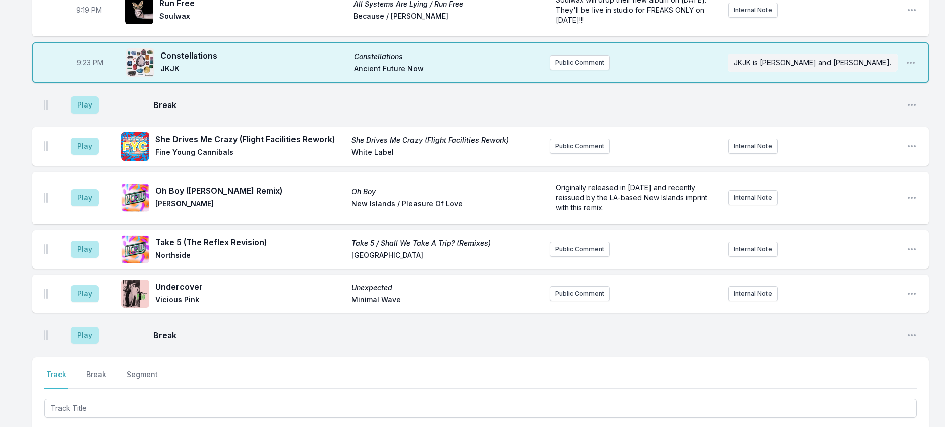
scroll to position [1403, 0]
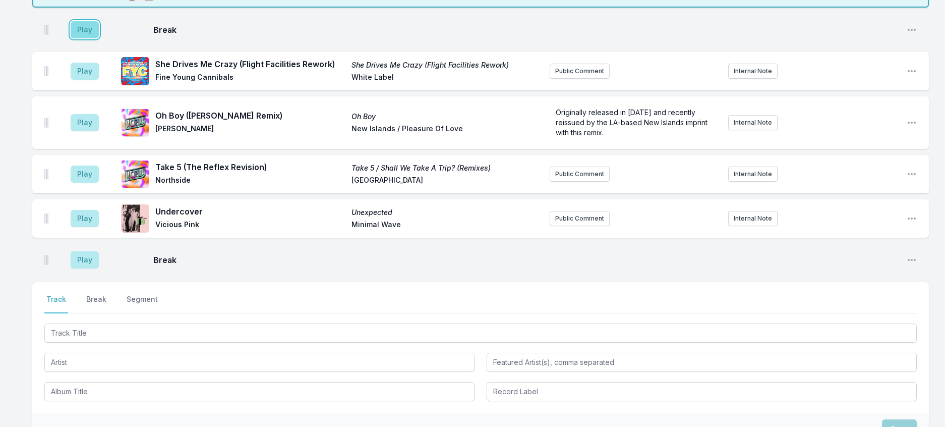
click at [92, 38] on button "Play" at bounding box center [85, 29] width 28 height 17
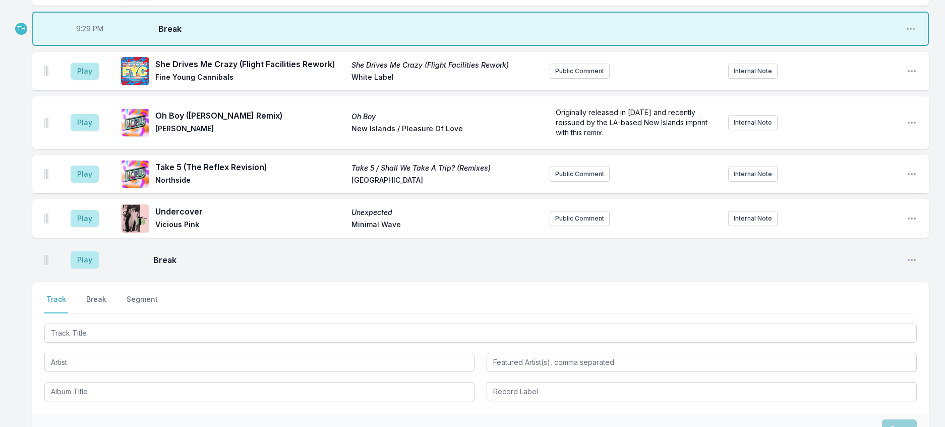
click at [91, 34] on span "9:29 PM" at bounding box center [89, 29] width 27 height 10
click at [91, 38] on input "21:29" at bounding box center [90, 28] width 57 height 19
type input "21:28"
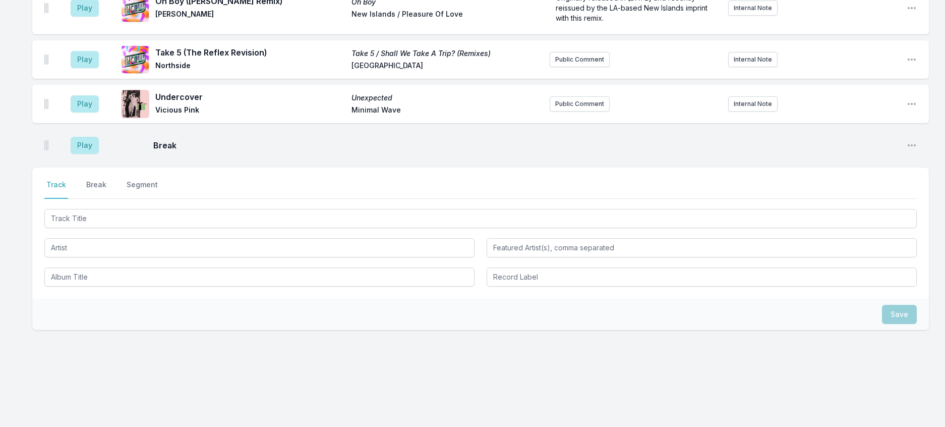
scroll to position [1756, 0]
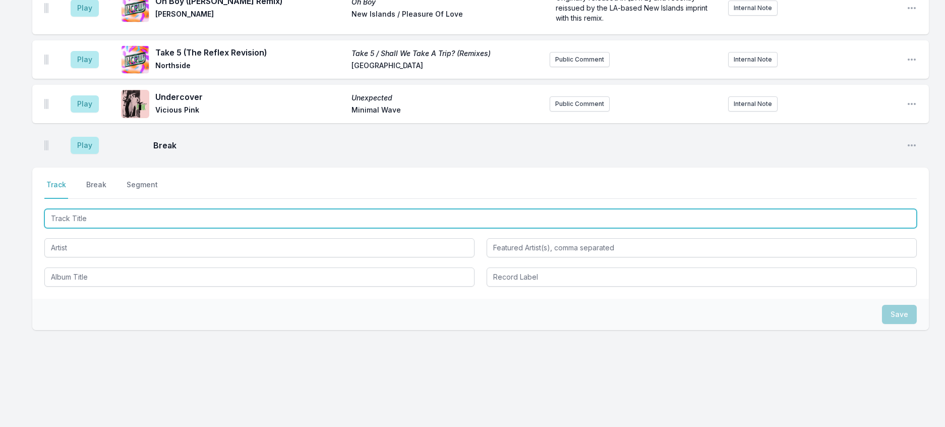
click at [103, 222] on input "Track Title" at bounding box center [480, 218] width 873 height 19
type input "joey knows"
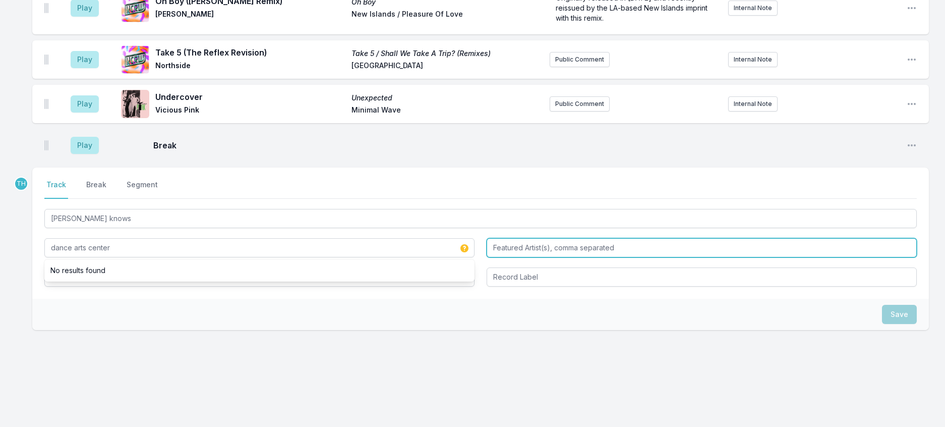
type input "dance arts center"
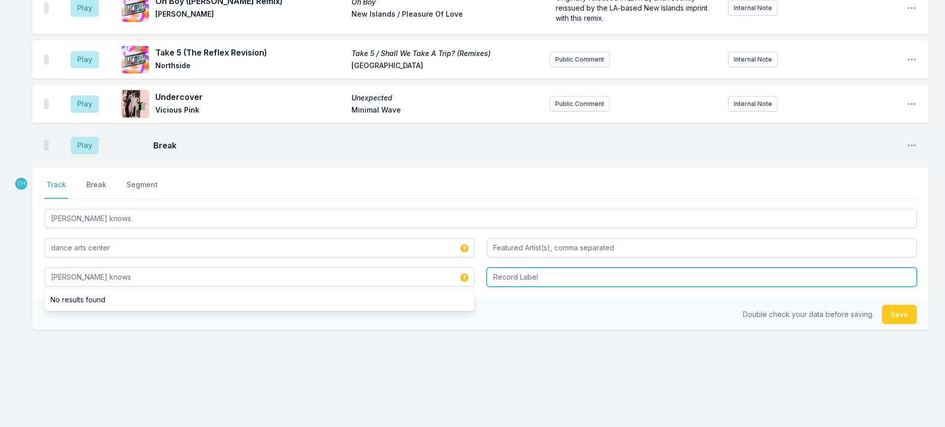
type input "joey knows"
type input "Acrophase"
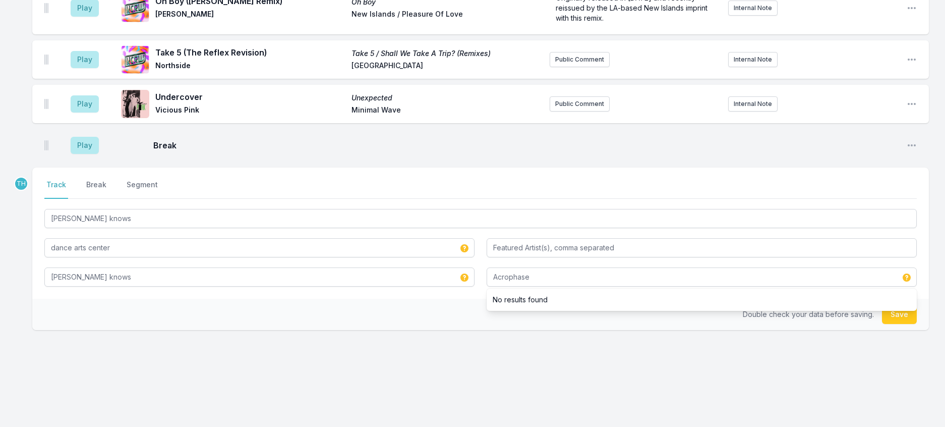
drag, startPoint x: 404, startPoint y: 322, endPoint x: 611, endPoint y: 330, distance: 207.5
click at [406, 323] on div "Double check your data before saving. Save" at bounding box center [480, 314] width 897 height 31
click at [888, 324] on button "Save" at bounding box center [899, 314] width 35 height 19
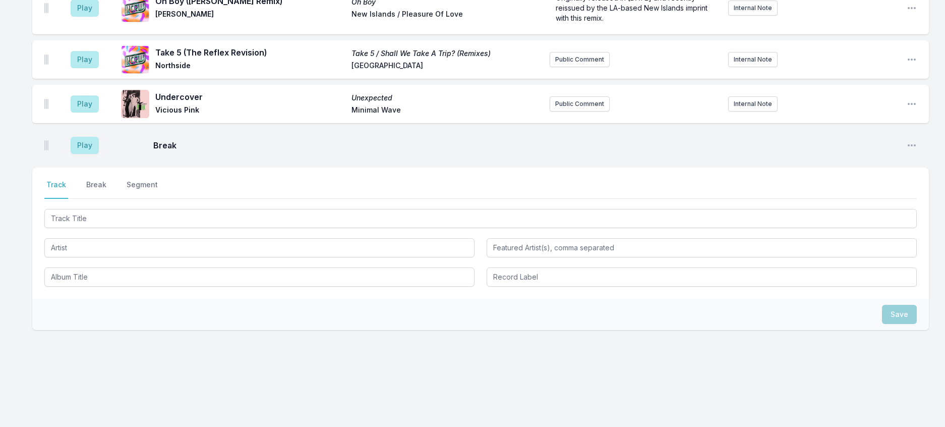
scroll to position [1806, 0]
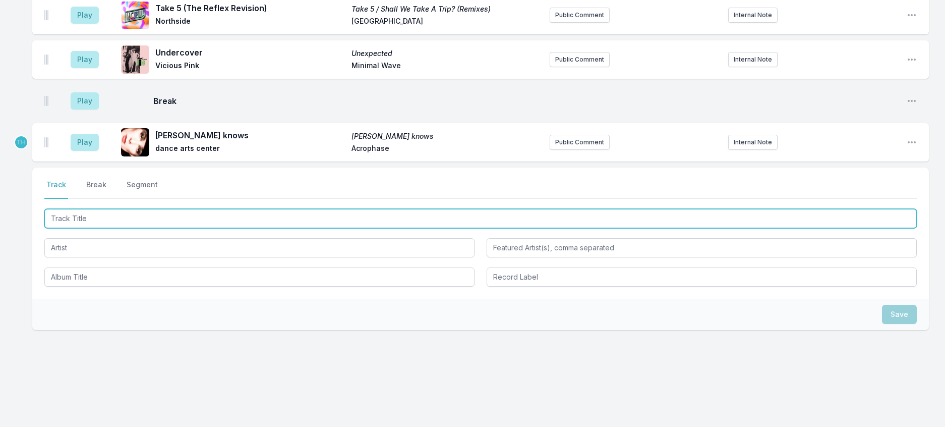
click at [148, 228] on input "Track Title" at bounding box center [480, 218] width 873 height 19
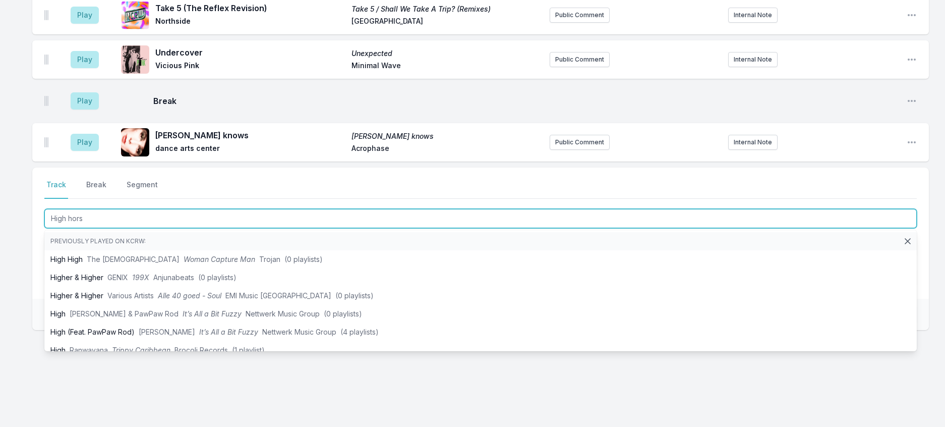
type input "High horse"
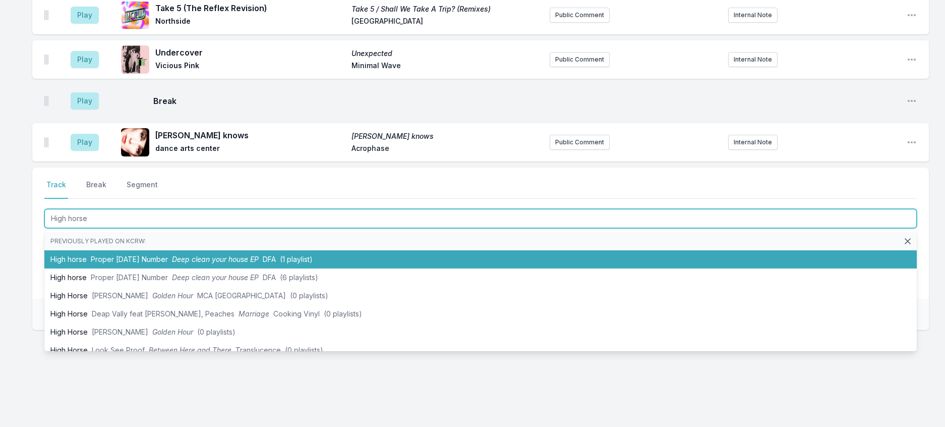
click at [185, 267] on li "High horse Proper Monday Number Deep clean your house EP DFA (1 playlist)" at bounding box center [480, 259] width 873 height 18
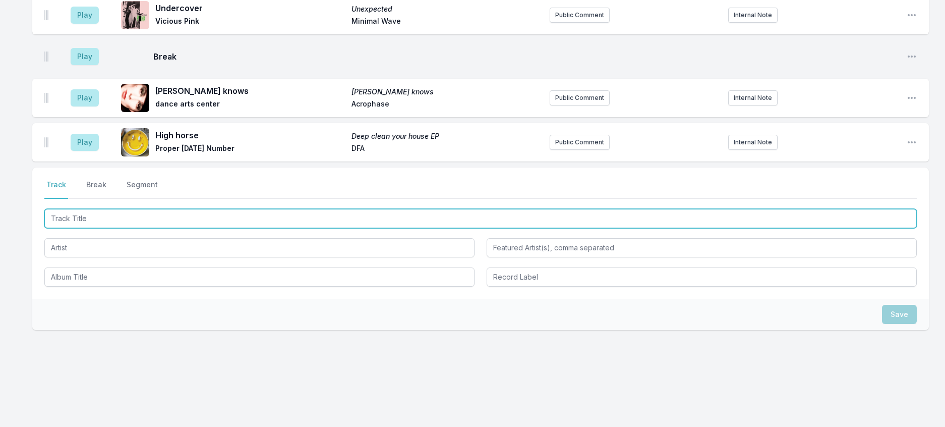
scroll to position [1856, 0]
click at [209, 223] on input "Track Title" at bounding box center [480, 218] width 873 height 19
type input "End Of Summer"
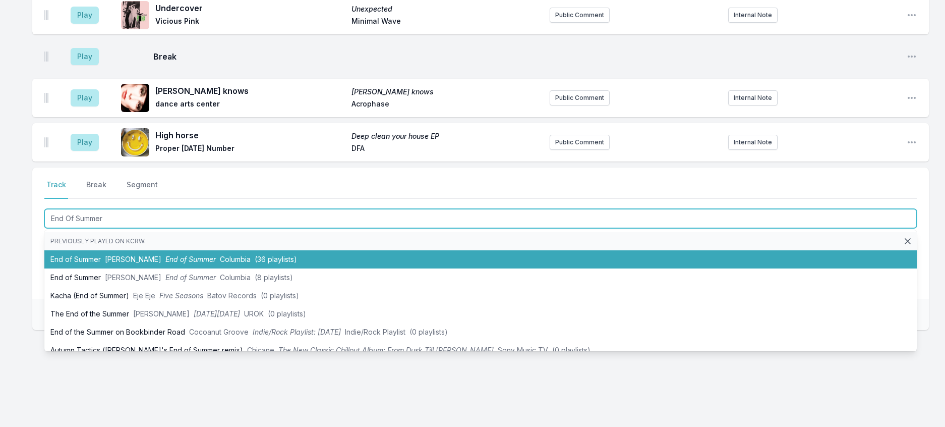
click at [236, 264] on li "End of Summer Tame Impala End of Summer Columbia (36 playlists)" at bounding box center [480, 259] width 873 height 18
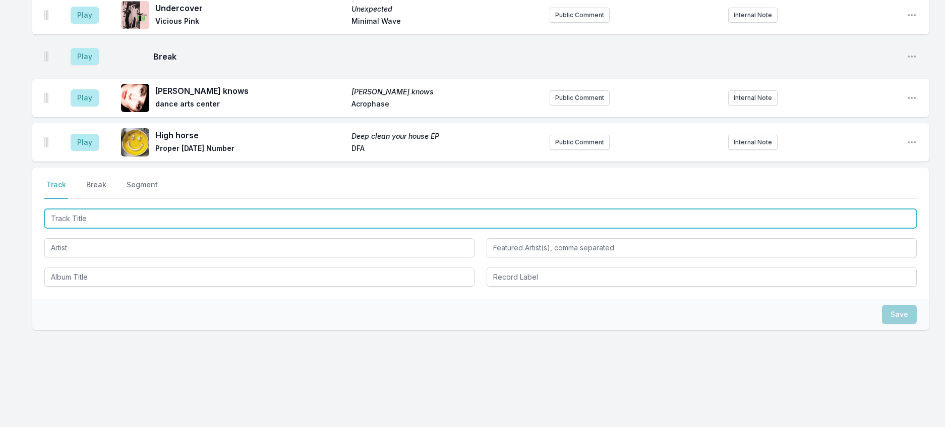
scroll to position [1906, 0]
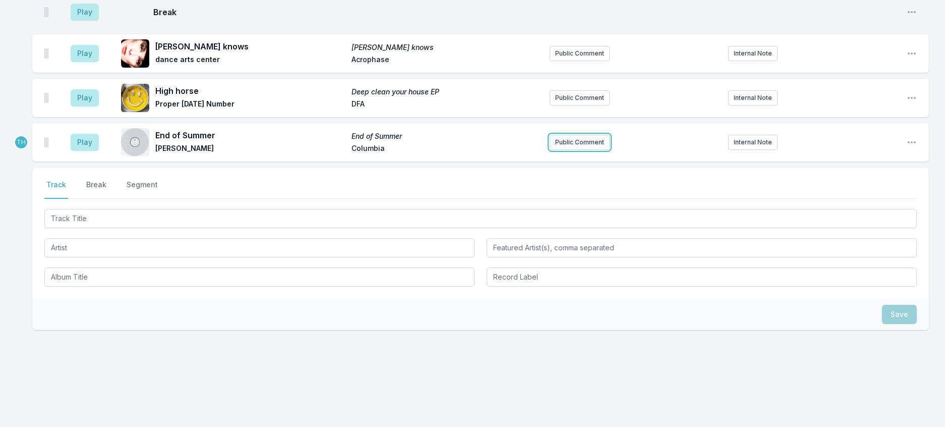
click at [602, 135] on button "Public Comment" at bounding box center [580, 142] width 60 height 15
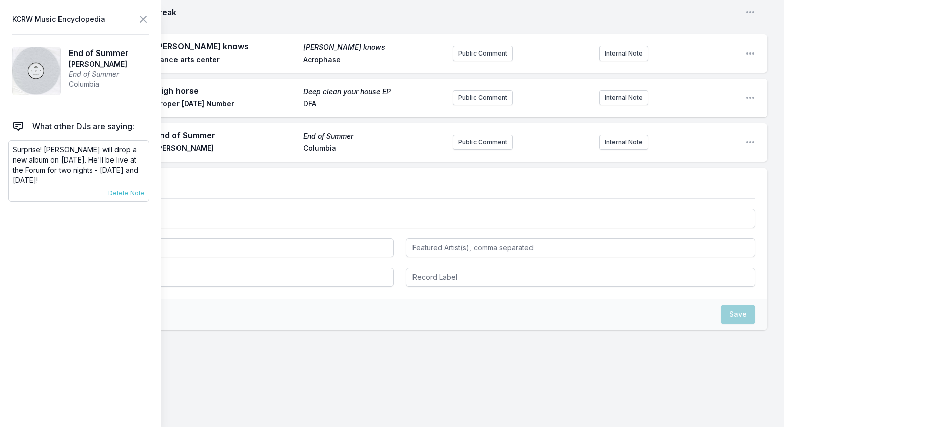
scroll to position [1907, 0]
drag, startPoint x: 39, startPoint y: 201, endPoint x: 47, endPoint y: 160, distance: 41.6
click at [47, 160] on div "Surprise! Tame Impala will drop a new album on October 17th. He'll be live at t…" at bounding box center [78, 171] width 141 height 62
click at [464, 150] on button "Public Comment" at bounding box center [483, 142] width 60 height 15
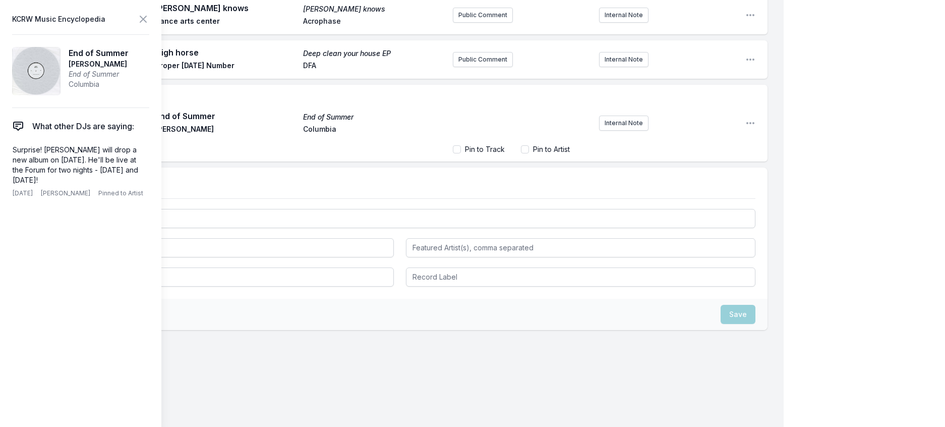
scroll to position [1949, 0]
click at [524, 135] on span "Tame Impala will drop a new album on October 17th. He'll be live at the Forum f…" at bounding box center [520, 115] width 122 height 39
drag, startPoint x: 159, startPoint y: 21, endPoint x: 194, endPoint y: 35, distance: 38.2
click at [149, 21] on icon at bounding box center [143, 19] width 12 height 12
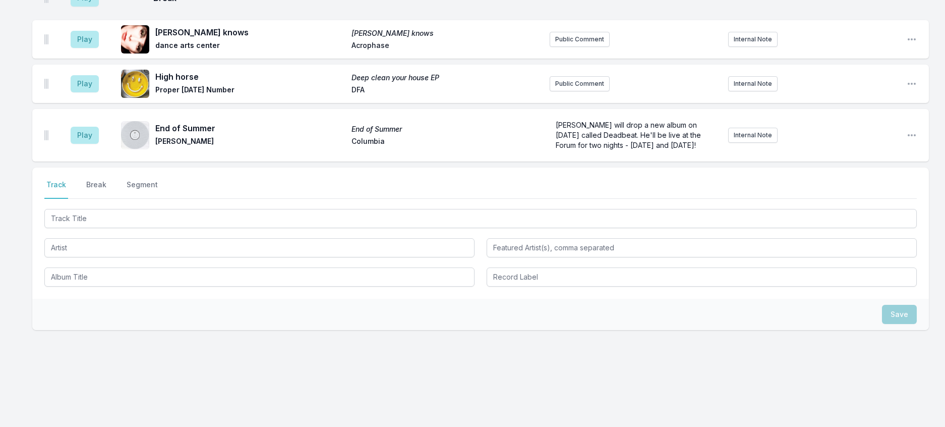
scroll to position [1945, 0]
click at [638, 130] on form "Tame Impala will drop a new album on October 17th called Deadbeat. He'll be liv…" at bounding box center [635, 135] width 171 height 38
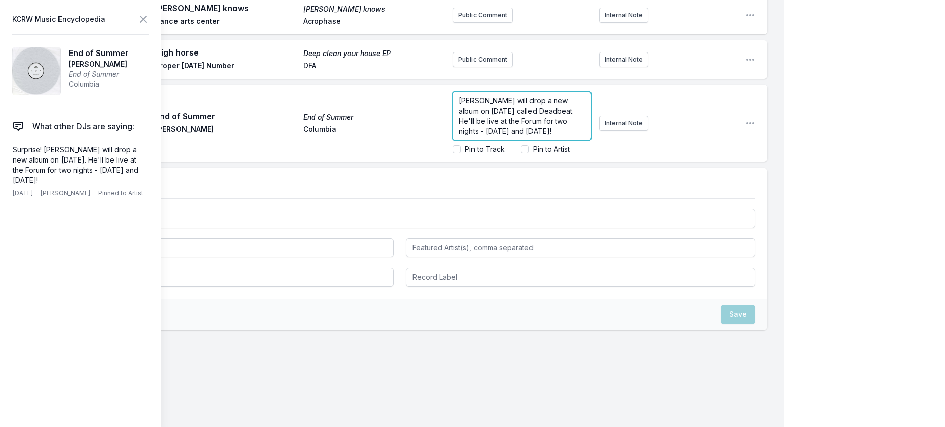
scroll to position [12, 0]
click at [545, 136] on p "Tame Impala will drop a new album on October 17th called Deadbeat. He'll be liv…" at bounding box center [522, 116] width 126 height 40
click at [462, 135] on span "Tame Impala will drop a new album on October 17th called Deadbeat. He'll be liv…" at bounding box center [517, 105] width 117 height 59
drag, startPoint x: 466, startPoint y: 238, endPoint x: 446, endPoint y: 238, distance: 20.2
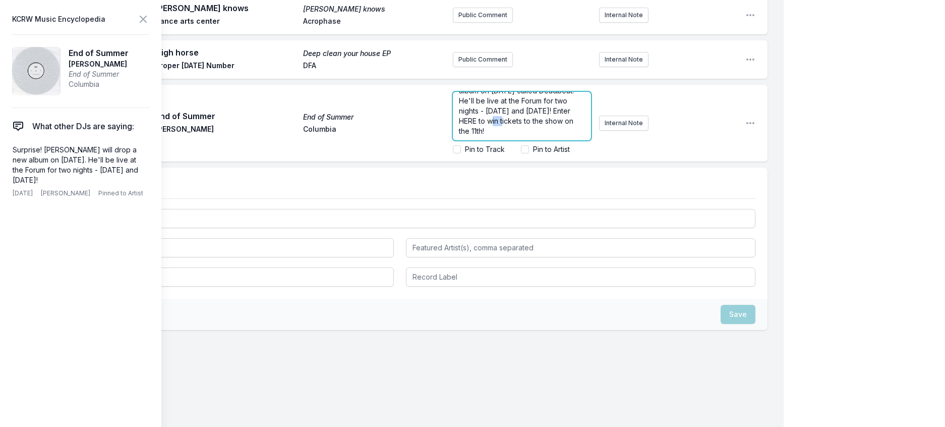
click at [459, 135] on span "Tame Impala will drop a new album on October 17th called Deadbeat. He'll be liv…" at bounding box center [517, 105] width 117 height 59
click at [149, 23] on icon at bounding box center [143, 19] width 12 height 12
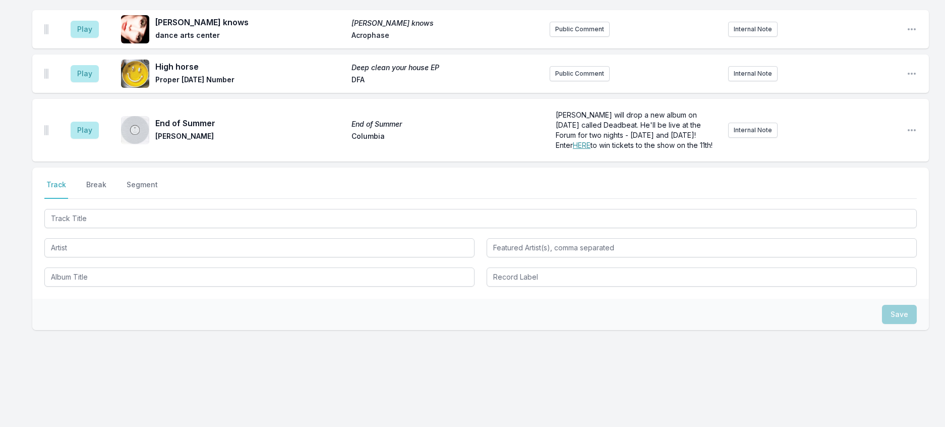
scroll to position [0, 0]
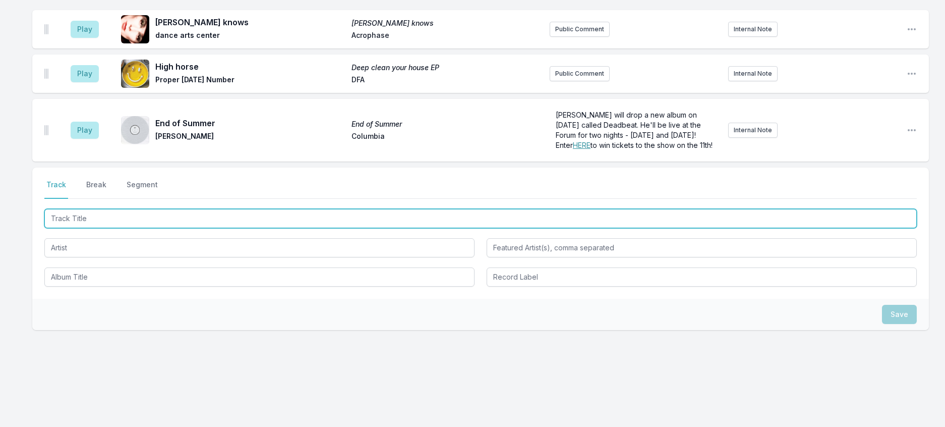
click at [210, 209] on input "Track Title" at bounding box center [480, 218] width 873 height 19
type input "Eleven"
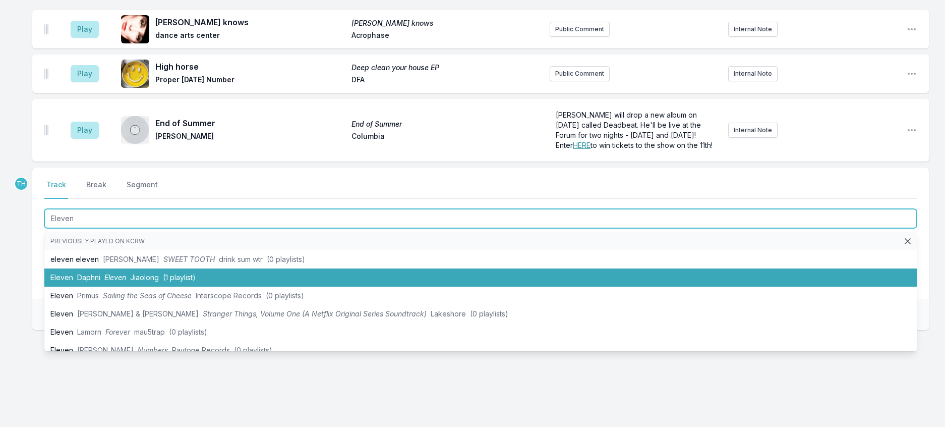
click at [177, 268] on li "Eleven Daphni Eleven Jiaolong (1 playlist)" at bounding box center [480, 277] width 873 height 18
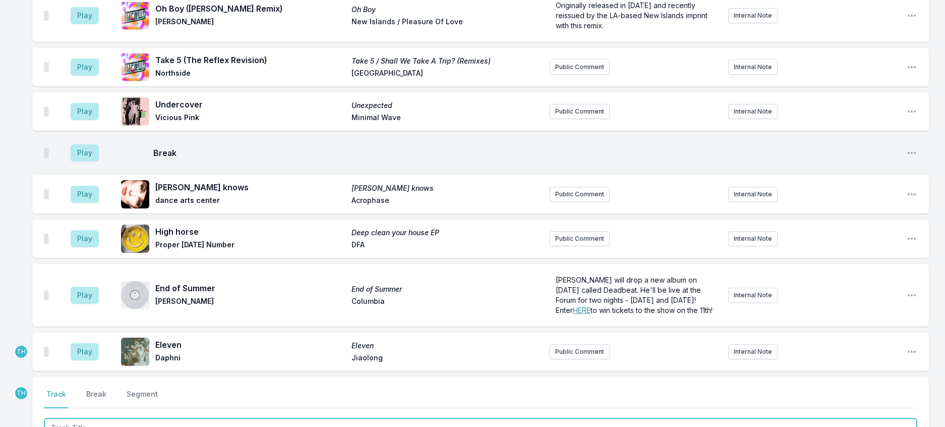
scroll to position [1463, 0]
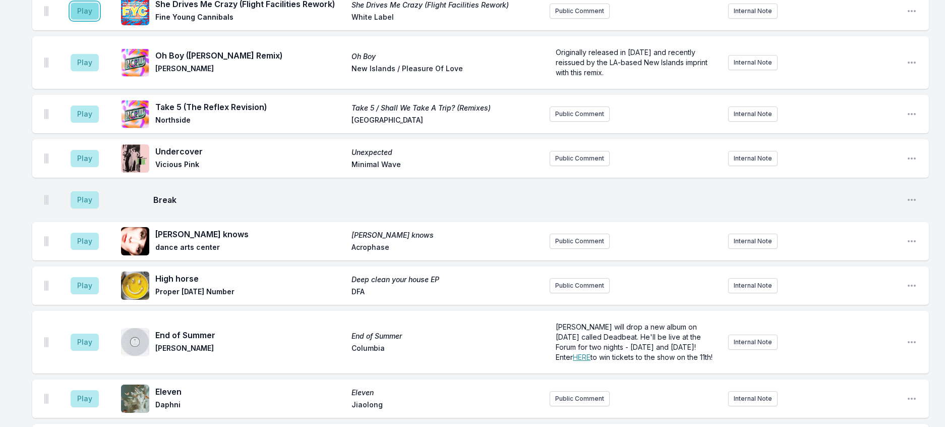
click at [89, 20] on button "Play" at bounding box center [85, 11] width 28 height 17
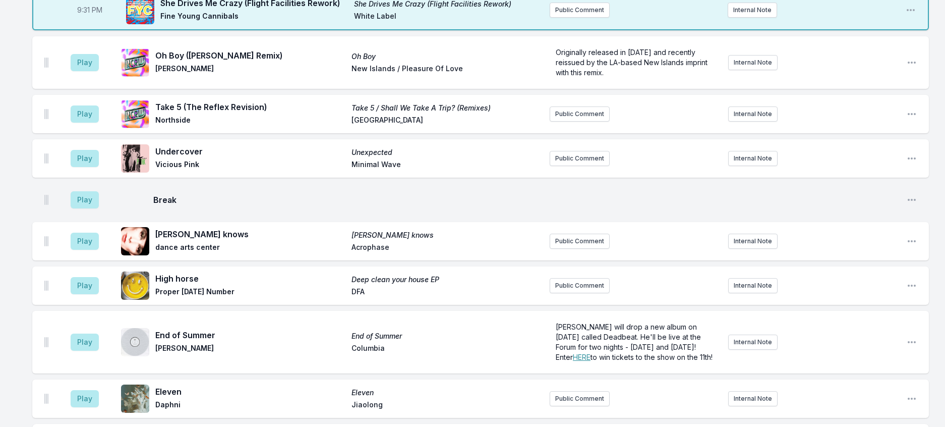
click at [90, 15] on span "9:31 PM" at bounding box center [89, 10] width 25 height 10
click at [90, 20] on input "21:31" at bounding box center [90, 10] width 57 height 19
type input "21:29"
click at [99, 71] on button "Play" at bounding box center [85, 62] width 28 height 17
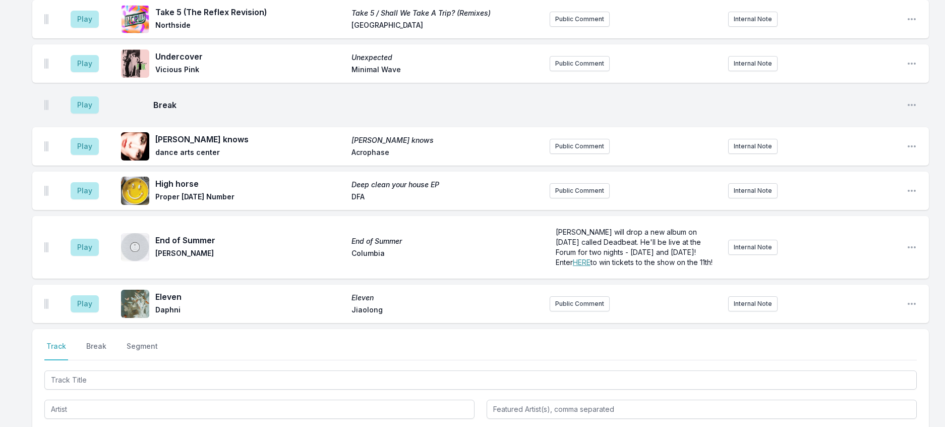
scroll to position [1564, 0]
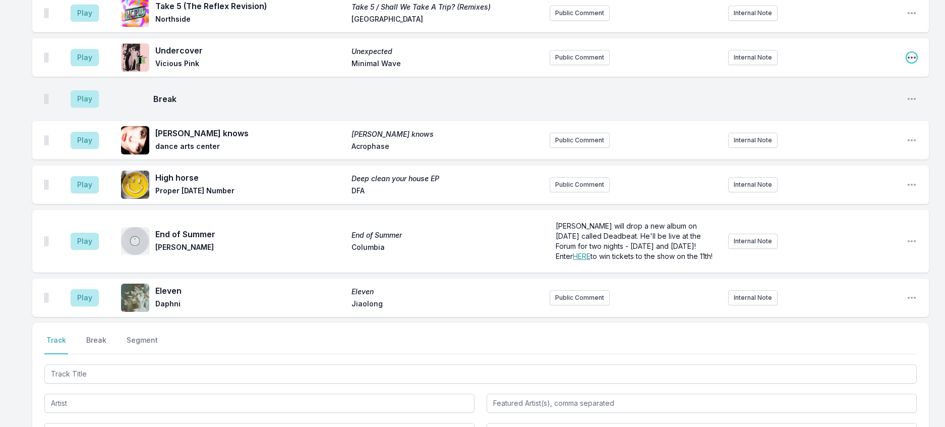
click at [907, 63] on icon "Open playlist item options" at bounding box center [912, 57] width 10 height 10
click at [815, 123] on button "Delete Entry" at bounding box center [860, 114] width 113 height 18
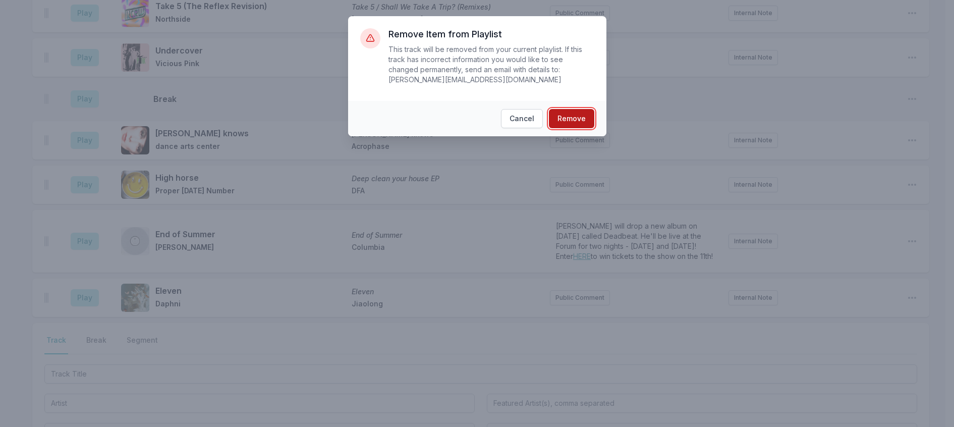
click at [575, 127] on button "Remove" at bounding box center [571, 118] width 45 height 19
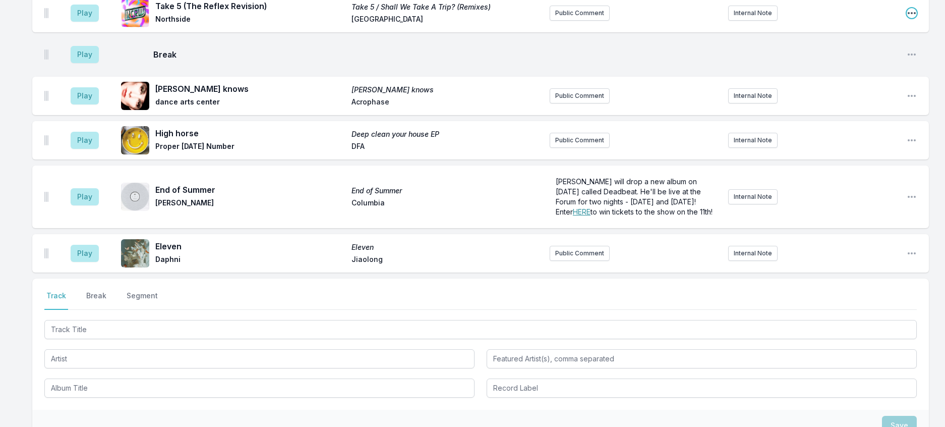
click at [910, 18] on icon "Open playlist item options" at bounding box center [912, 13] width 10 height 10
click at [825, 79] on button "Delete Entry" at bounding box center [860, 70] width 113 height 18
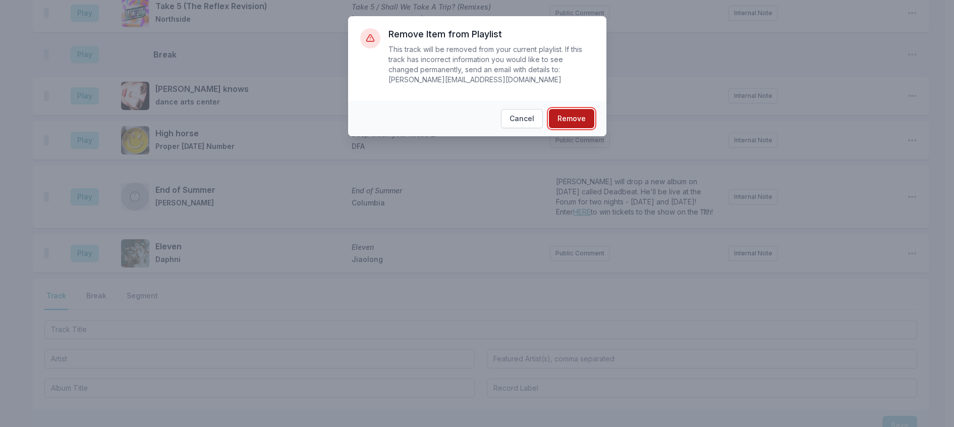
click at [567, 126] on button "Remove" at bounding box center [571, 118] width 45 height 19
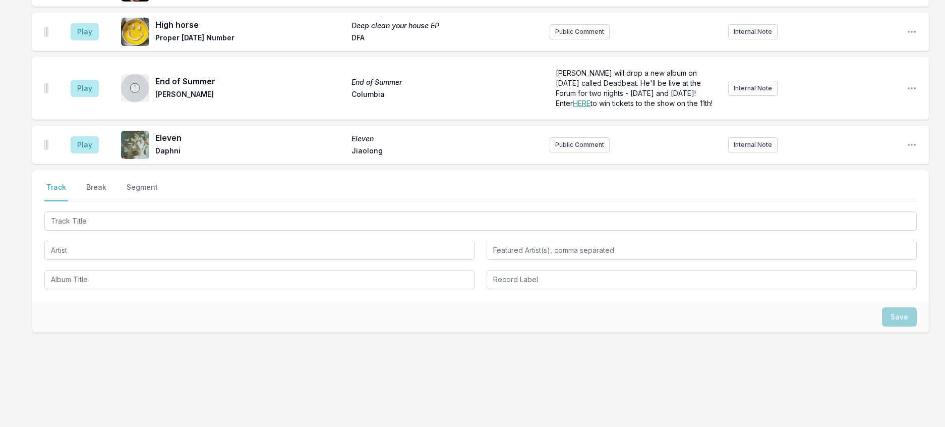
scroll to position [1614, 0]
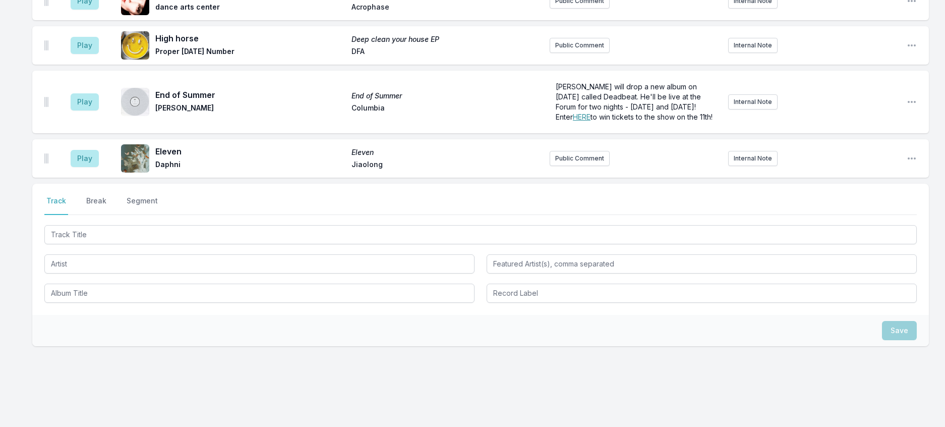
click at [93, 10] on button "Play" at bounding box center [85, 0] width 28 height 17
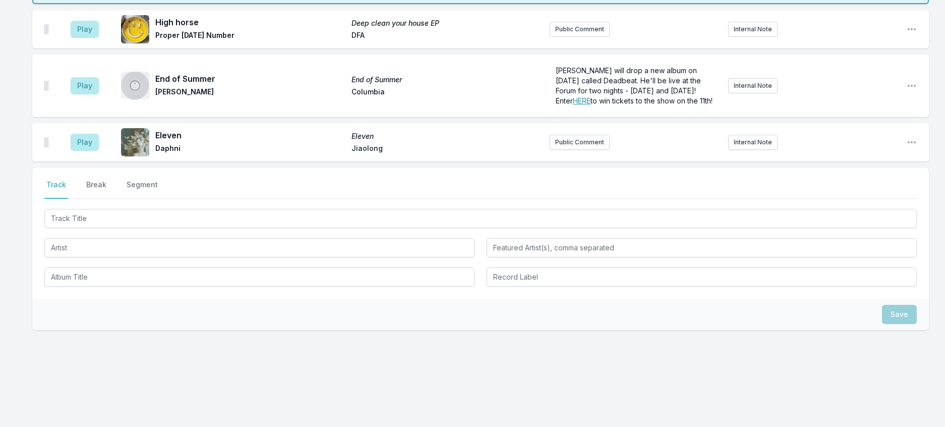
scroll to position [1665, 0]
click at [89, 38] on button "Play" at bounding box center [85, 29] width 28 height 17
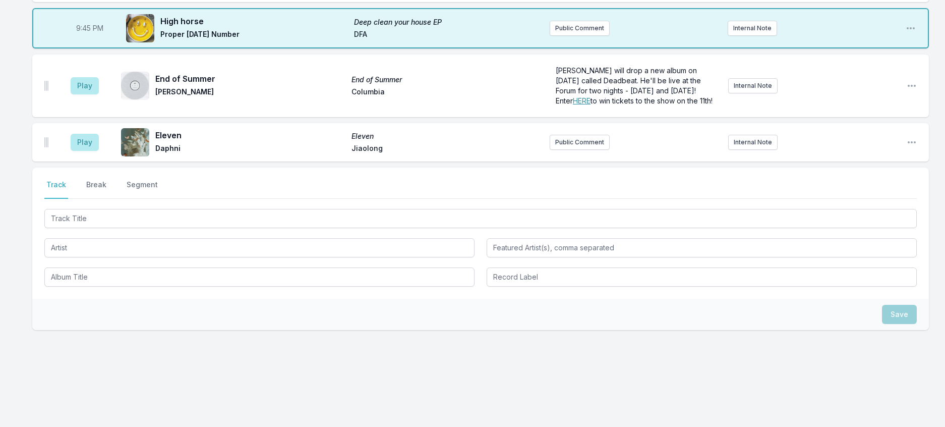
scroll to position [1816, 0]
click at [93, 94] on button "Play" at bounding box center [85, 85] width 28 height 17
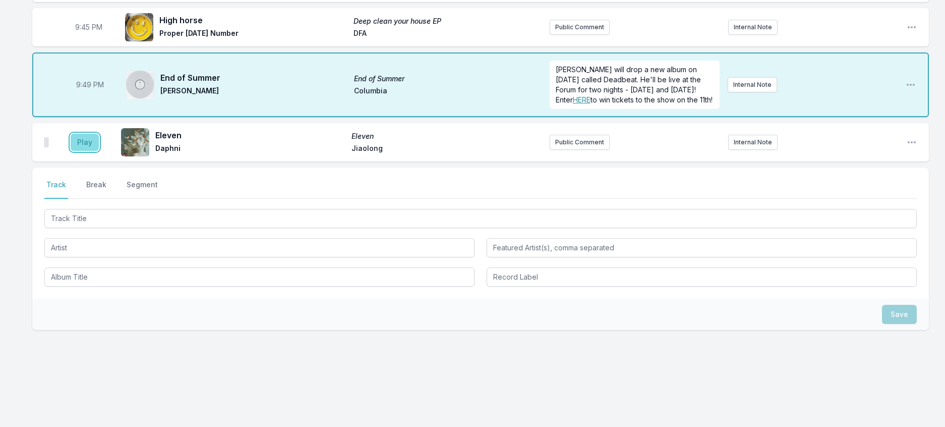
click at [99, 151] on button "Play" at bounding box center [85, 142] width 28 height 17
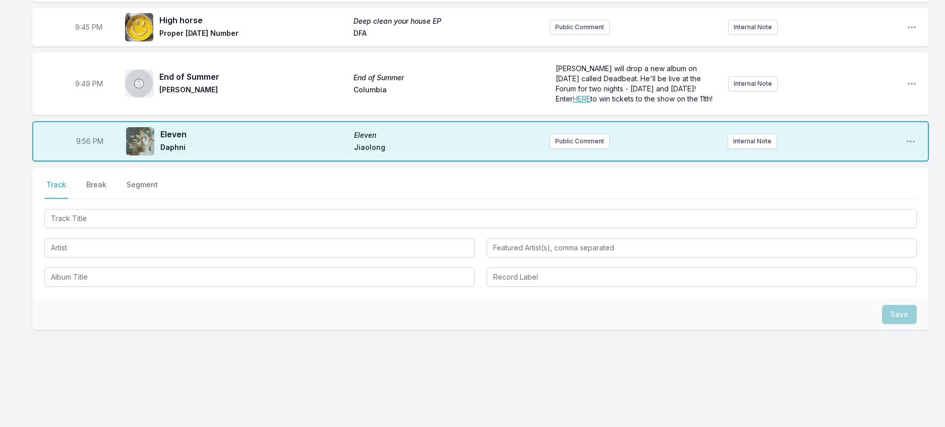
scroll to position [1715, 0]
